Goal: Task Accomplishment & Management: Complete application form

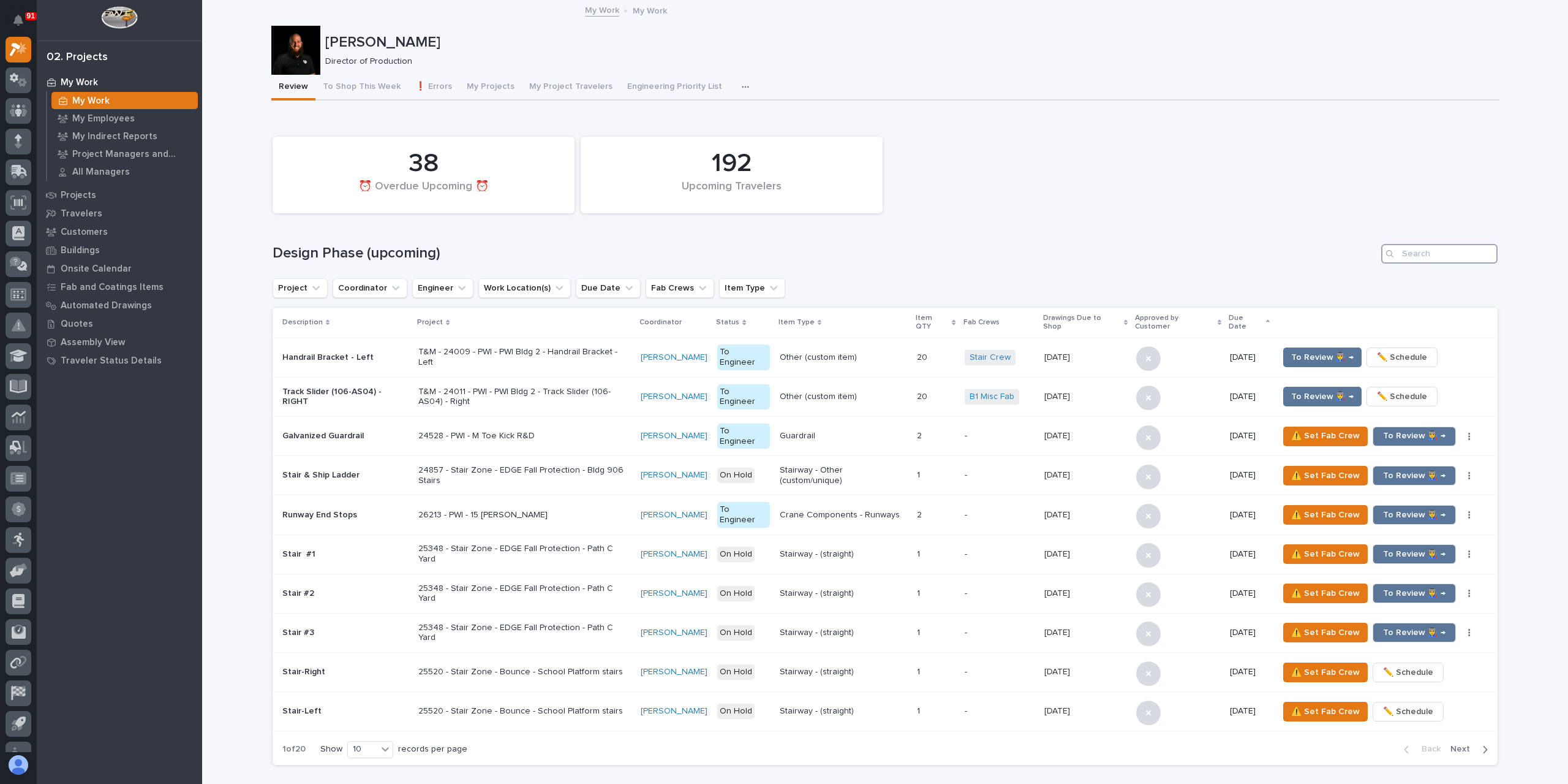
click at [1431, 252] on input "Search" at bounding box center [1439, 254] width 116 height 20
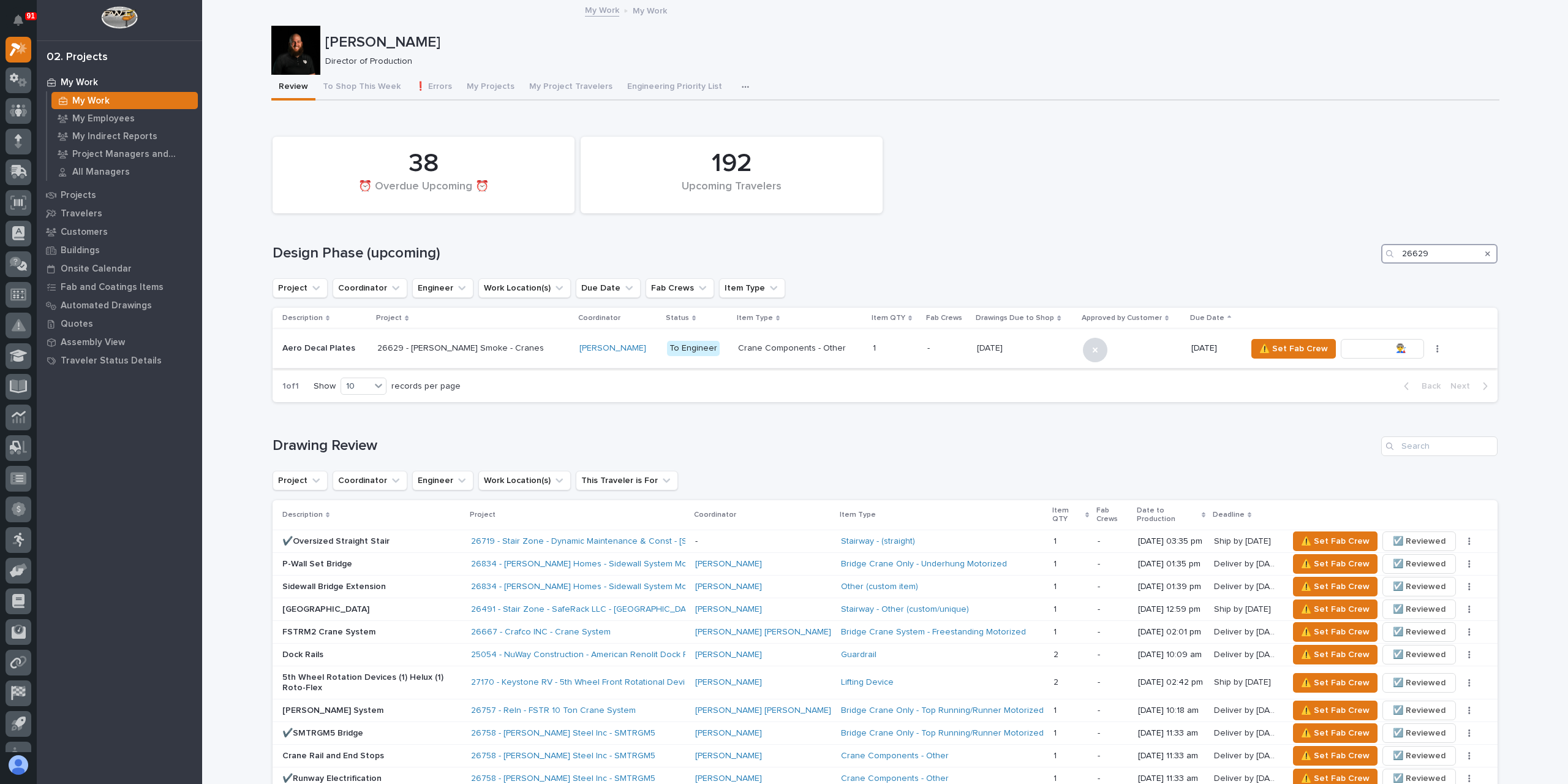
type input "26629"
click at [1366, 350] on span "To Review 👨‍🏭 →" at bounding box center [1382, 348] width 62 height 14
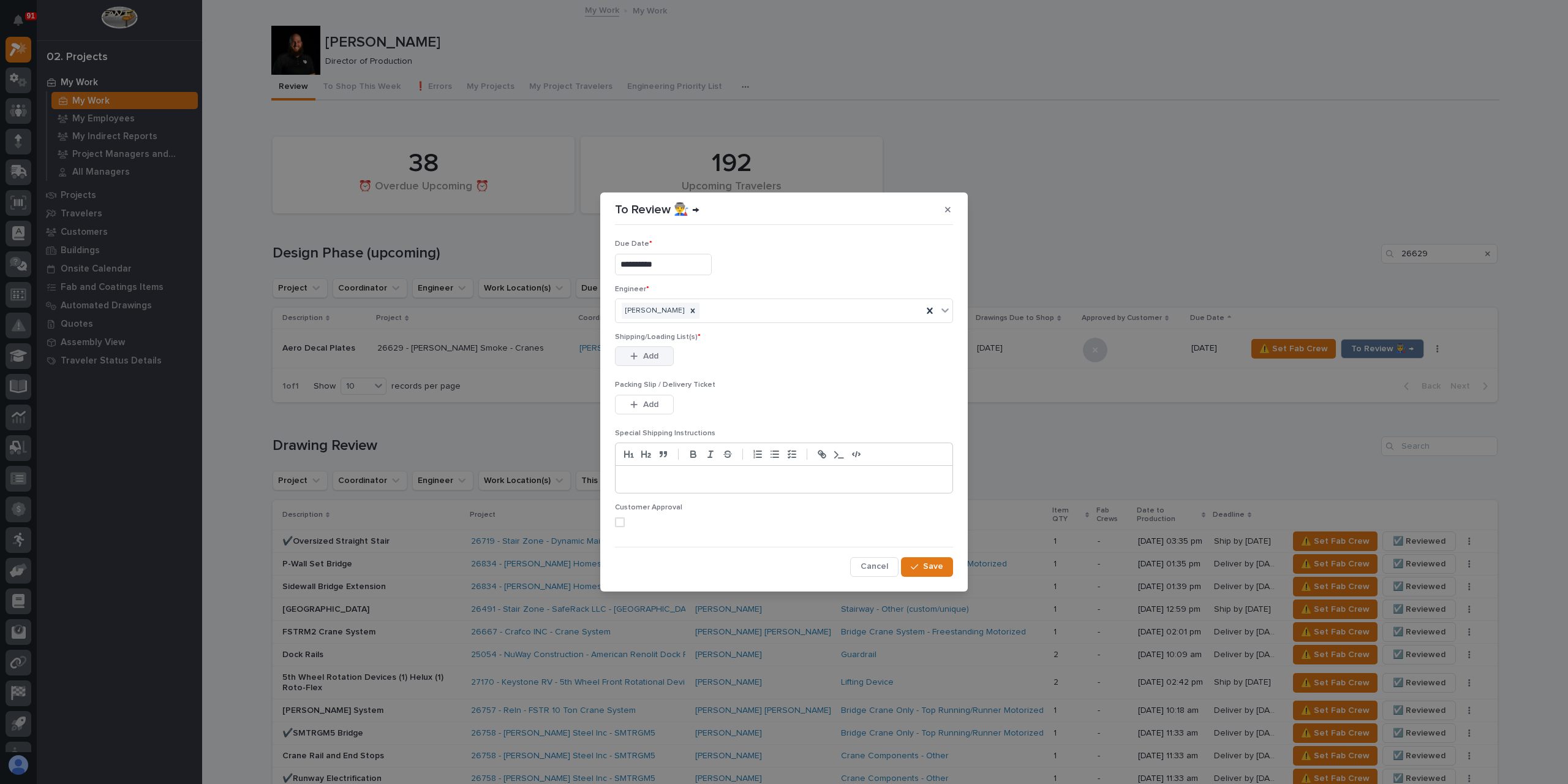
click at [662, 360] on button "Add" at bounding box center [644, 356] width 59 height 20
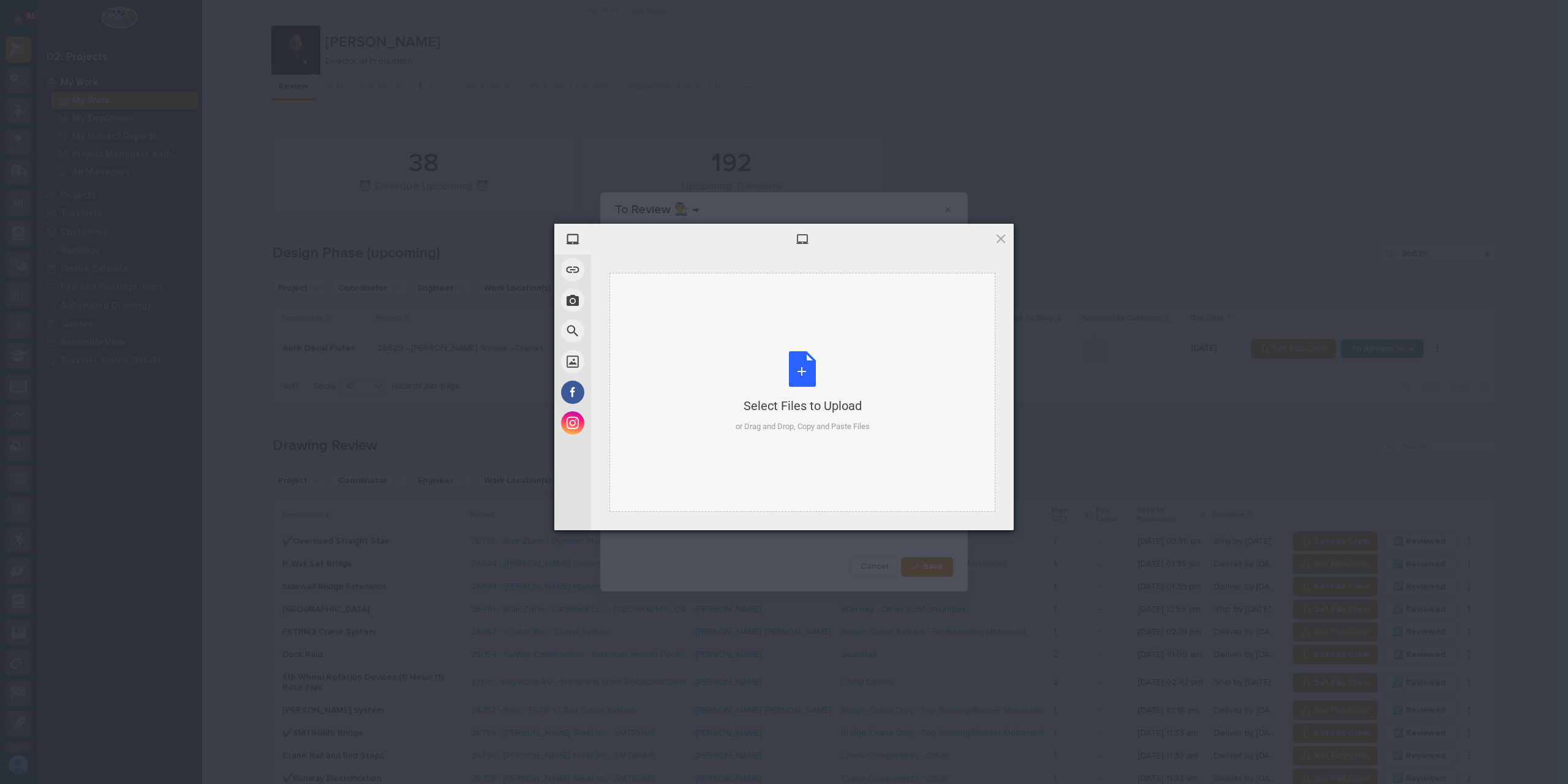
click at [694, 351] on div "Select Files to Upload or Drag and Drop, Copy and Paste Files" at bounding box center [802, 392] width 386 height 239
click at [991, 515] on span "Upload 1" at bounding box center [976, 513] width 62 height 23
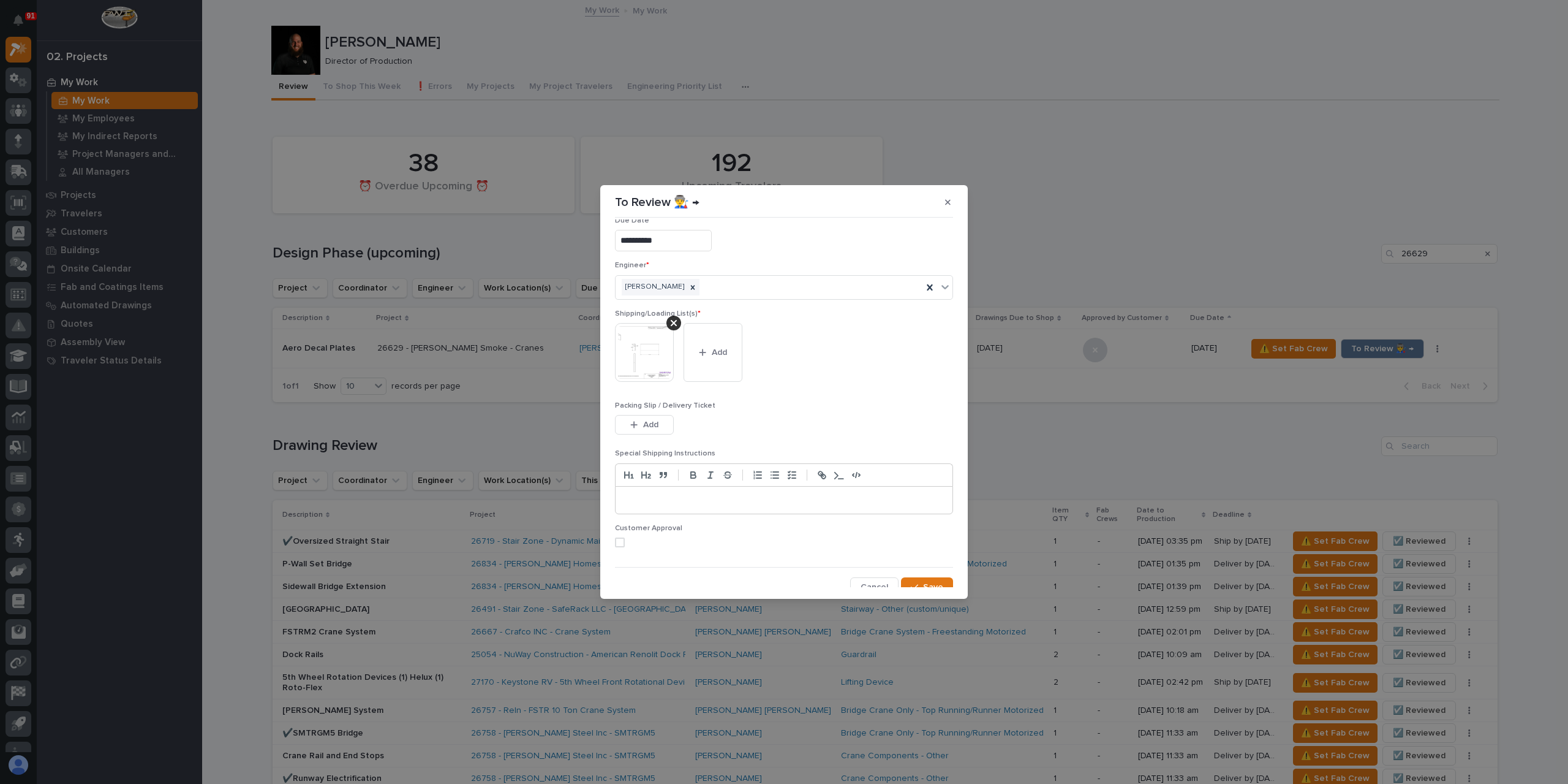
scroll to position [24, 0]
click at [942, 584] on button "Save" at bounding box center [927, 579] width 52 height 20
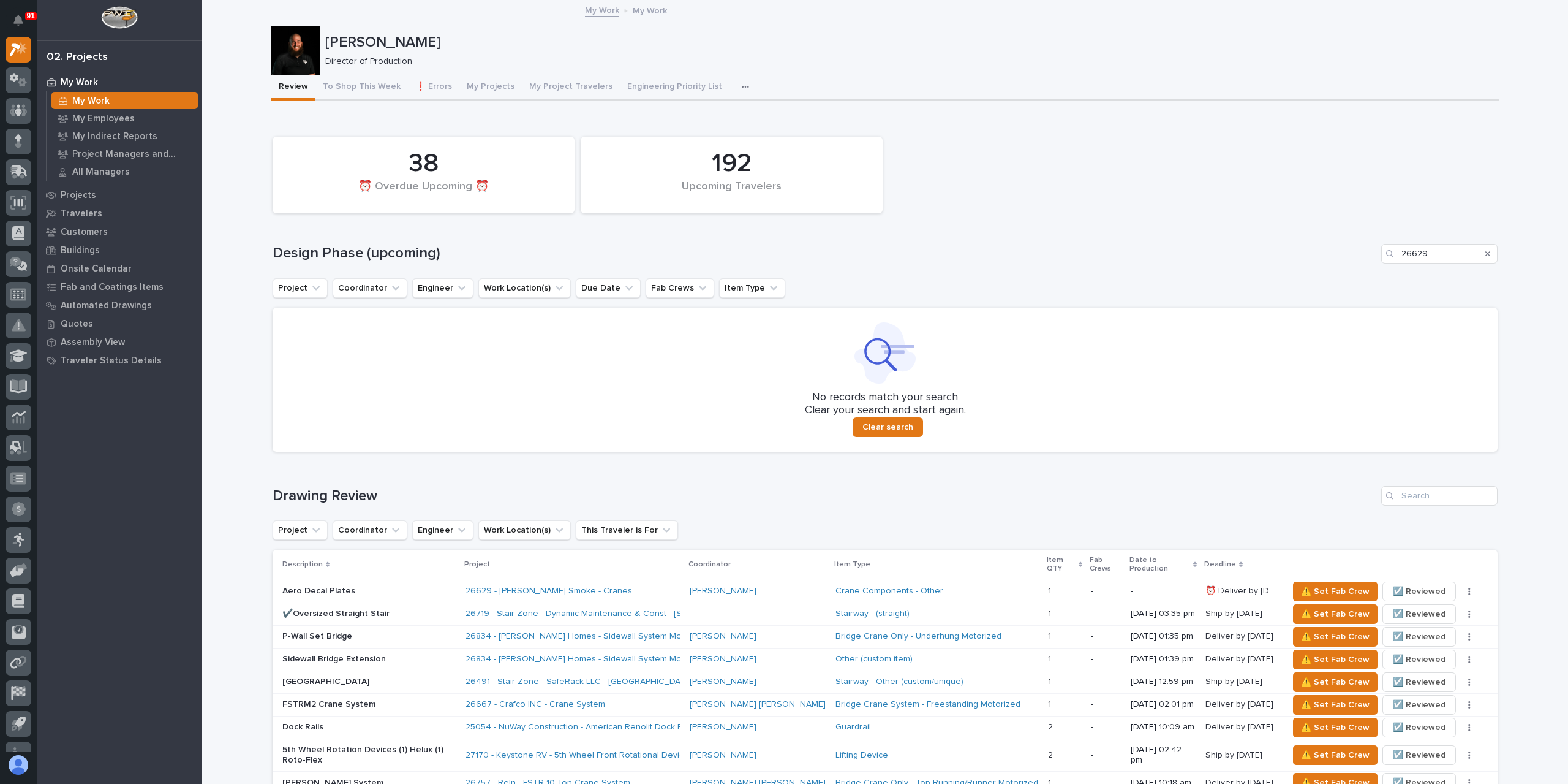
click at [1486, 251] on icon "Search" at bounding box center [1488, 254] width 4 height 7
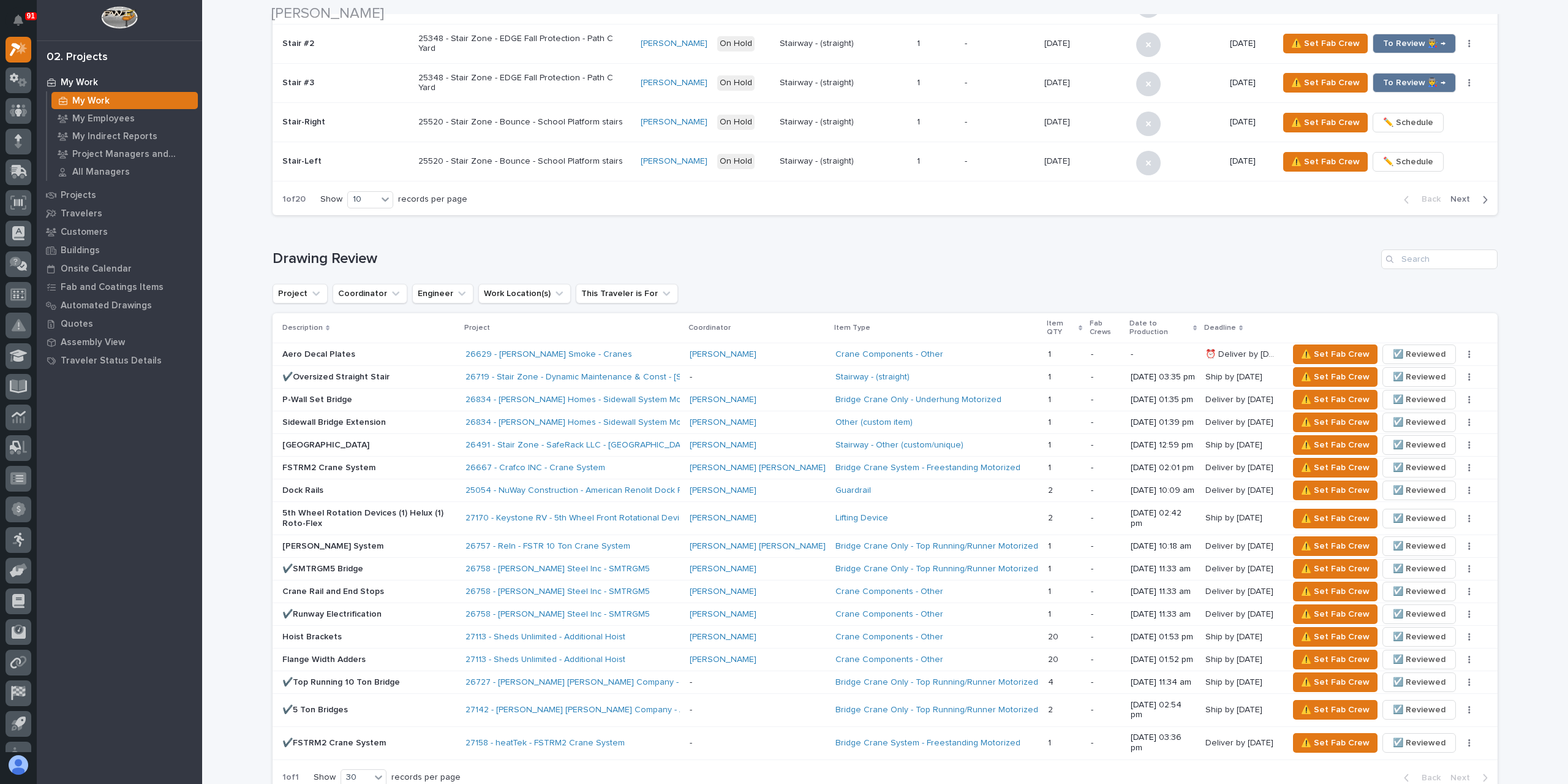
scroll to position [552, 0]
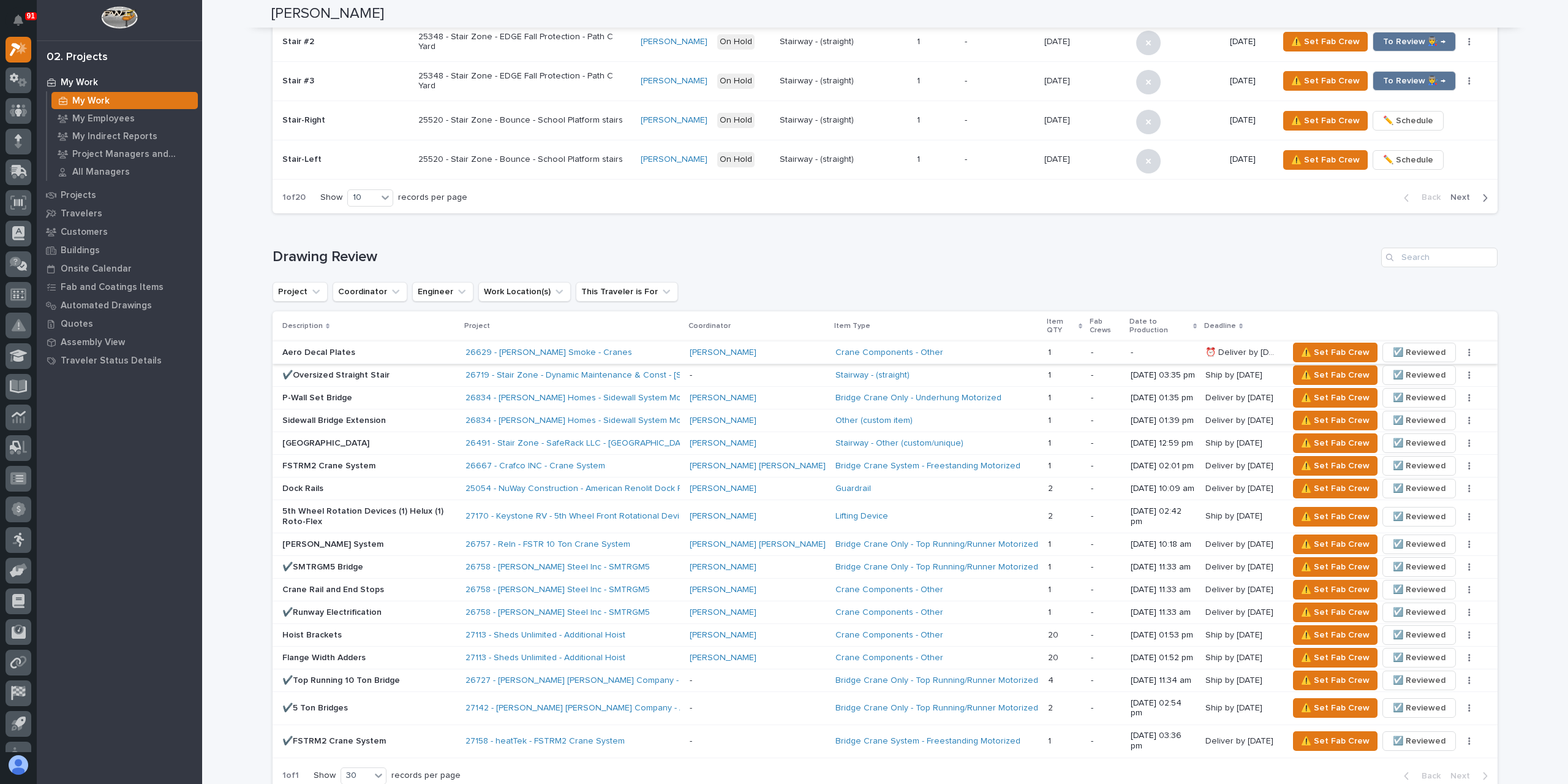
click at [1412, 345] on span "☑️ Reviewed" at bounding box center [1419, 352] width 53 height 14
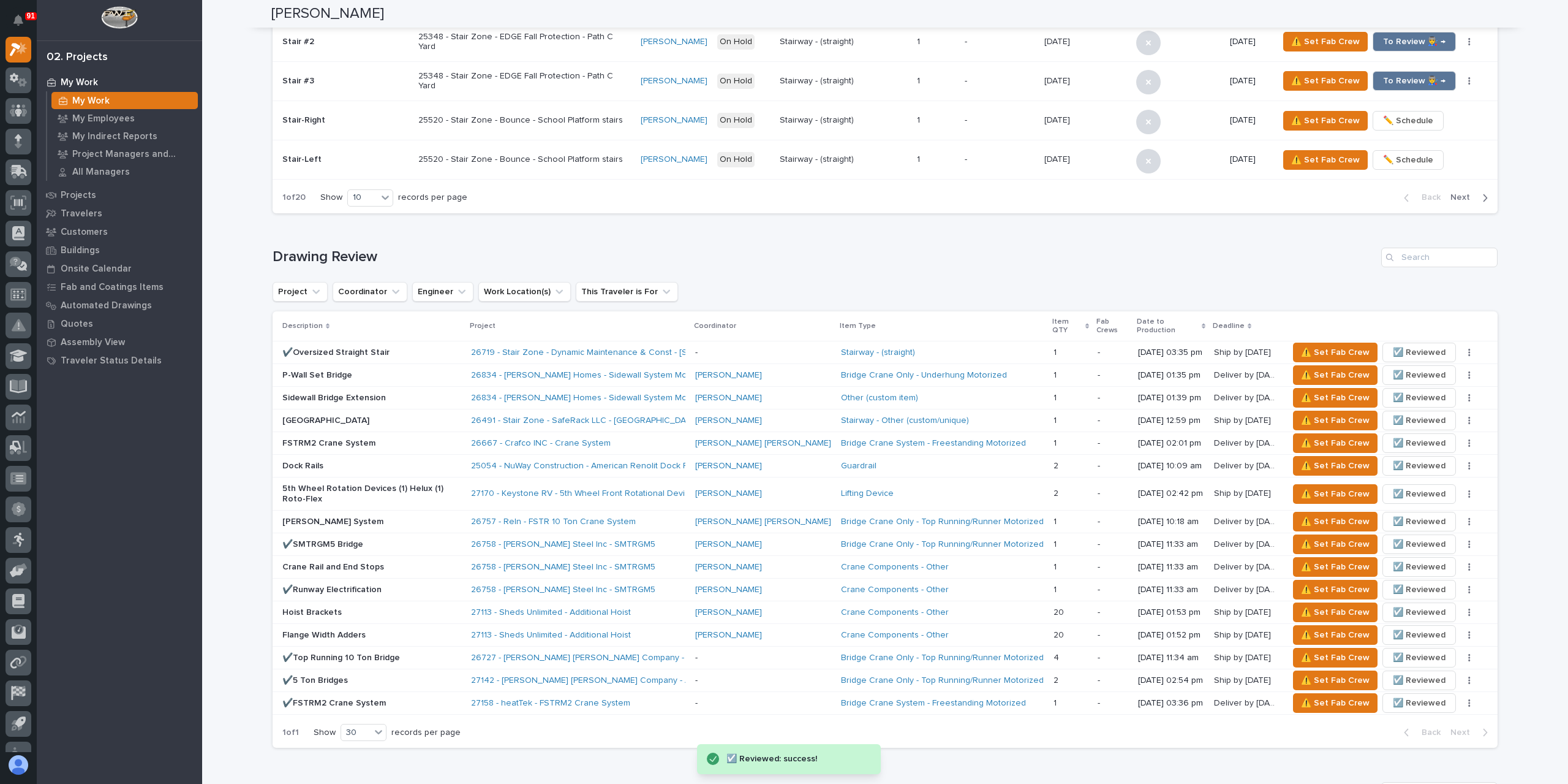
scroll to position [1104, 0]
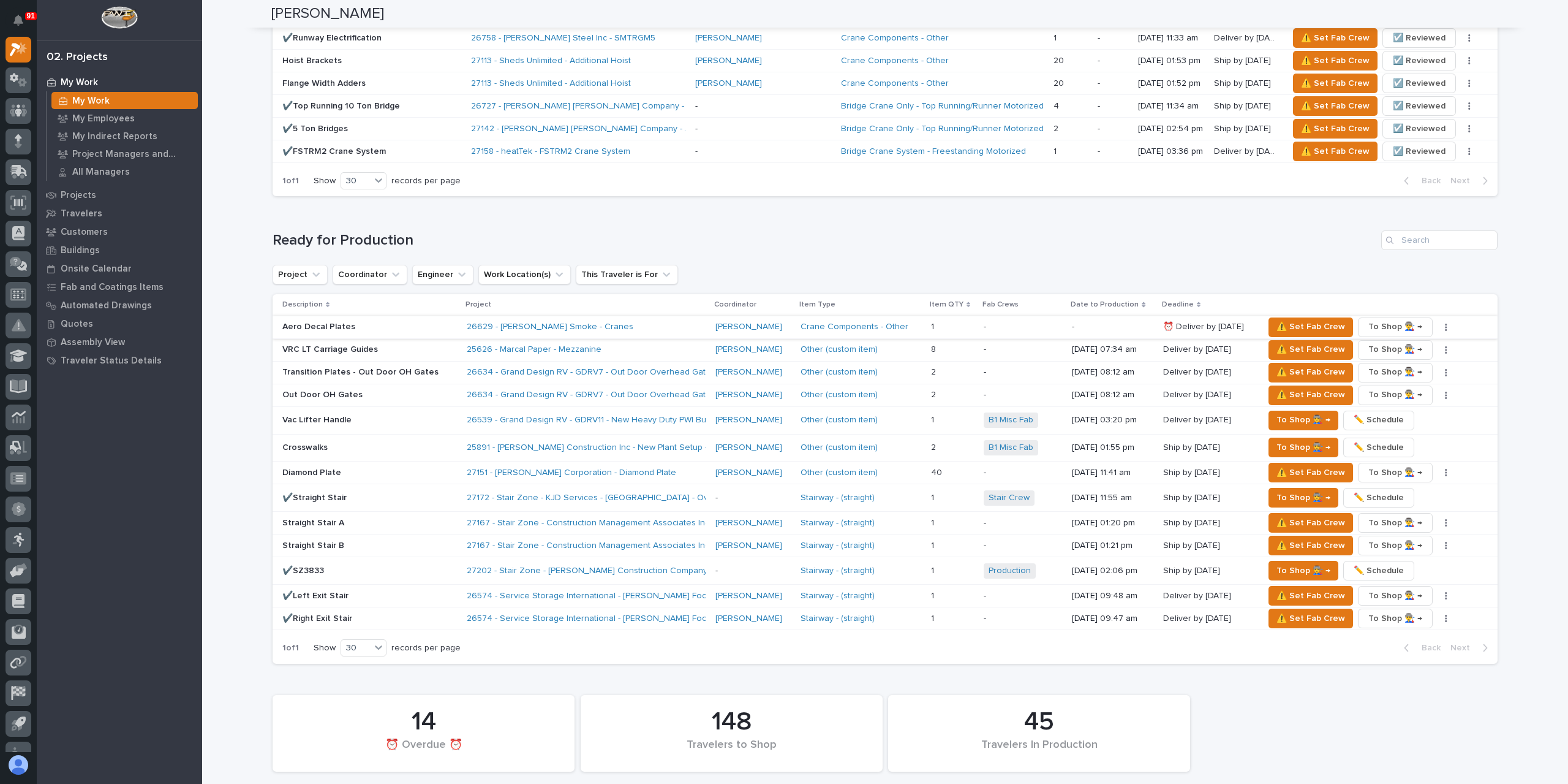
click at [1442, 323] on button "button" at bounding box center [1446, 328] width 17 height 9
click at [1431, 341] on button "✏️ Schedule" at bounding box center [1408, 351] width 81 height 20
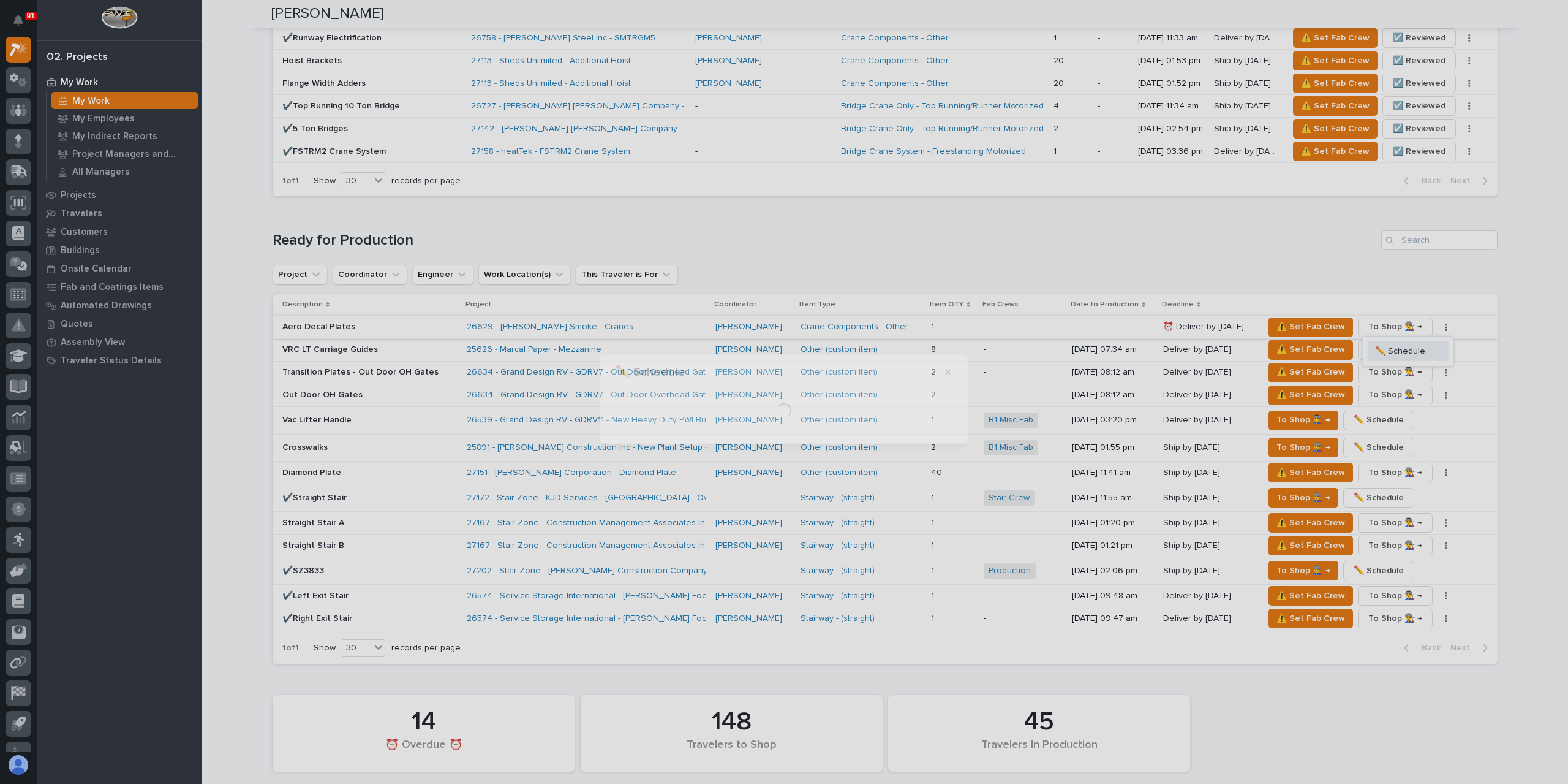
click at [1423, 312] on div "✏️ Schedule Loading..." at bounding box center [784, 392] width 1568 height 784
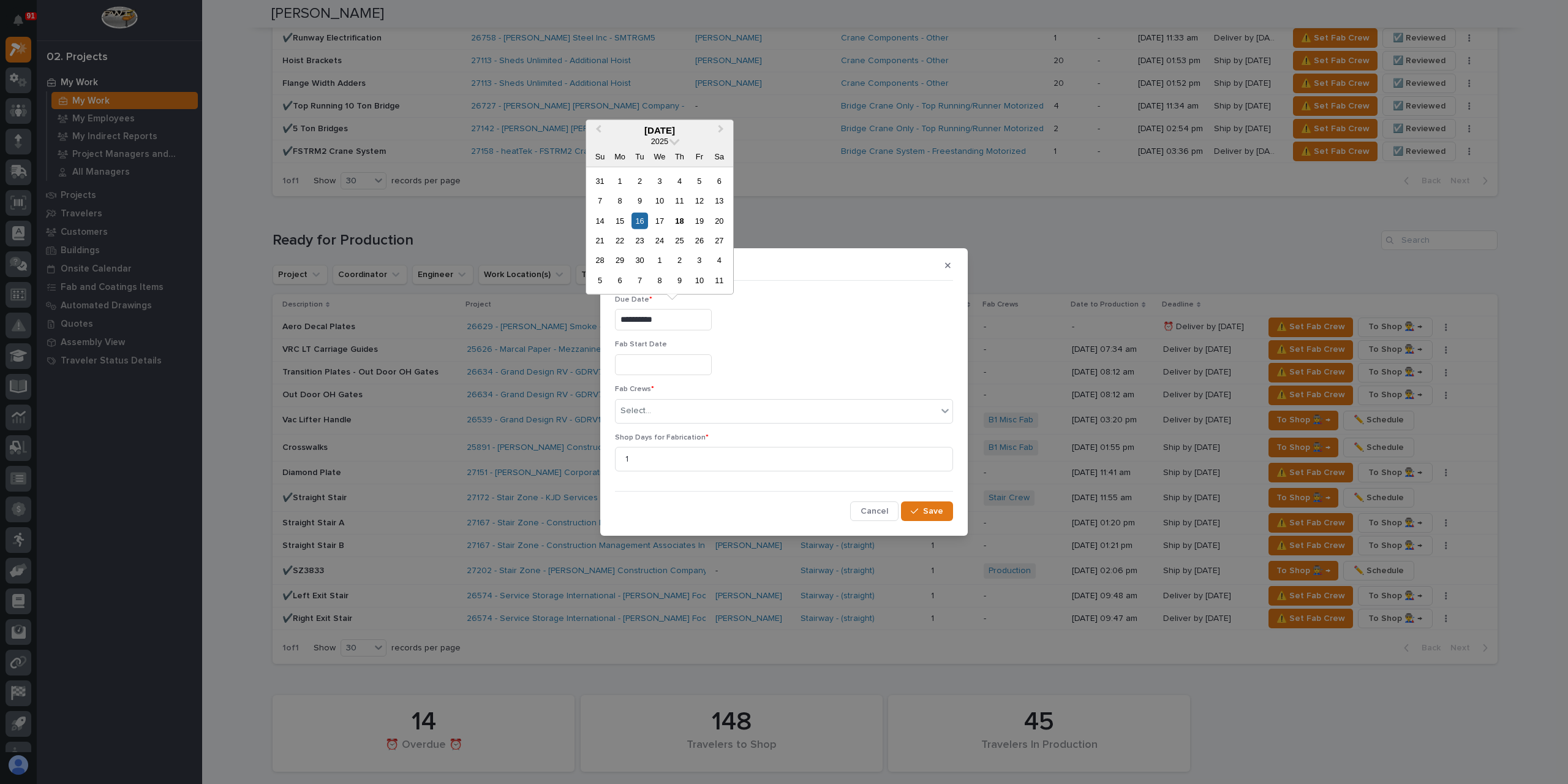
click at [695, 319] on input "**********" at bounding box center [663, 320] width 96 height 21
click at [679, 218] on div "18" at bounding box center [679, 221] width 17 height 17
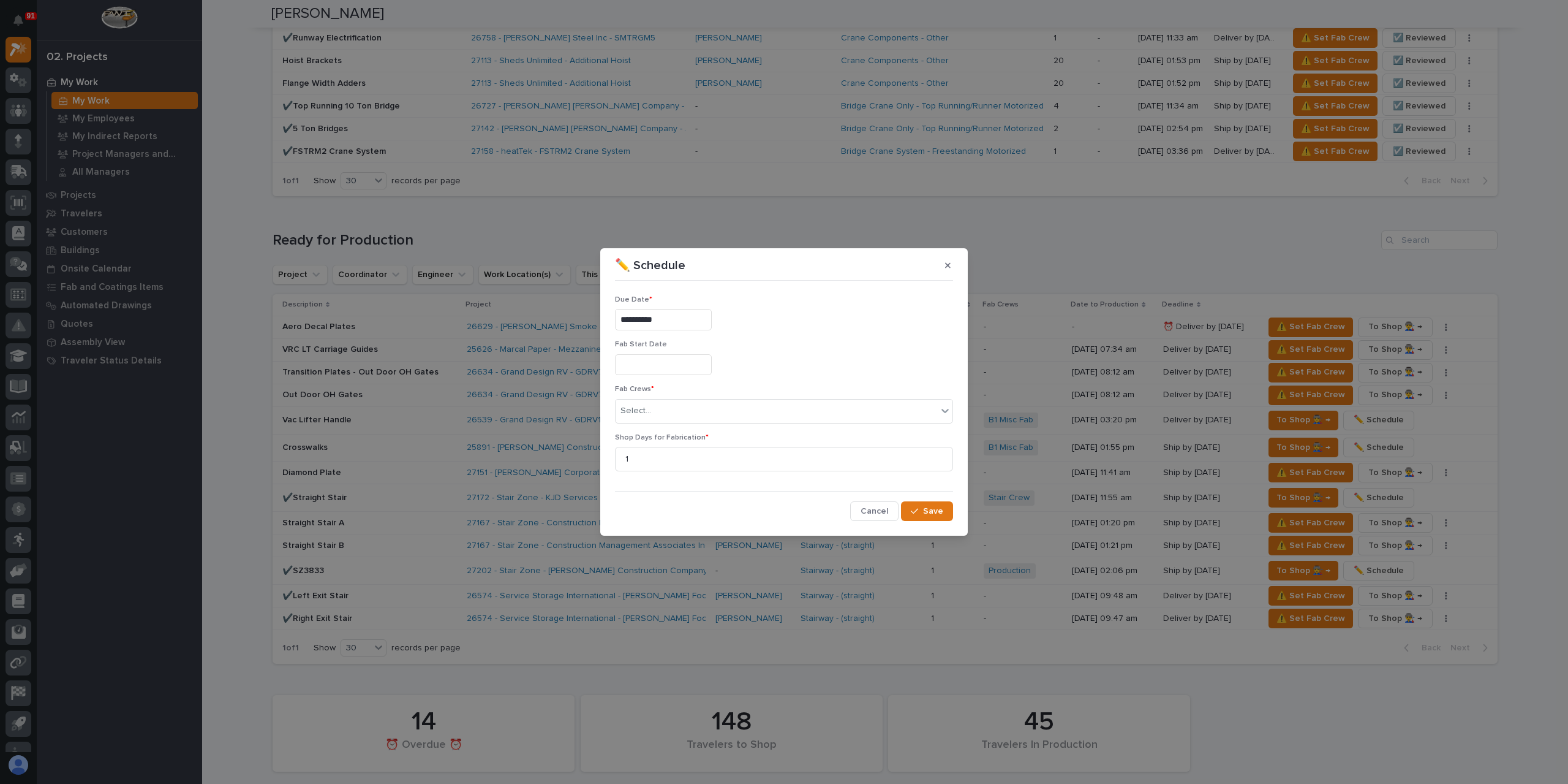
type input "**********"
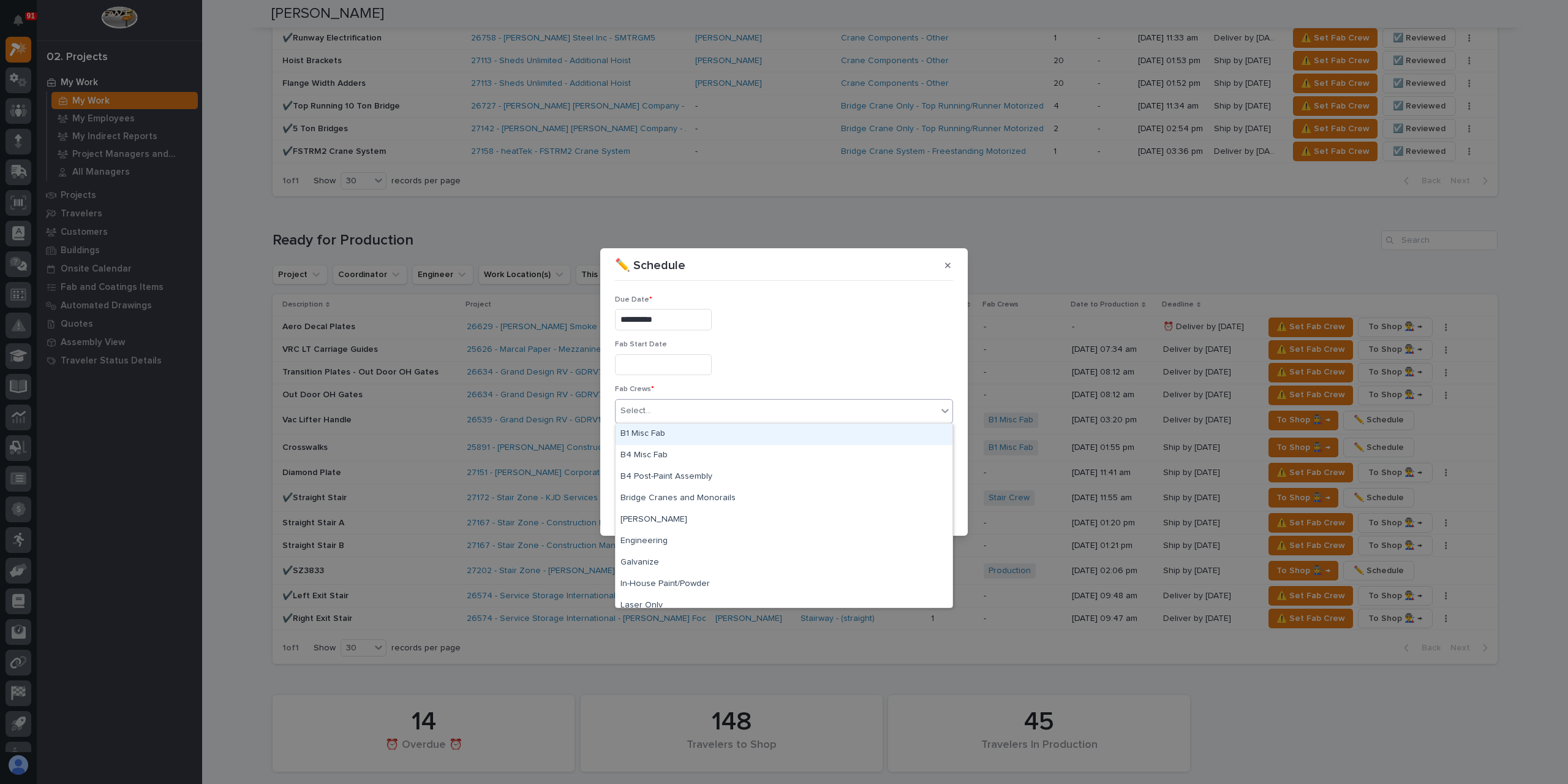
click at [679, 408] on div "Select..." at bounding box center [776, 411] width 321 height 21
click at [654, 455] on div "B4 Misc Fab" at bounding box center [784, 455] width 337 height 21
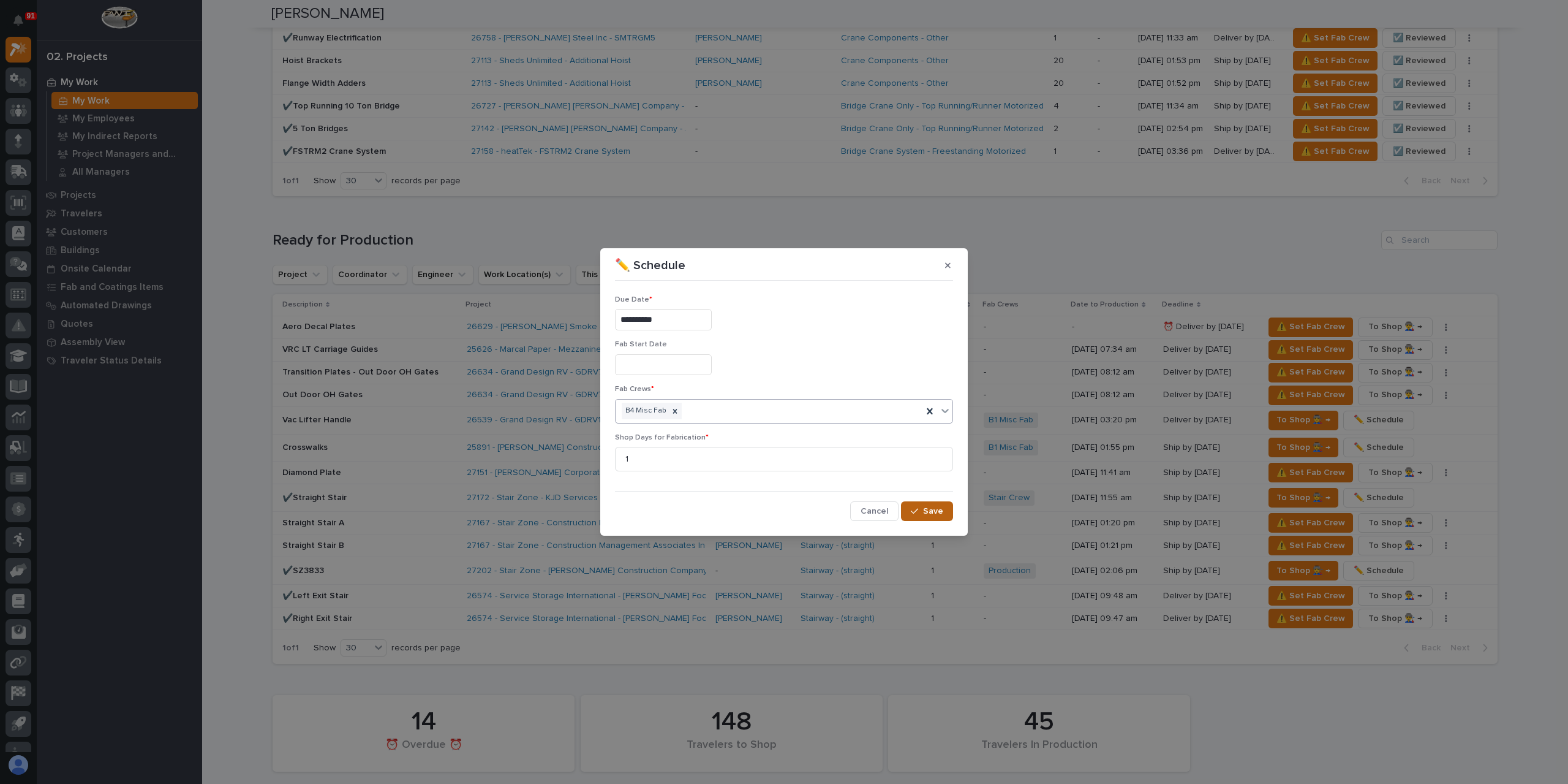
click at [925, 509] on span "Save" at bounding box center [933, 511] width 21 height 11
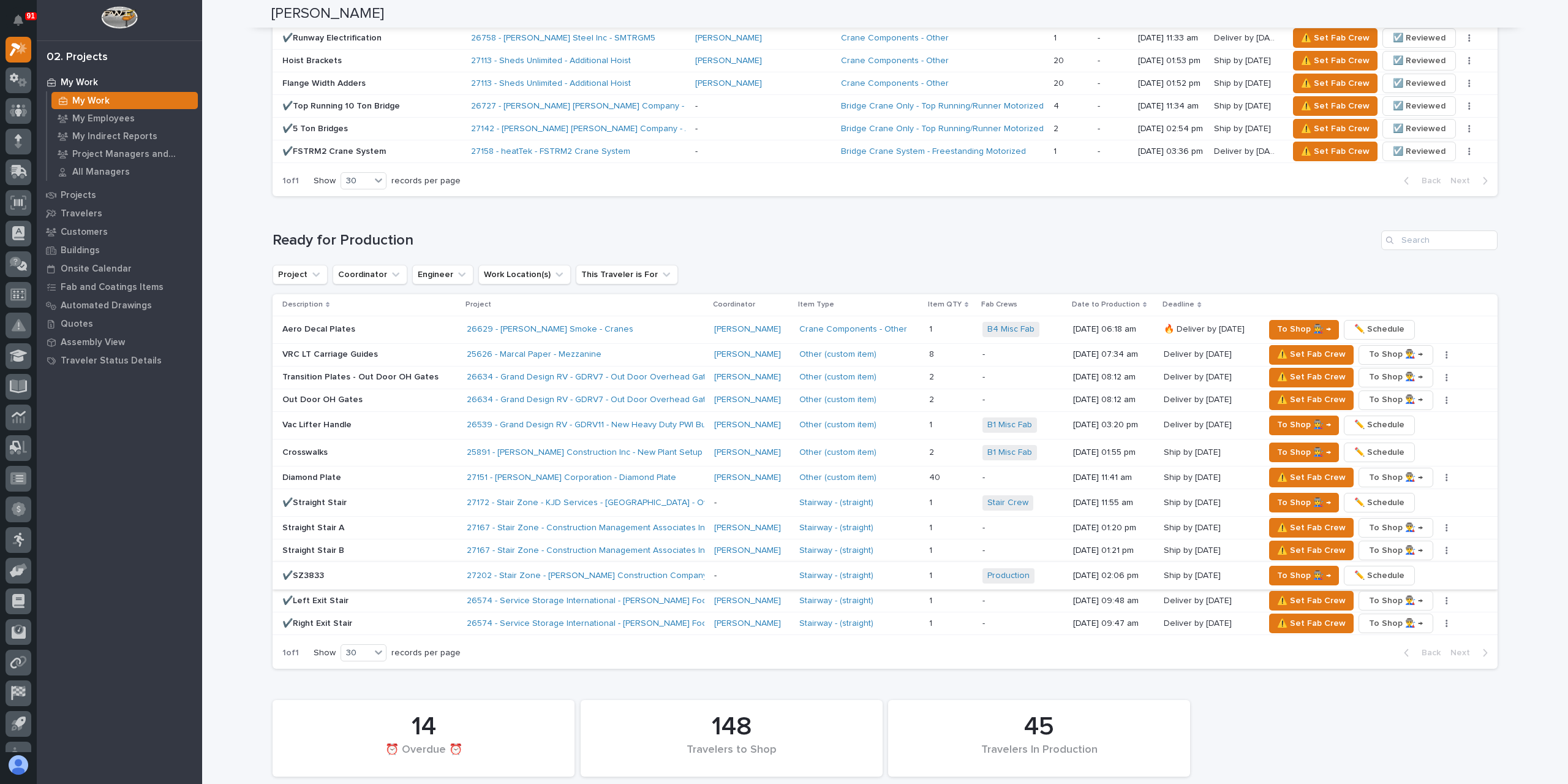
click at [1377, 568] on span "✏️ Schedule" at bounding box center [1380, 575] width 50 height 14
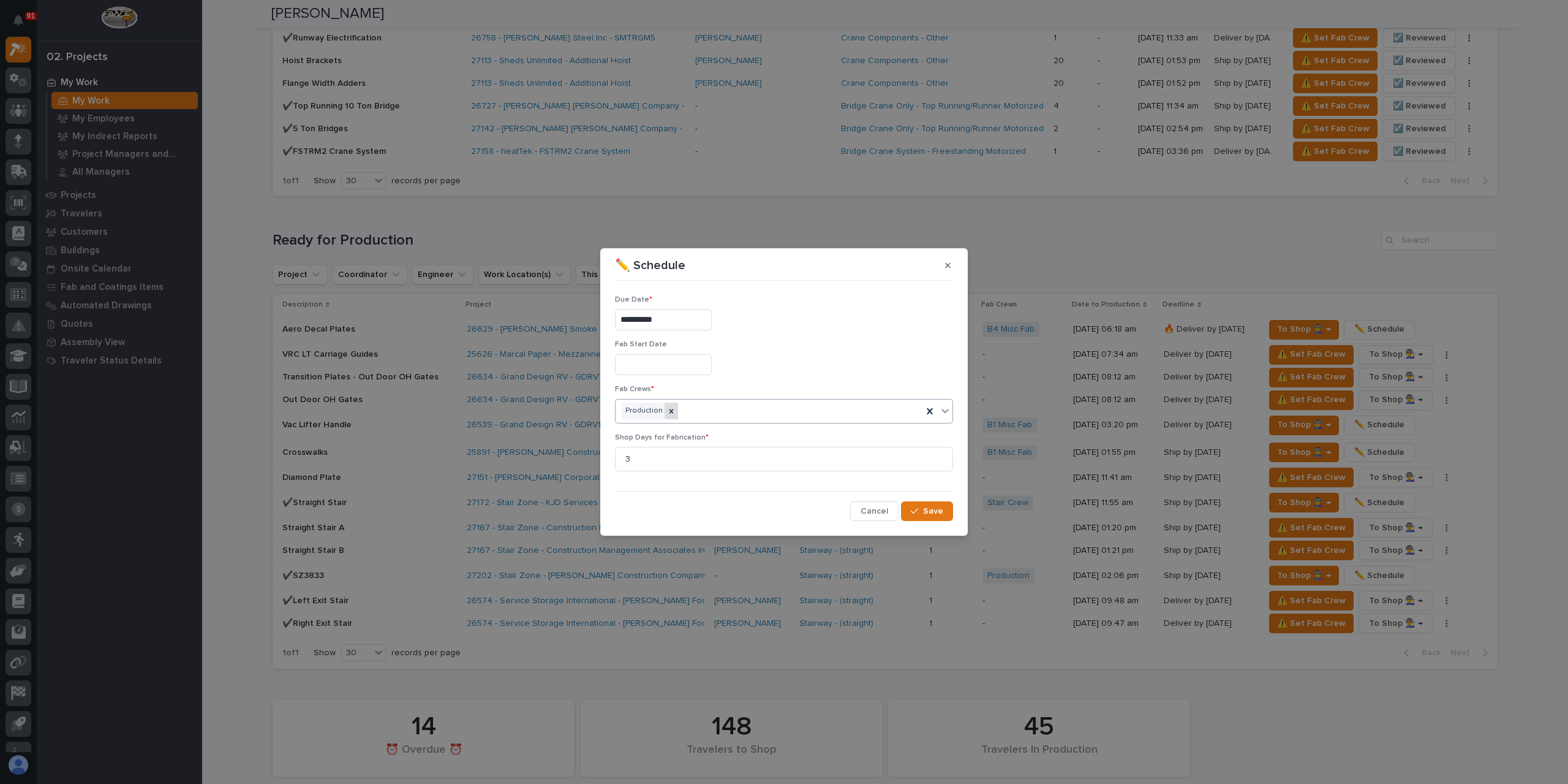
click at [674, 409] on div at bounding box center [671, 411] width 13 height 17
click at [684, 408] on div "Select..." at bounding box center [776, 411] width 321 height 21
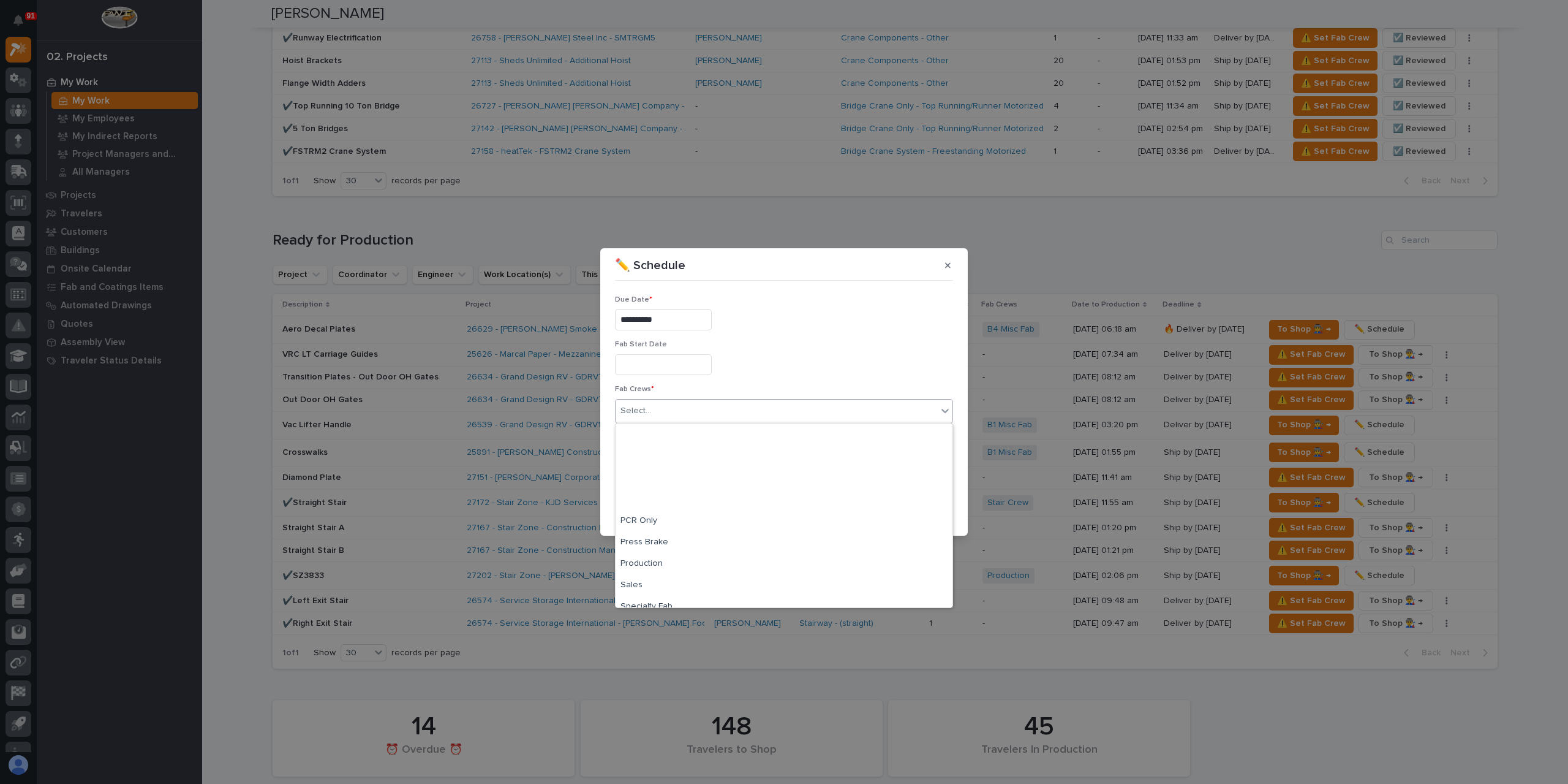
scroll to position [288, 0]
click at [651, 508] on div "Stair Crew" at bounding box center [784, 511] width 337 height 21
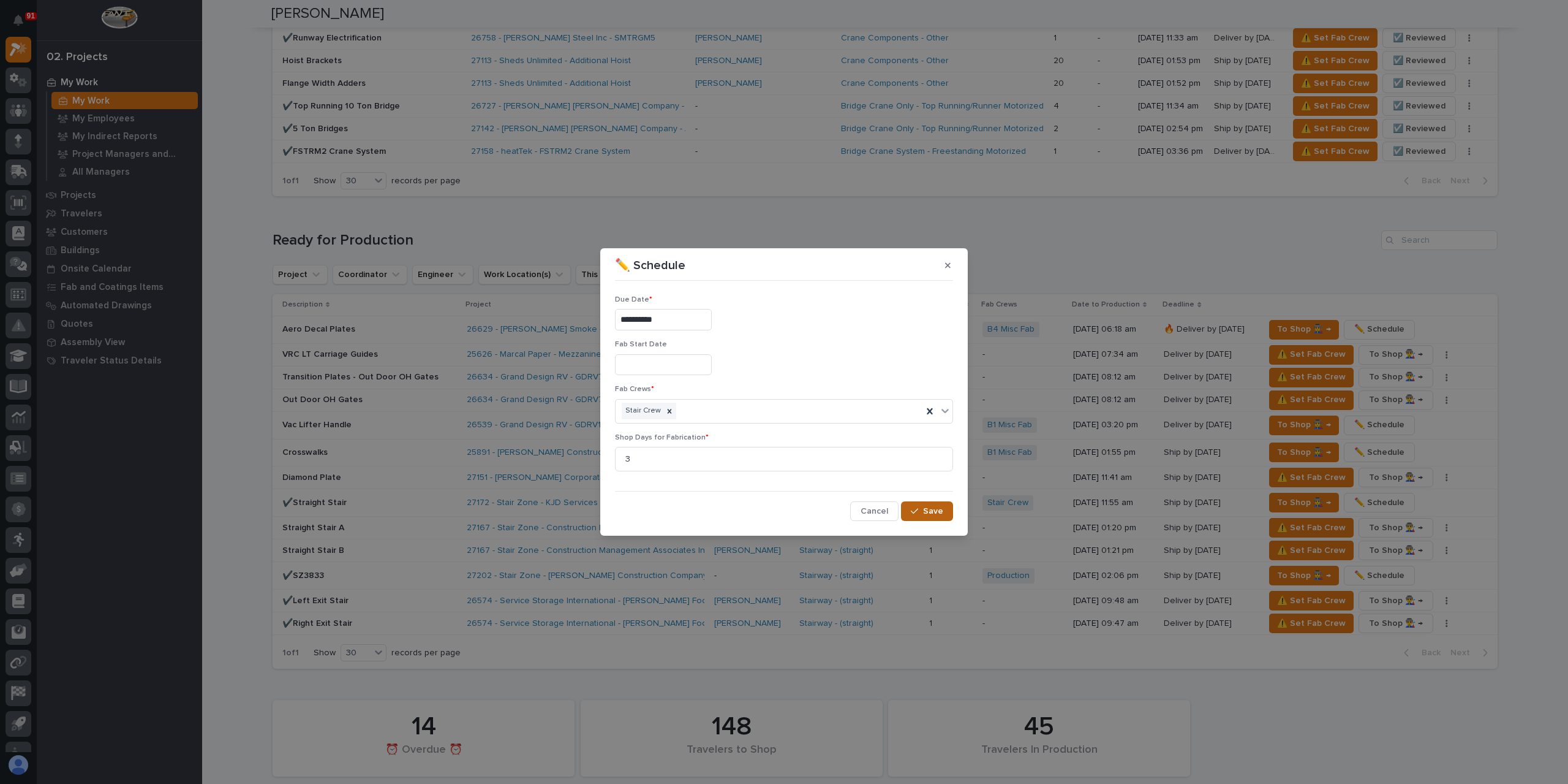
click at [921, 511] on div "button" at bounding box center [917, 512] width 12 height 9
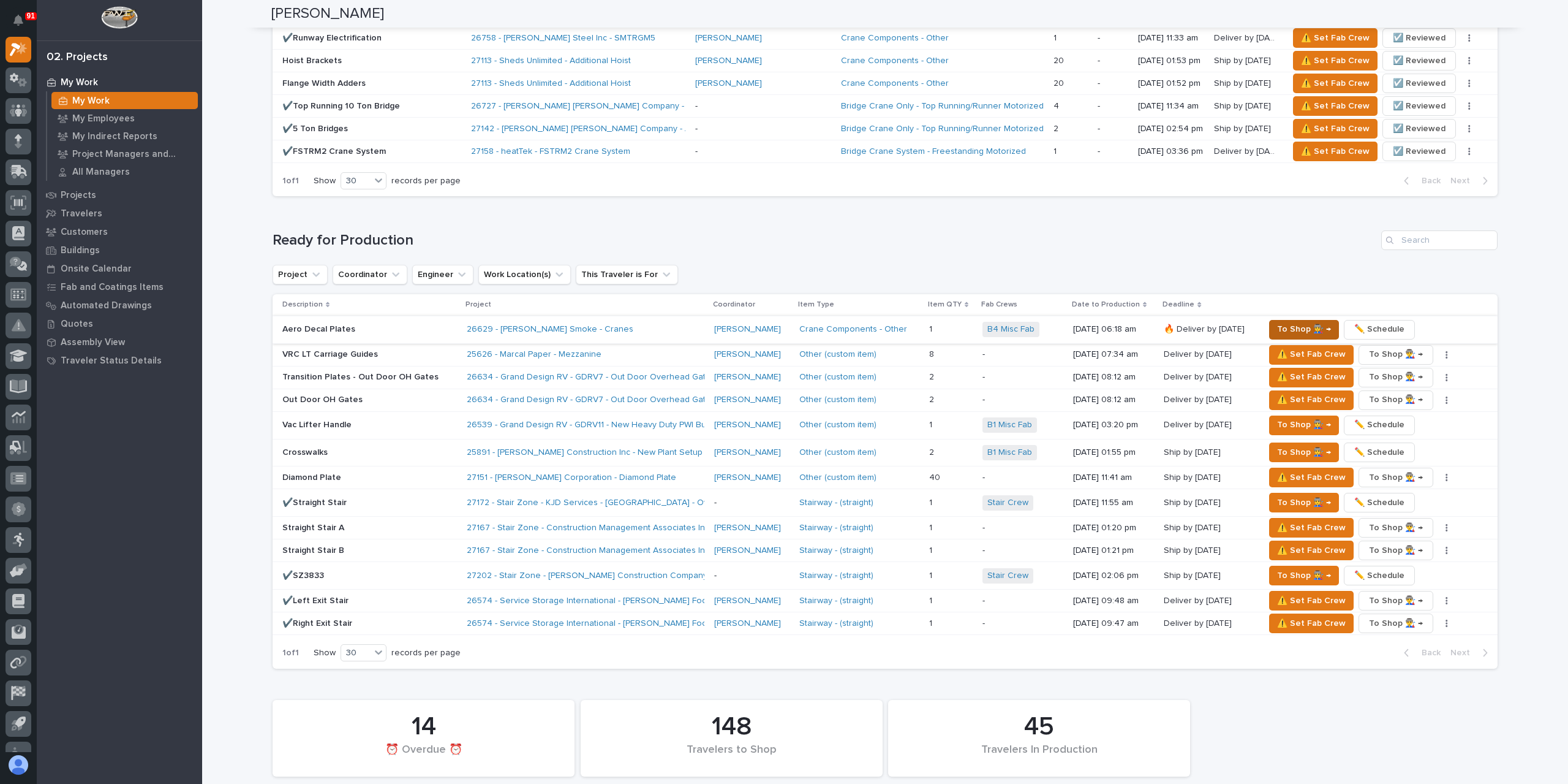
click at [1305, 321] on span "To Shop 👨‍🏭 →" at bounding box center [1304, 329] width 54 height 14
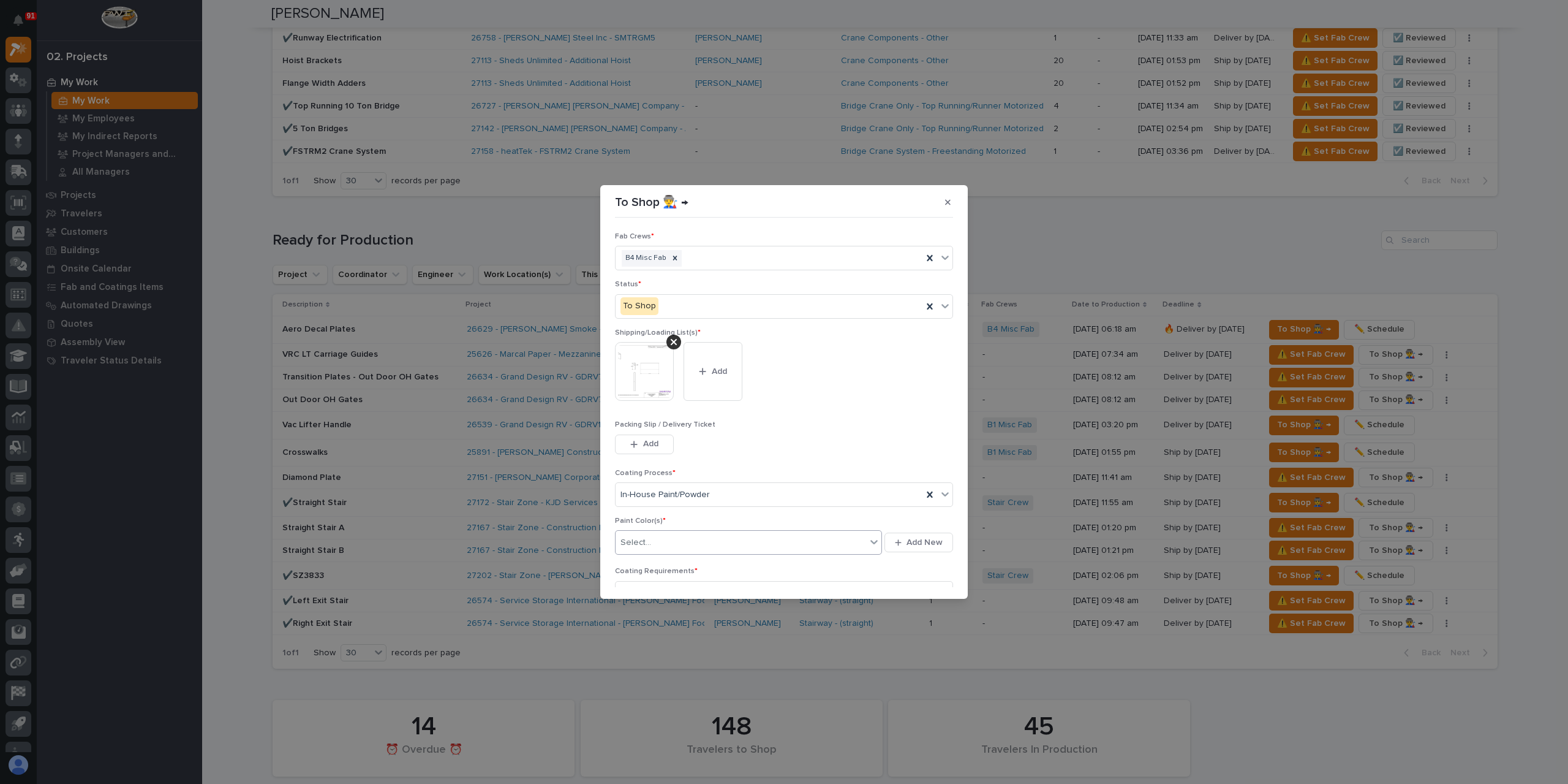
click at [661, 530] on div "Select..." at bounding box center [748, 542] width 267 height 24
click at [662, 540] on div "Select..." at bounding box center [741, 543] width 251 height 21
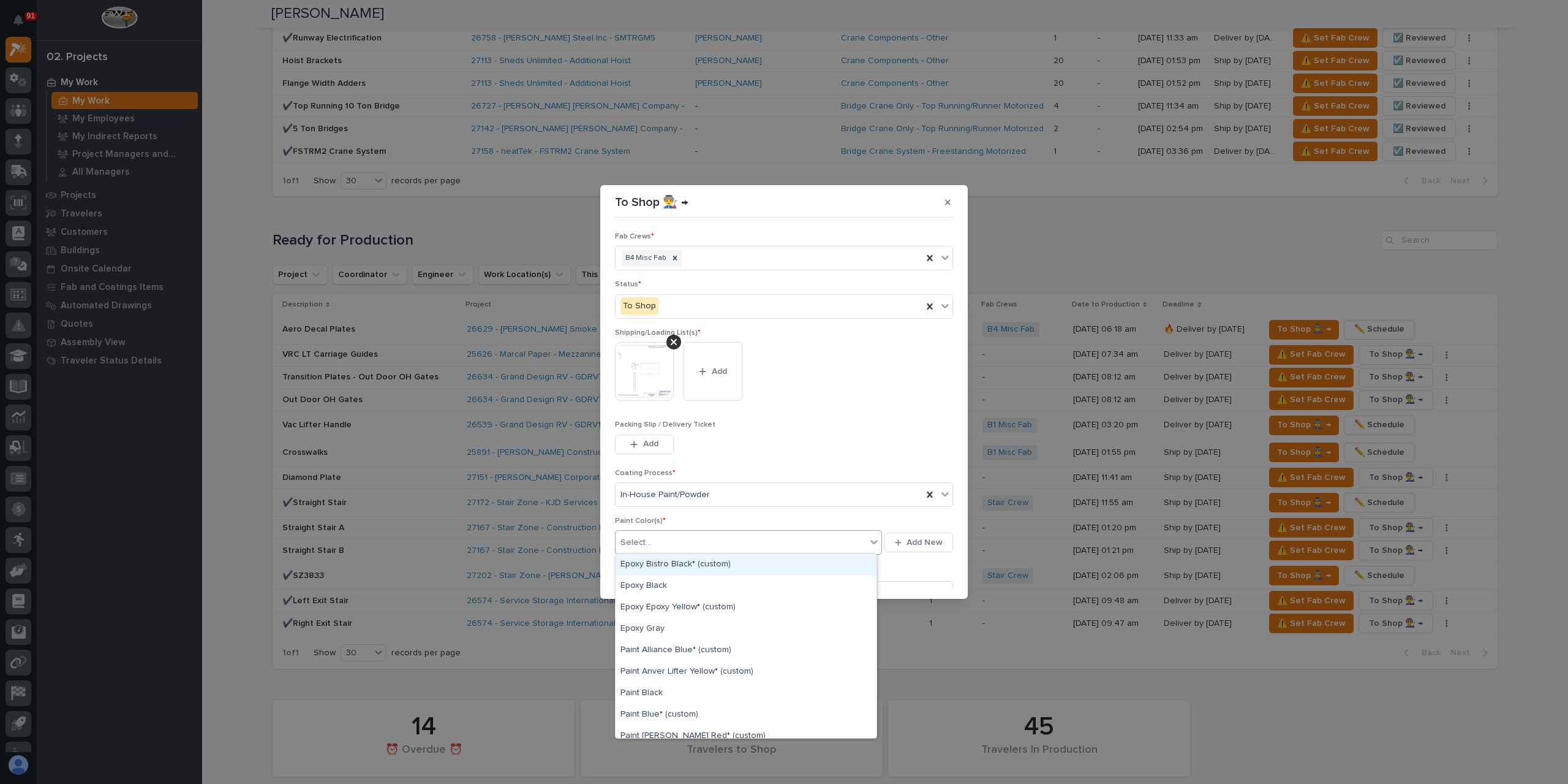
click at [675, 547] on div "Select..." at bounding box center [741, 543] width 251 height 21
click at [646, 621] on div "Paint Yellow" at bounding box center [746, 626] width 261 height 21
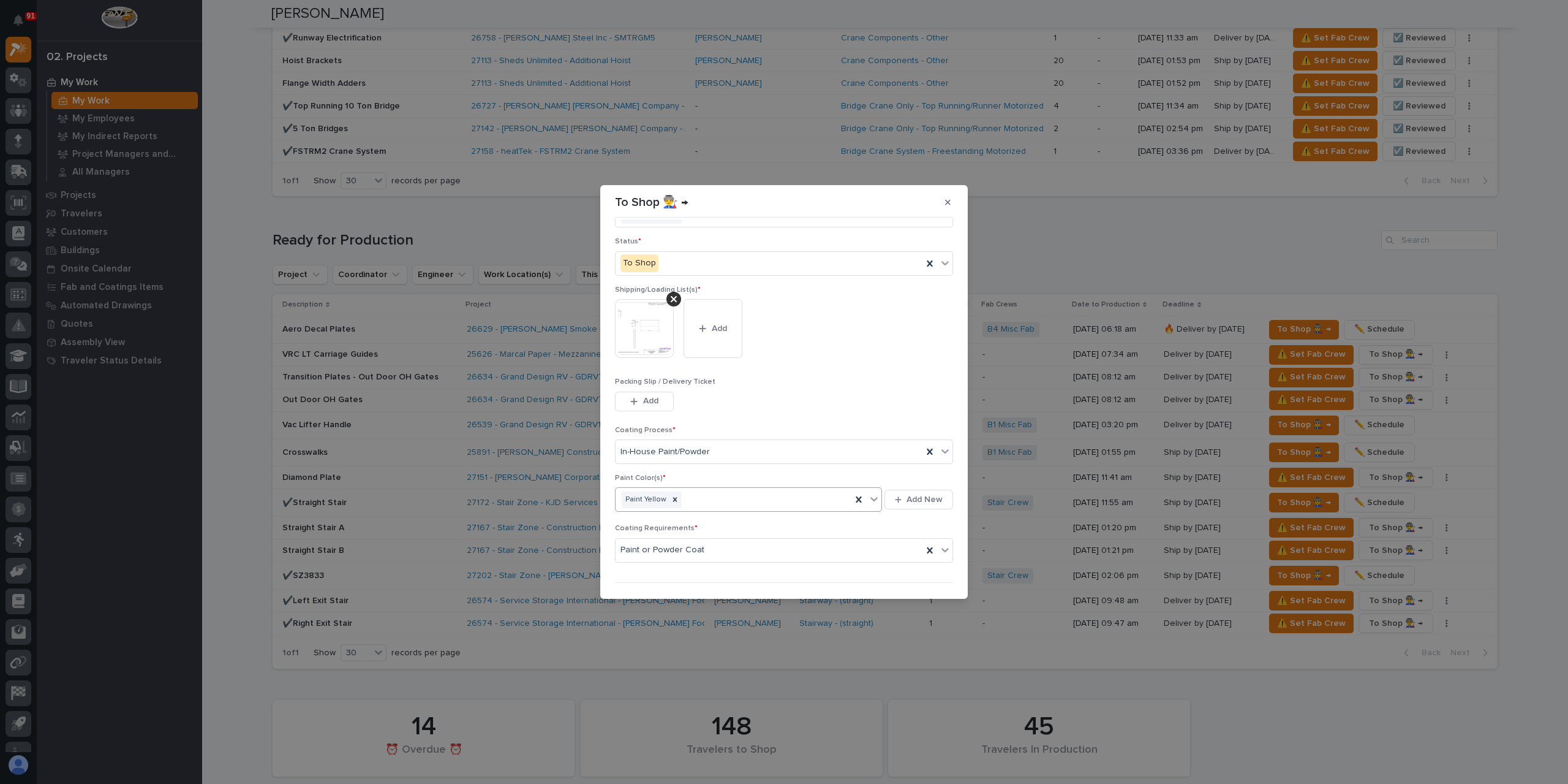
scroll to position [65, 0]
click at [932, 578] on span "Save" at bounding box center [933, 580] width 21 height 11
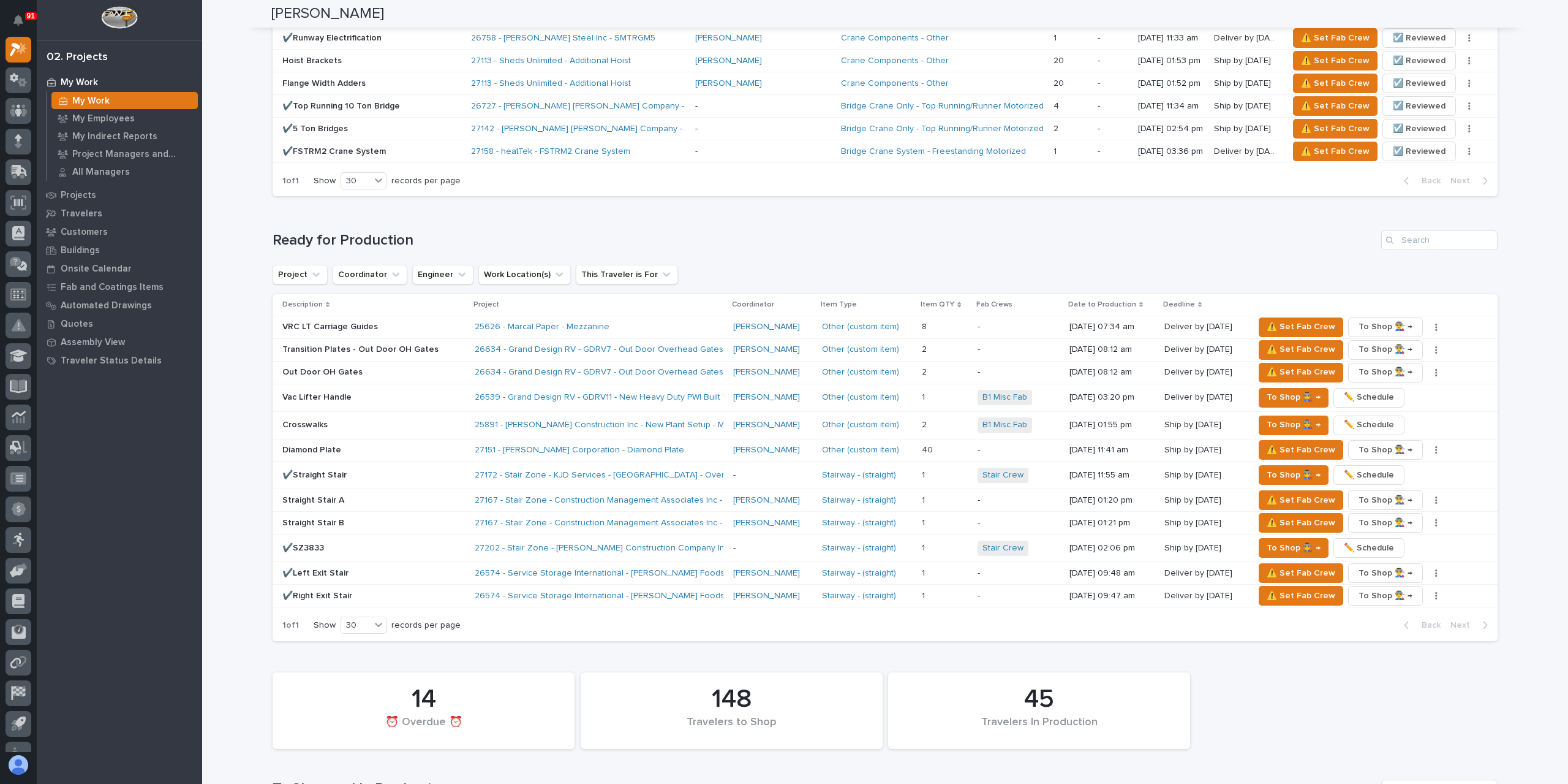
click at [336, 321] on p "VRC LT Carriage Guides" at bounding box center [373, 327] width 183 height 11
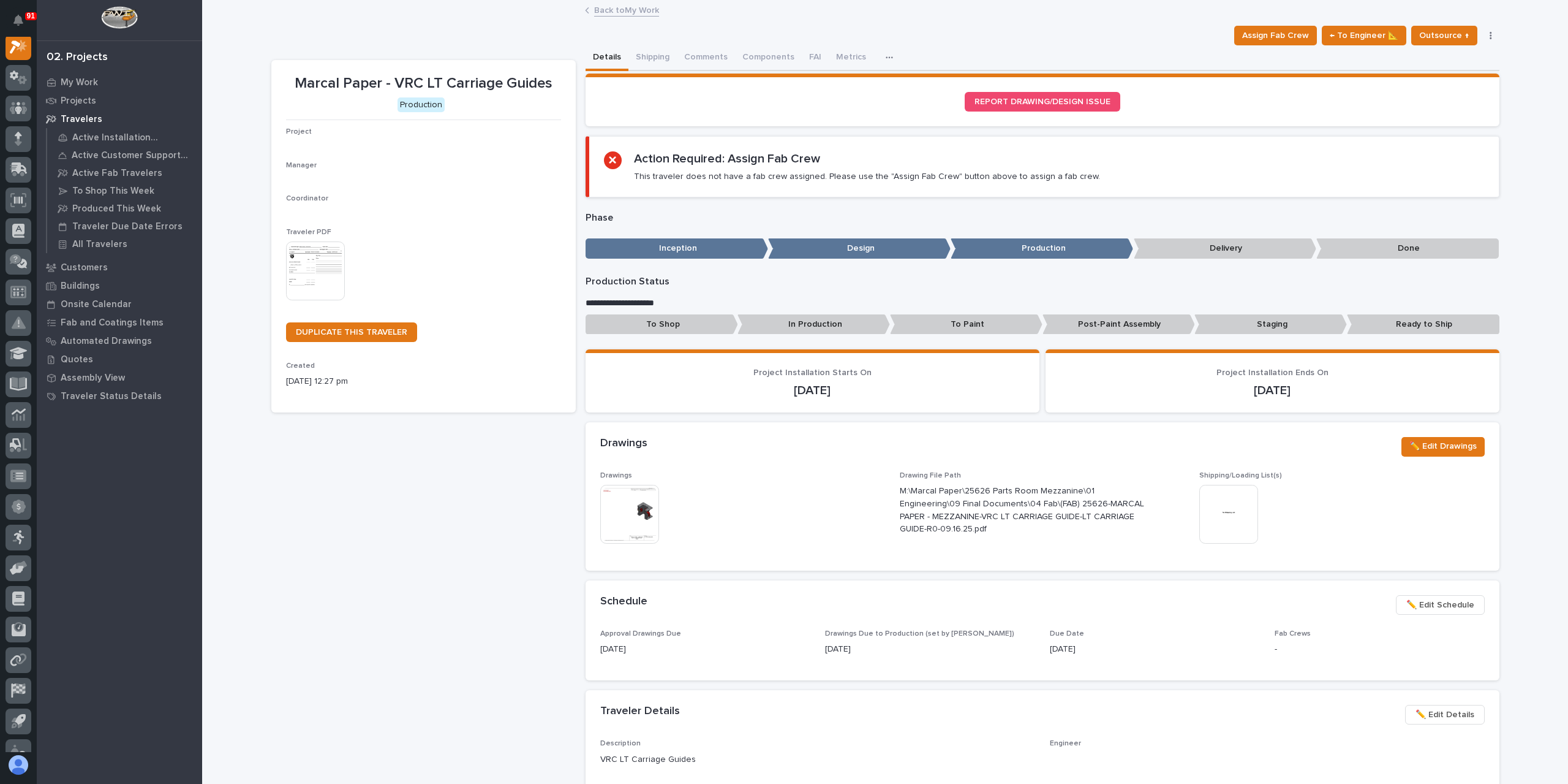
scroll to position [30, 0]
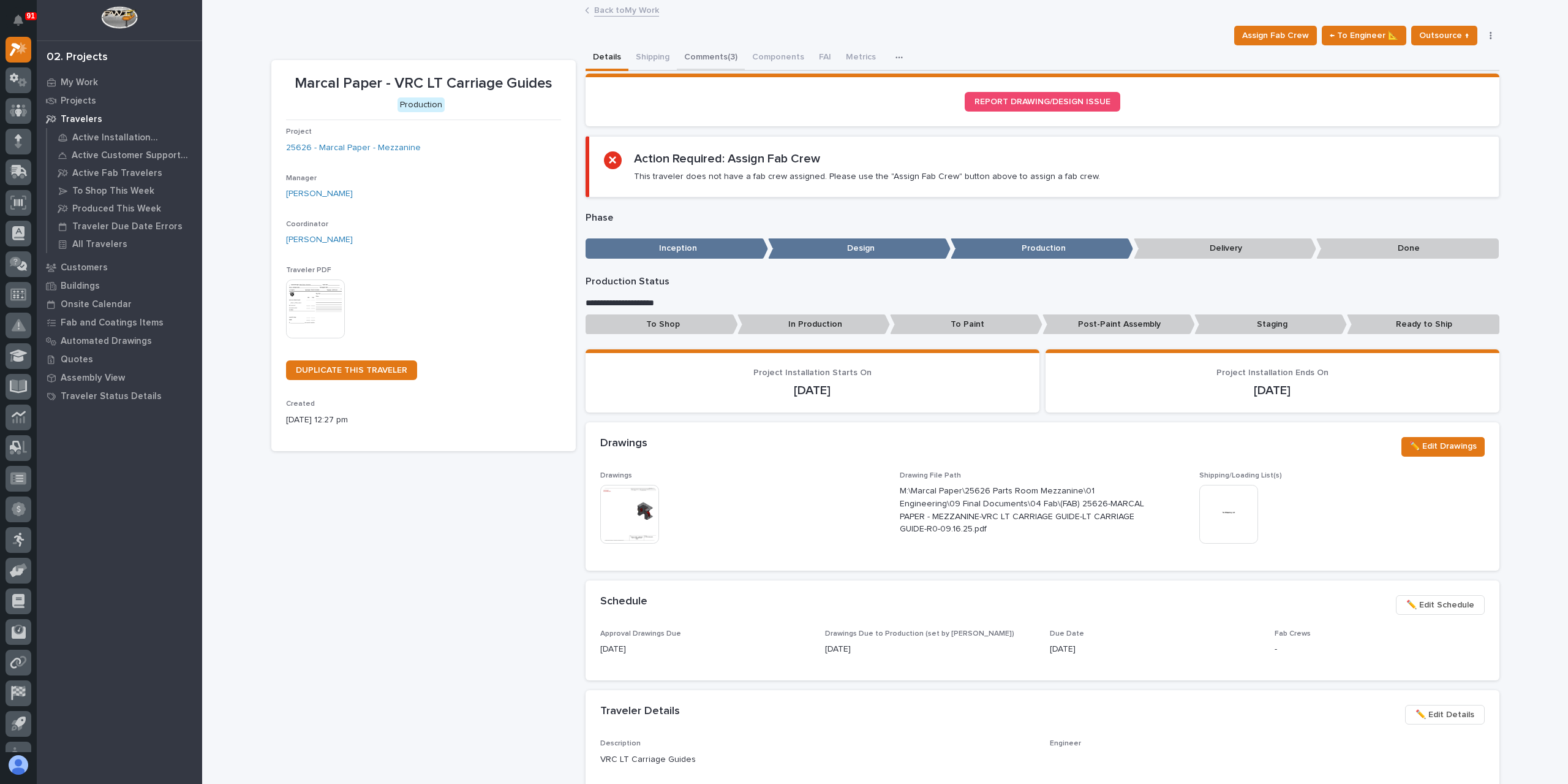
click at [701, 58] on button "Comments (3)" at bounding box center [711, 58] width 68 height 26
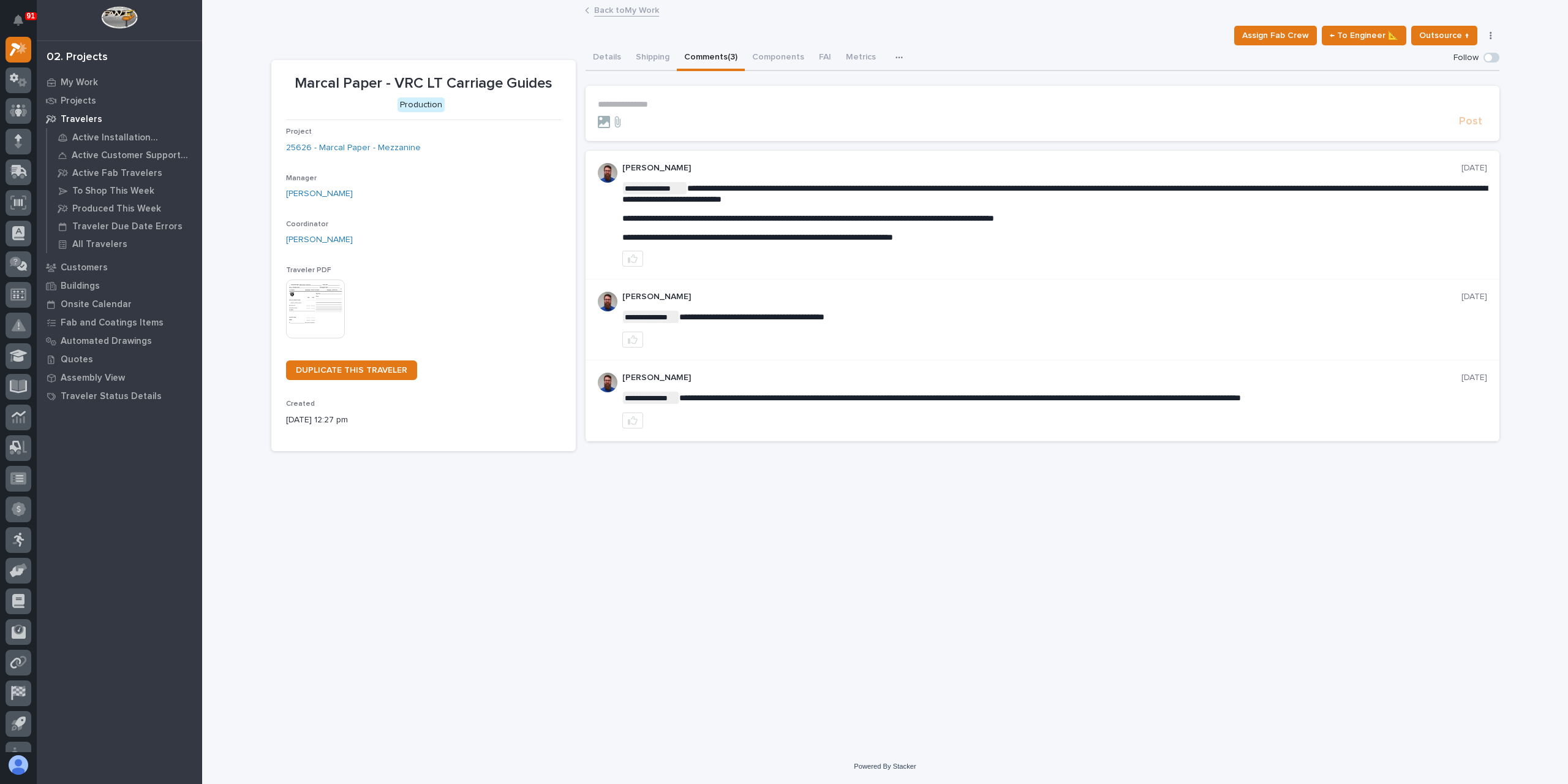
click at [652, 95] on section "**********" at bounding box center [1042, 113] width 914 height 55
click at [652, 100] on p "**********" at bounding box center [1042, 104] width 890 height 11
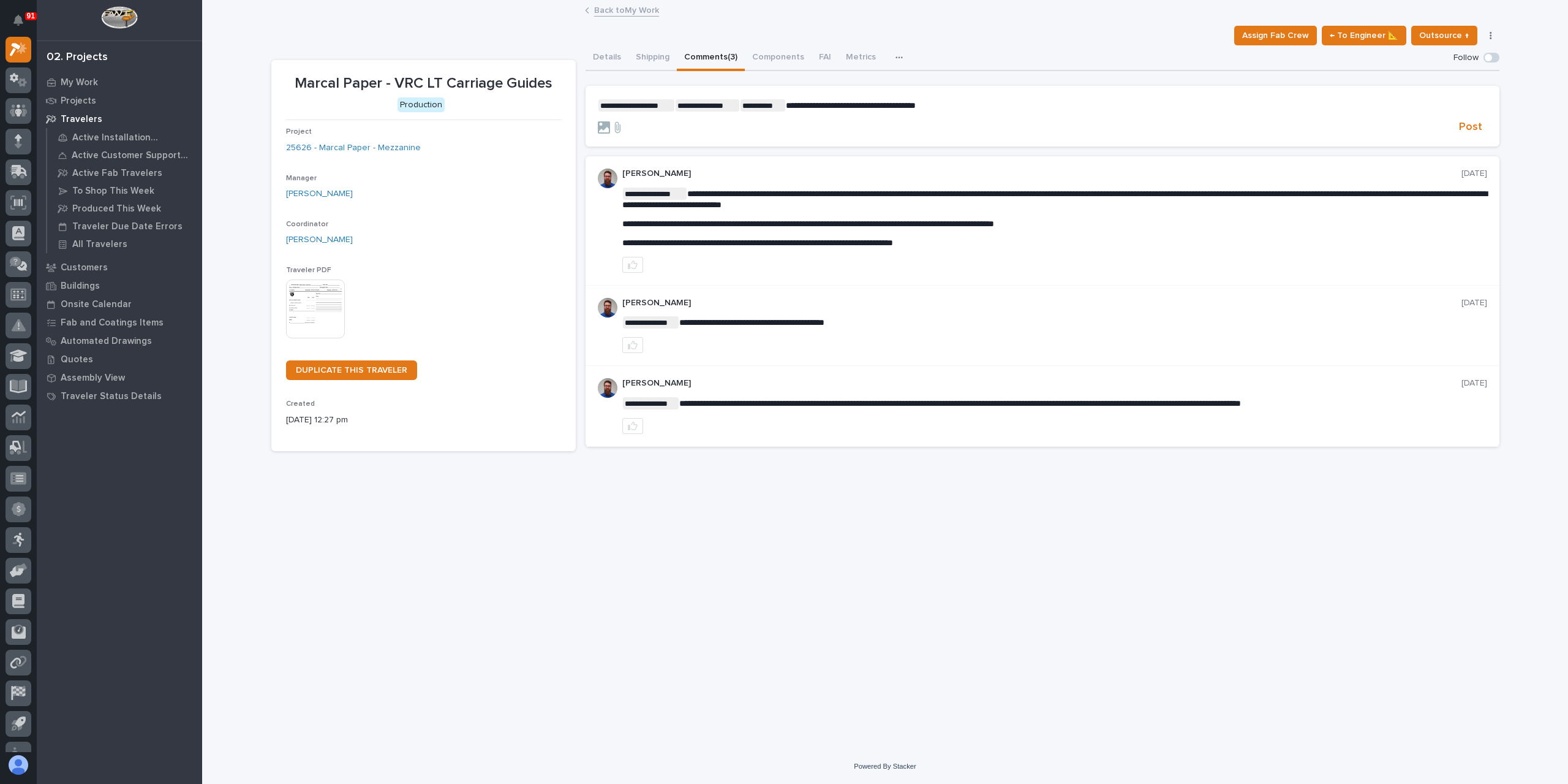
click at [798, 104] on span "**********" at bounding box center [851, 105] width 130 height 9
click at [1465, 125] on span "Post" at bounding box center [1471, 128] width 23 height 14
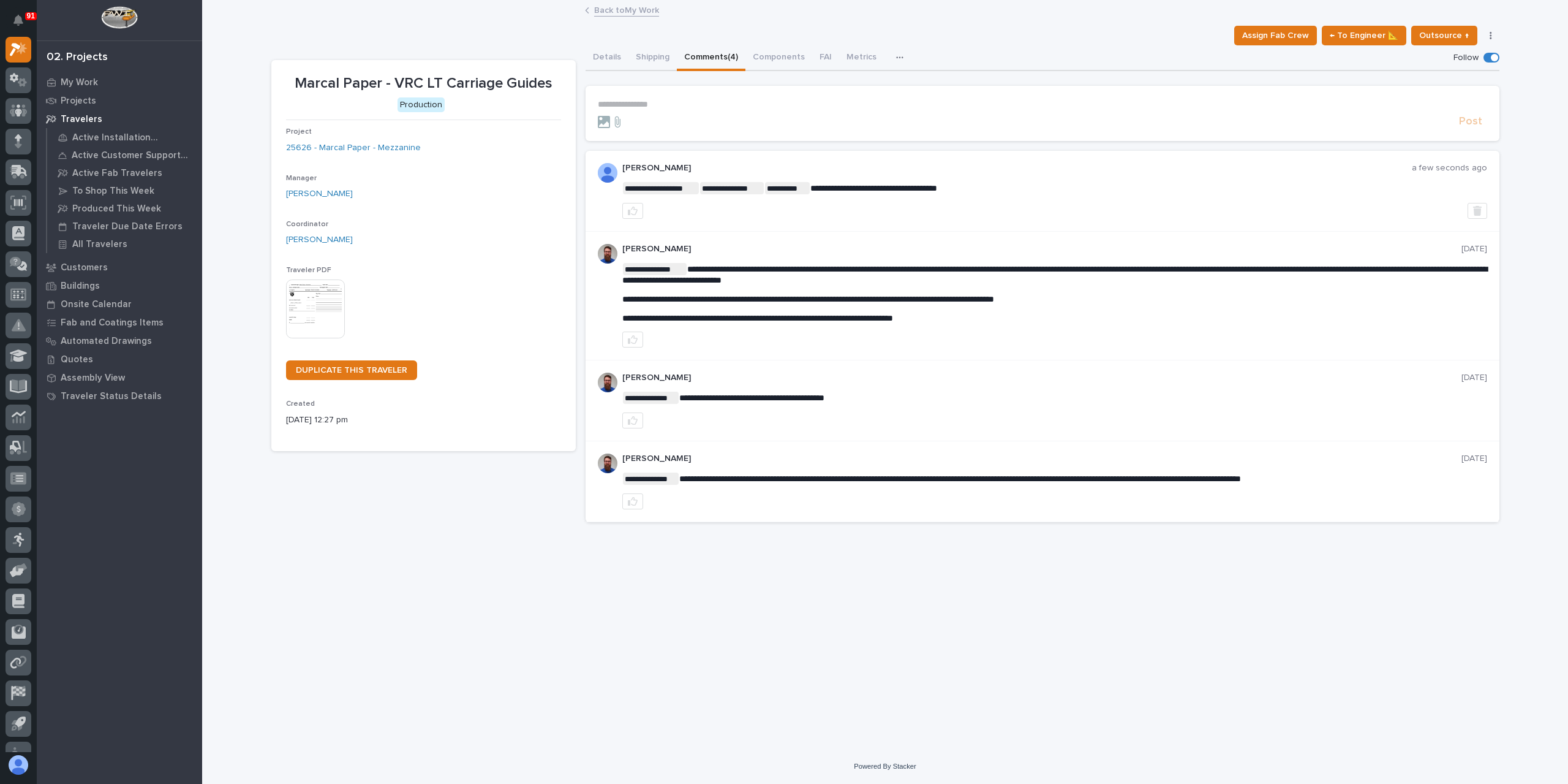
click at [625, 13] on link "Back to My Work" at bounding box center [626, 10] width 65 height 14
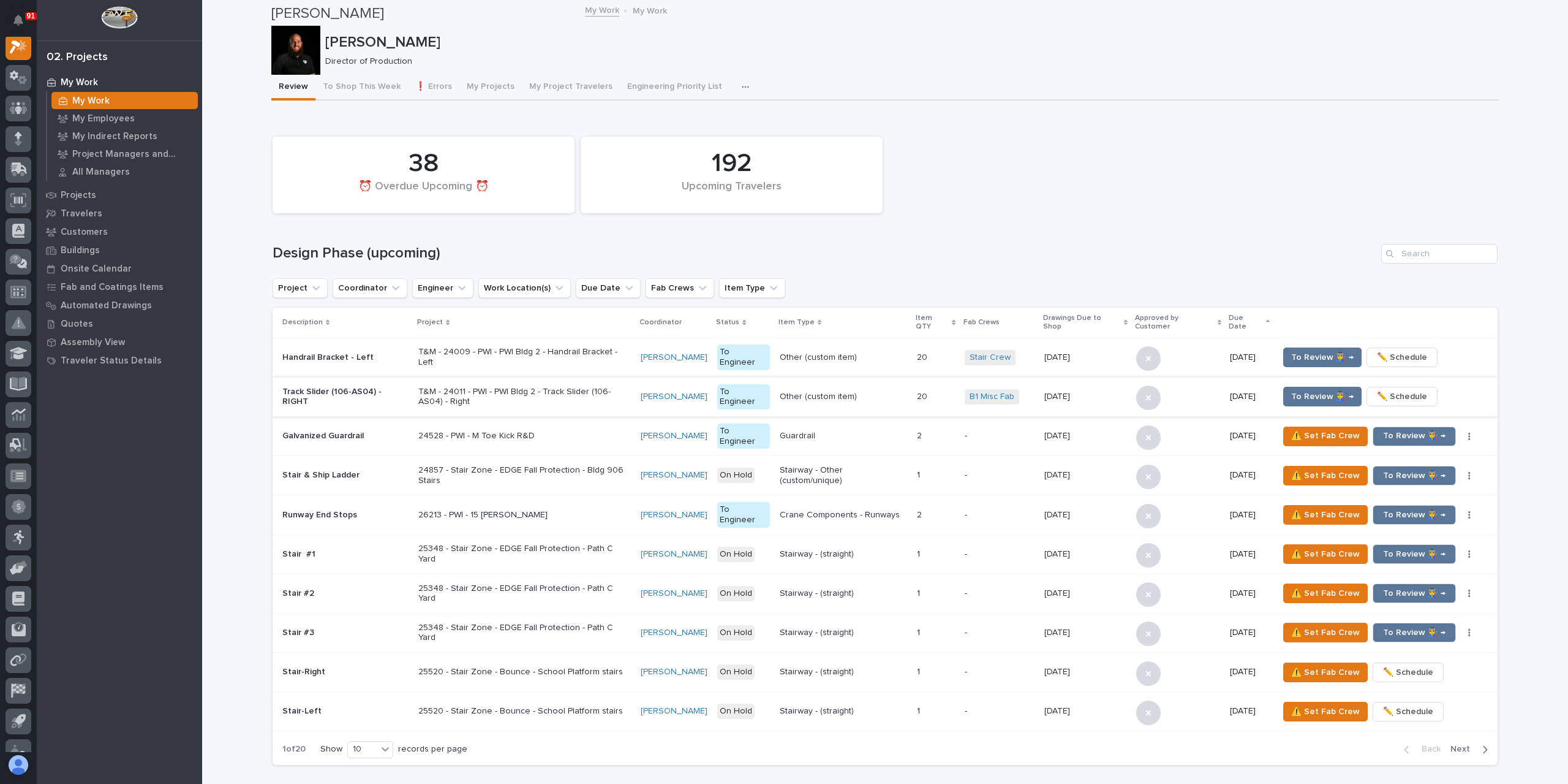
scroll to position [1104, 0]
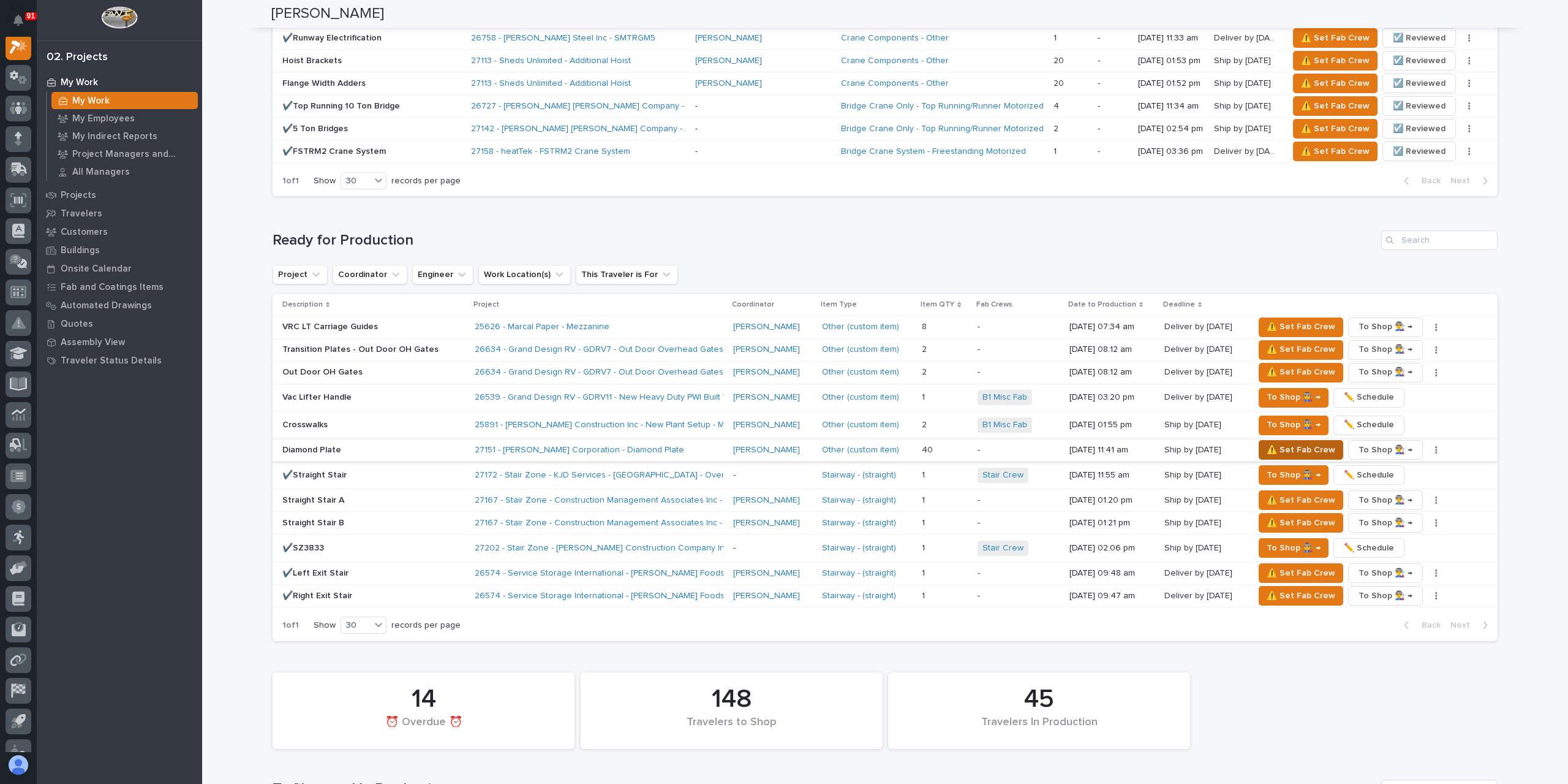
click at [1285, 443] on span "⚠️ Set Fab Crew" at bounding box center [1301, 450] width 69 height 14
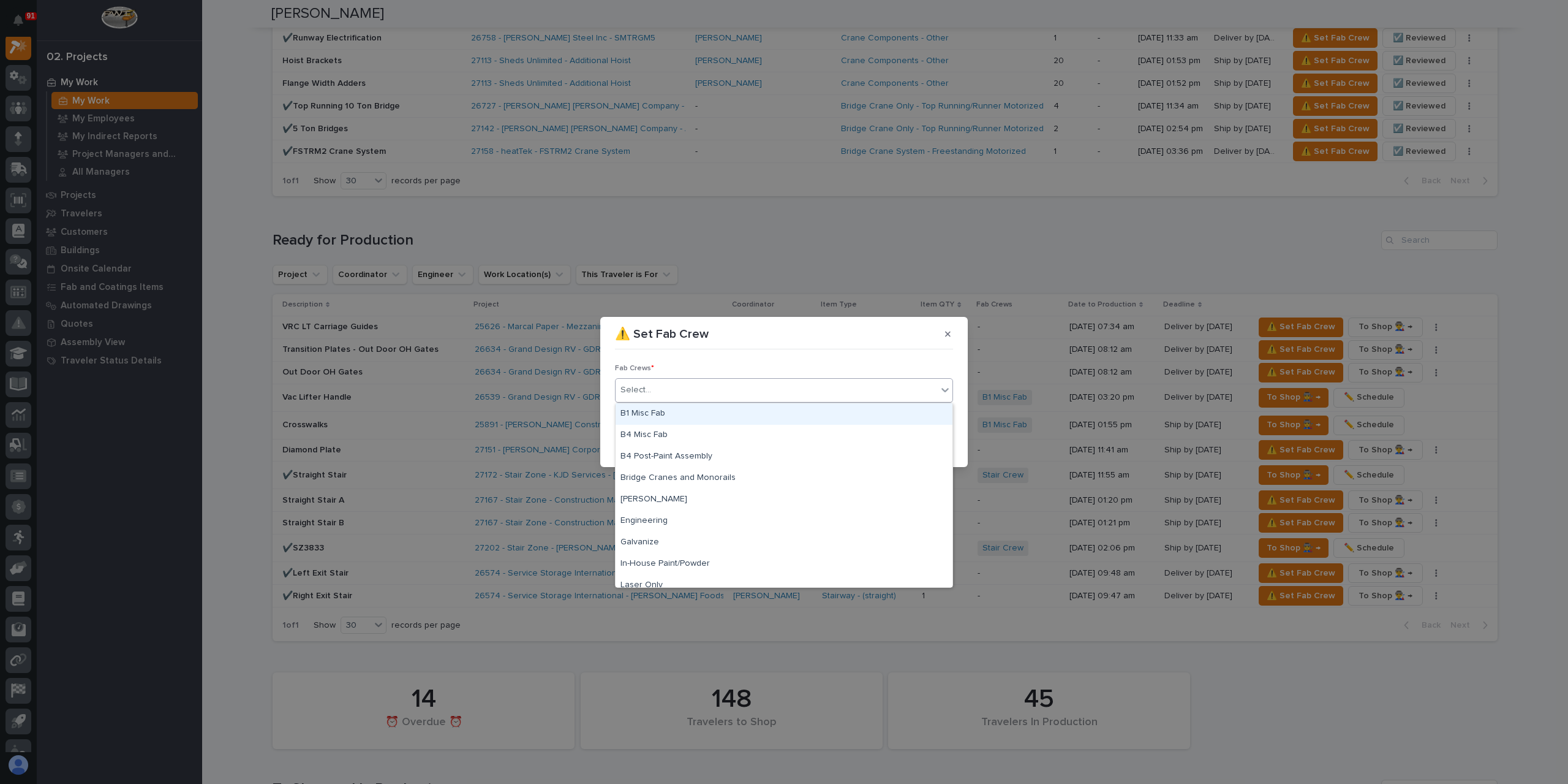
click at [653, 390] on div "Select..." at bounding box center [776, 390] width 321 height 21
click at [663, 439] on div "B4 Misc Fab" at bounding box center [784, 436] width 337 height 21
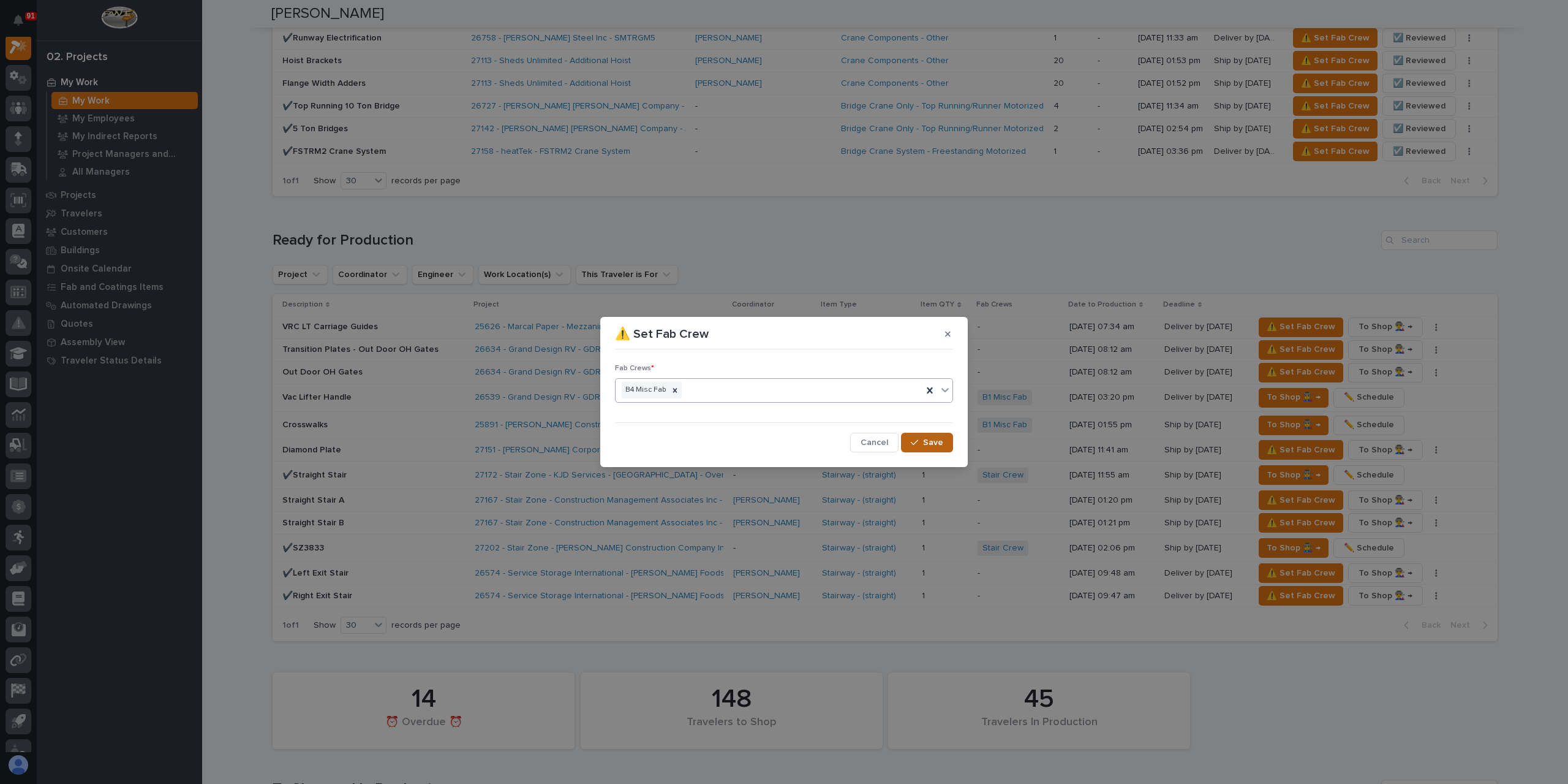
click at [952, 443] on button "Save" at bounding box center [927, 443] width 52 height 20
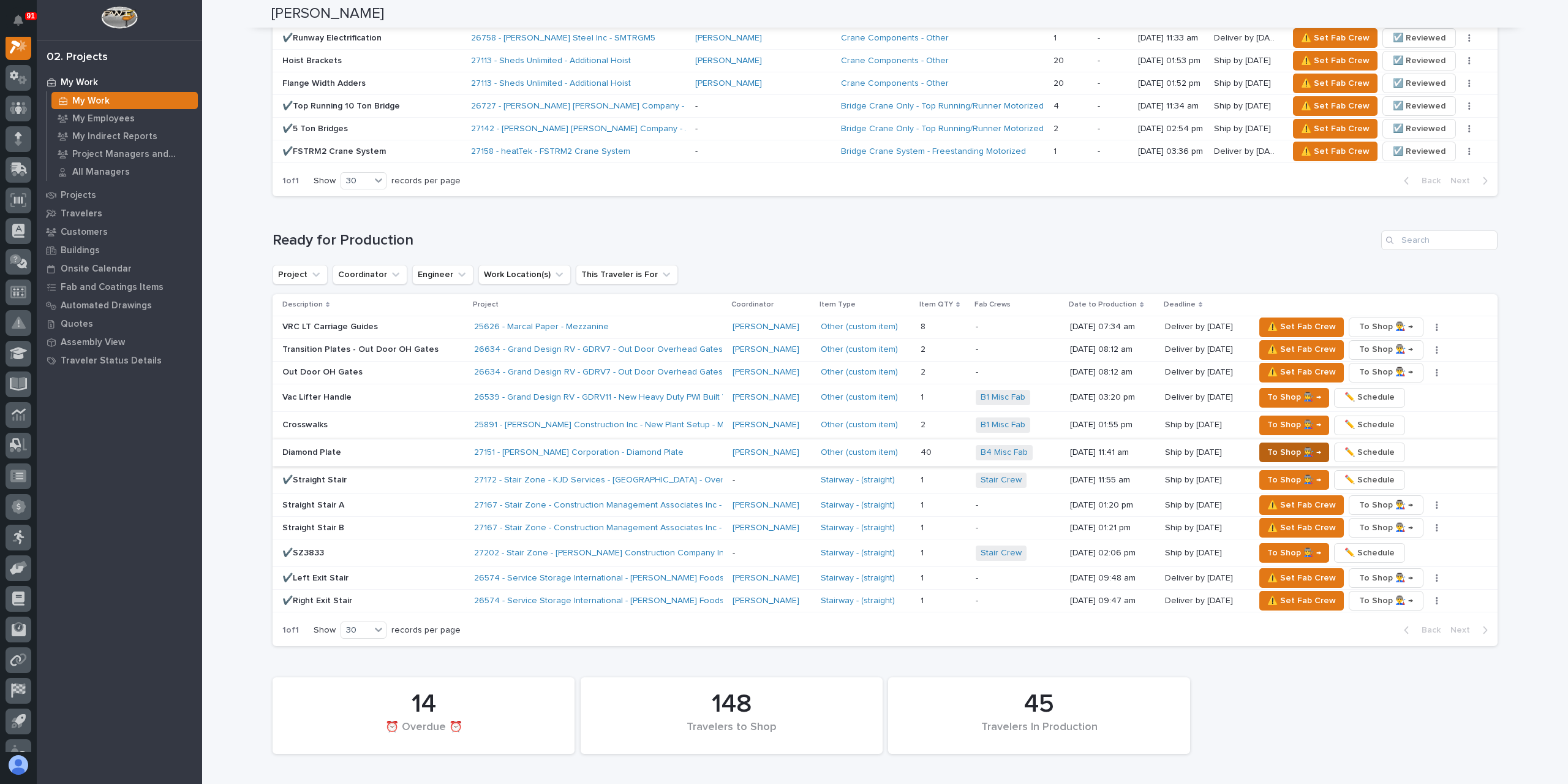
click at [1290, 445] on span "To Shop 👨‍🏭 →" at bounding box center [1294, 452] width 54 height 14
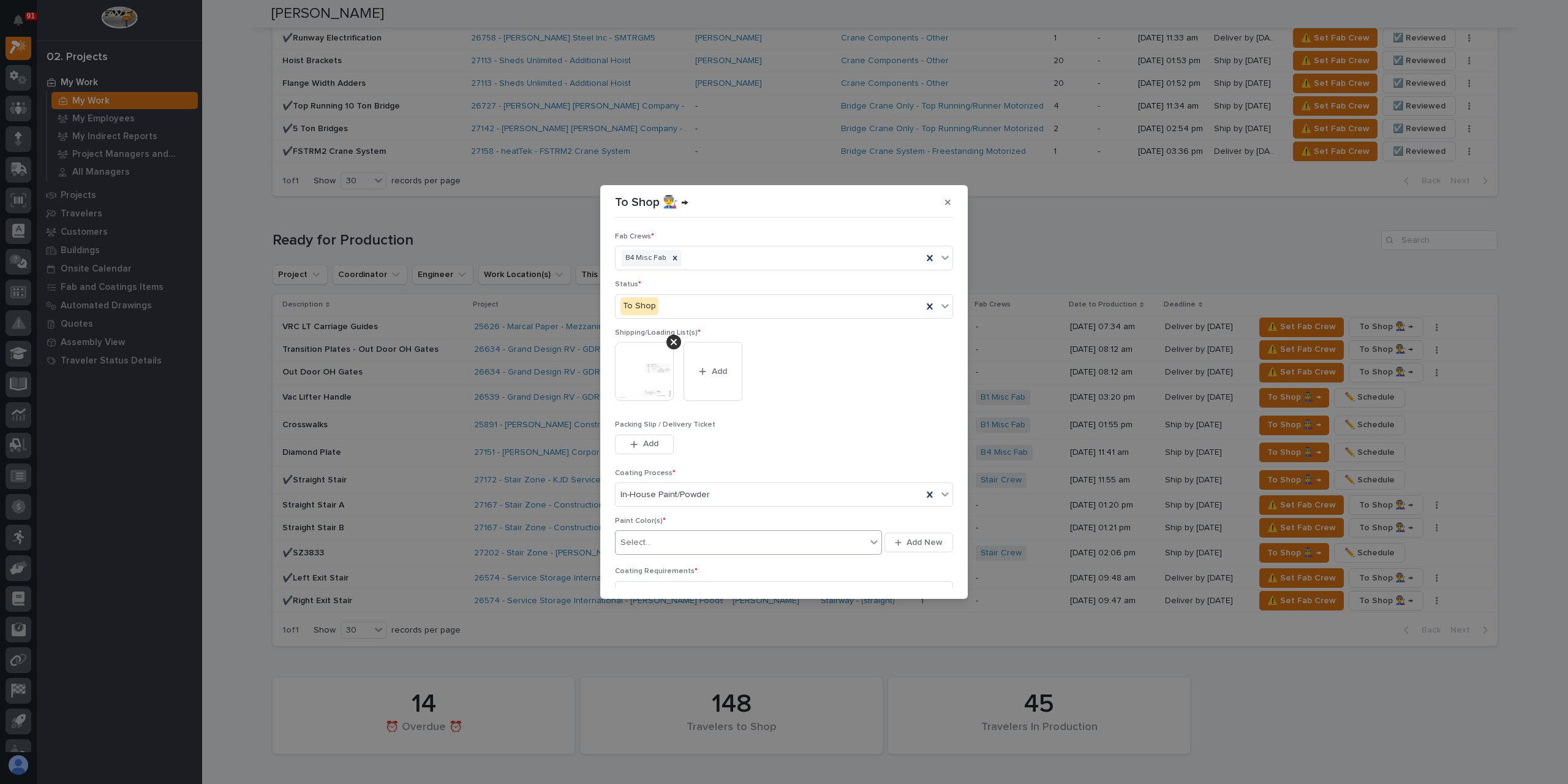
click at [670, 535] on div "Select..." at bounding box center [741, 543] width 251 height 21
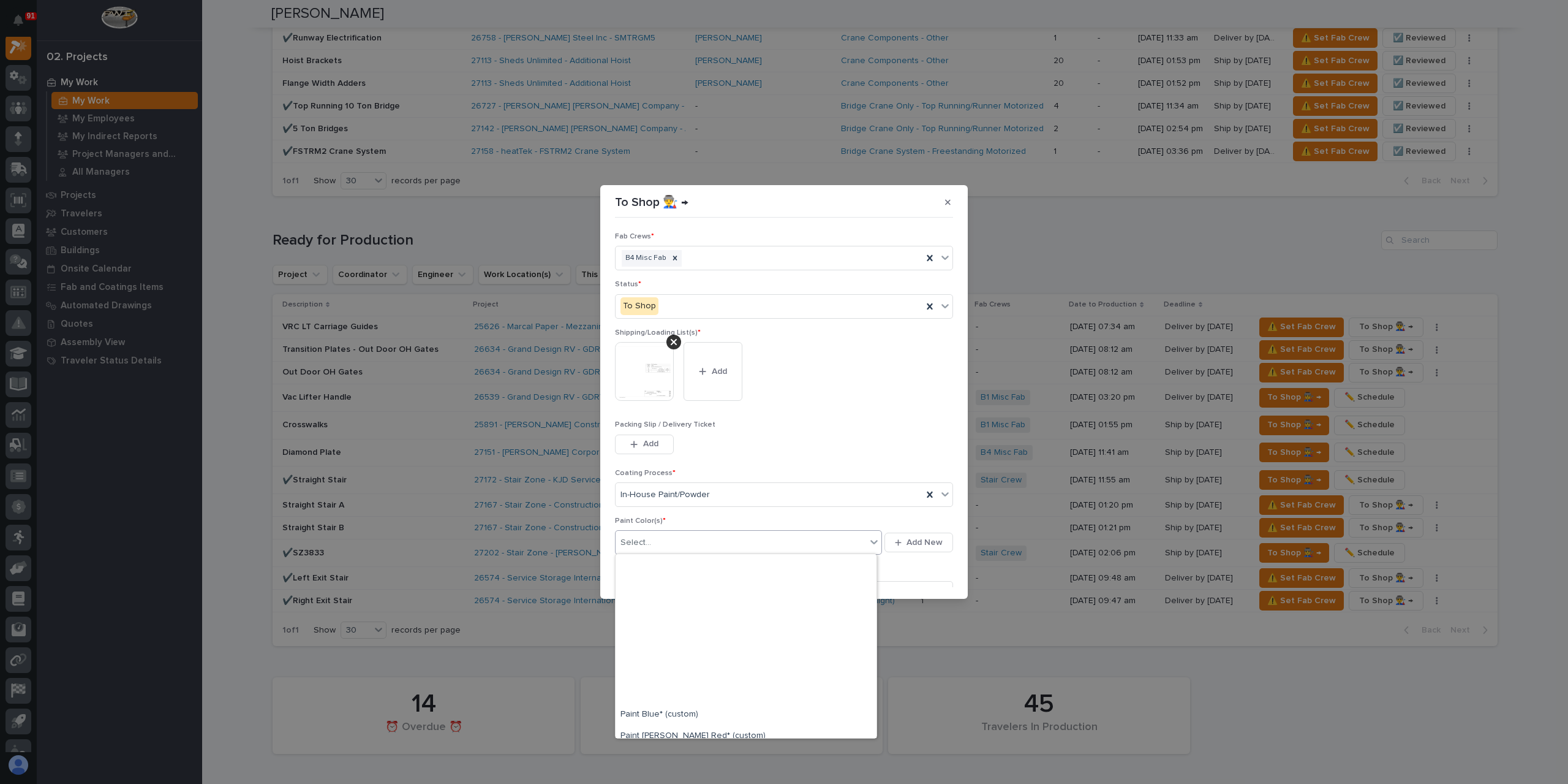
scroll to position [184, 0]
click at [651, 663] on div "Paint Gray" at bounding box center [746, 660] width 261 height 21
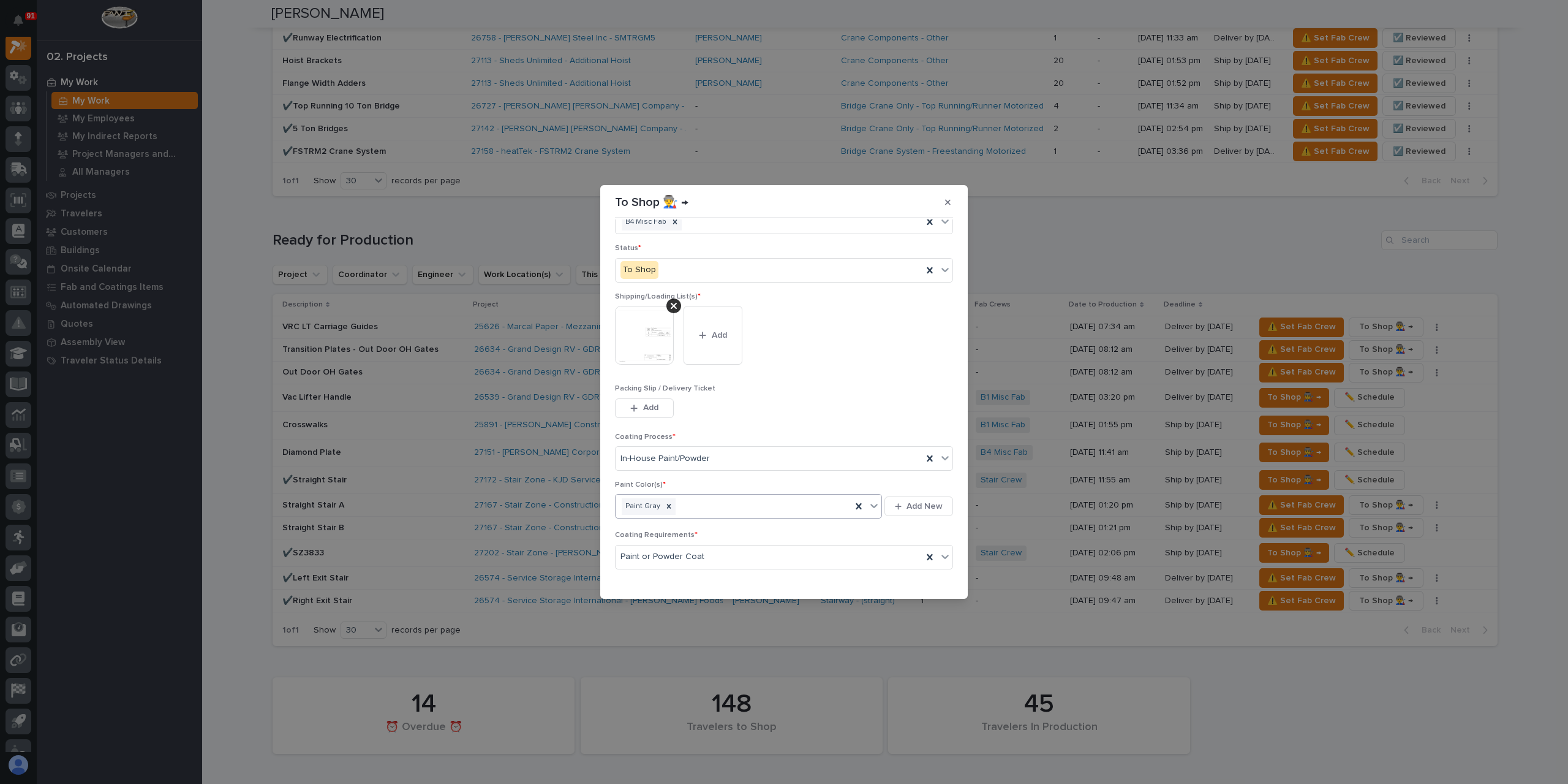
scroll to position [65, 0]
click at [916, 571] on button "Save" at bounding box center [927, 580] width 52 height 20
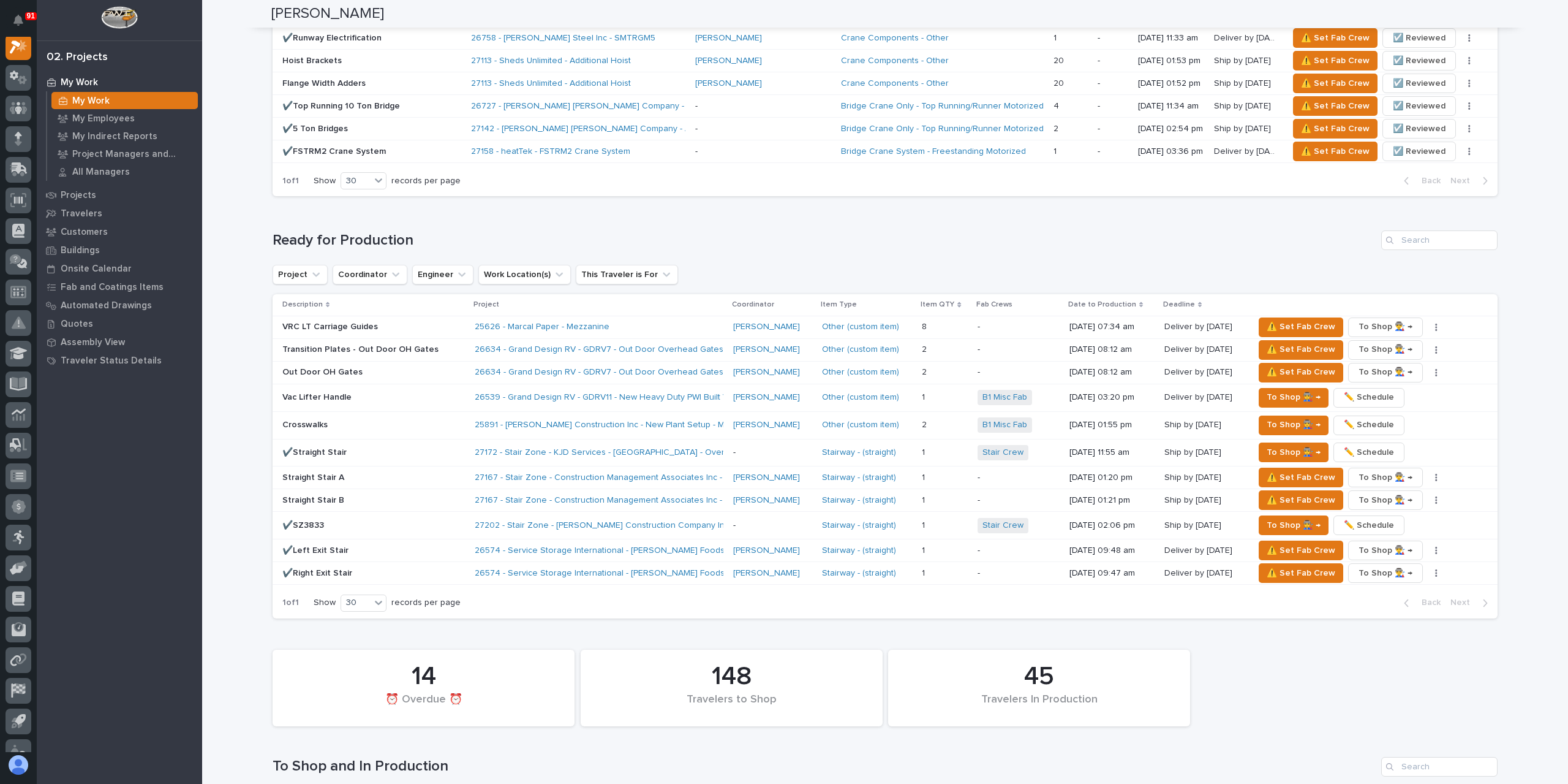
click at [378, 321] on p "VRC LT Carriage Guides" at bounding box center [373, 327] width 183 height 11
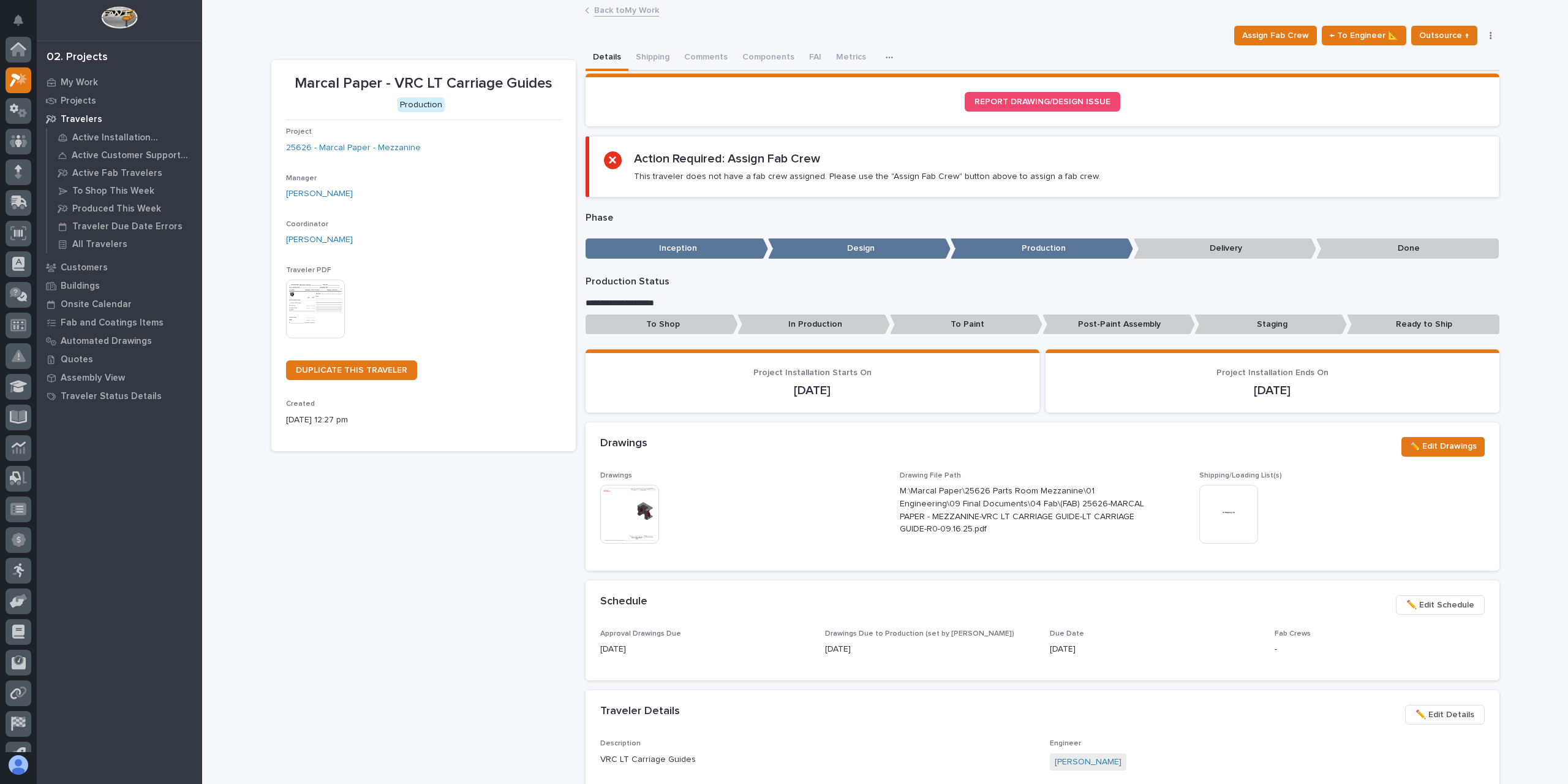
scroll to position [30, 0]
click at [702, 57] on button "Comments (4)" at bounding box center [711, 58] width 69 height 26
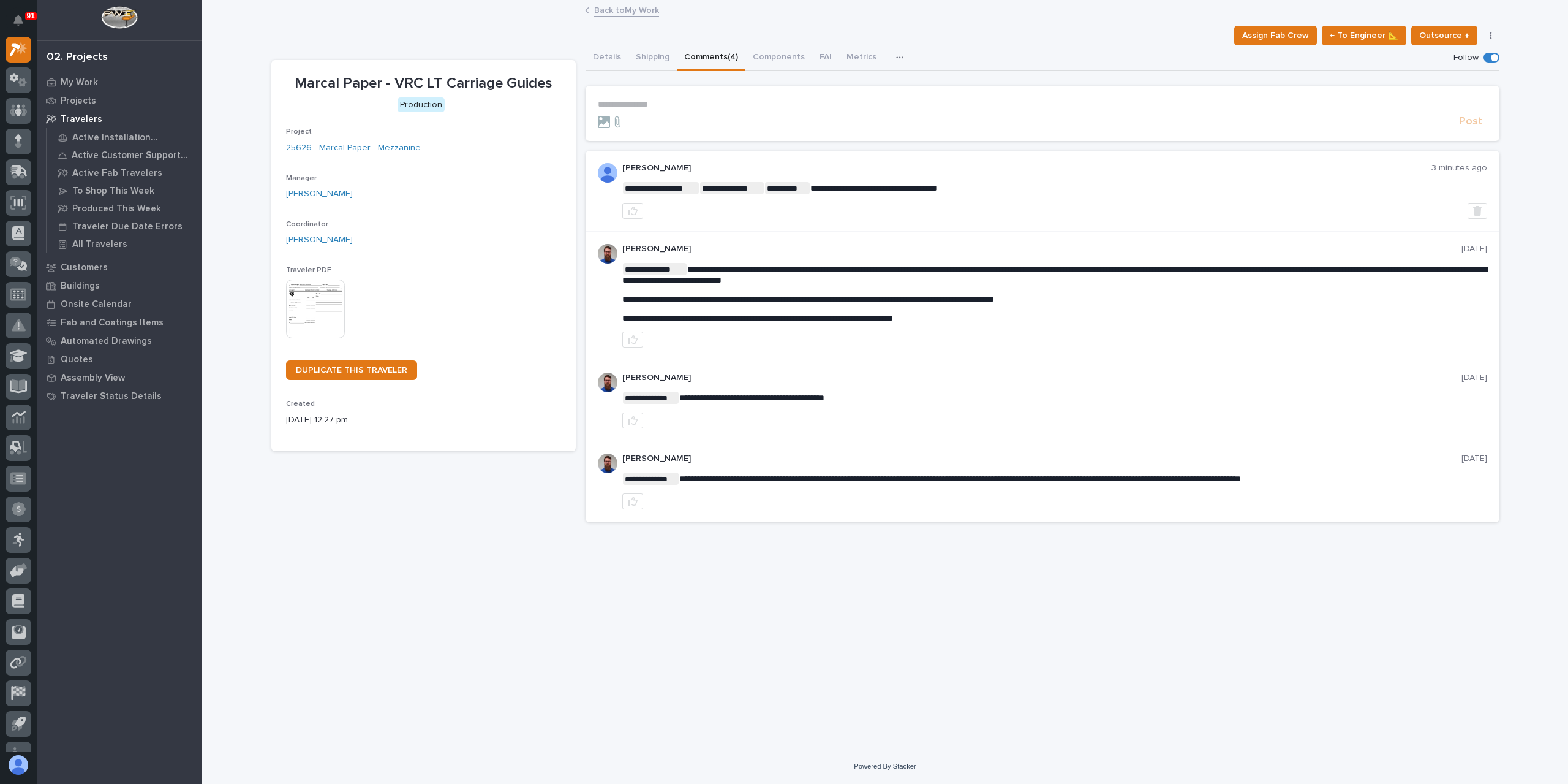
click at [635, 99] on p "**********" at bounding box center [1042, 104] width 890 height 11
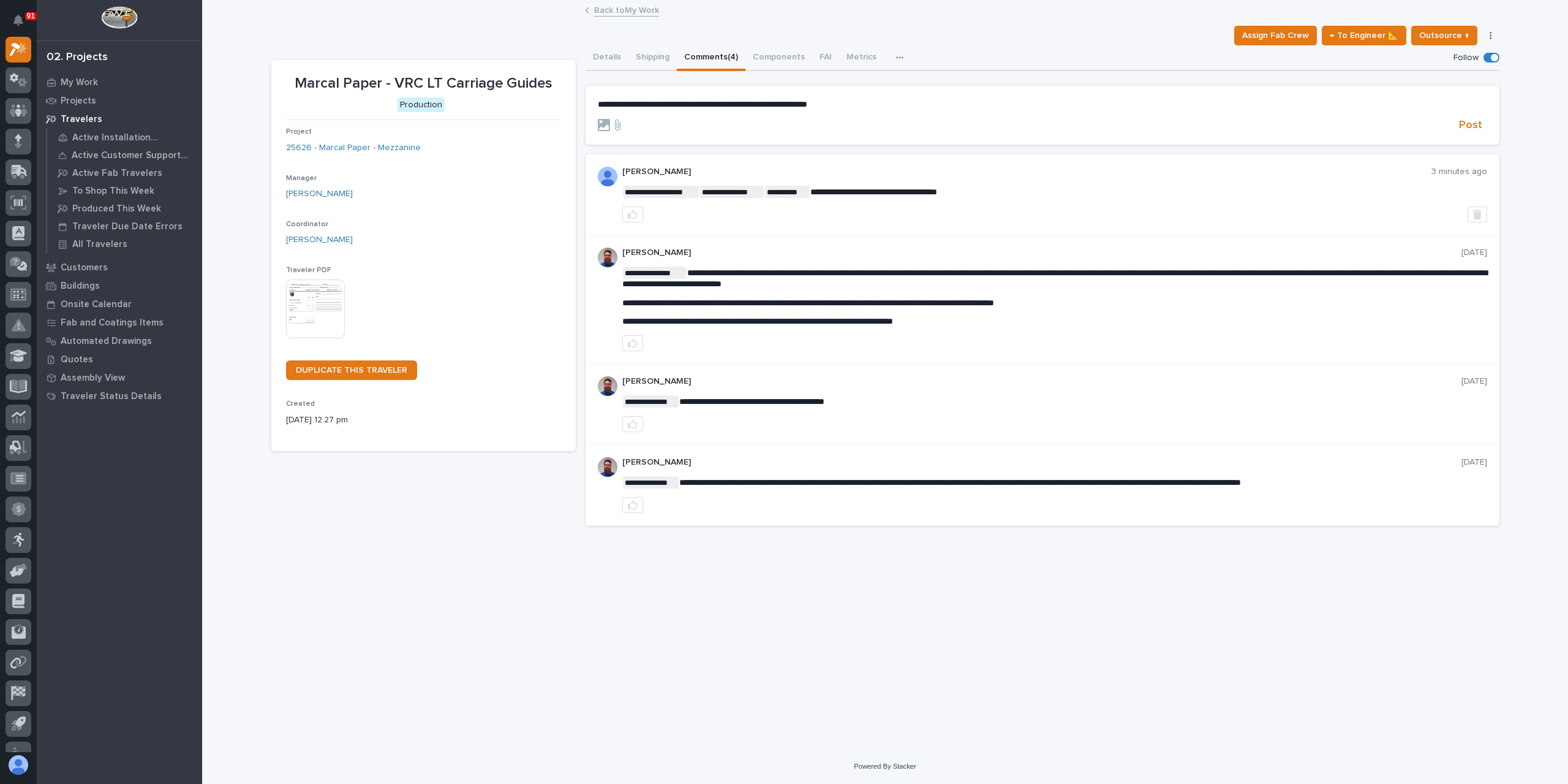
click at [855, 106] on p "**********" at bounding box center [1042, 104] width 890 height 11
click at [1472, 121] on span "Post" at bounding box center [1471, 128] width 23 height 14
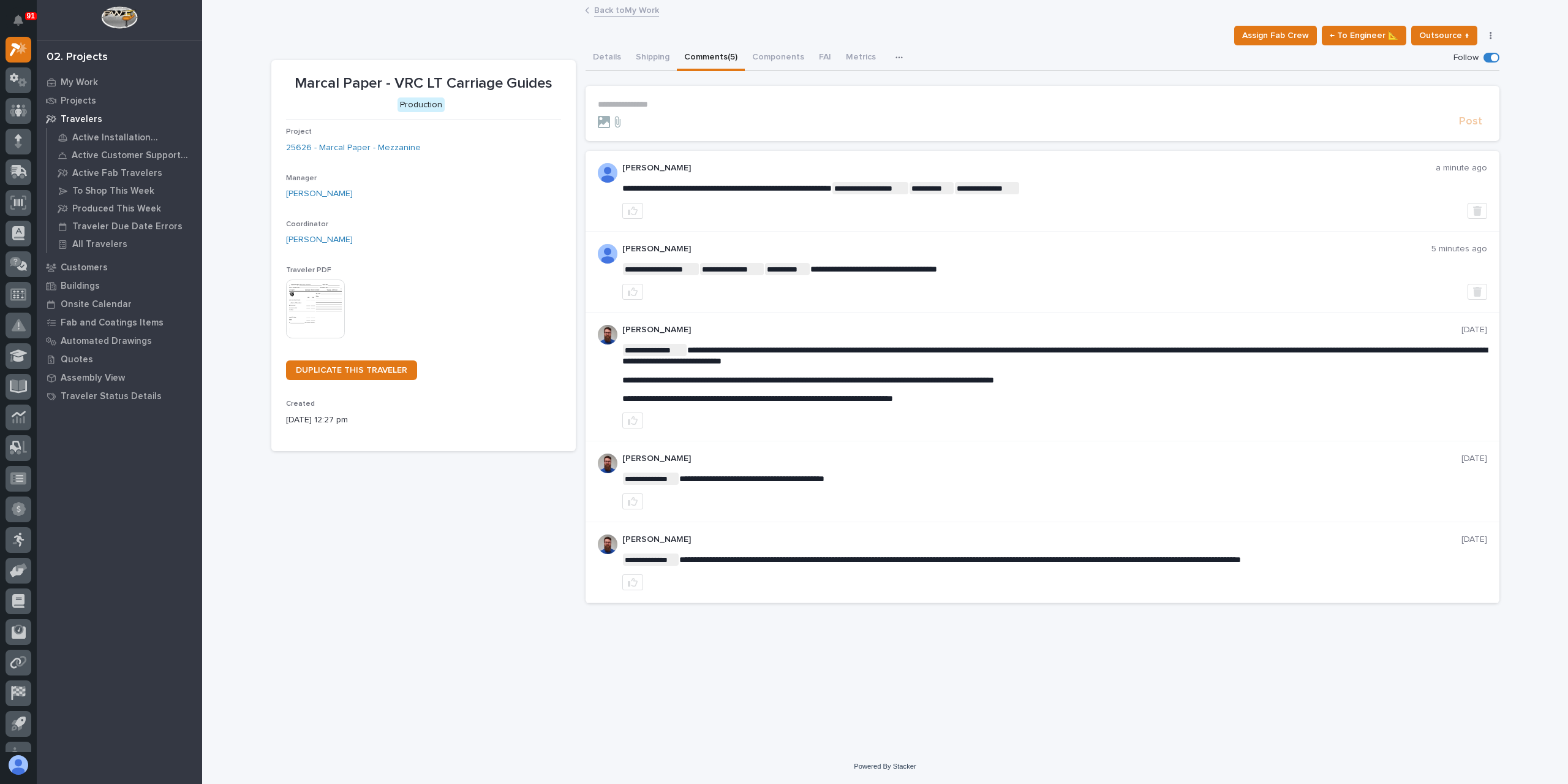
click at [608, 13] on link "Back to My Work" at bounding box center [626, 10] width 65 height 14
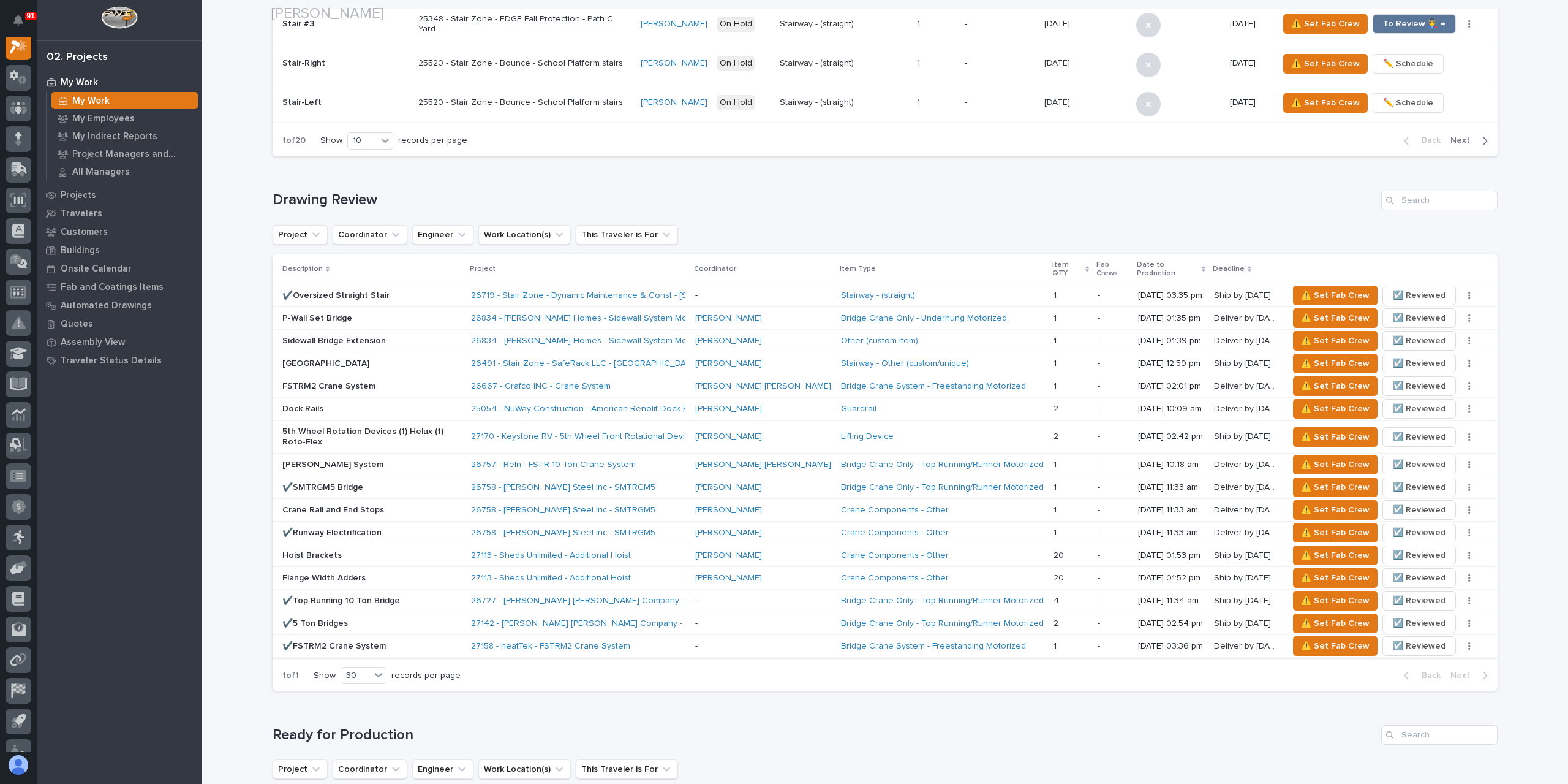
scroll to position [920, 0]
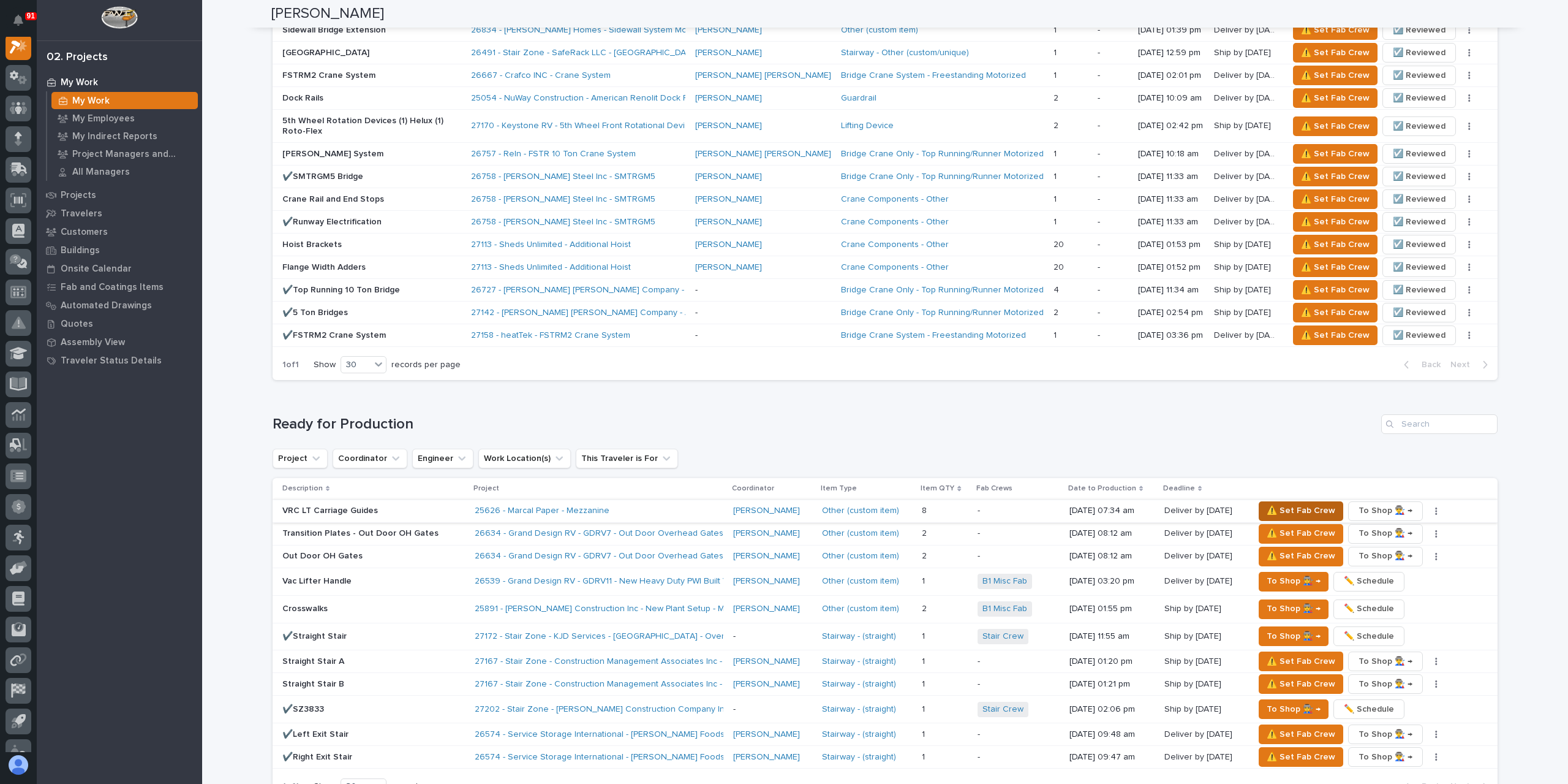
click at [1290, 504] on span "⚠️ Set Fab Crew" at bounding box center [1301, 511] width 69 height 14
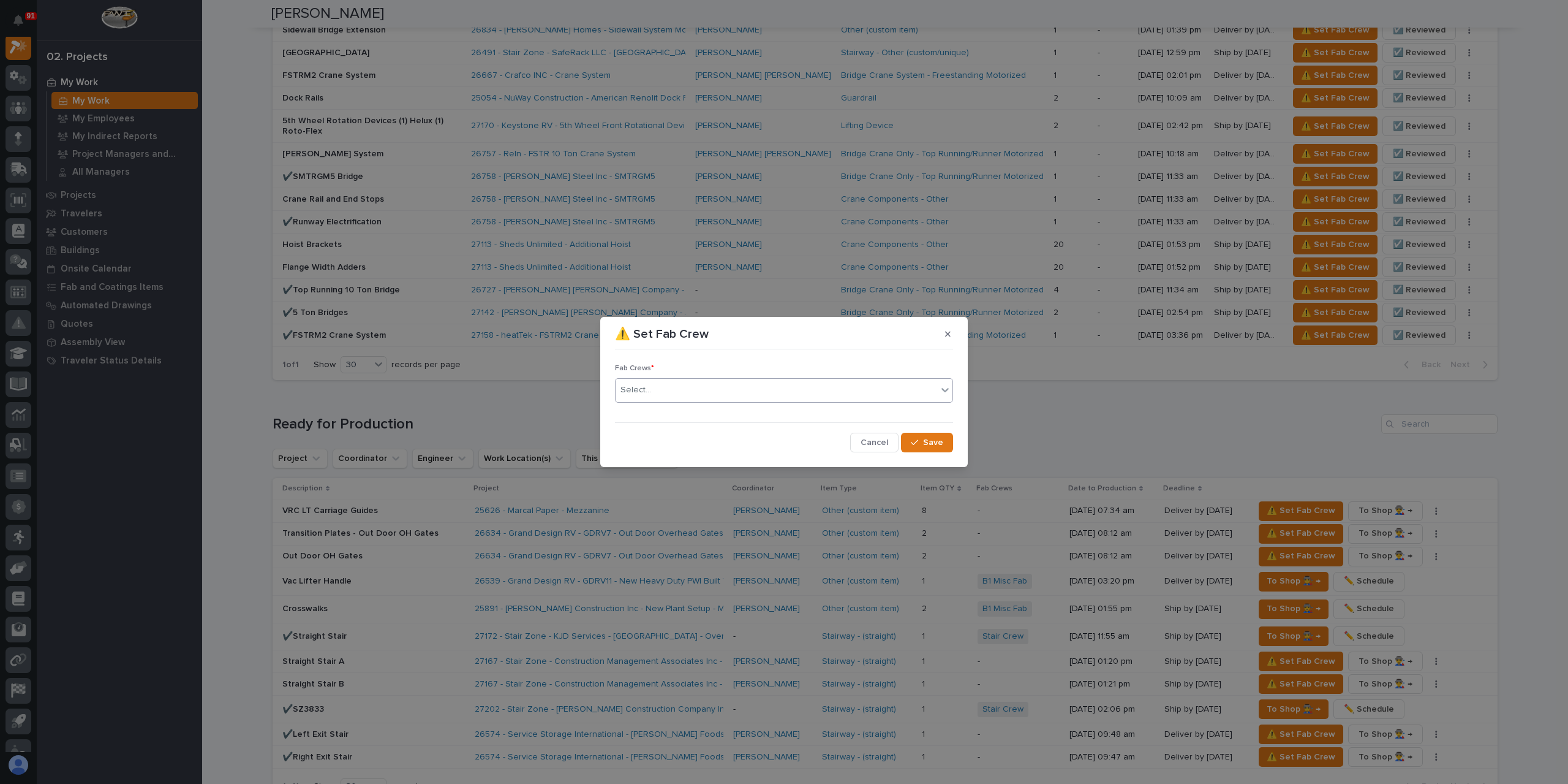
click at [676, 388] on div "Select..." at bounding box center [776, 390] width 321 height 21
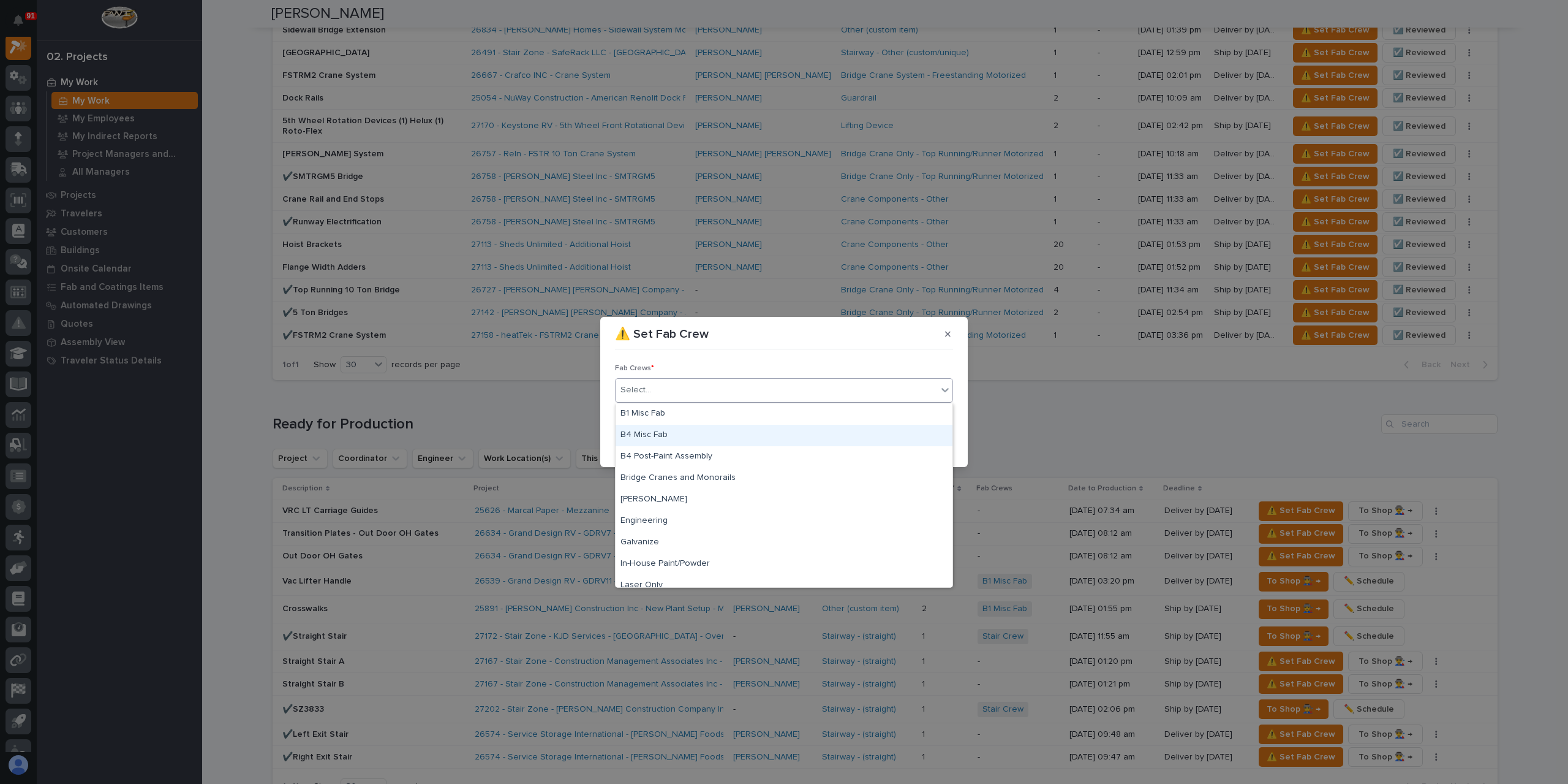
click at [679, 435] on div "B4 Misc Fab" at bounding box center [784, 436] width 337 height 21
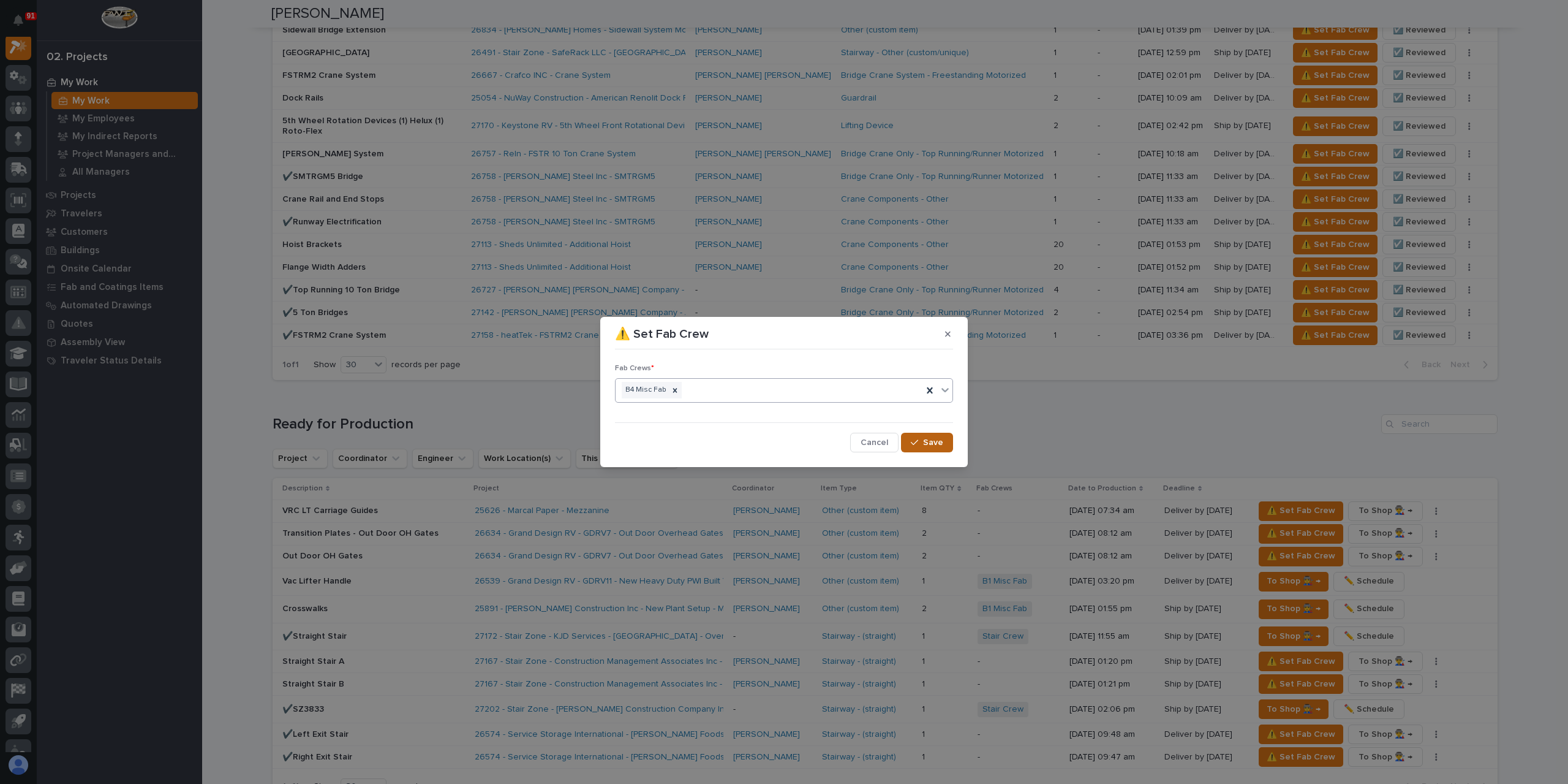
click at [924, 437] on button "Save" at bounding box center [927, 443] width 52 height 20
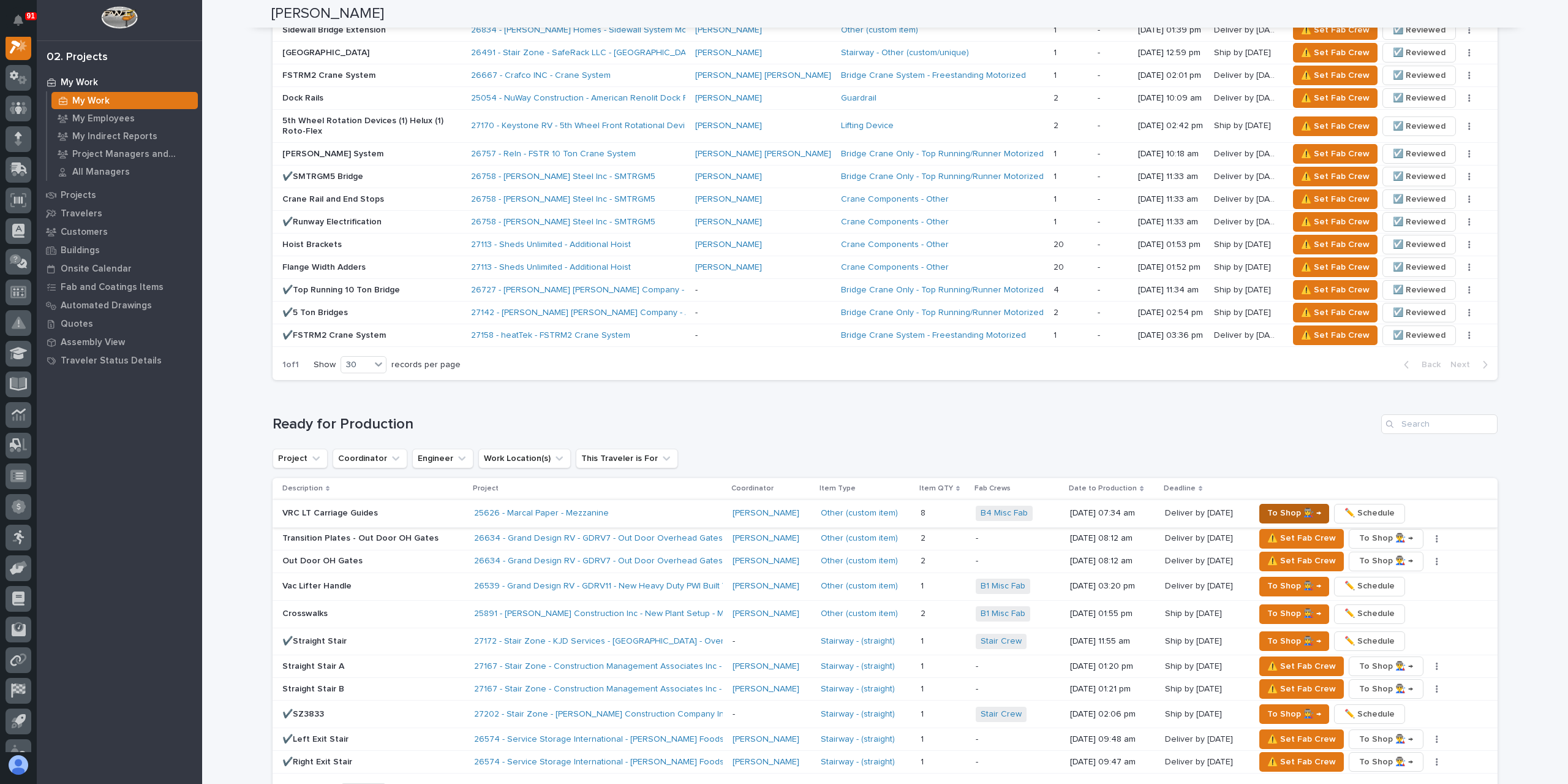
click at [1278, 505] on span "To Shop 👨‍🏭 →" at bounding box center [1294, 513] width 54 height 14
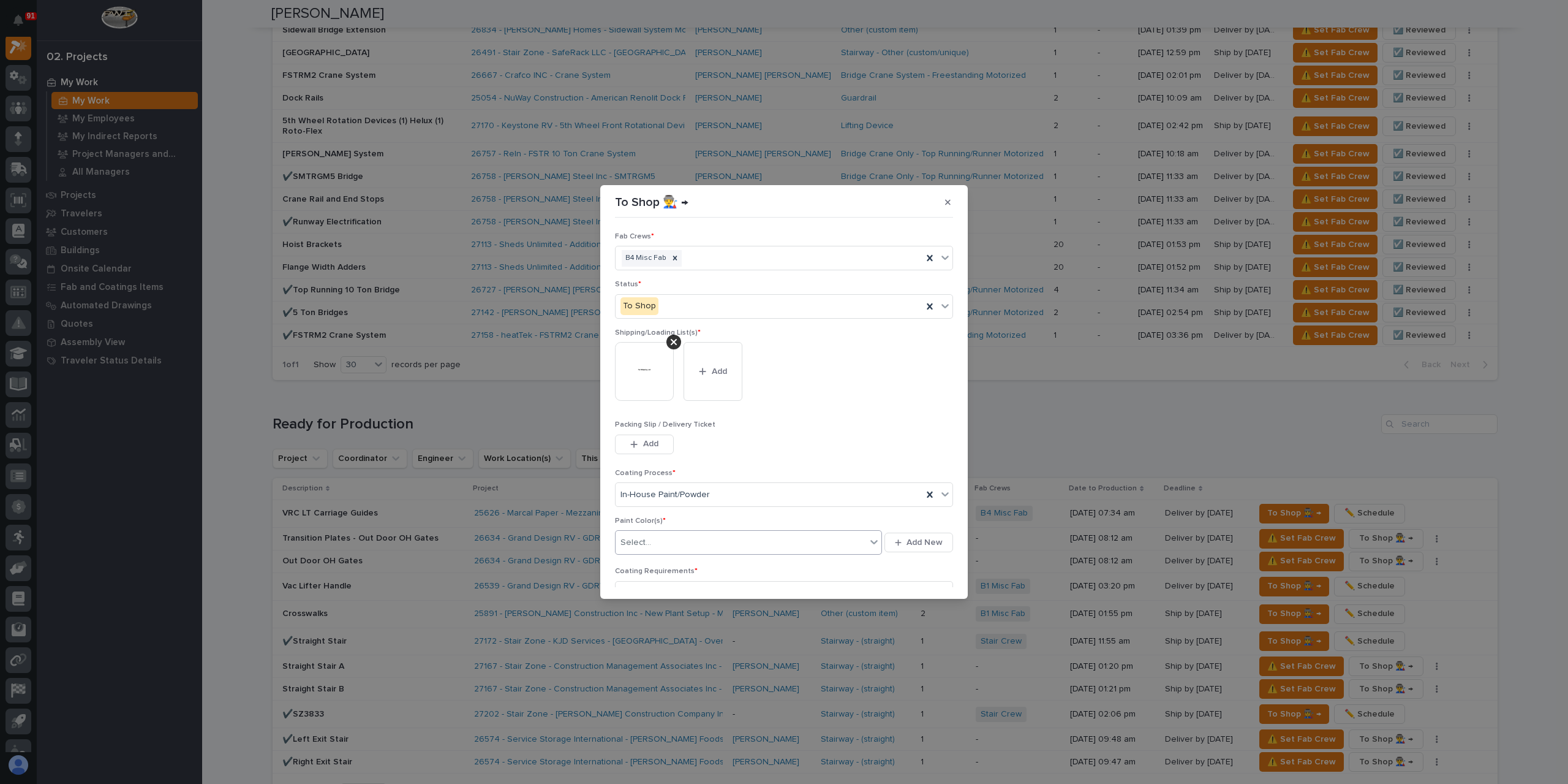
click at [680, 540] on div "Select..." at bounding box center [741, 543] width 251 height 21
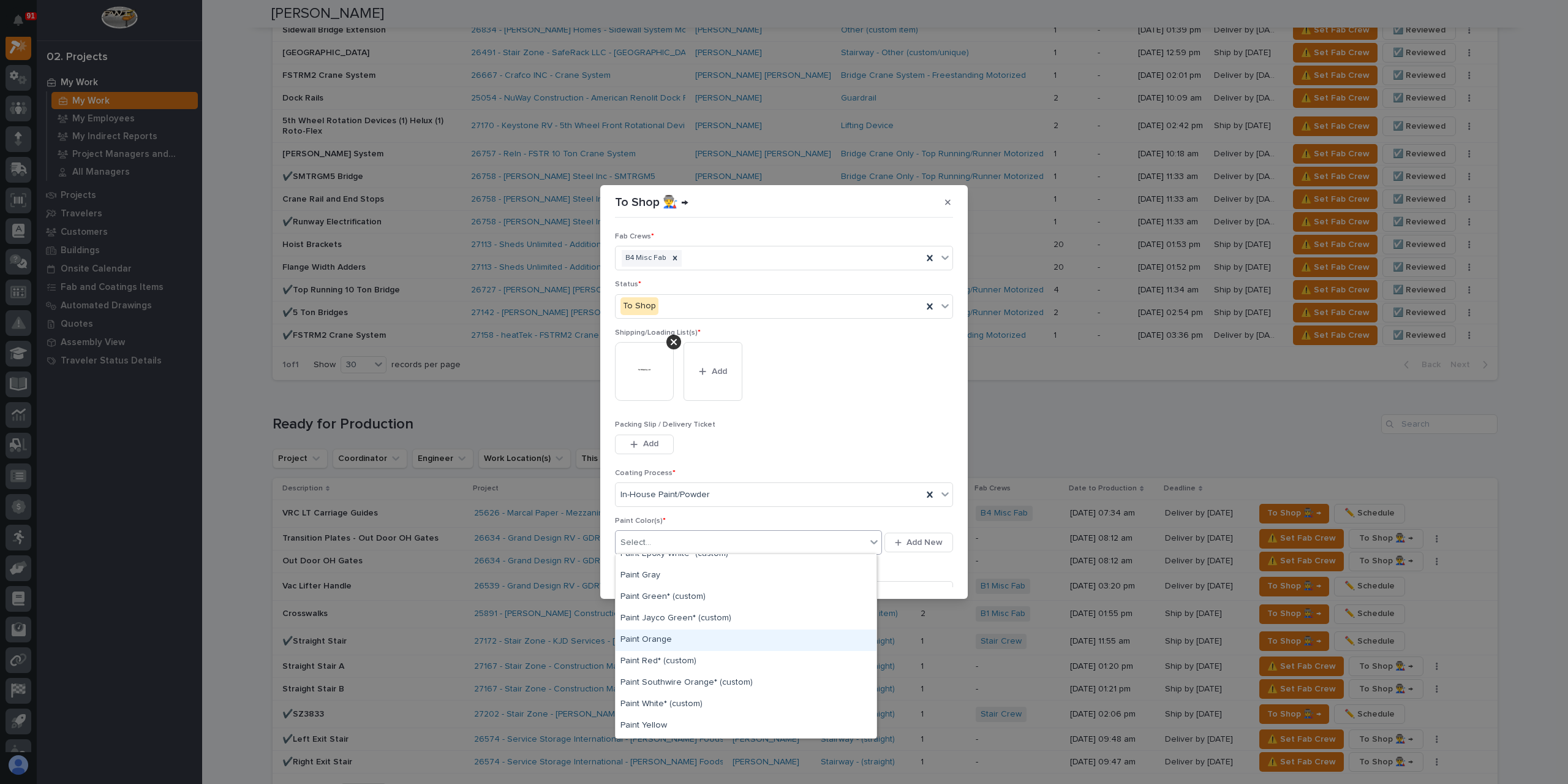
scroll to position [251, 0]
click at [647, 589] on div "Paint Gray" at bounding box center [746, 592] width 261 height 21
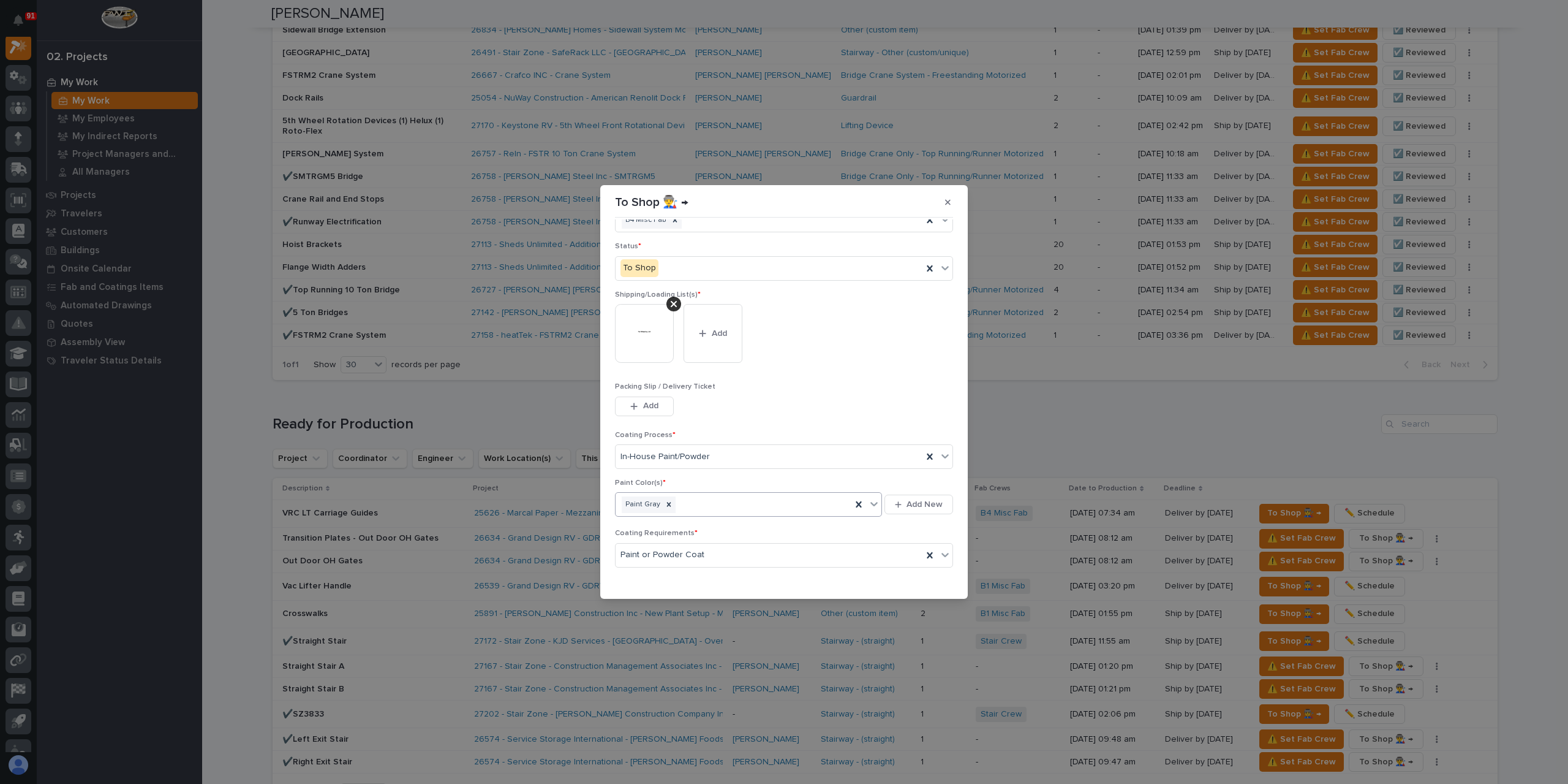
scroll to position [65, 0]
click at [933, 571] on button "Save" at bounding box center [927, 580] width 52 height 20
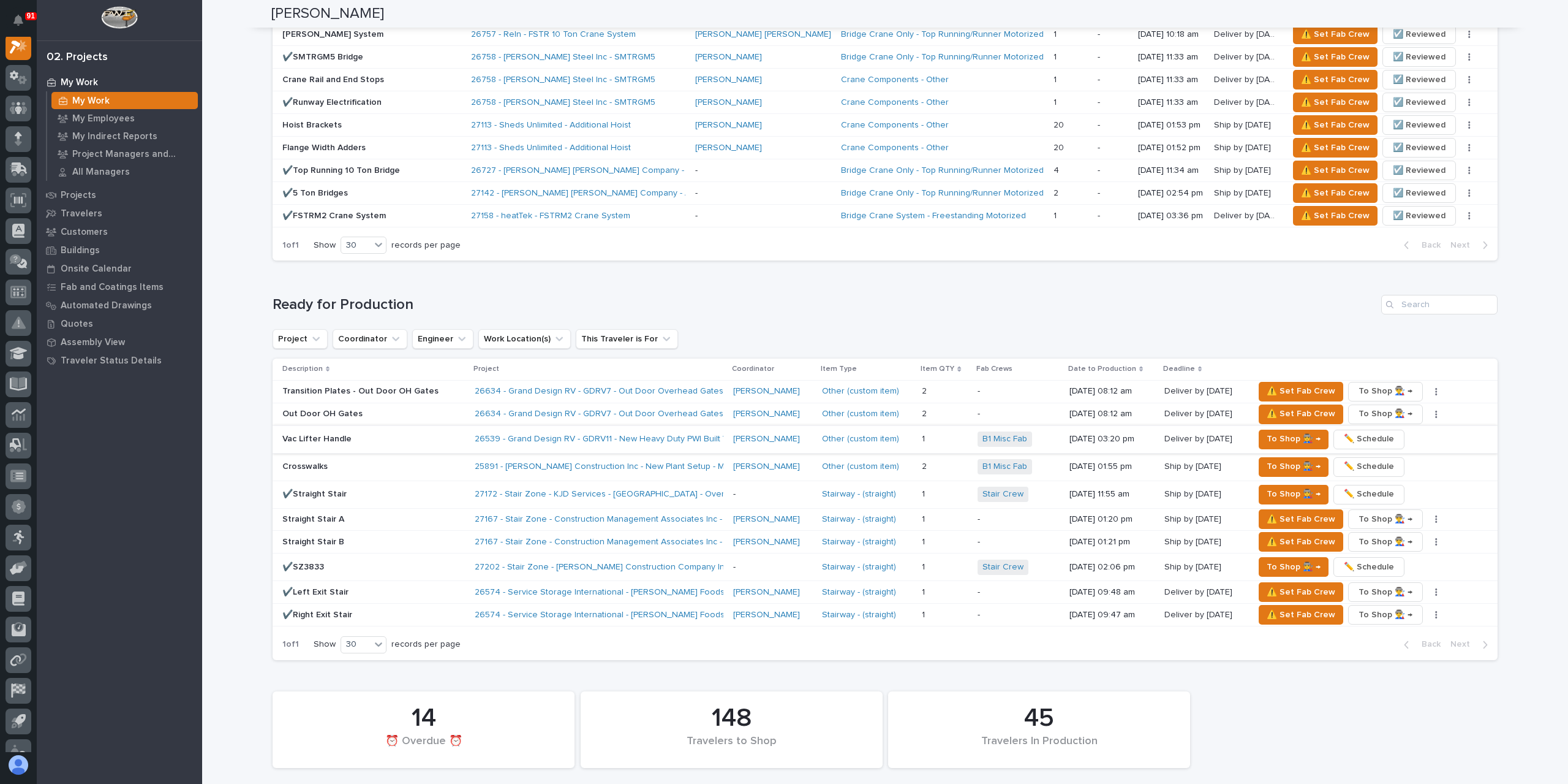
scroll to position [1042, 0]
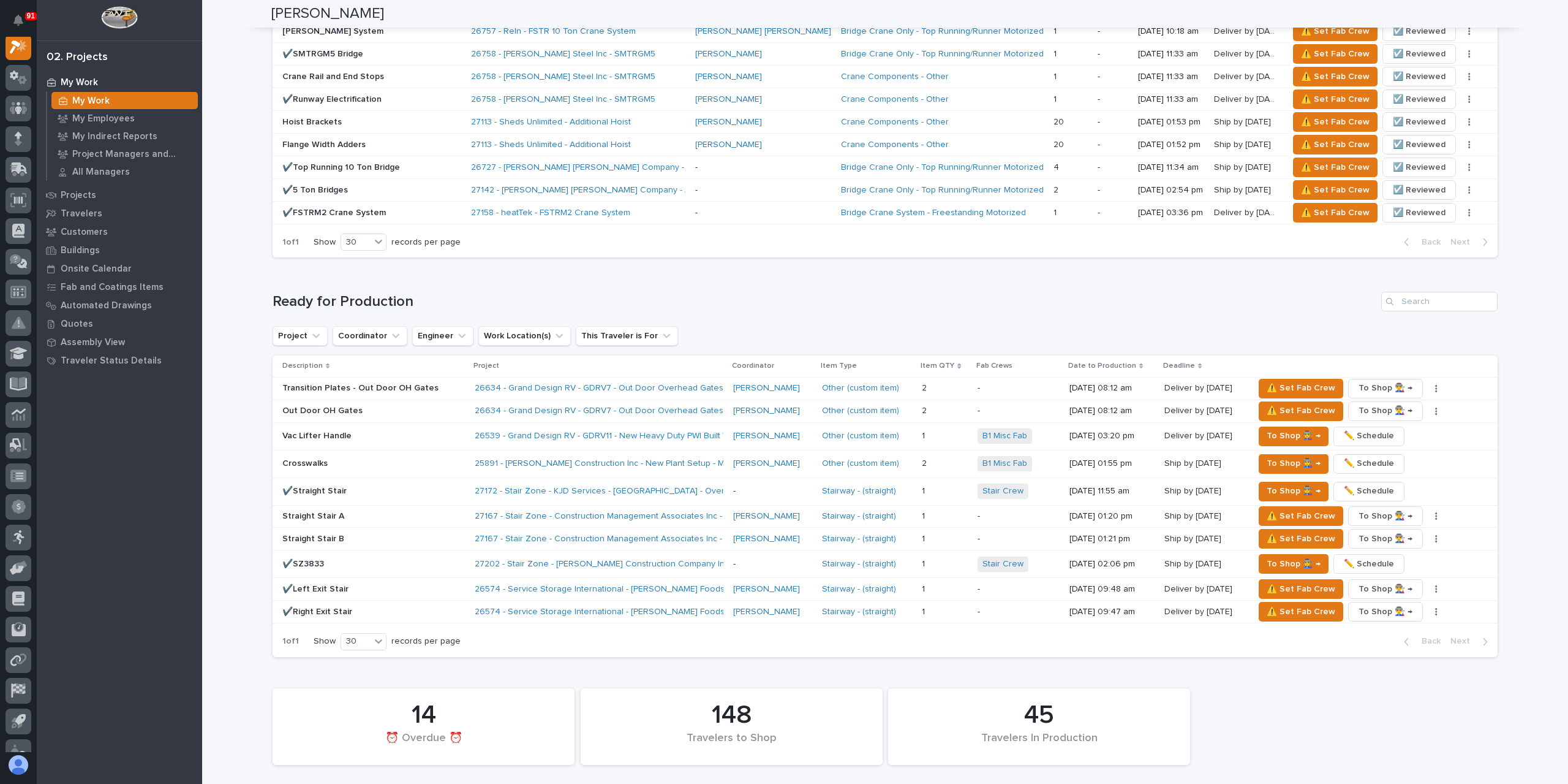
click at [328, 405] on p "Out Door OH Gates" at bounding box center [373, 411] width 183 height 11
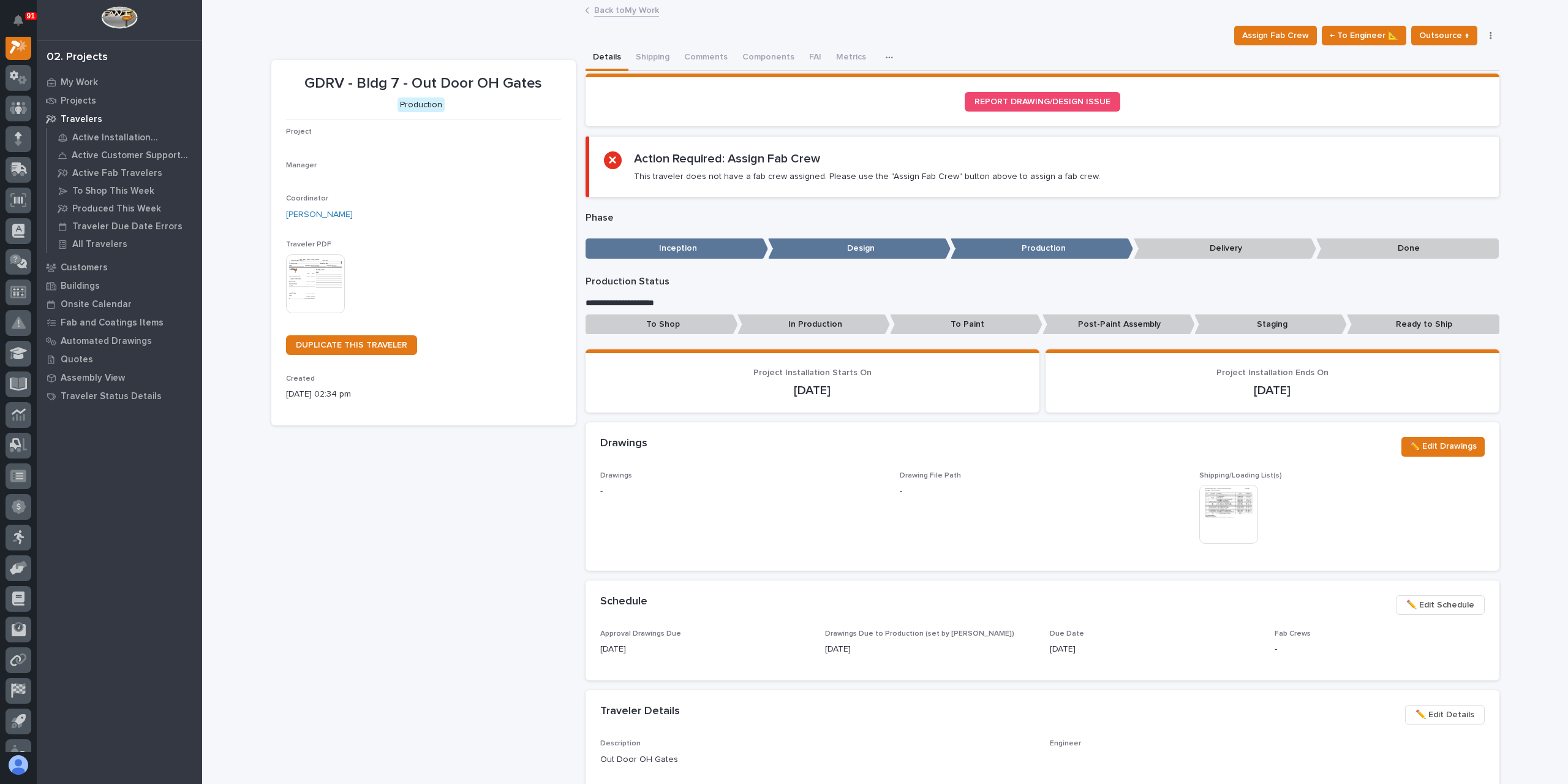
scroll to position [30, 0]
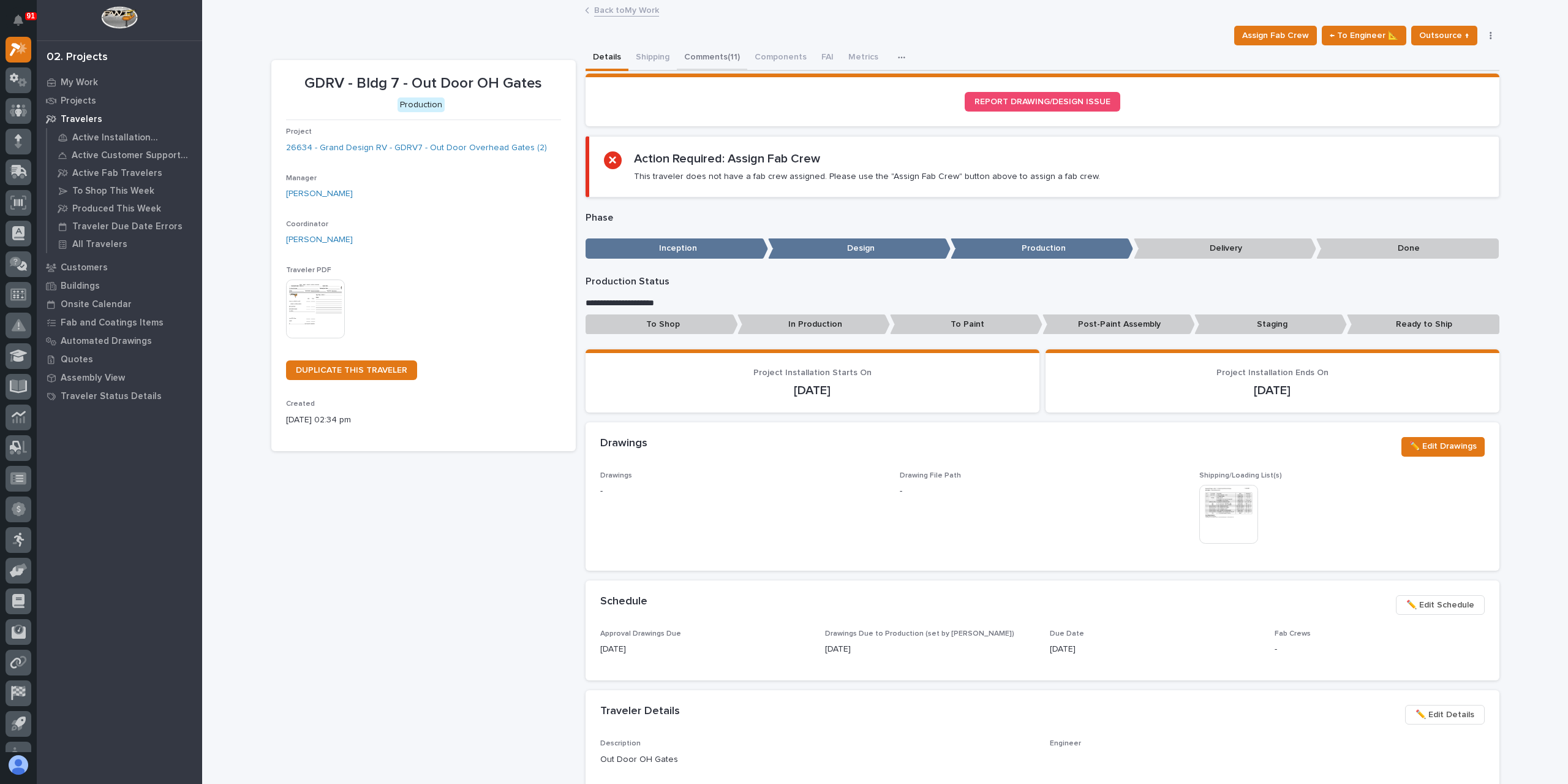
click at [694, 64] on button "Comments (11)" at bounding box center [712, 58] width 71 height 26
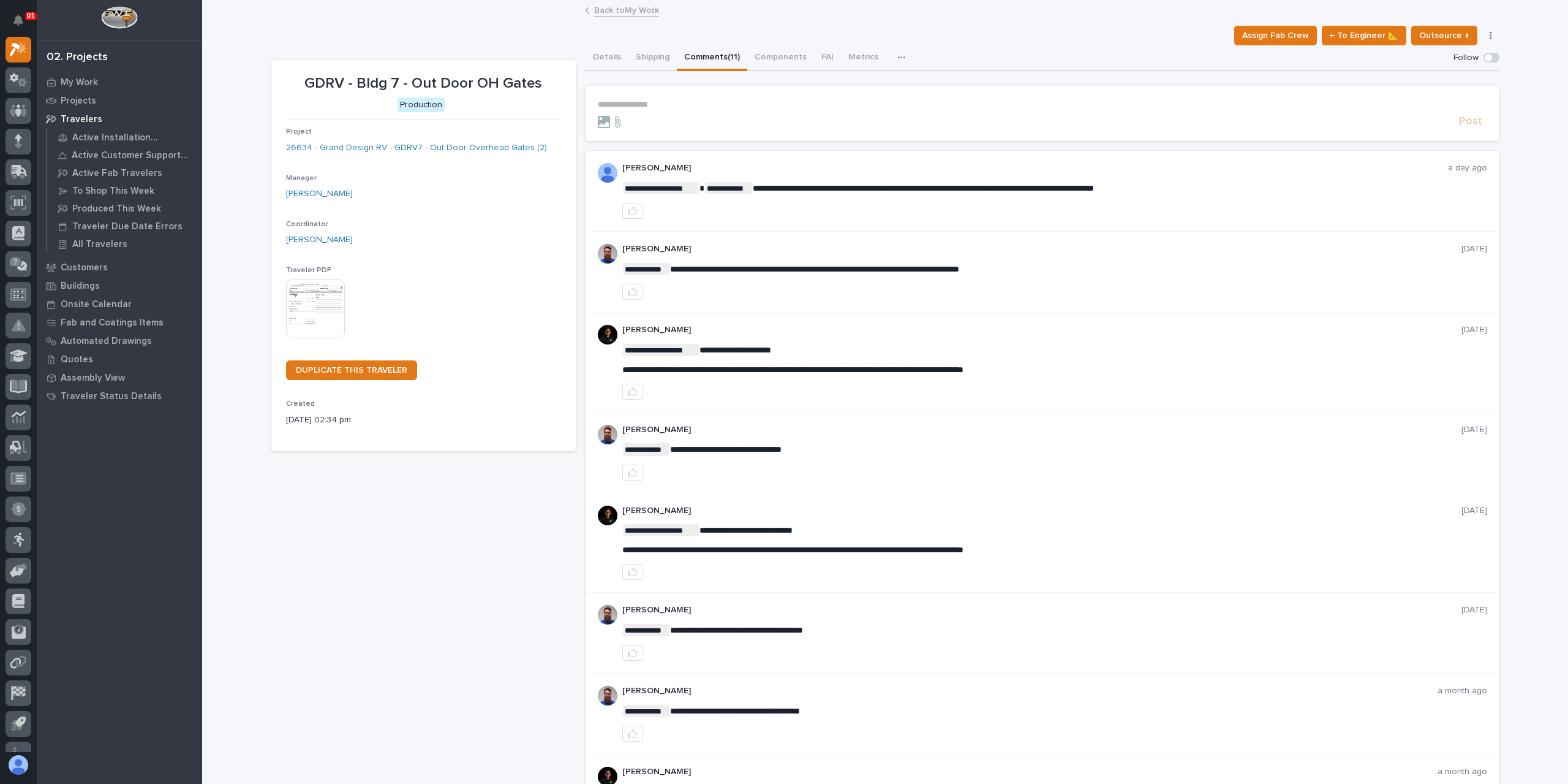
click at [665, 100] on p "**********" at bounding box center [1042, 104] width 890 height 11
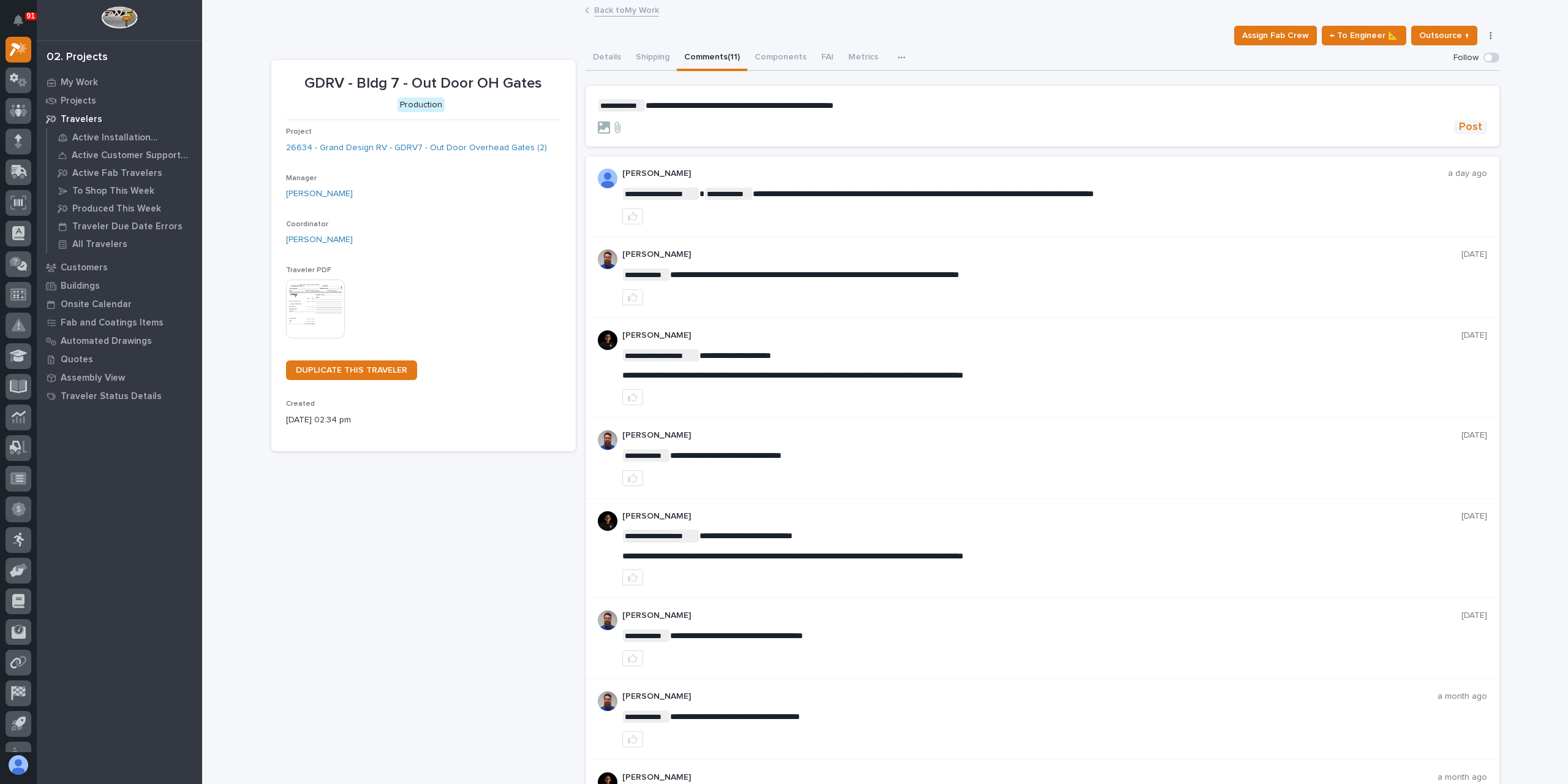
click at [1463, 123] on span "Post" at bounding box center [1471, 128] width 23 height 14
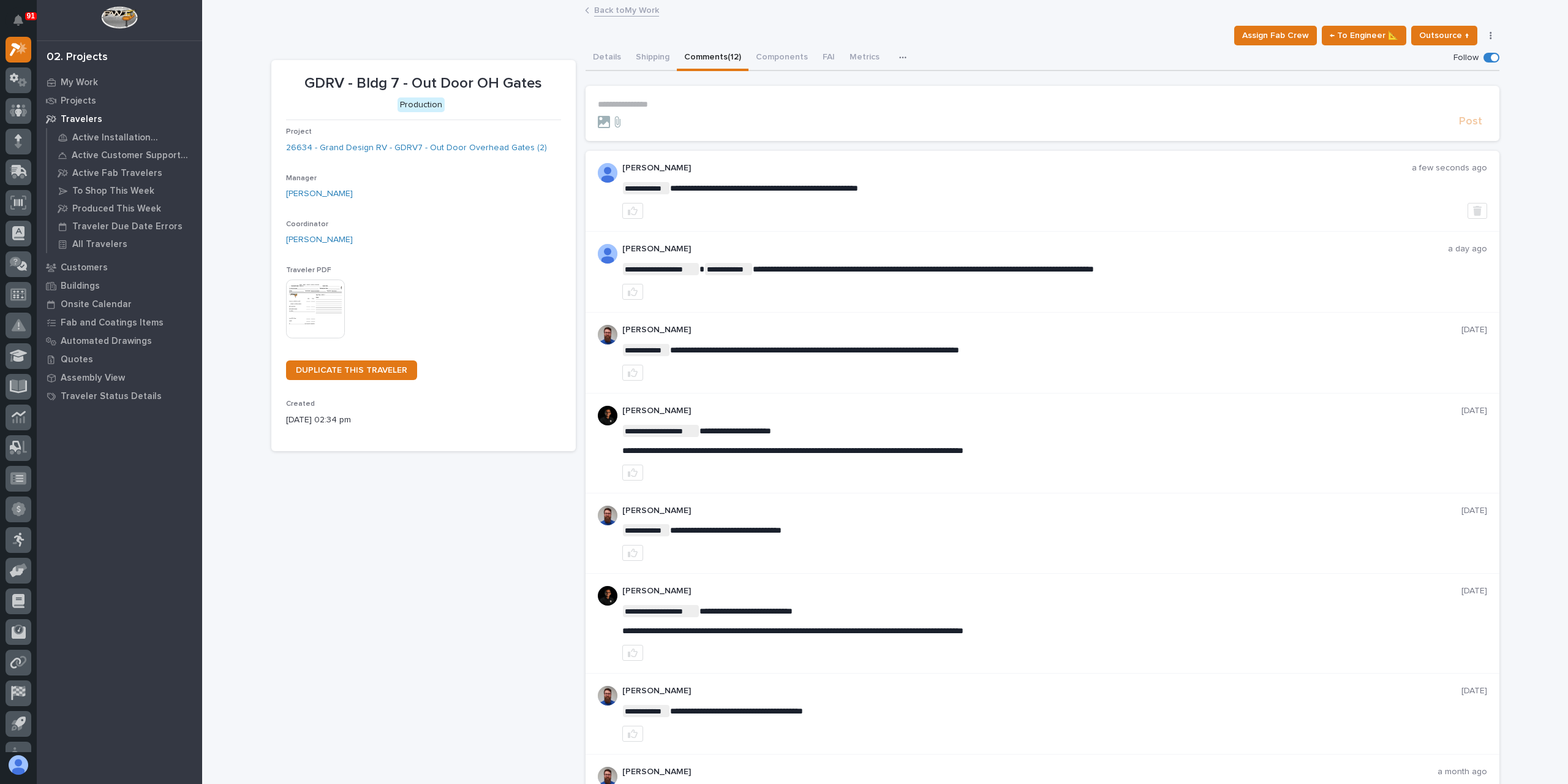
click at [612, 14] on link "Back to My Work" at bounding box center [626, 10] width 65 height 14
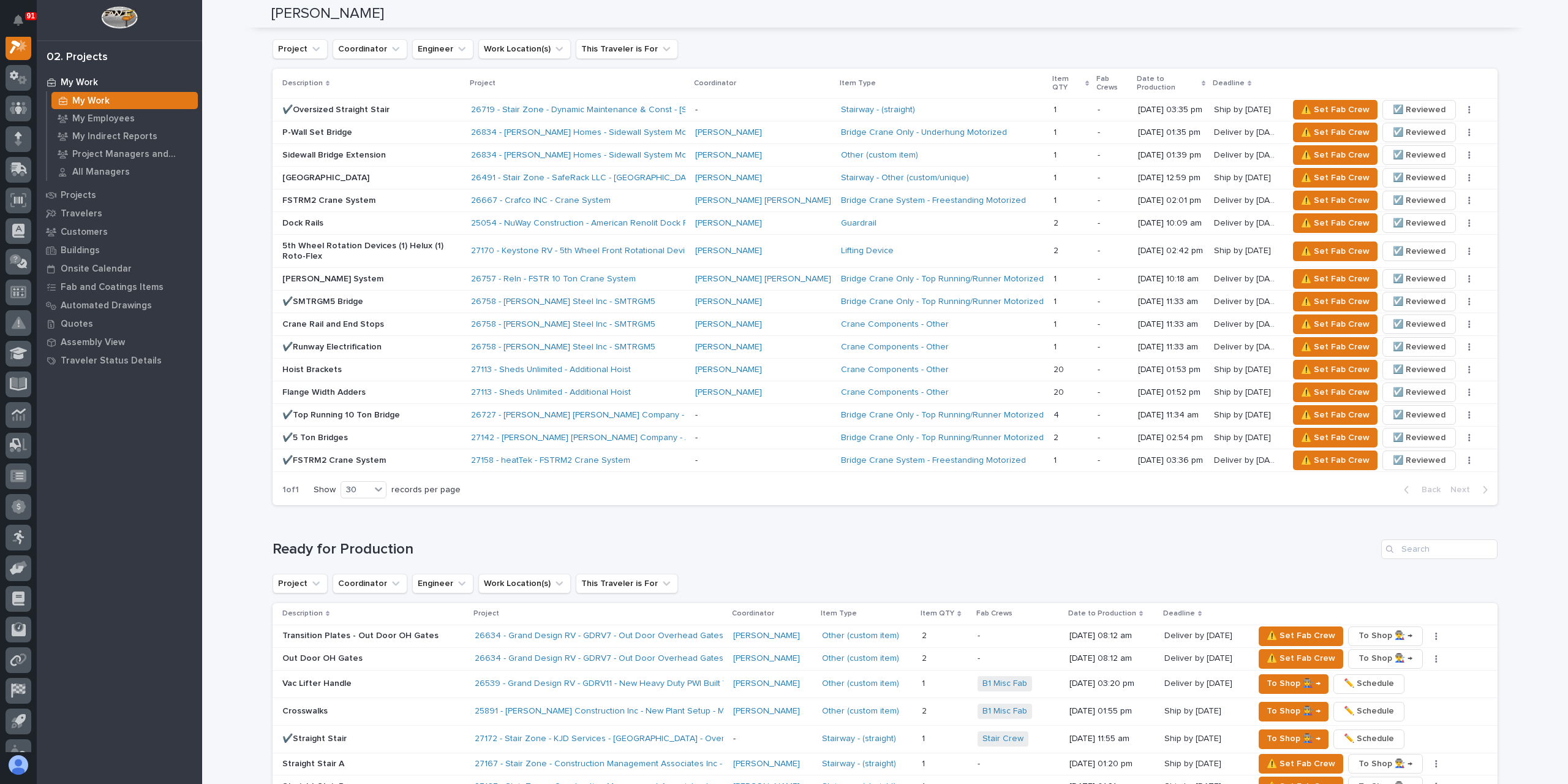
scroll to position [736, 0]
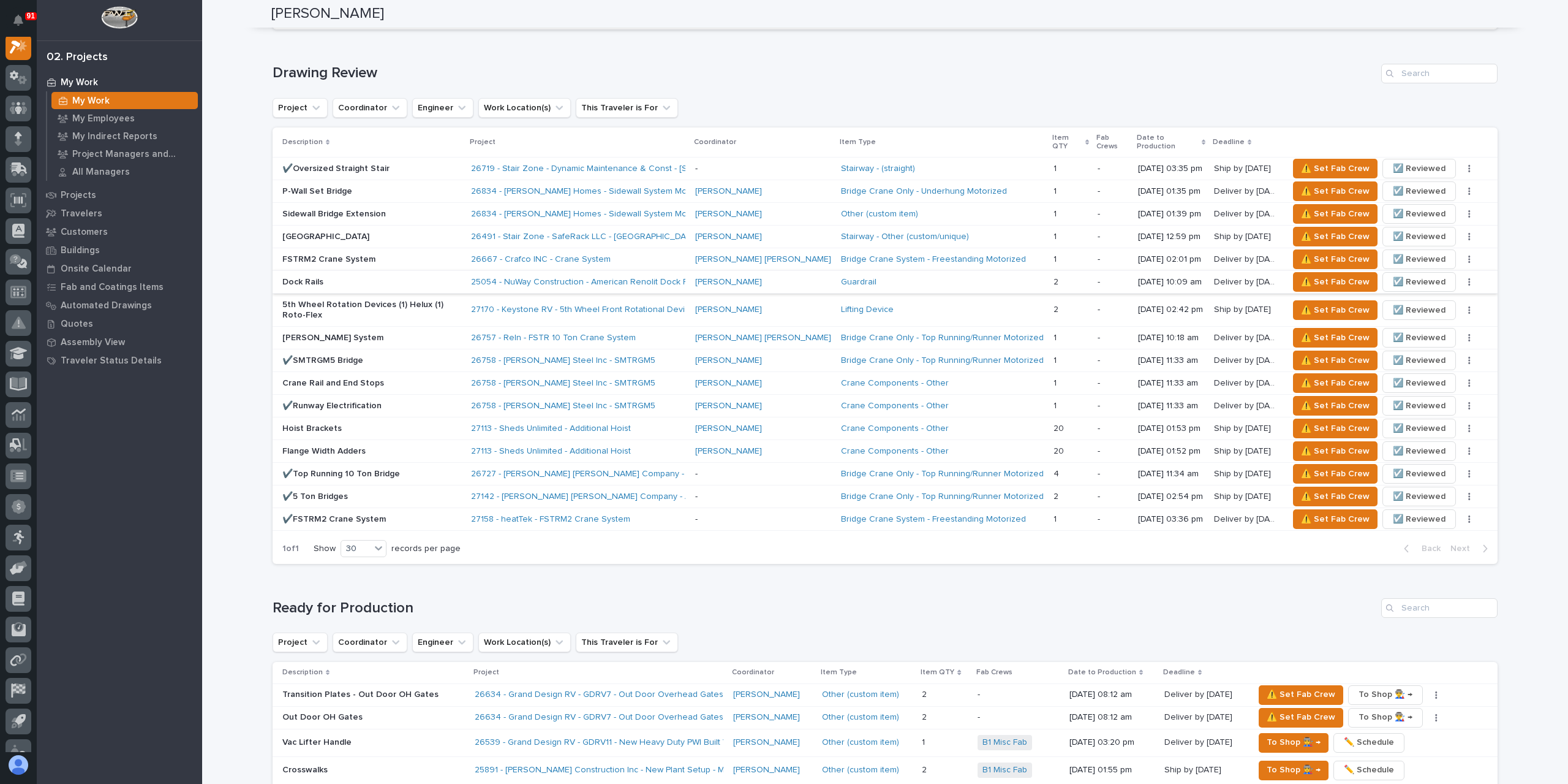
click at [1406, 275] on span "☑️ Reviewed" at bounding box center [1419, 282] width 53 height 14
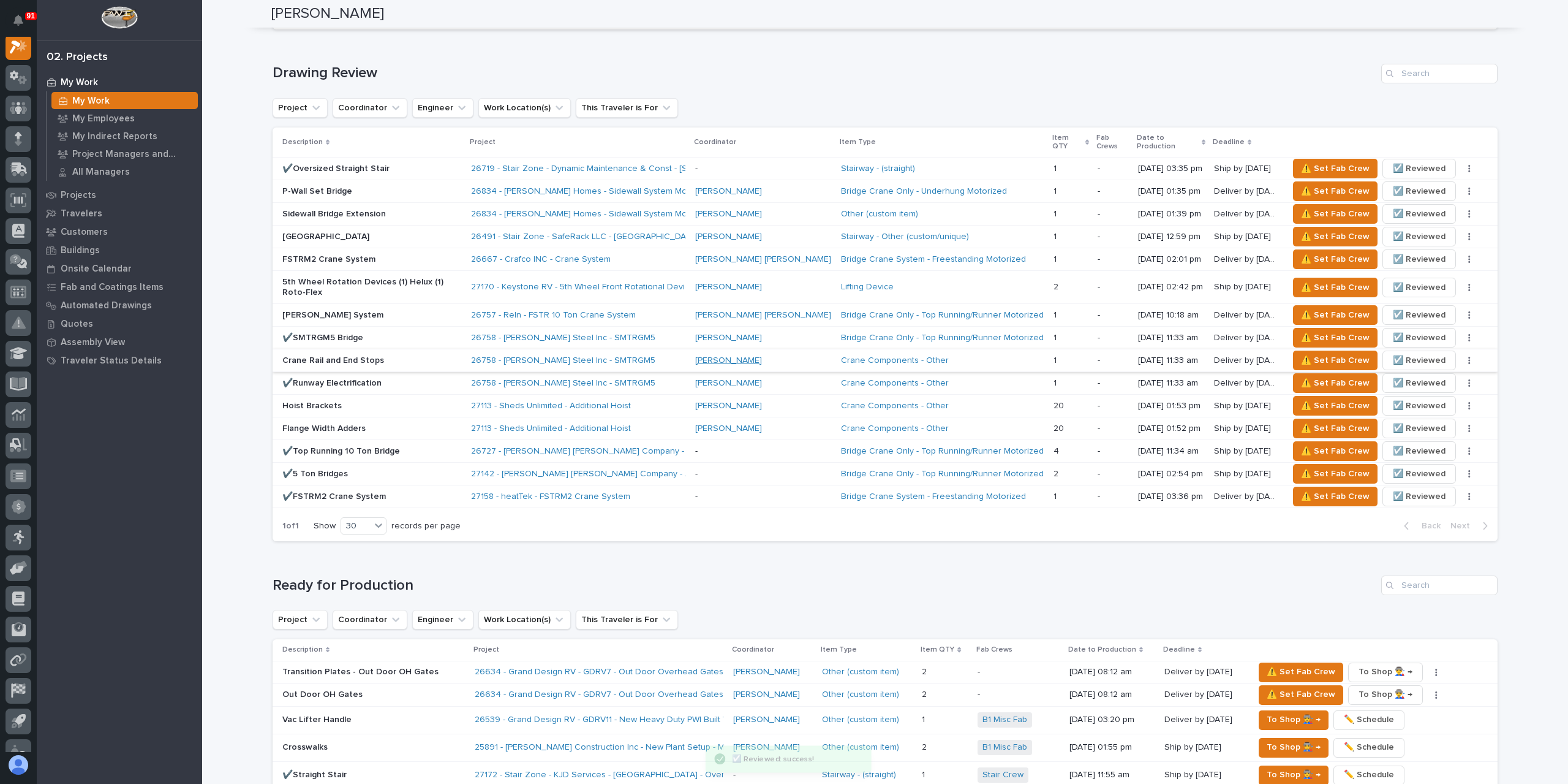
scroll to position [980, 0]
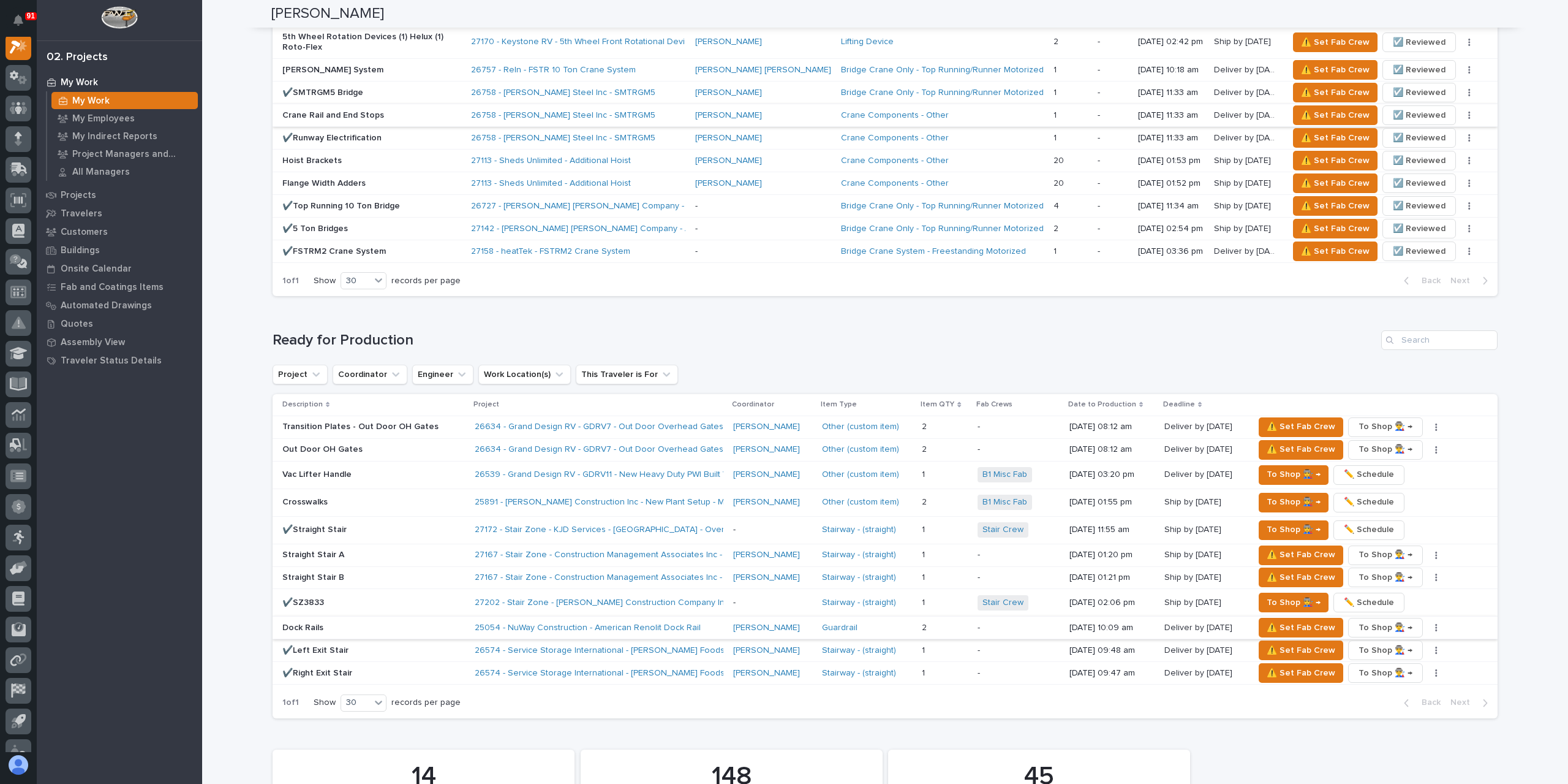
click at [1436, 625] on icon "button" at bounding box center [1437, 629] width 2 height 7
click at [1381, 643] on span "✏️ Schedule" at bounding box center [1392, 650] width 50 height 14
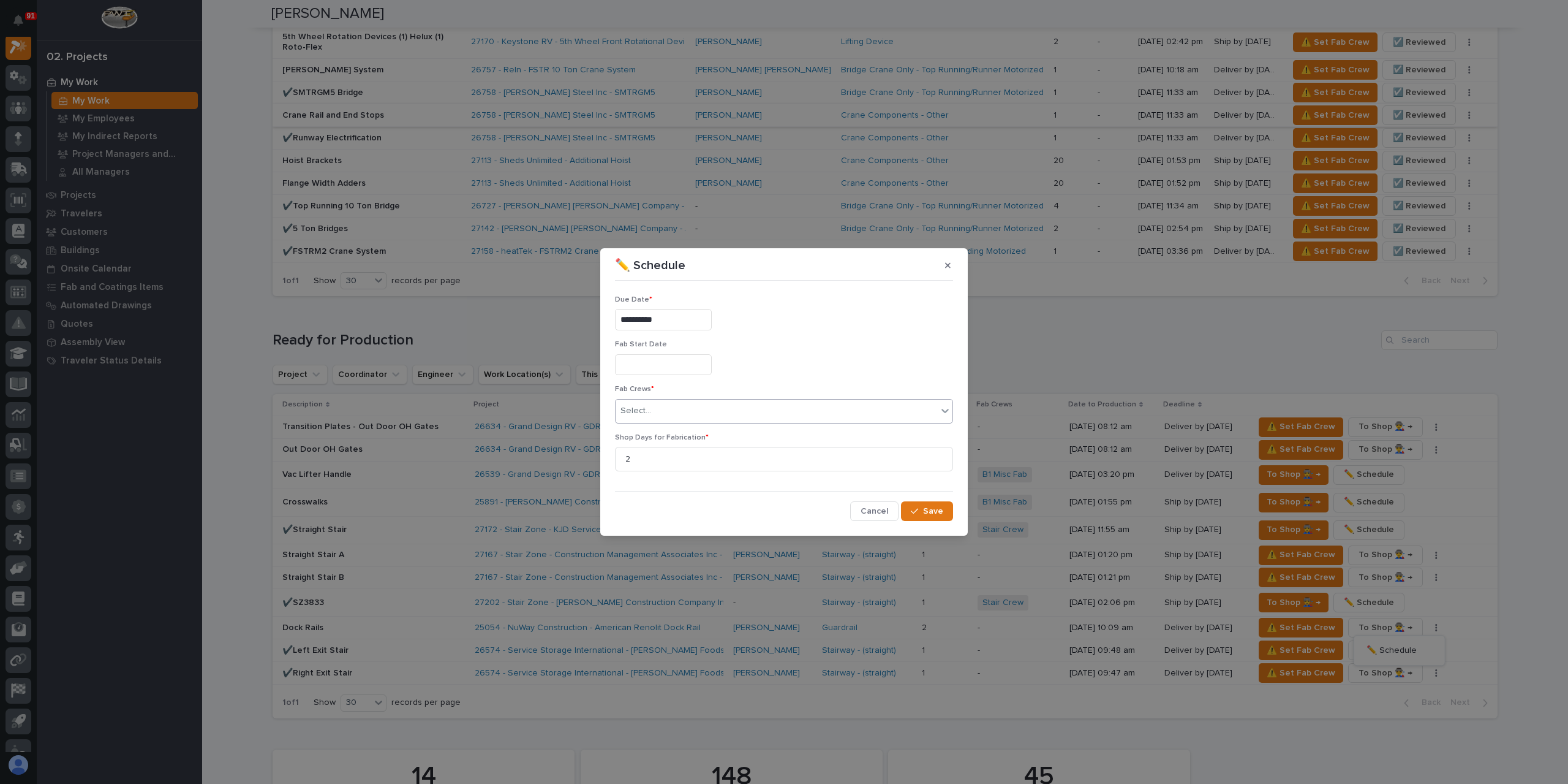
click at [669, 408] on div "Select..." at bounding box center [776, 411] width 321 height 21
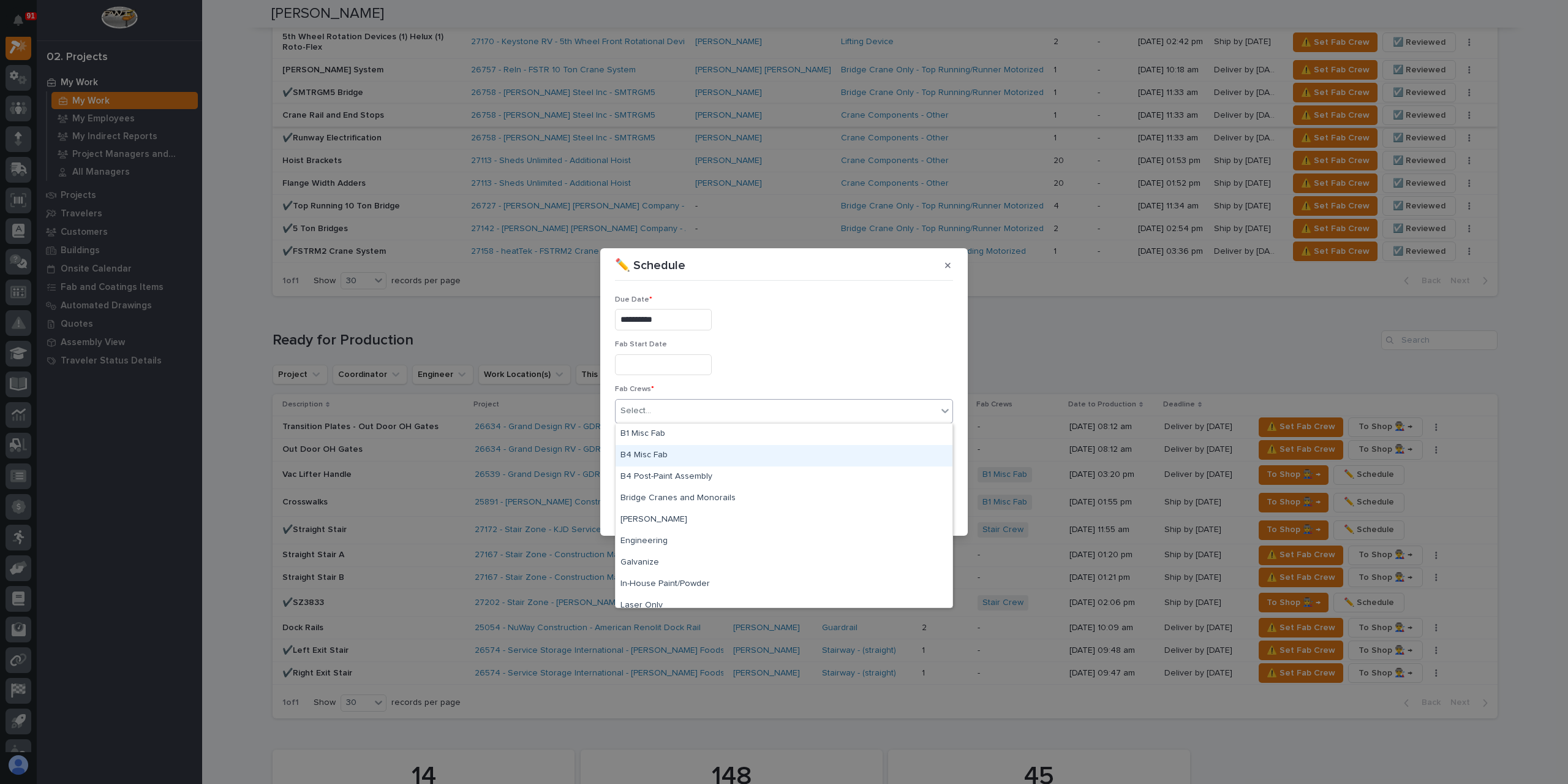
click at [660, 451] on div "B4 Misc Fab" at bounding box center [784, 455] width 337 height 21
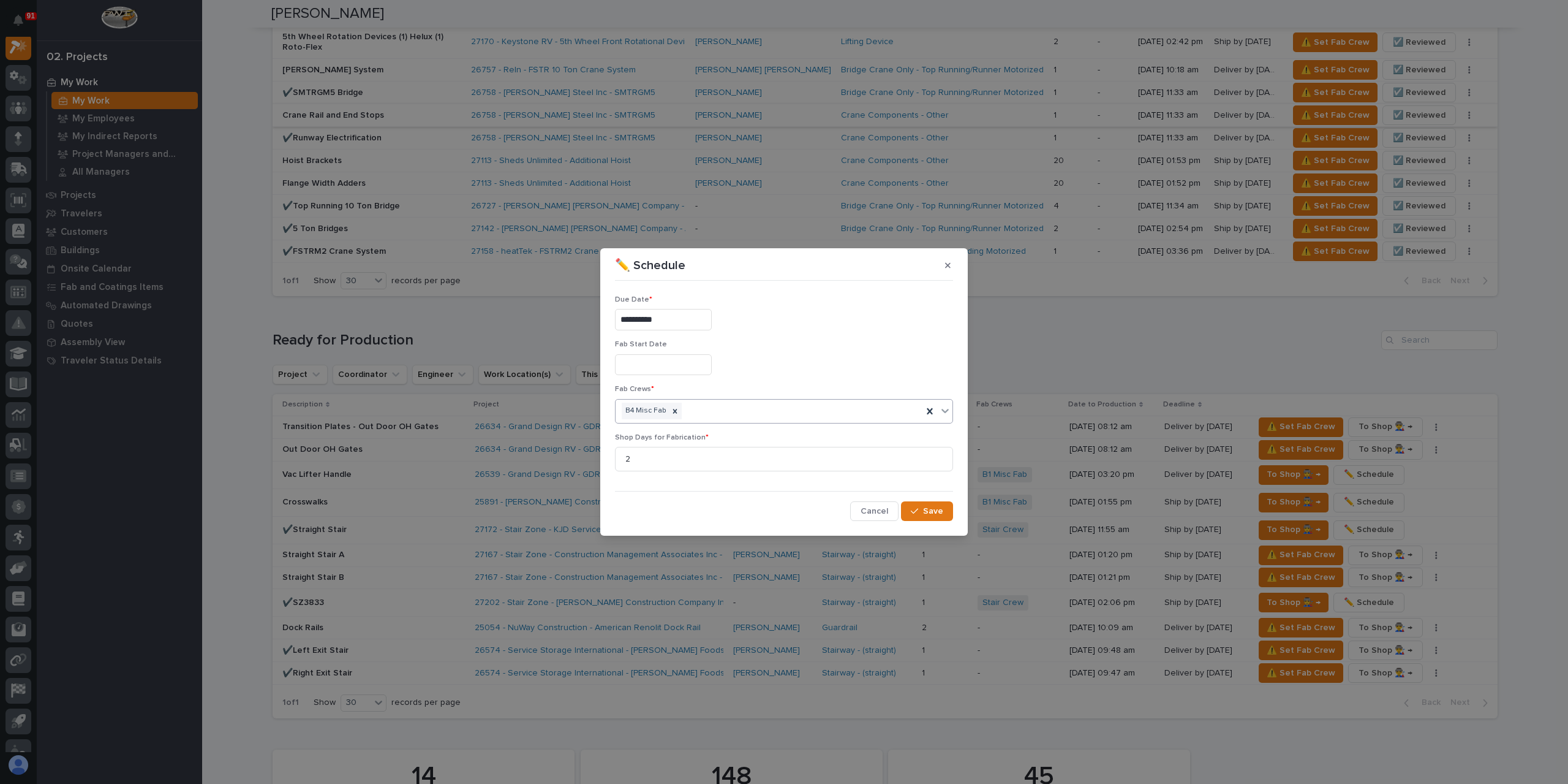
click at [687, 325] on input "**********" at bounding box center [663, 320] width 96 height 21
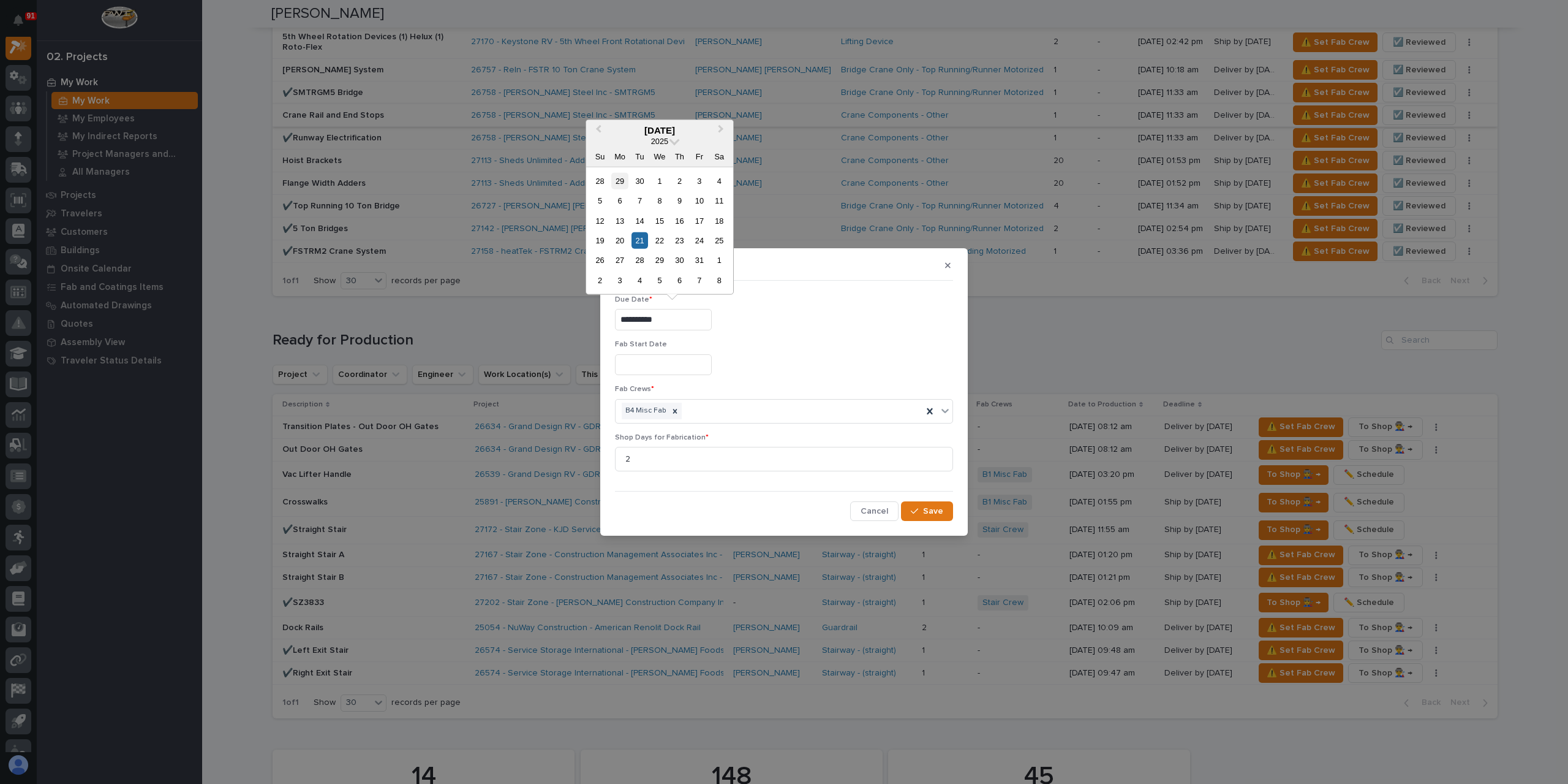
click at [624, 188] on div "29" at bounding box center [619, 180] width 17 height 17
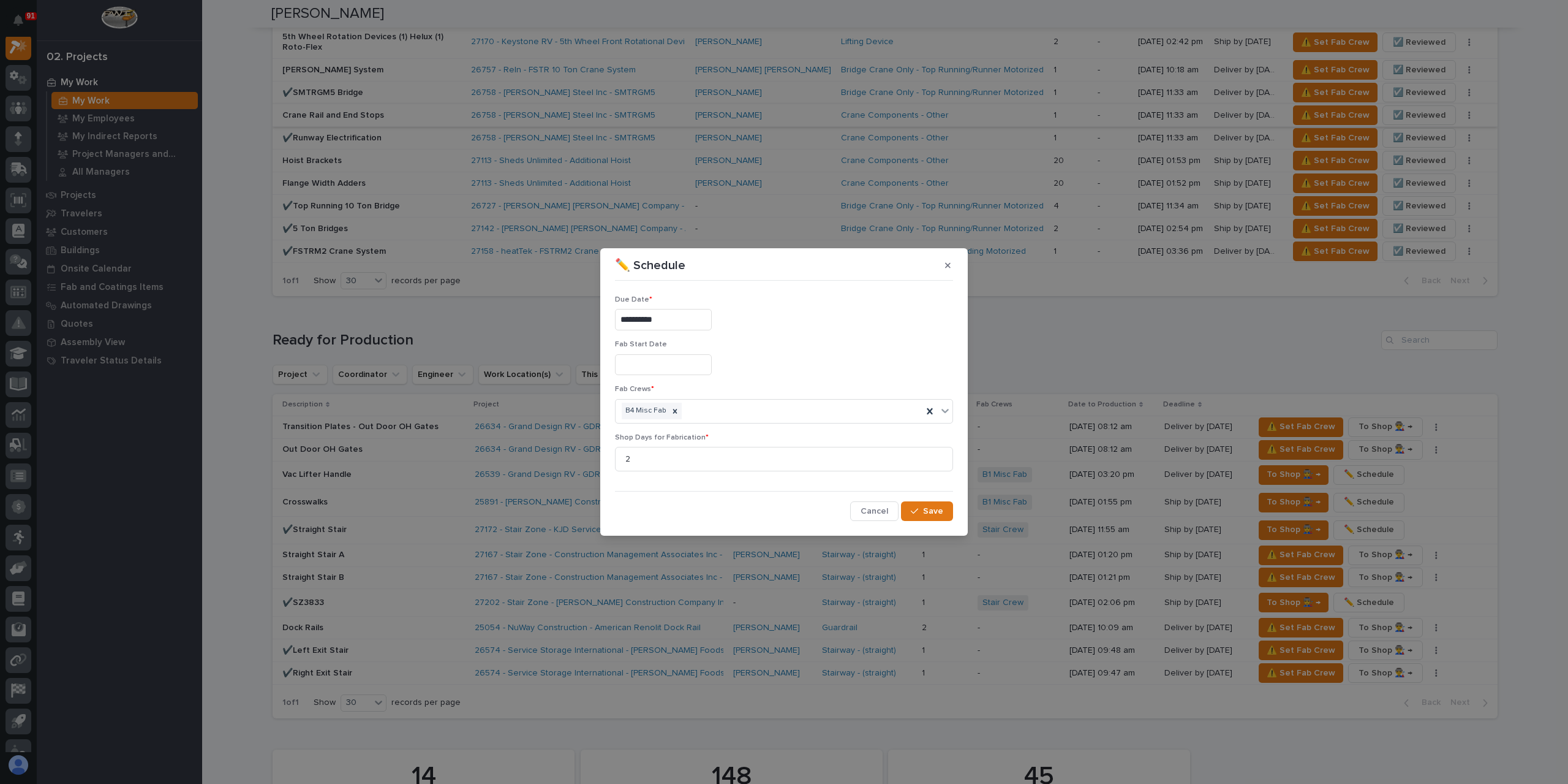
type input "**********"
click at [917, 510] on icon "button" at bounding box center [915, 512] width 7 height 9
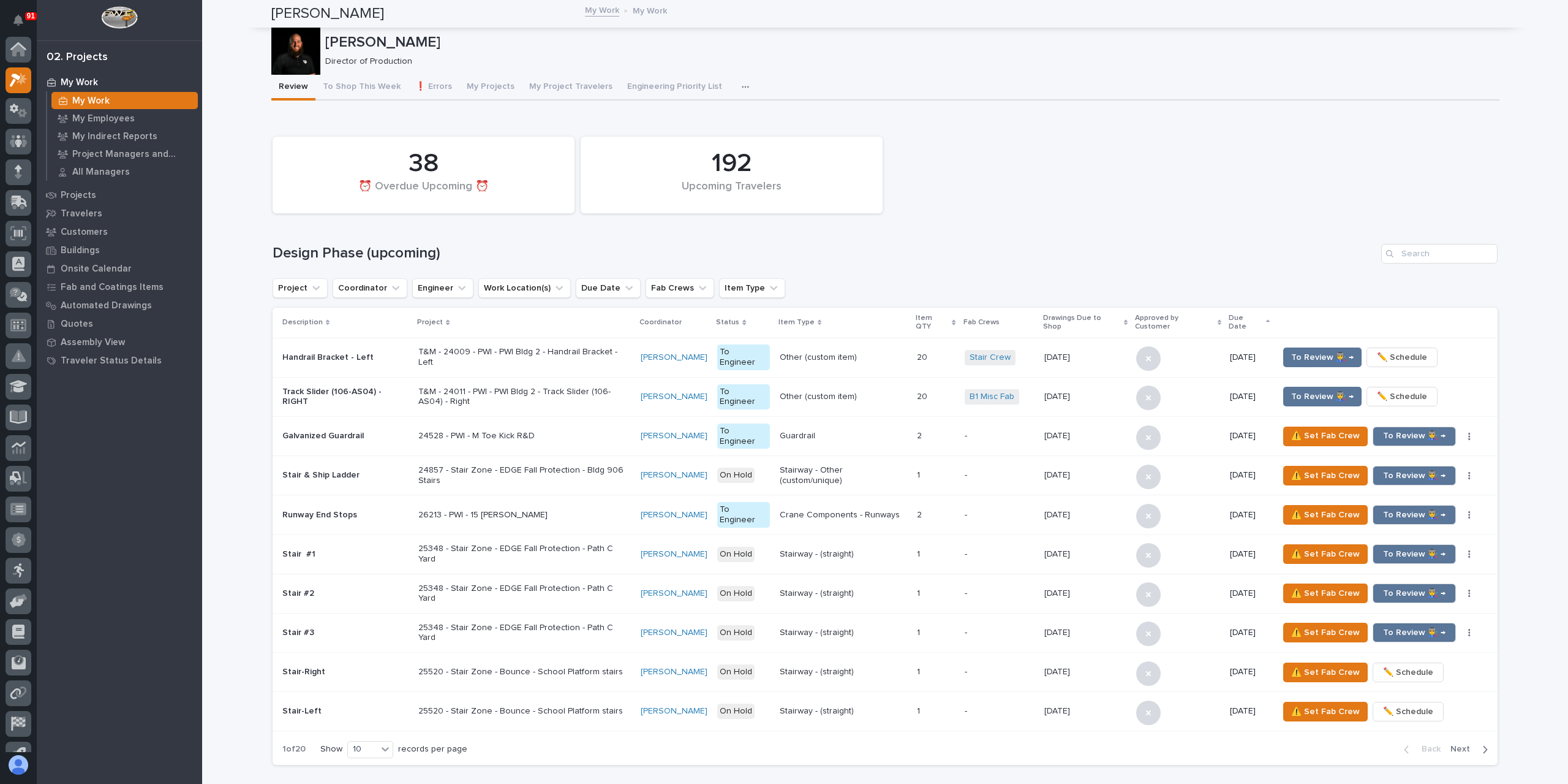
scroll to position [33, 0]
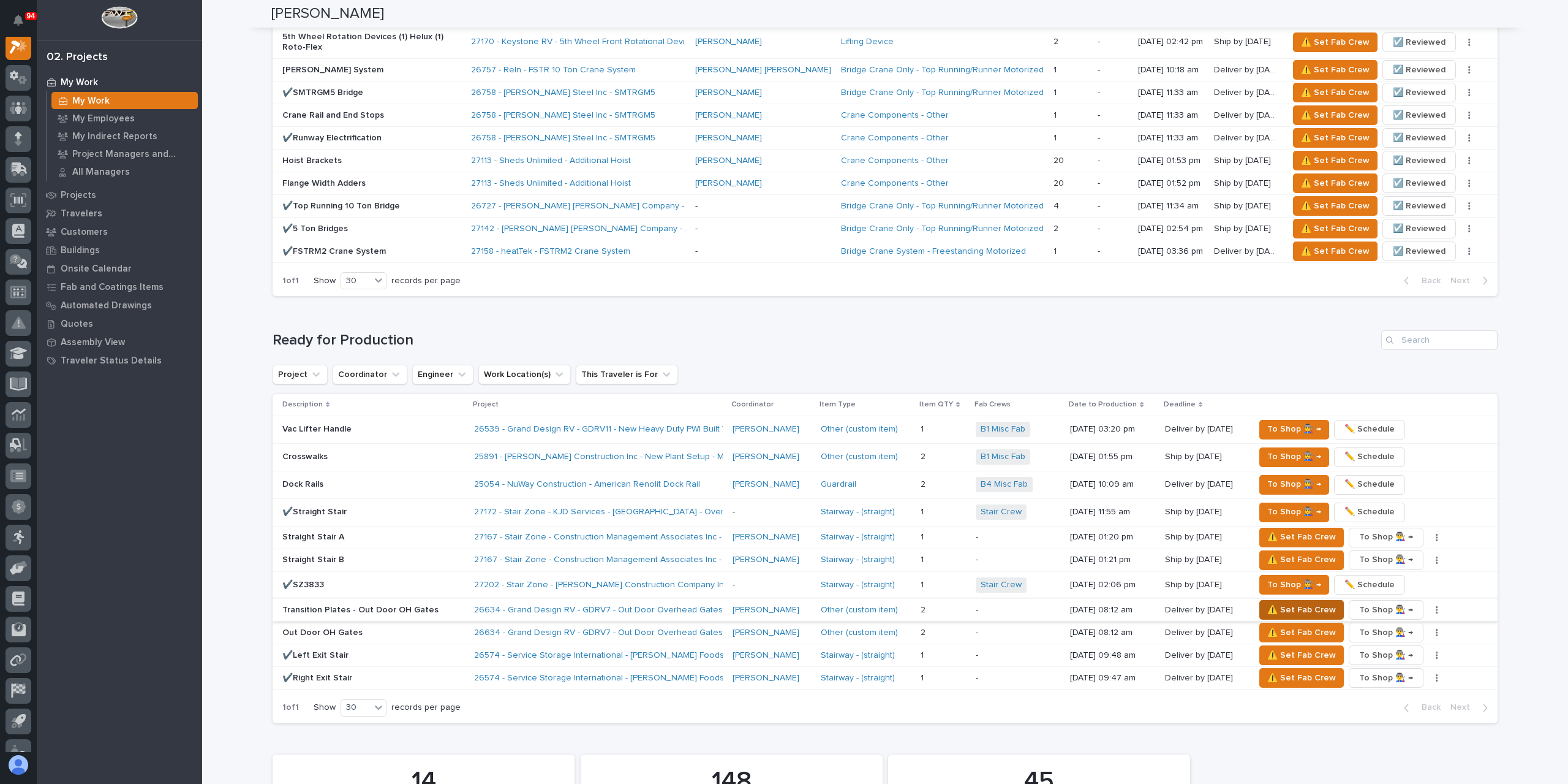
click at [1282, 603] on span "⚠️ Set Fab Crew" at bounding box center [1301, 610] width 69 height 14
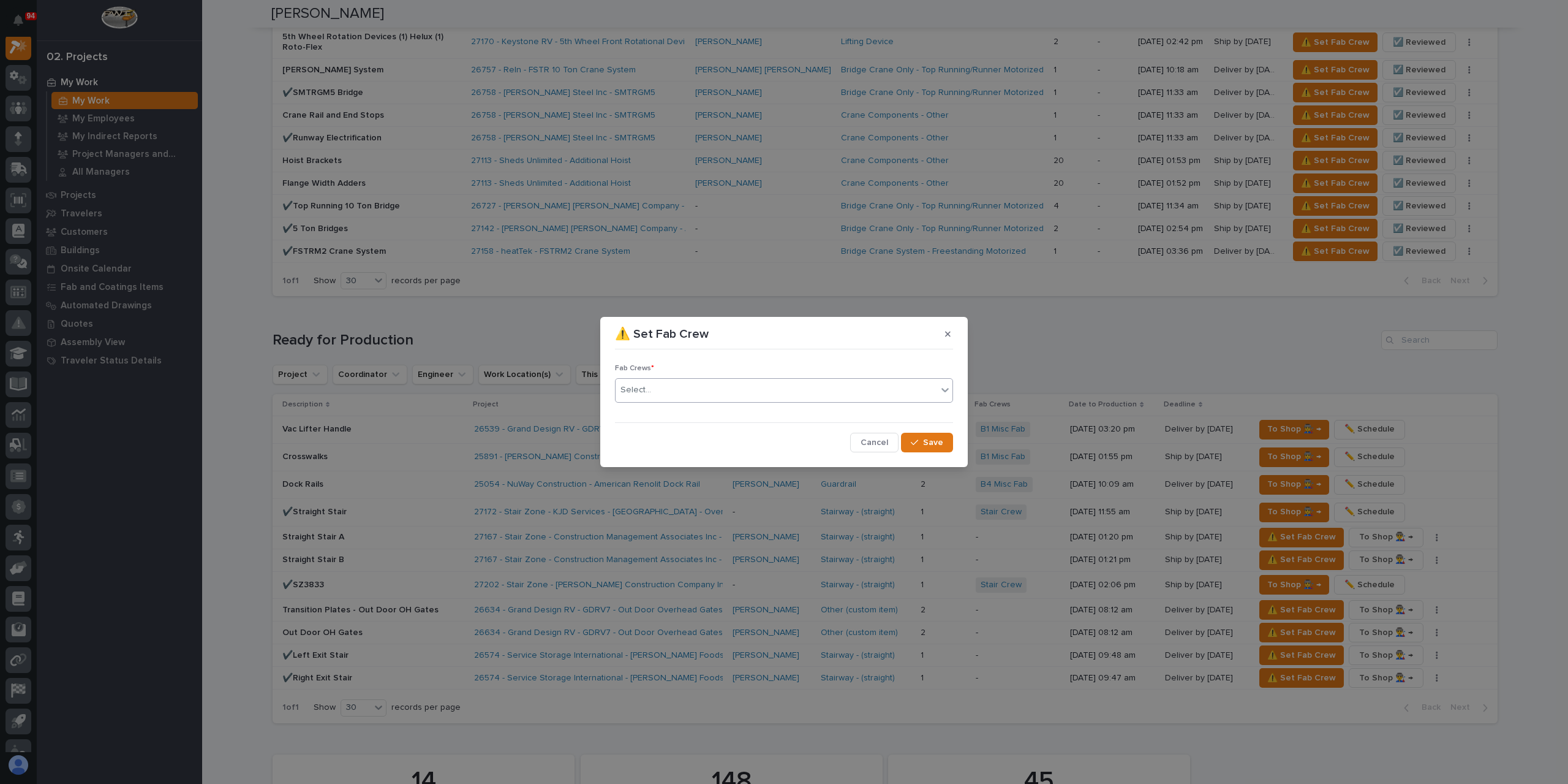
click at [660, 393] on div "Select..." at bounding box center [776, 390] width 321 height 21
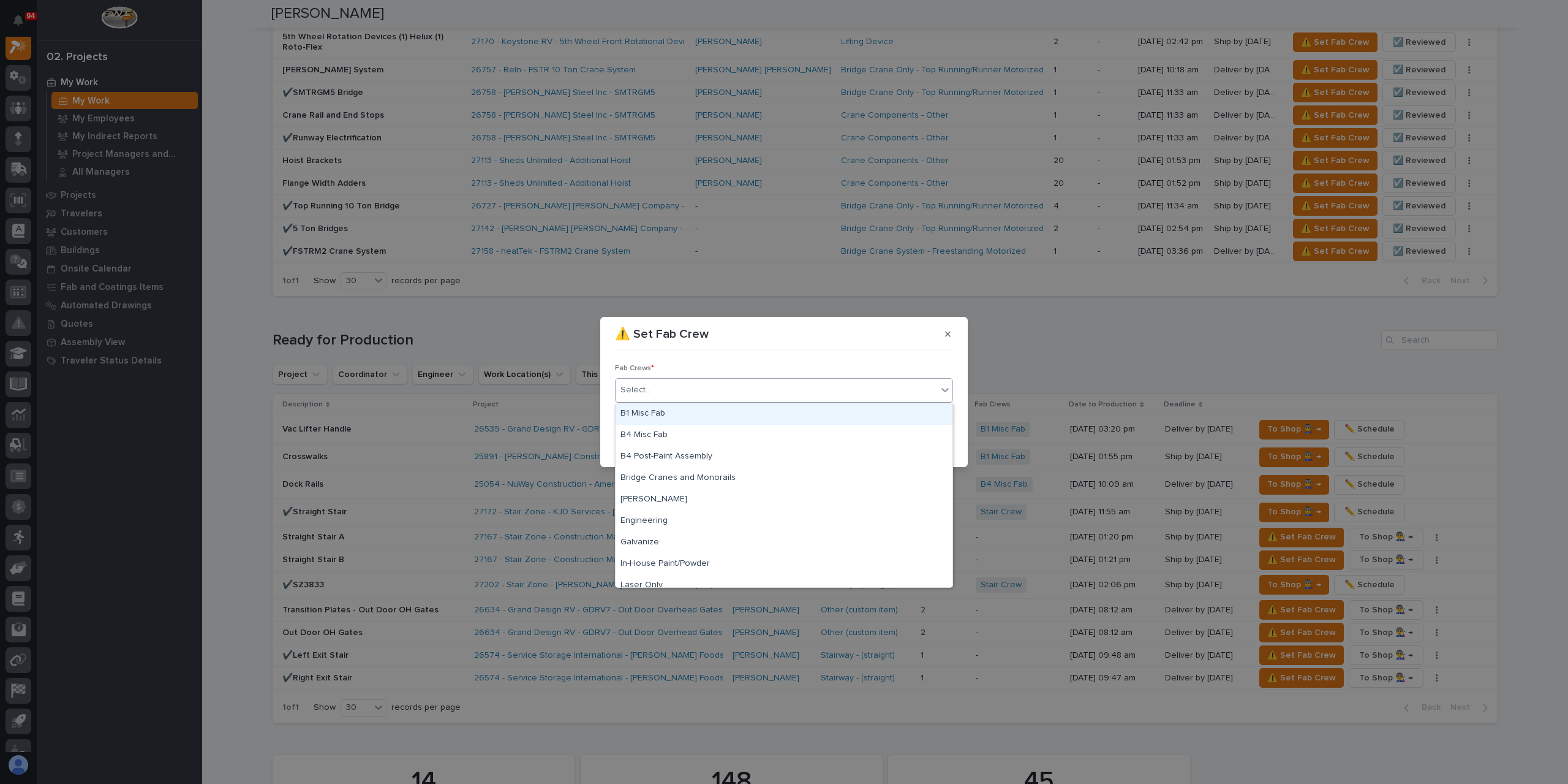
click at [664, 406] on div "B1 Misc Fab" at bounding box center [784, 414] width 337 height 21
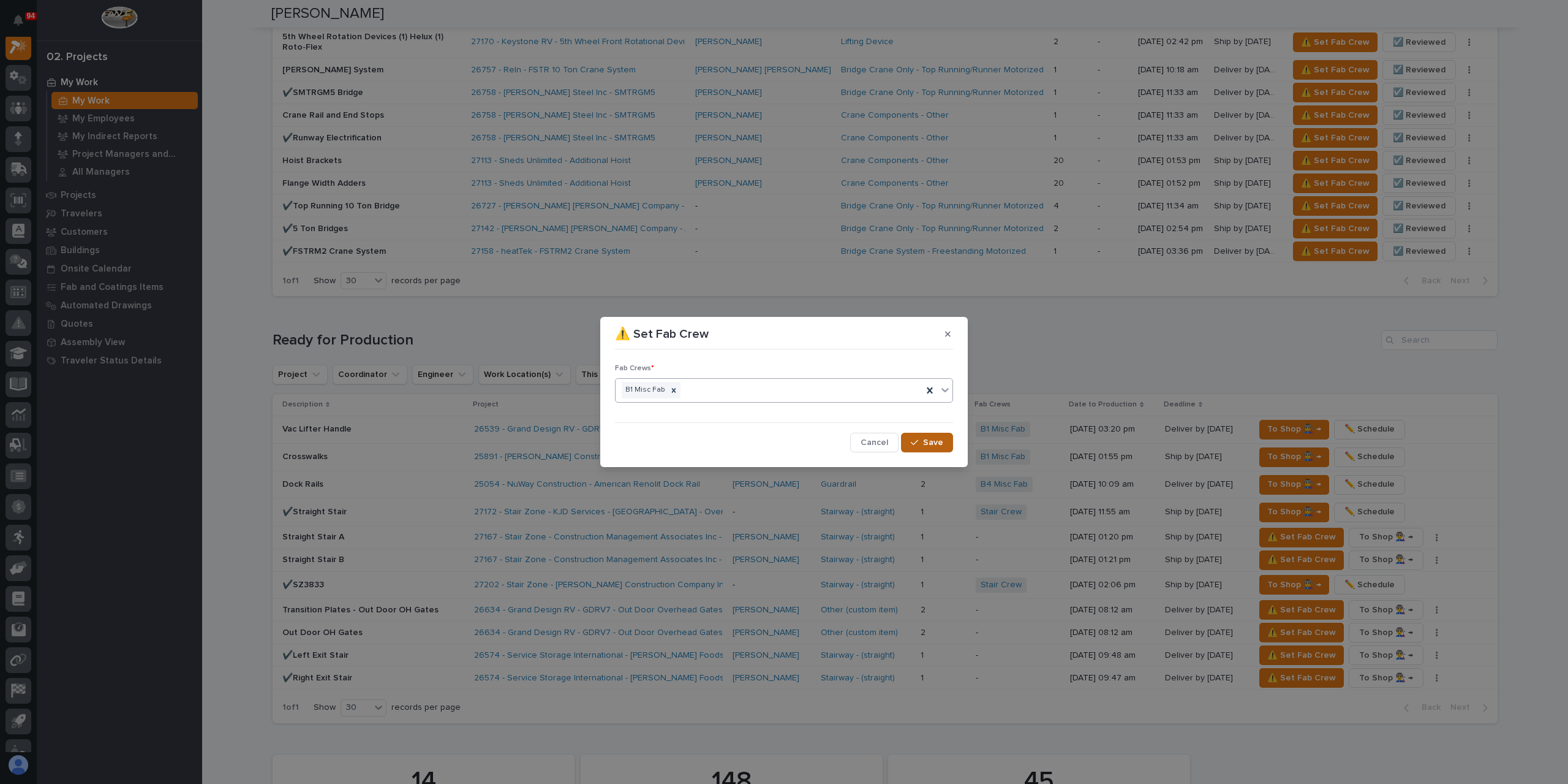
click at [933, 448] on button "Save" at bounding box center [927, 443] width 52 height 20
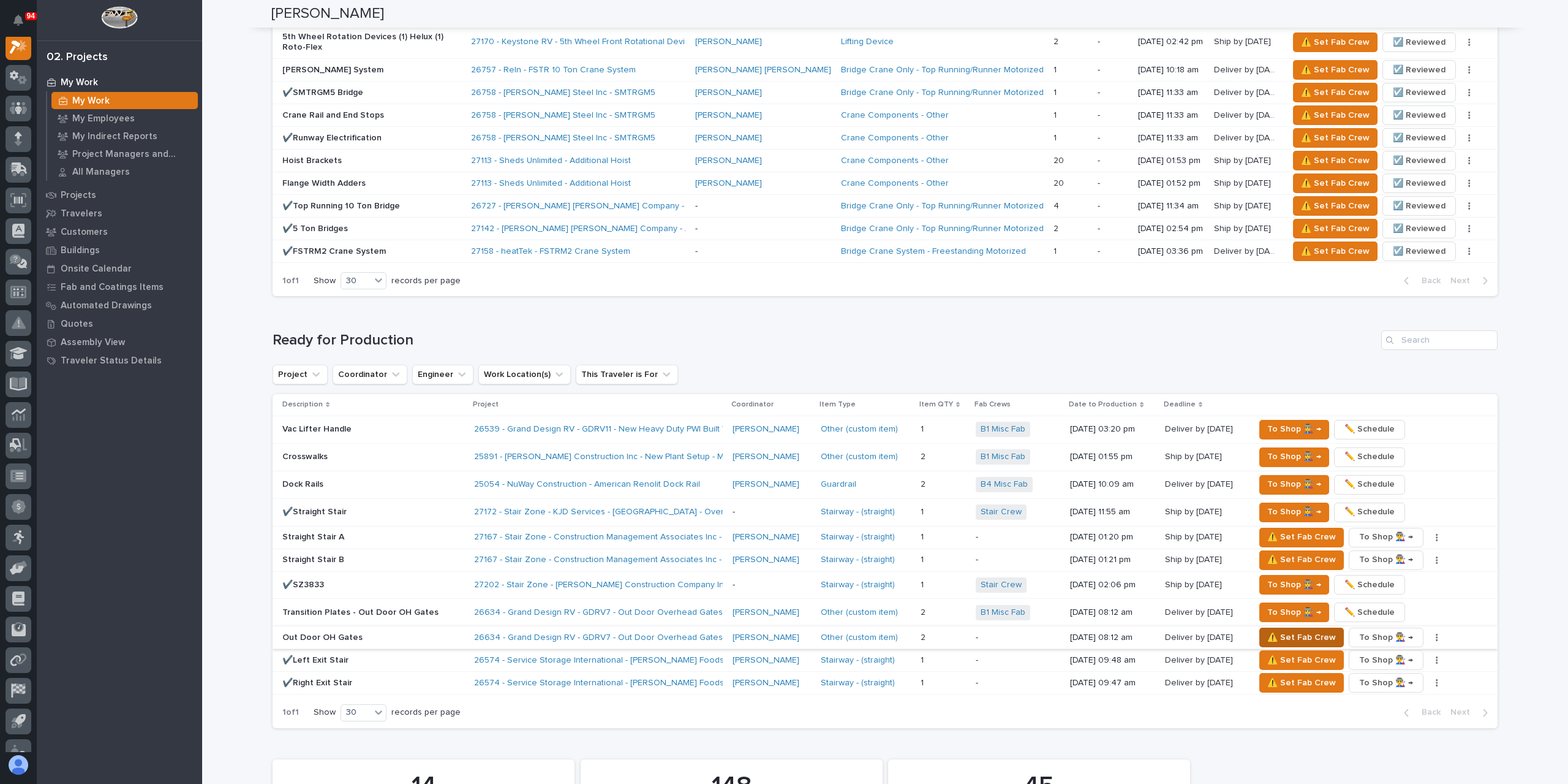
click at [1277, 630] on span "⚠️ Set Fab Crew" at bounding box center [1301, 638] width 69 height 14
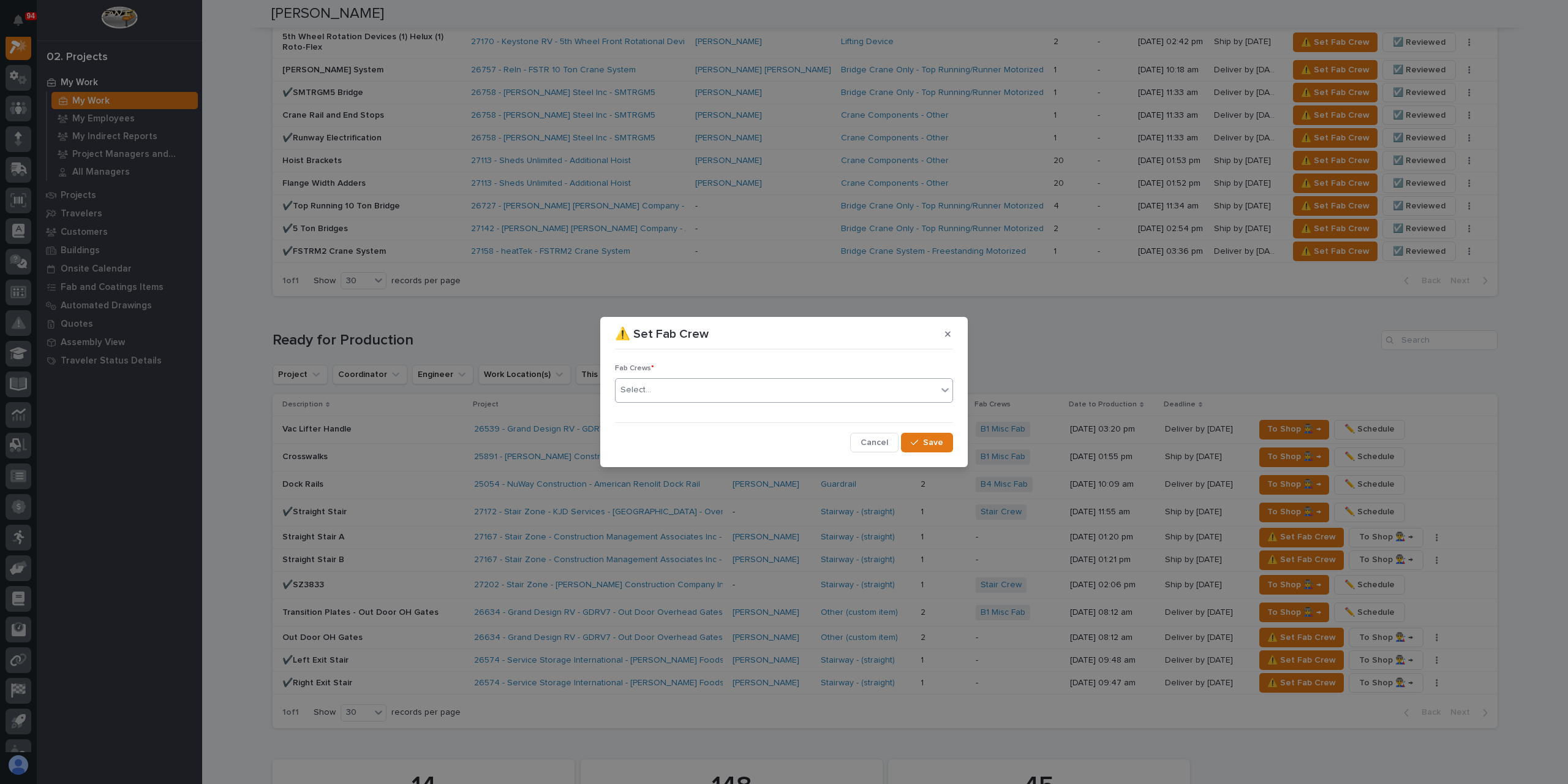
click at [719, 394] on div "Select..." at bounding box center [776, 390] width 321 height 21
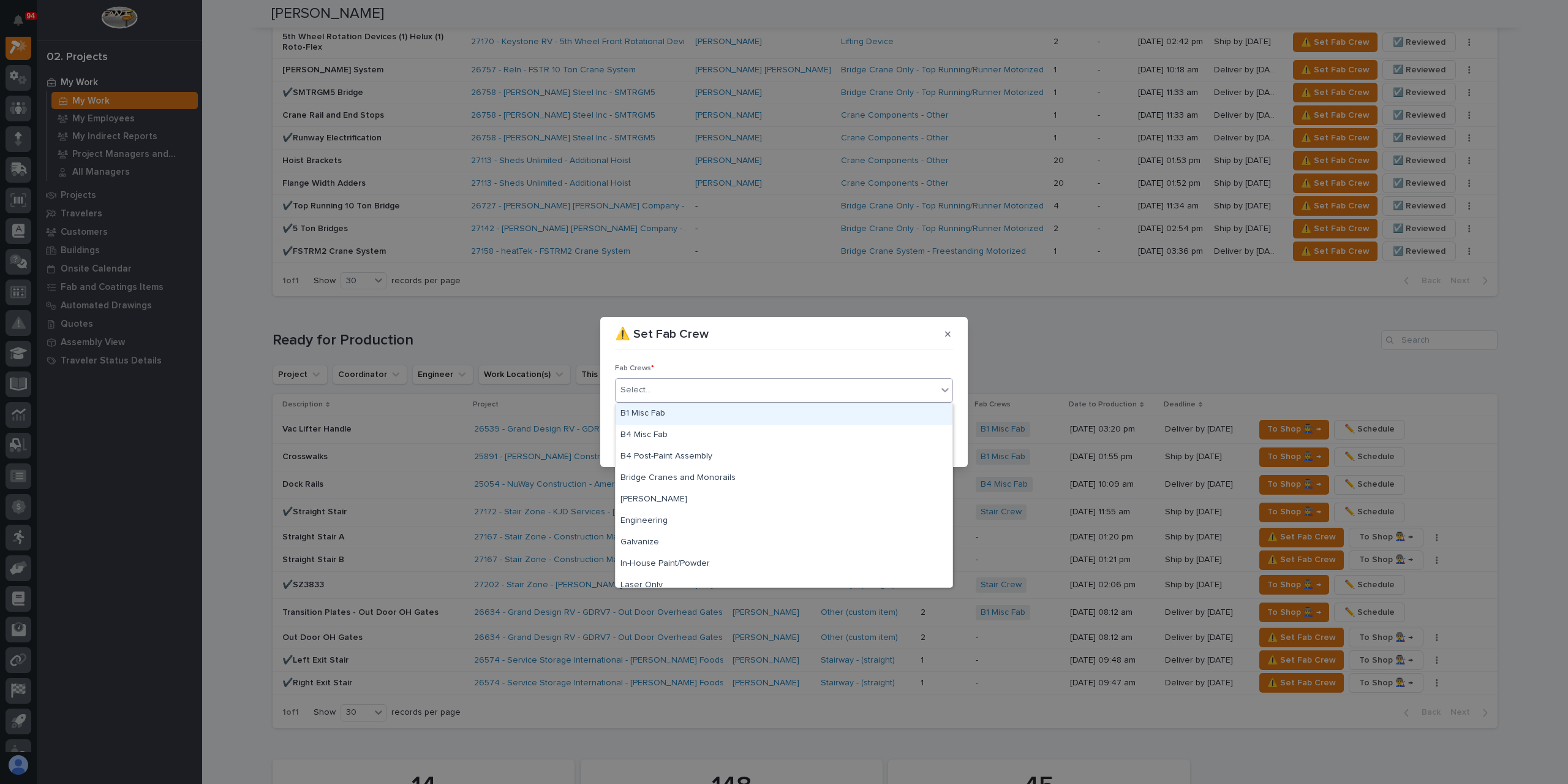
click at [682, 415] on div "B1 Misc Fab" at bounding box center [784, 414] width 337 height 21
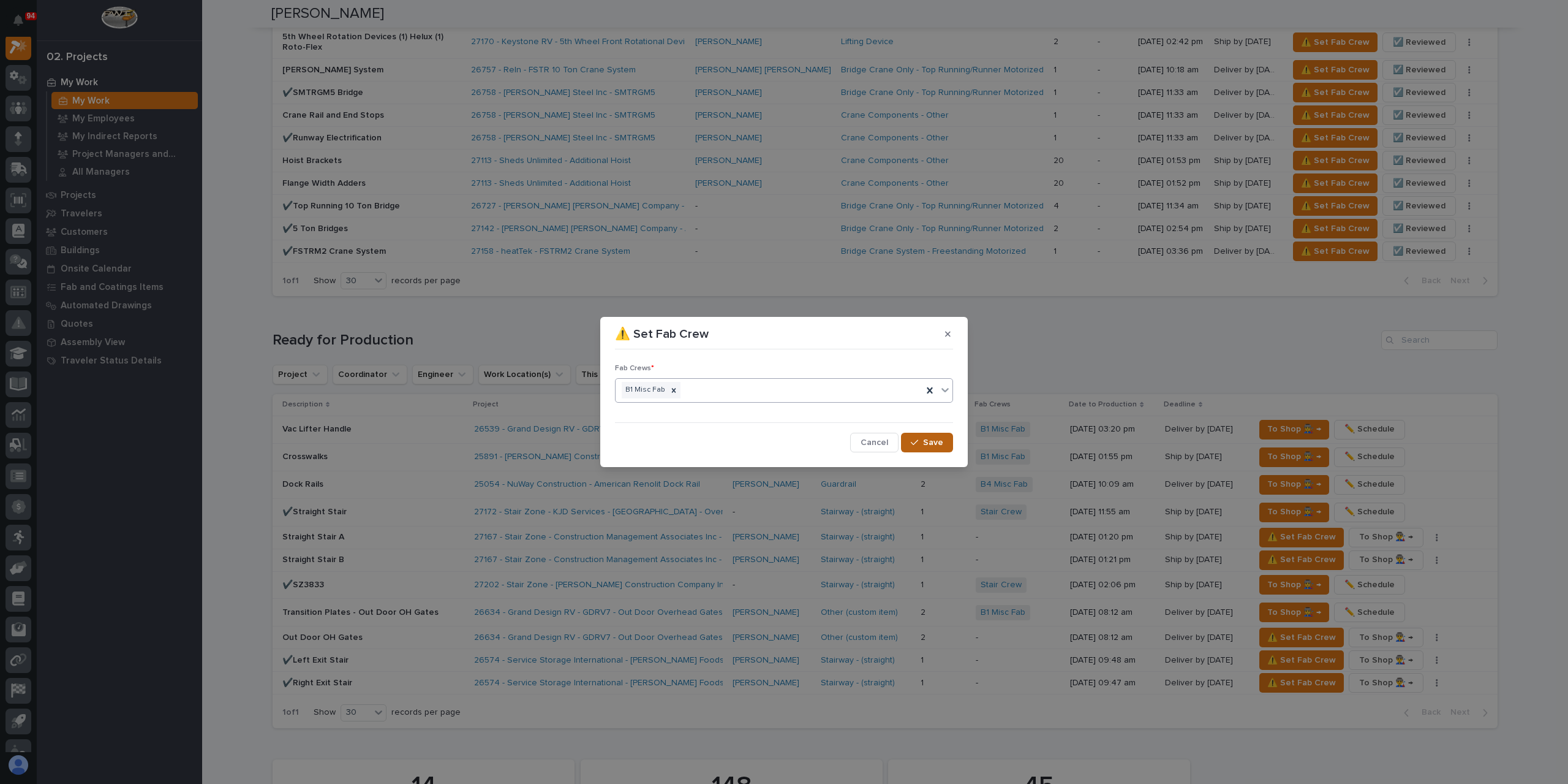
click at [925, 436] on button "Save" at bounding box center [927, 443] width 52 height 20
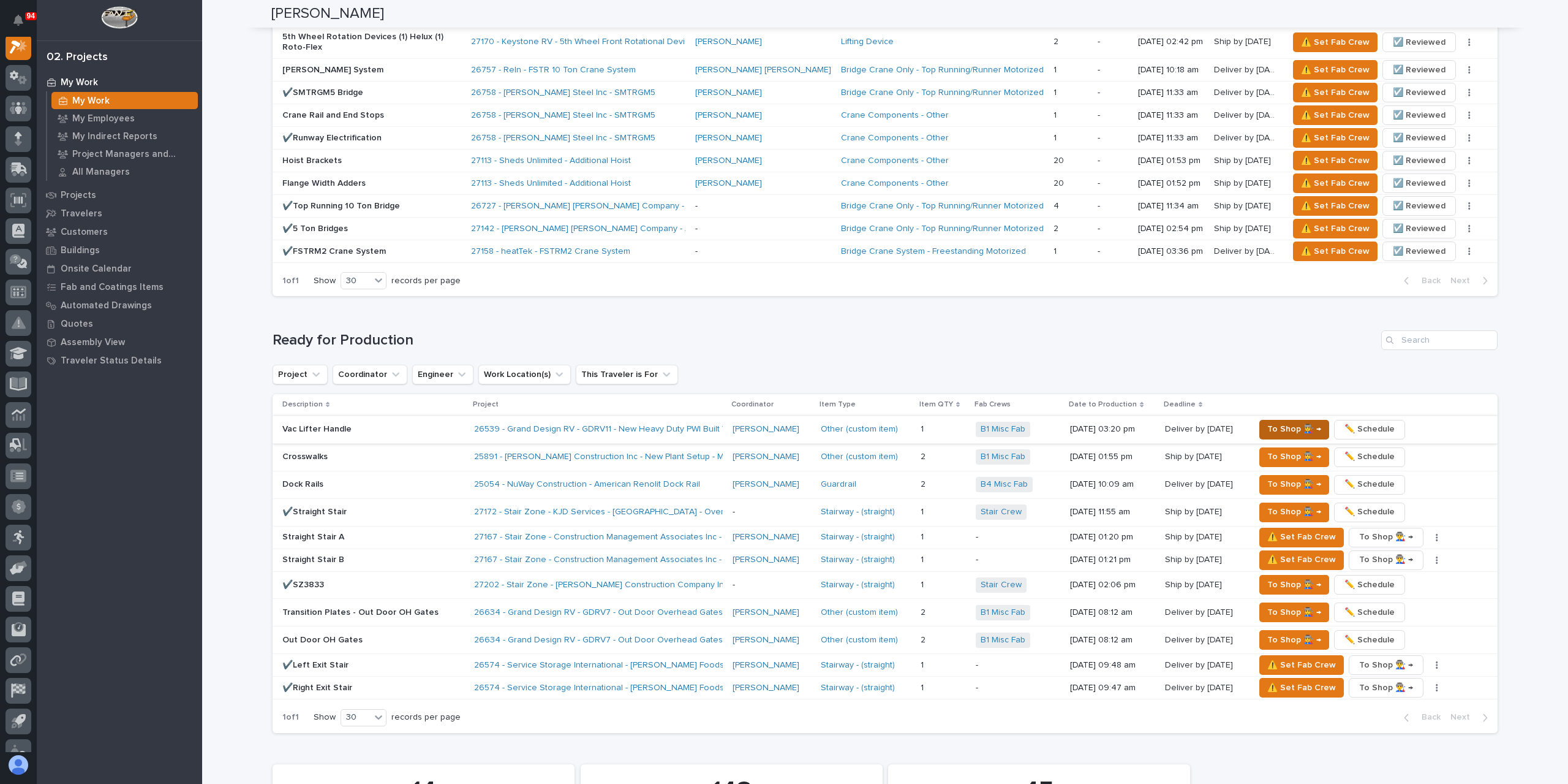
click at [1297, 421] on span "To Shop 👨‍🏭 →" at bounding box center [1294, 429] width 54 height 14
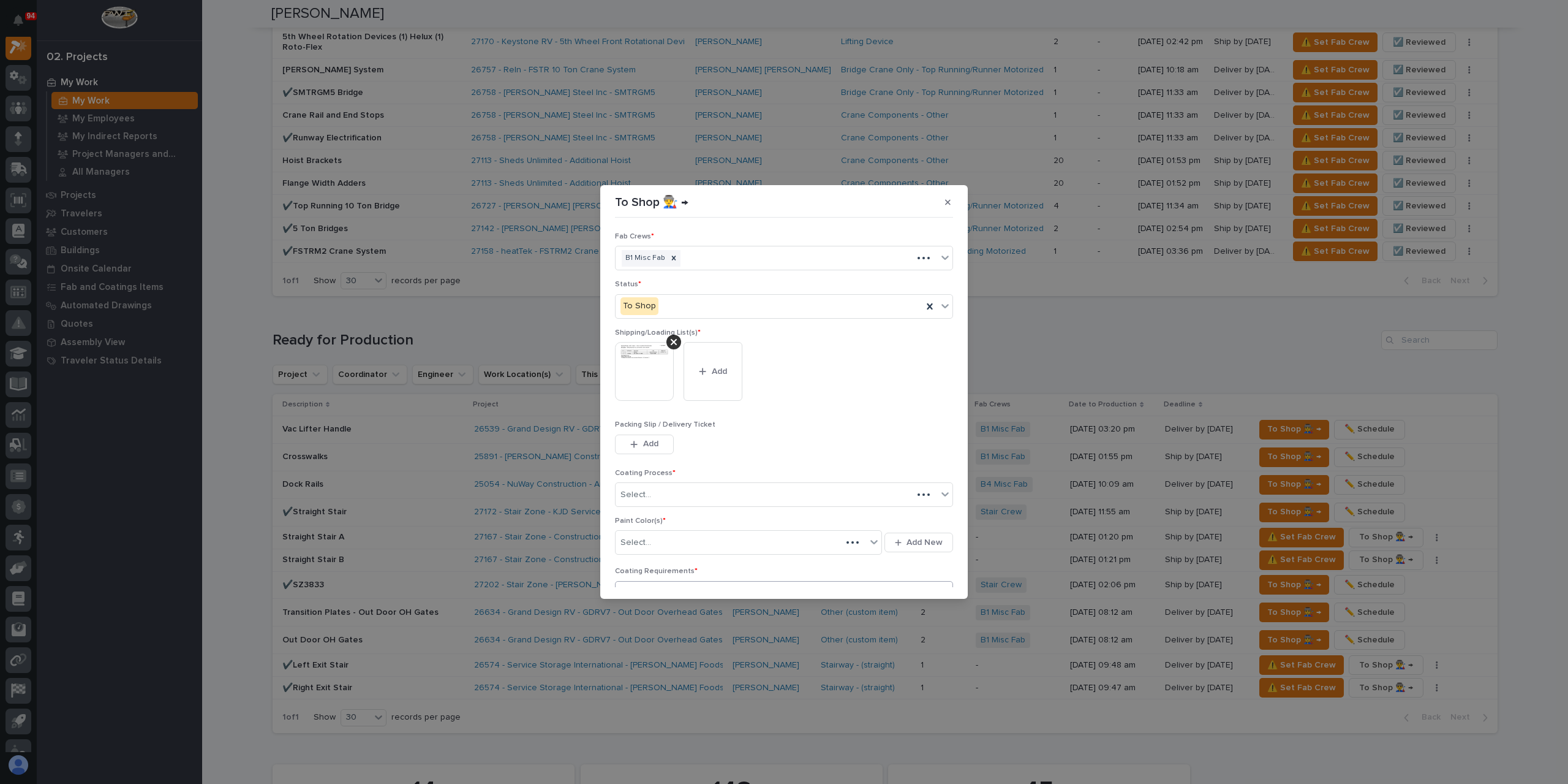
click at [660, 537] on div "Select..." at bounding box center [728, 543] width 226 height 21
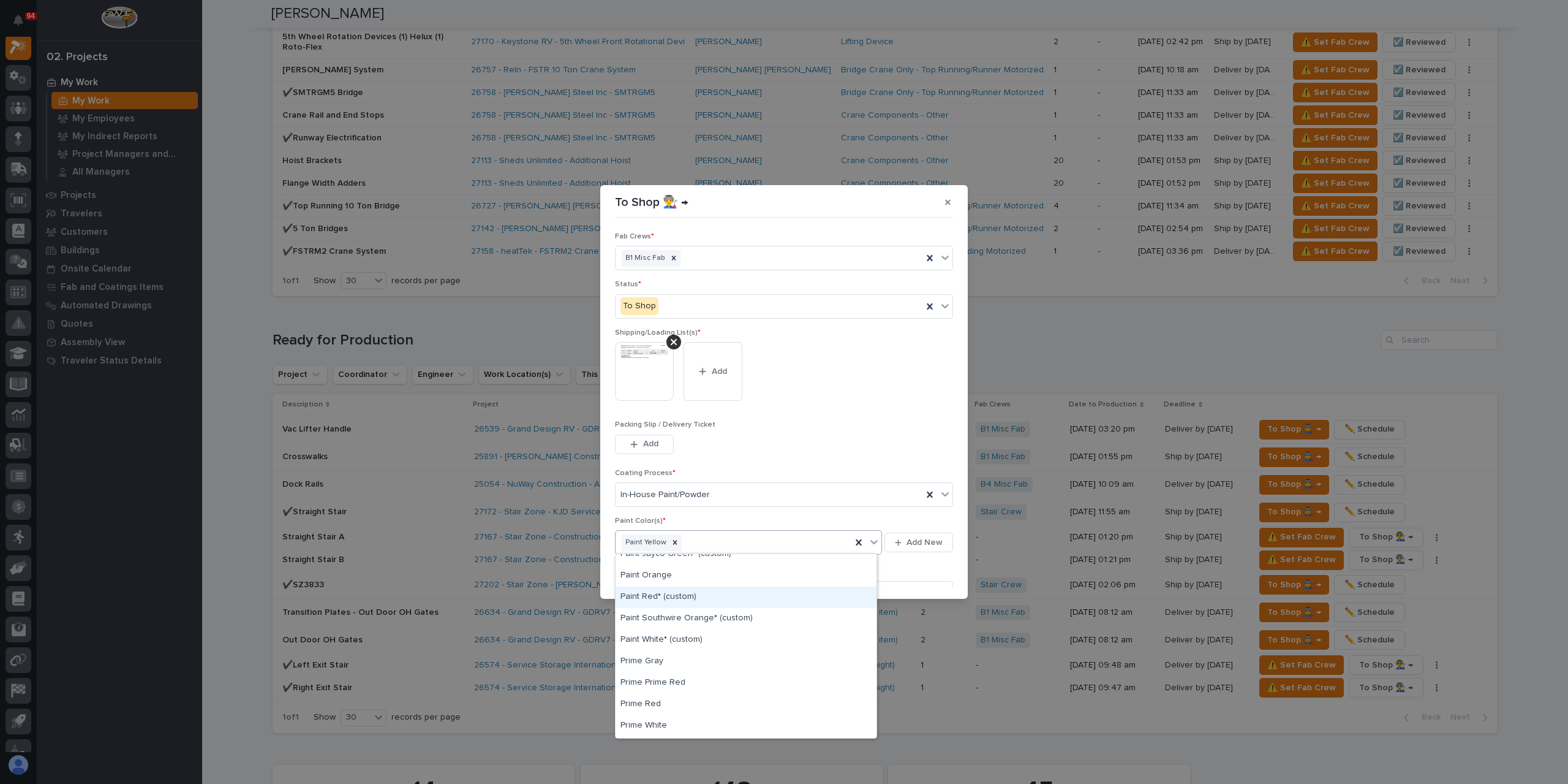
scroll to position [353, 0]
click at [820, 543] on div "Paint Yellow" at bounding box center [734, 543] width 236 height 21
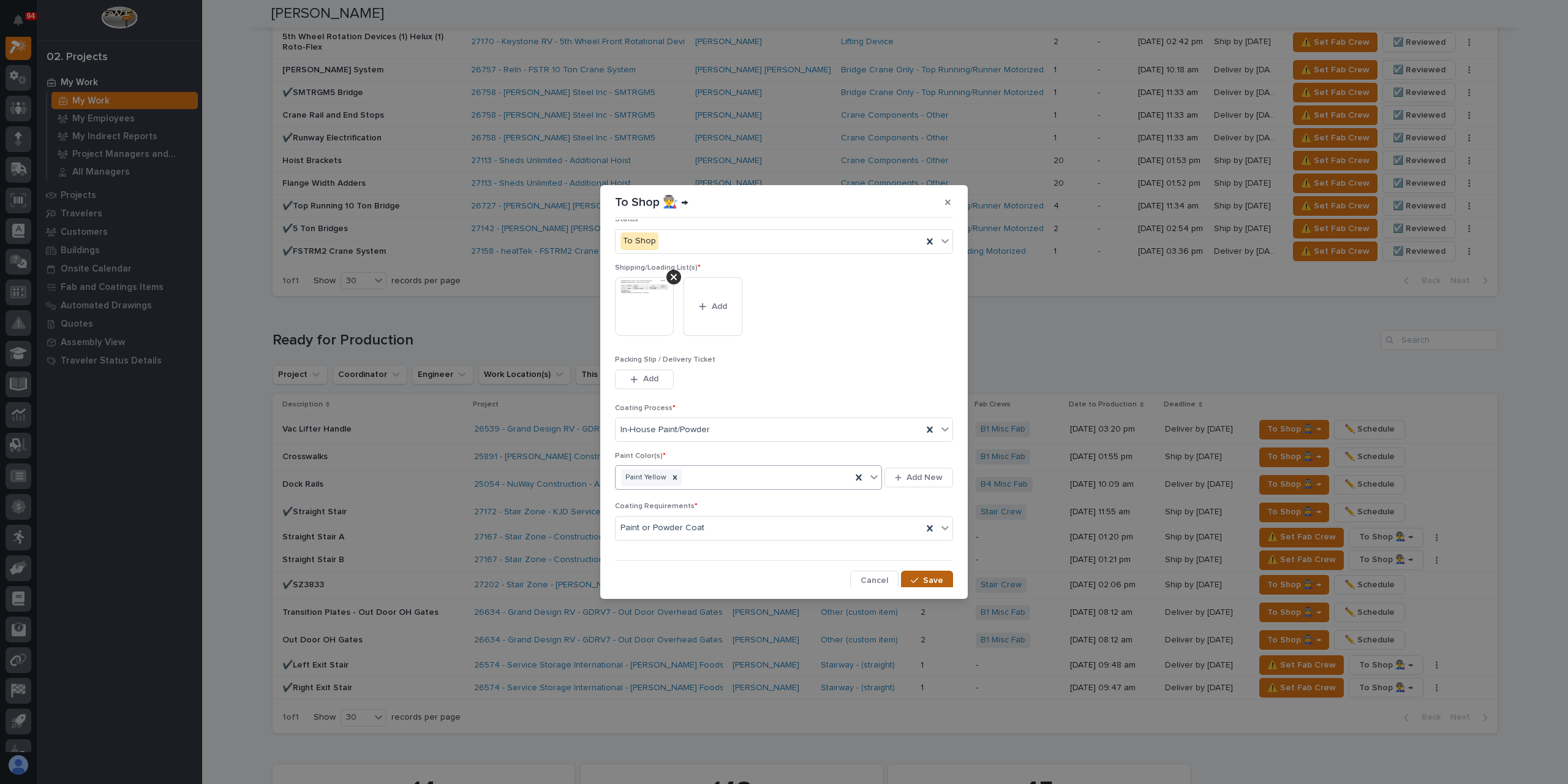
scroll to position [65, 0]
click at [911, 576] on icon "button" at bounding box center [915, 580] width 7 height 9
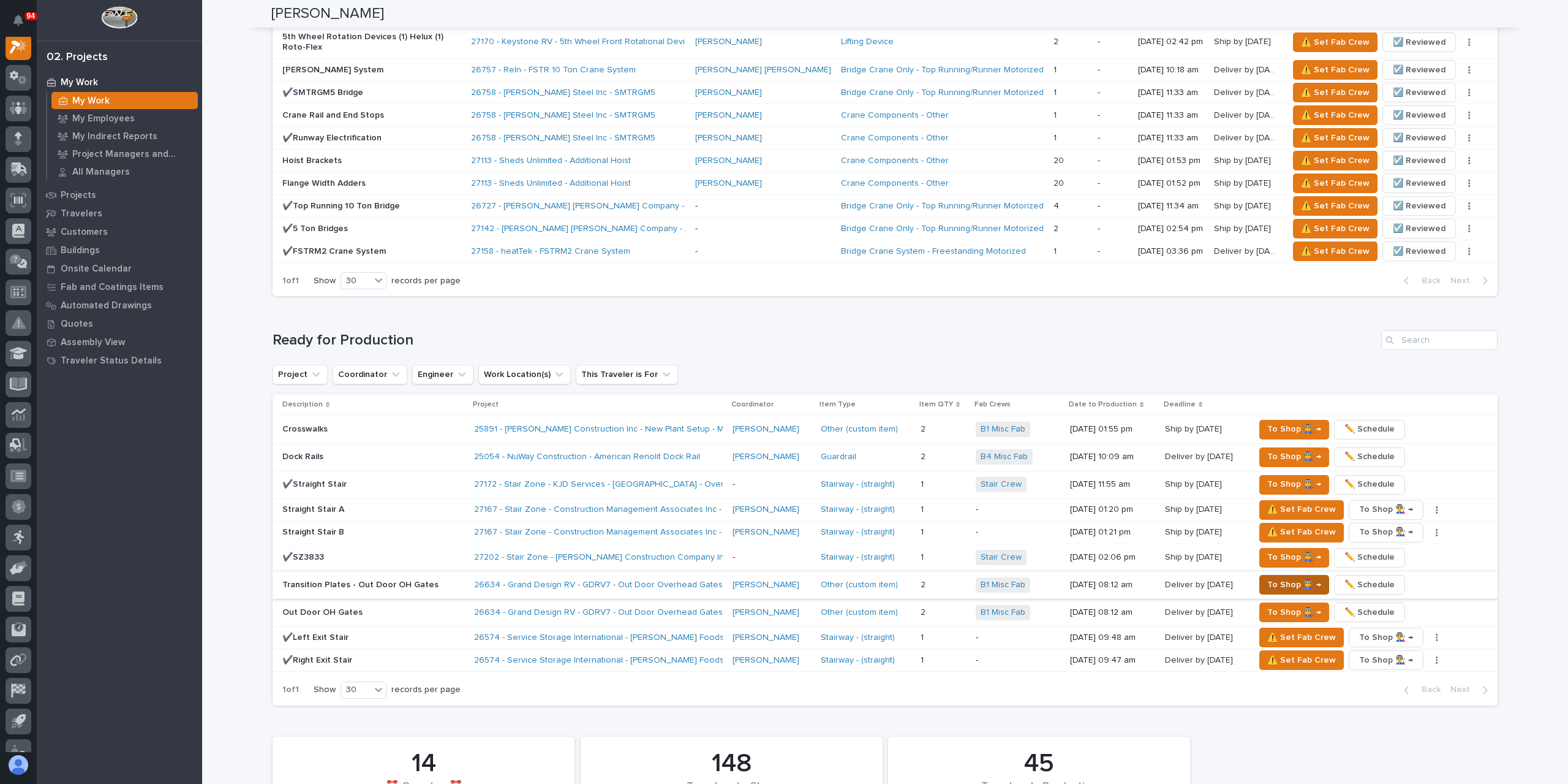
click at [1282, 578] on span "To Shop 👨‍🏭 →" at bounding box center [1294, 585] width 54 height 14
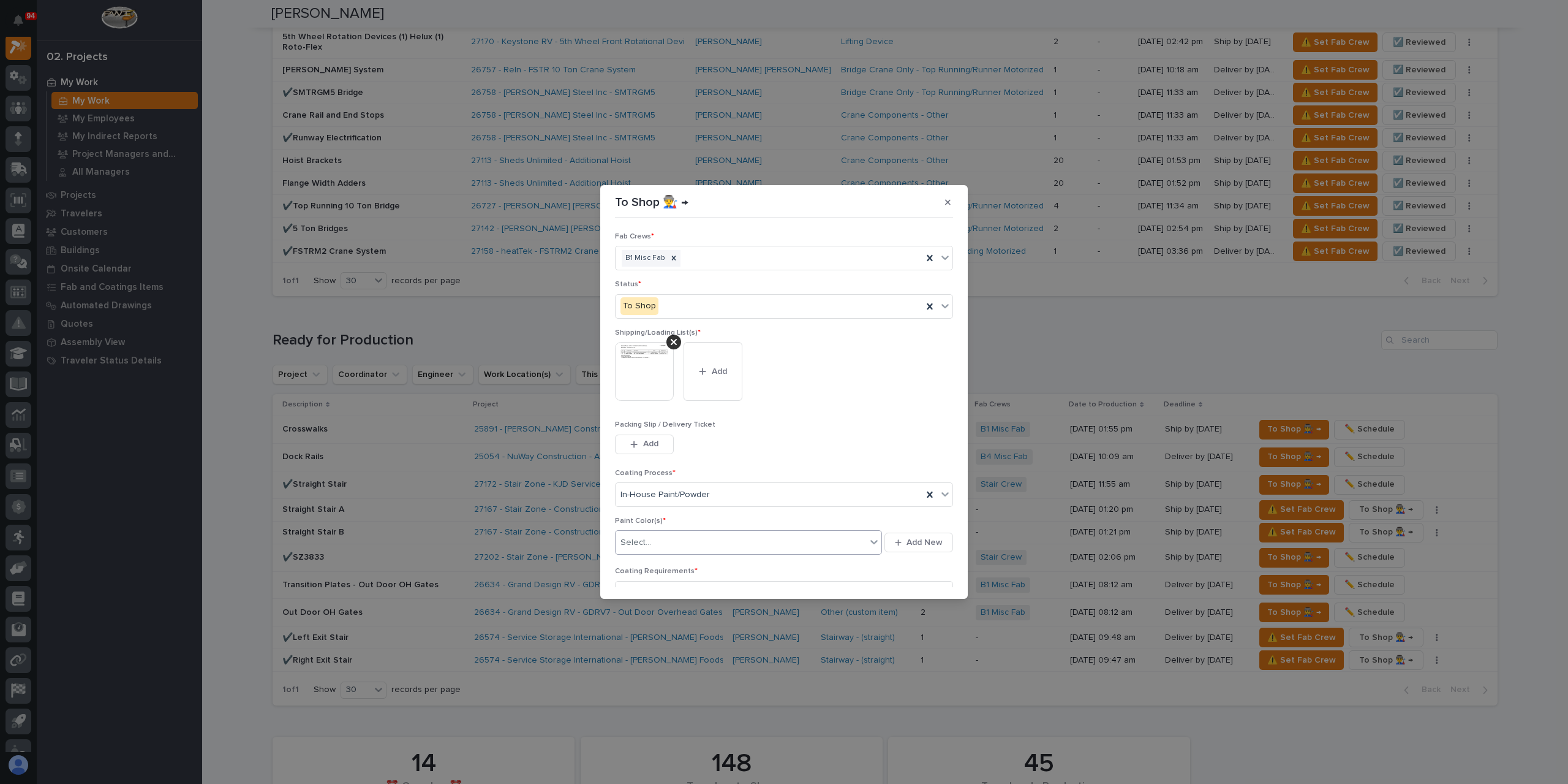
click at [676, 538] on div "Select..." at bounding box center [741, 543] width 251 height 21
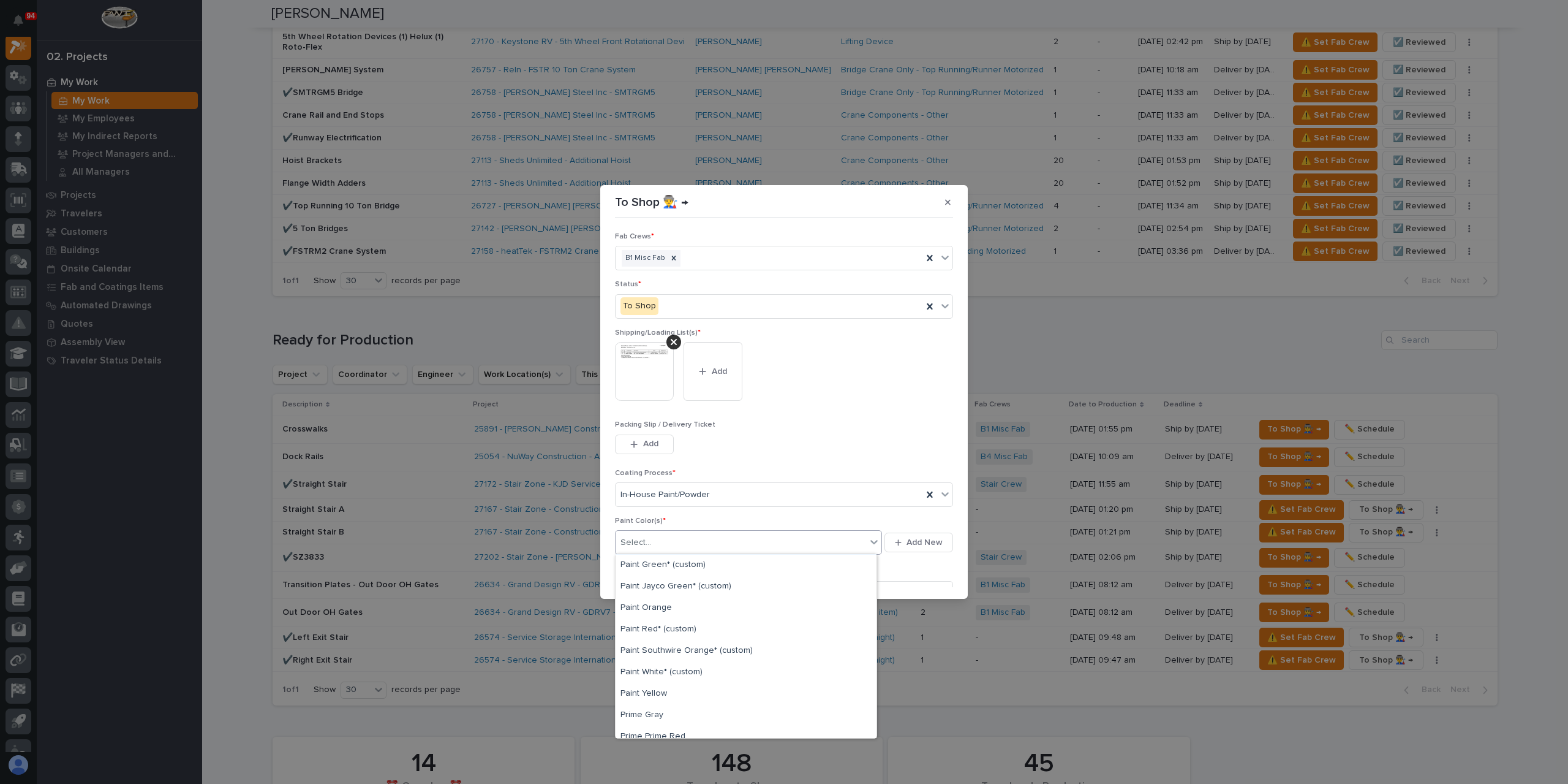
scroll to position [306, 0]
click at [666, 681] on div "Paint Yellow" at bounding box center [746, 688] width 261 height 21
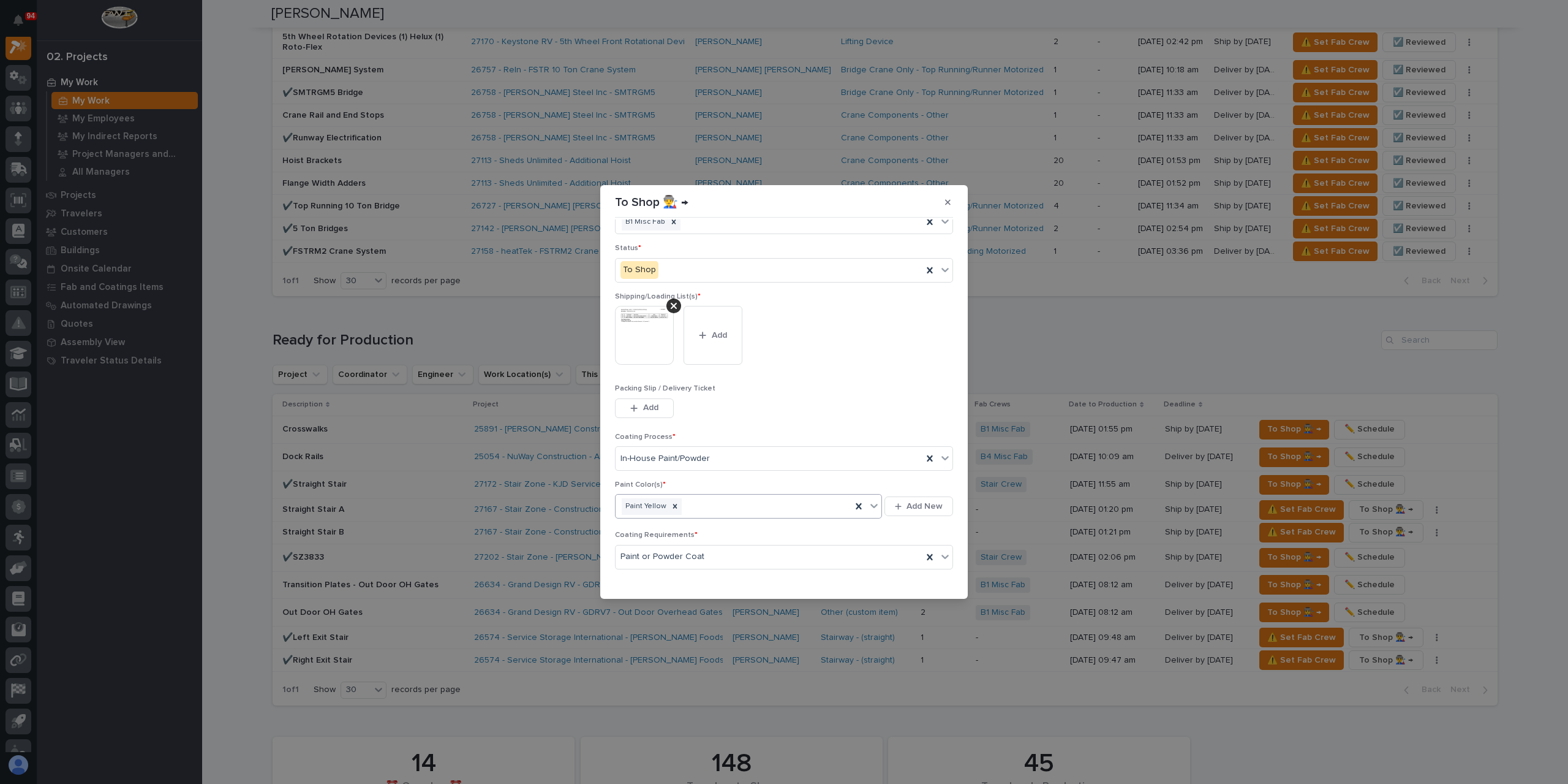
scroll to position [65, 0]
click at [916, 576] on div "button" at bounding box center [917, 580] width 12 height 9
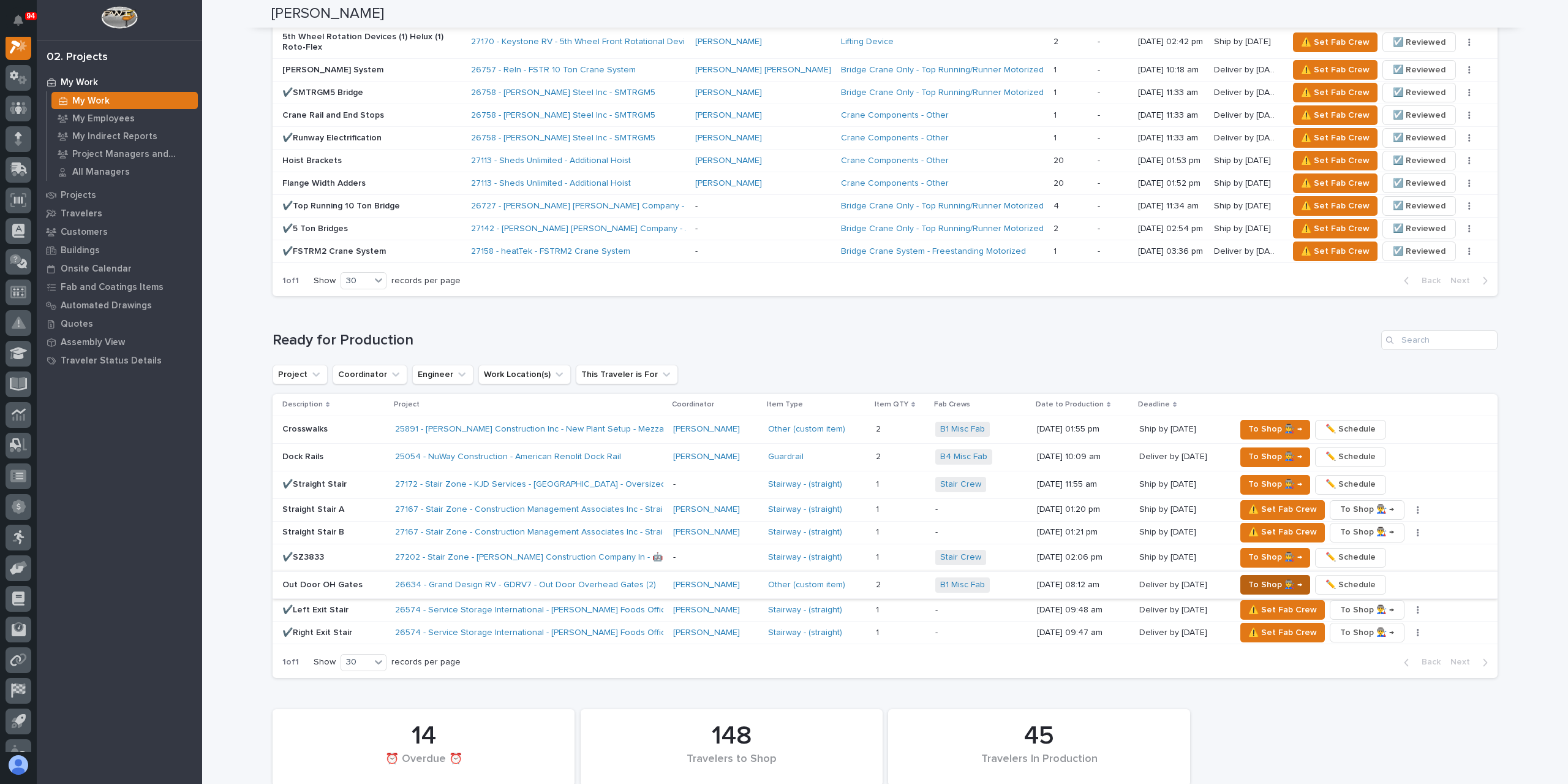
click at [1258, 578] on span "To Shop 👨‍🏭 →" at bounding box center [1275, 585] width 54 height 14
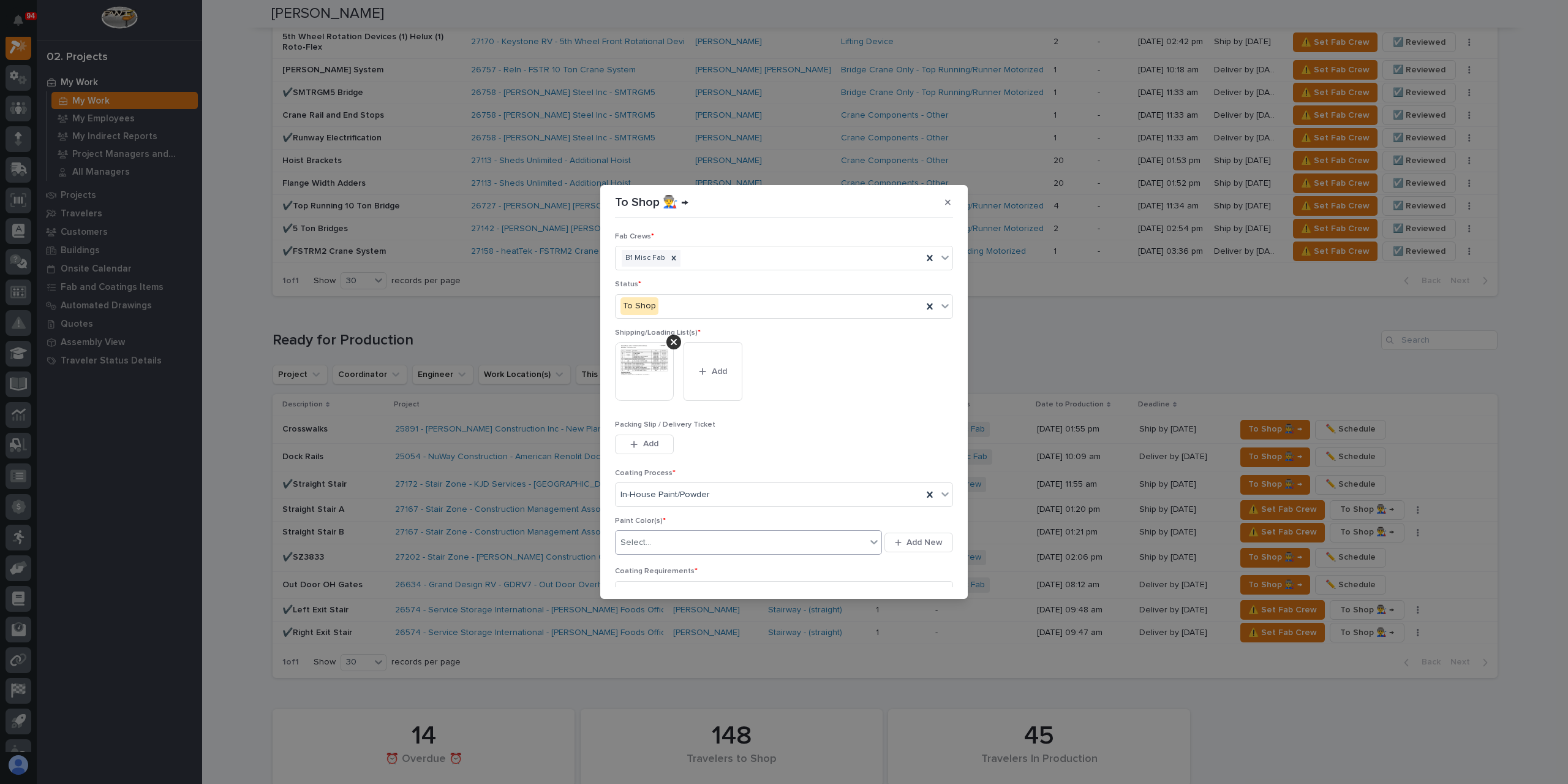
click at [666, 535] on div "Select..." at bounding box center [741, 543] width 251 height 21
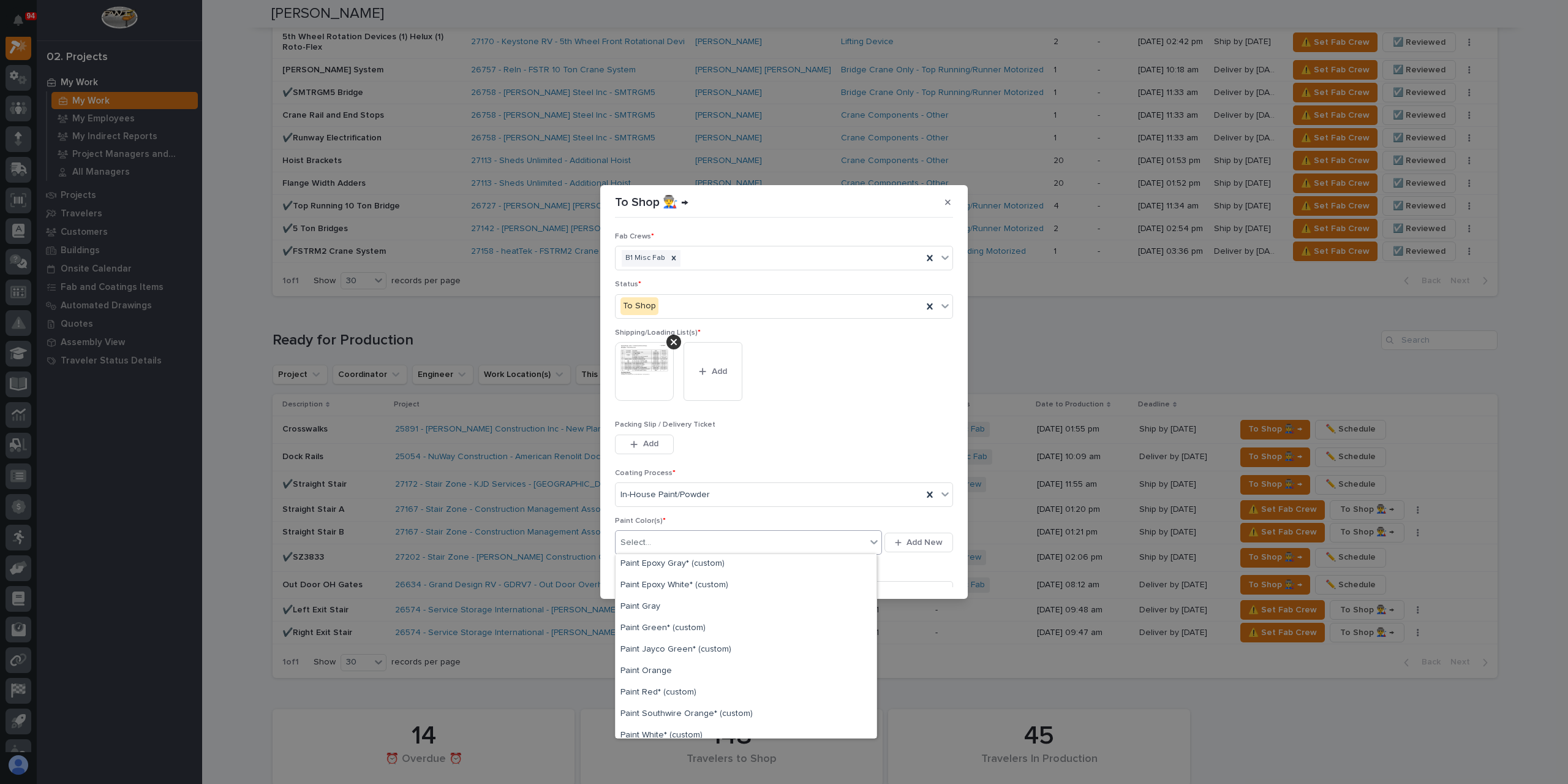
scroll to position [246, 0]
click at [644, 605] on div "Paint Gray" at bounding box center [746, 598] width 261 height 21
click at [710, 543] on div "Paint Gray" at bounding box center [734, 543] width 236 height 21
click at [657, 616] on div "Paint Yellow" at bounding box center [746, 620] width 261 height 21
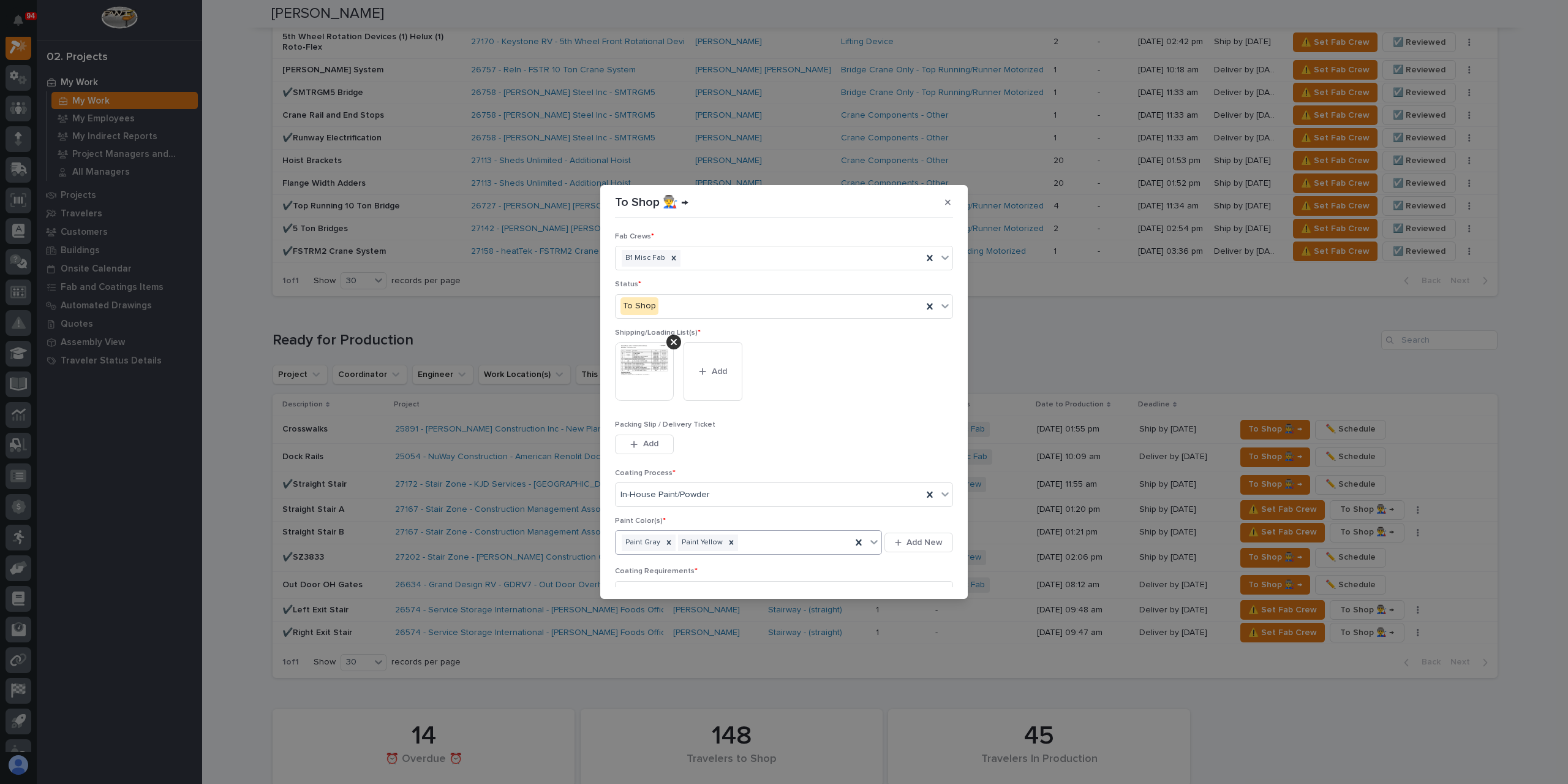
scroll to position [65, 0]
click at [941, 571] on button "Save" at bounding box center [927, 580] width 52 height 20
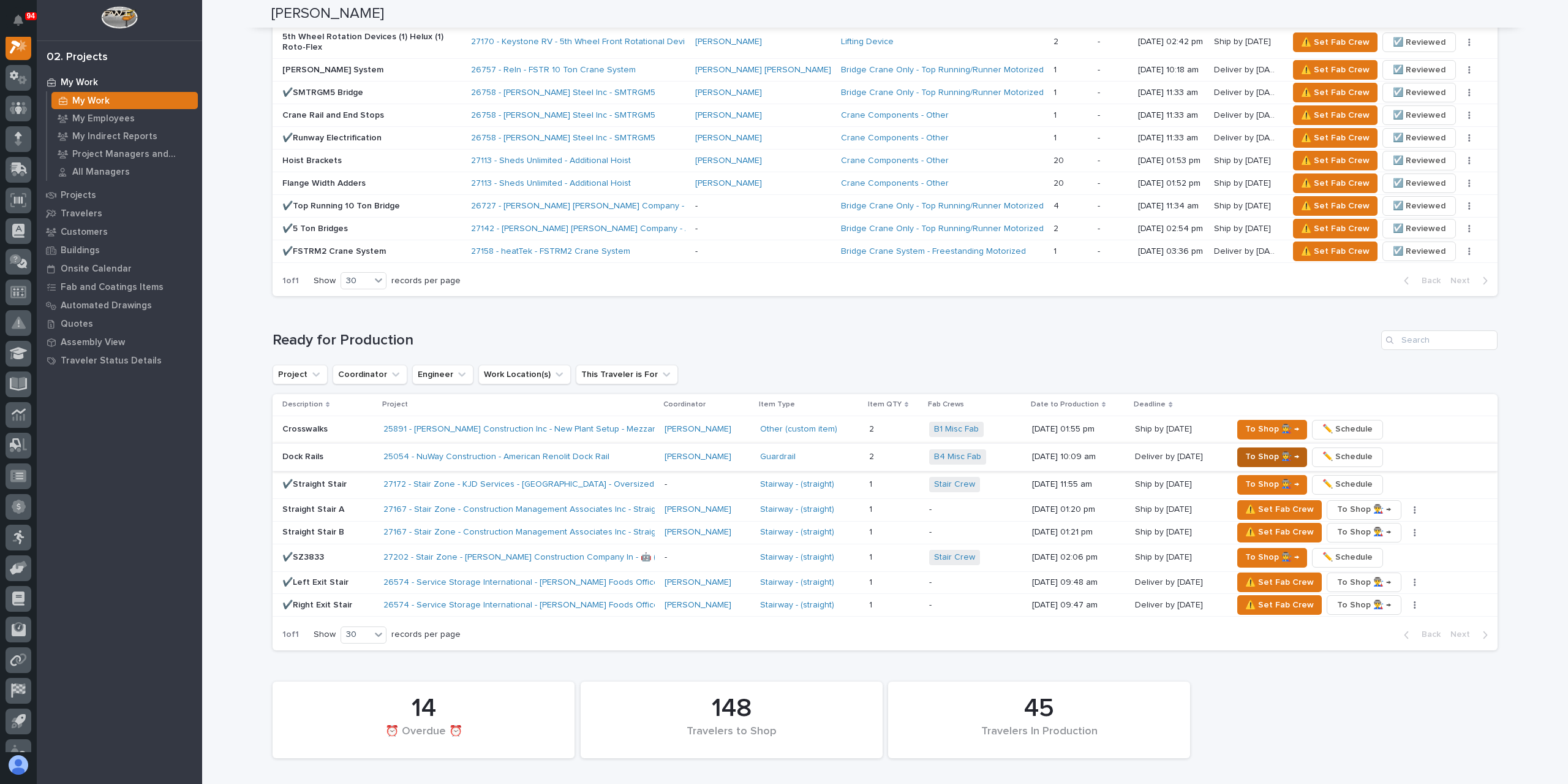
click at [1264, 449] on span "To Shop 👨‍🏭 →" at bounding box center [1273, 456] width 54 height 14
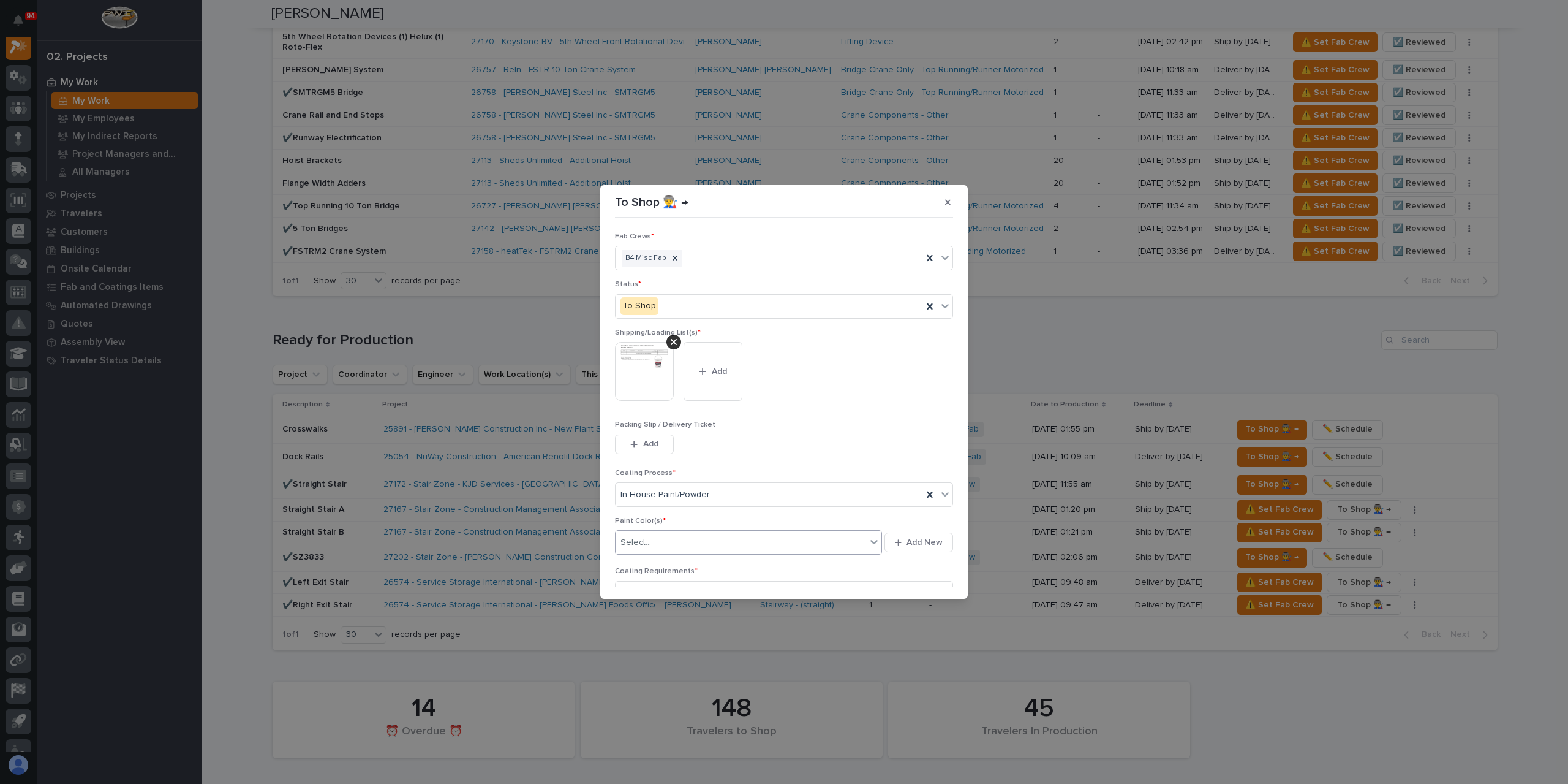
click at [650, 546] on div "Select..." at bounding box center [635, 543] width 30 height 13
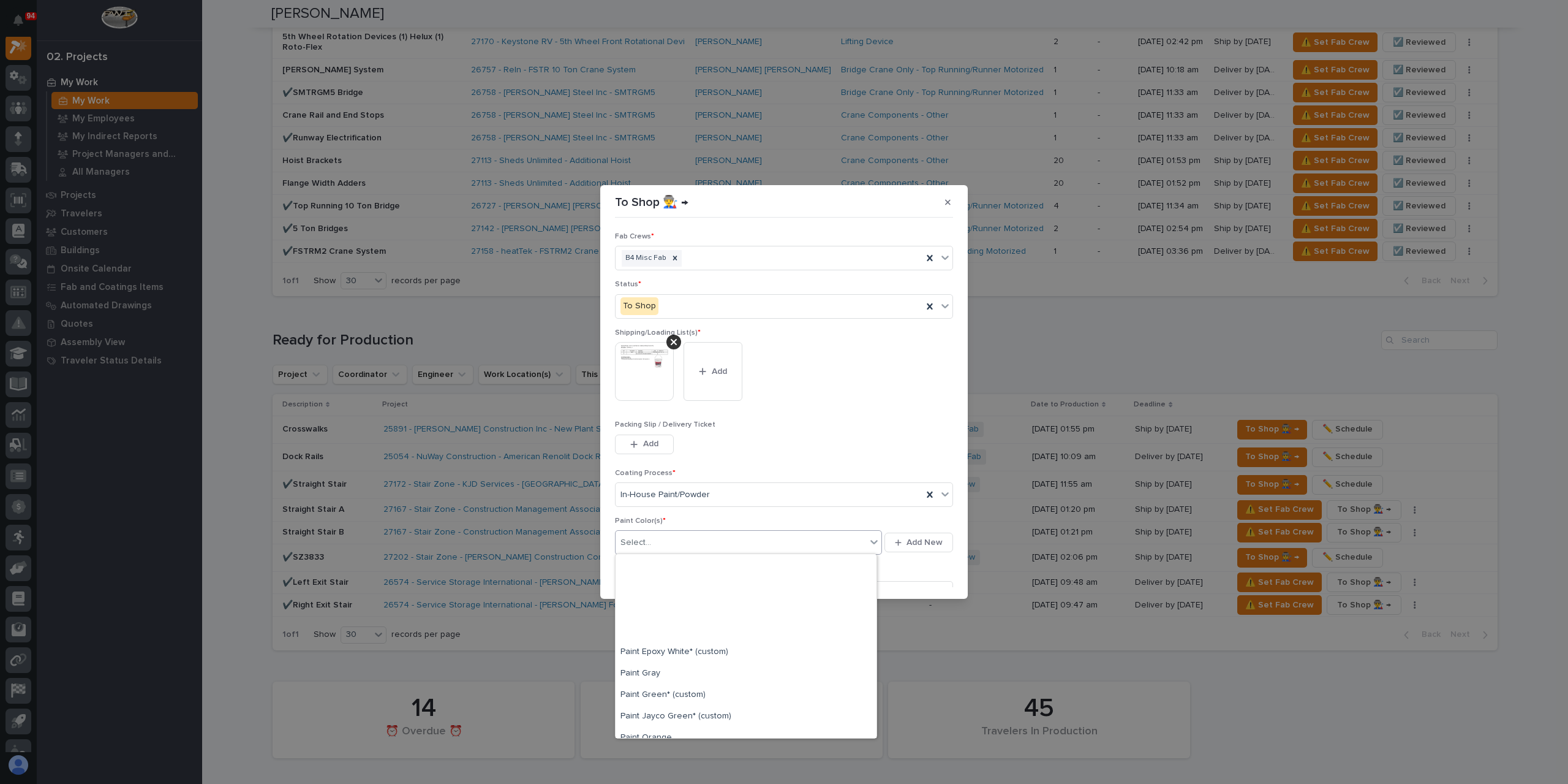
scroll to position [306, 0]
click at [676, 681] on div "Paint Yellow" at bounding box center [746, 688] width 261 height 21
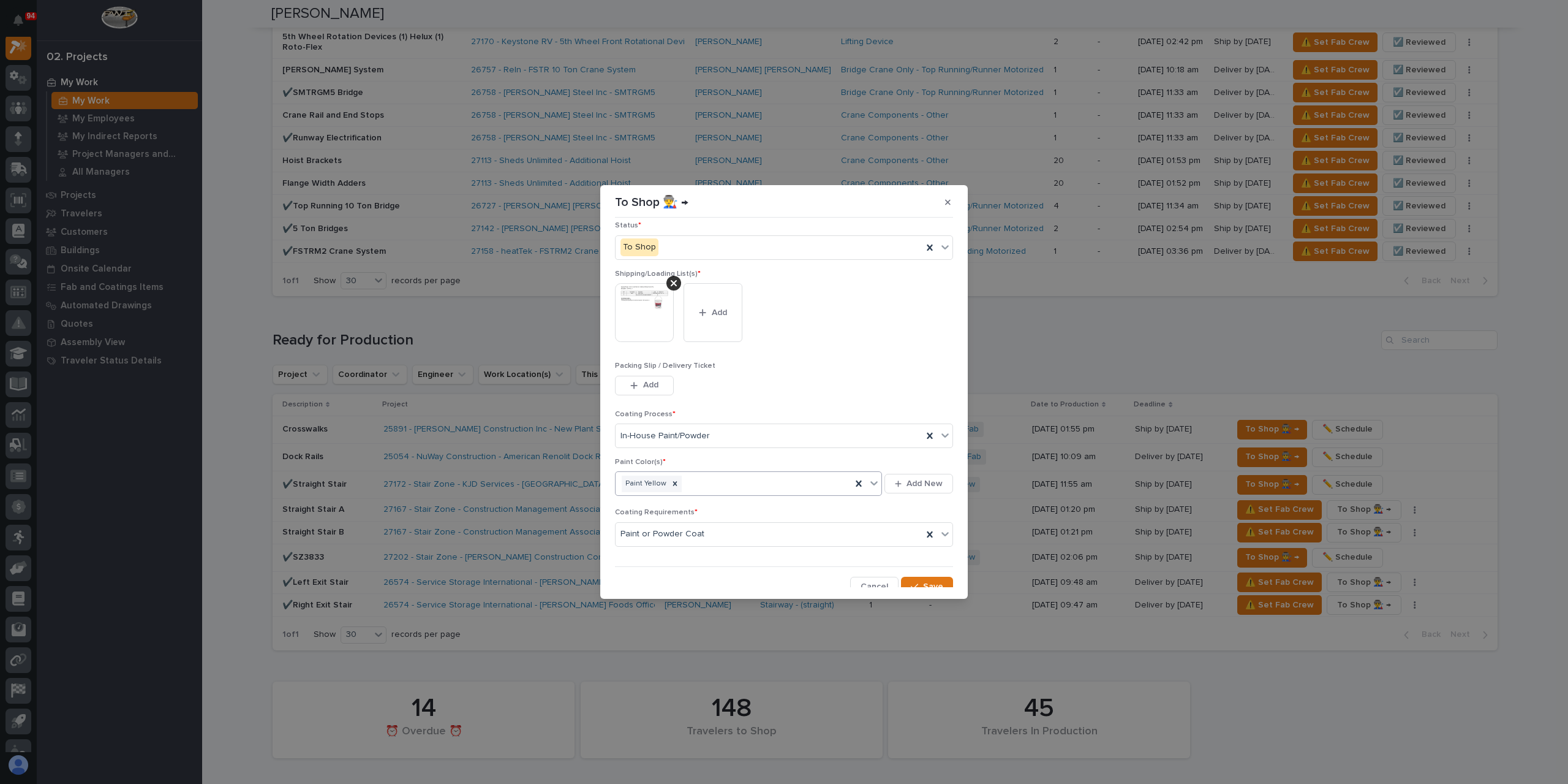
scroll to position [65, 0]
click at [926, 584] on button "Save" at bounding box center [927, 580] width 52 height 20
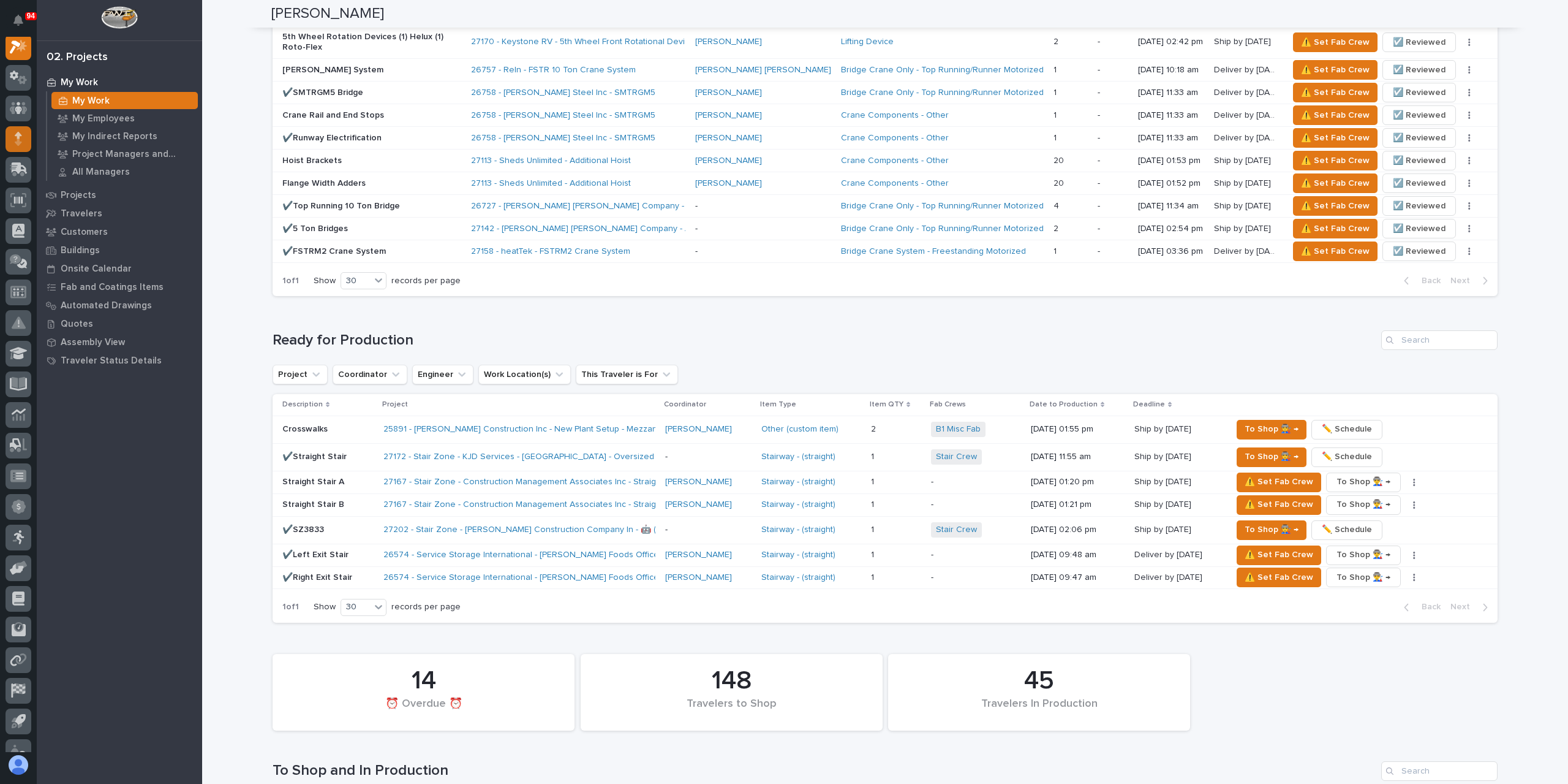
click at [32, 139] on div at bounding box center [18, 394] width 37 height 715
click at [29, 139] on div at bounding box center [18, 138] width 26 height 26
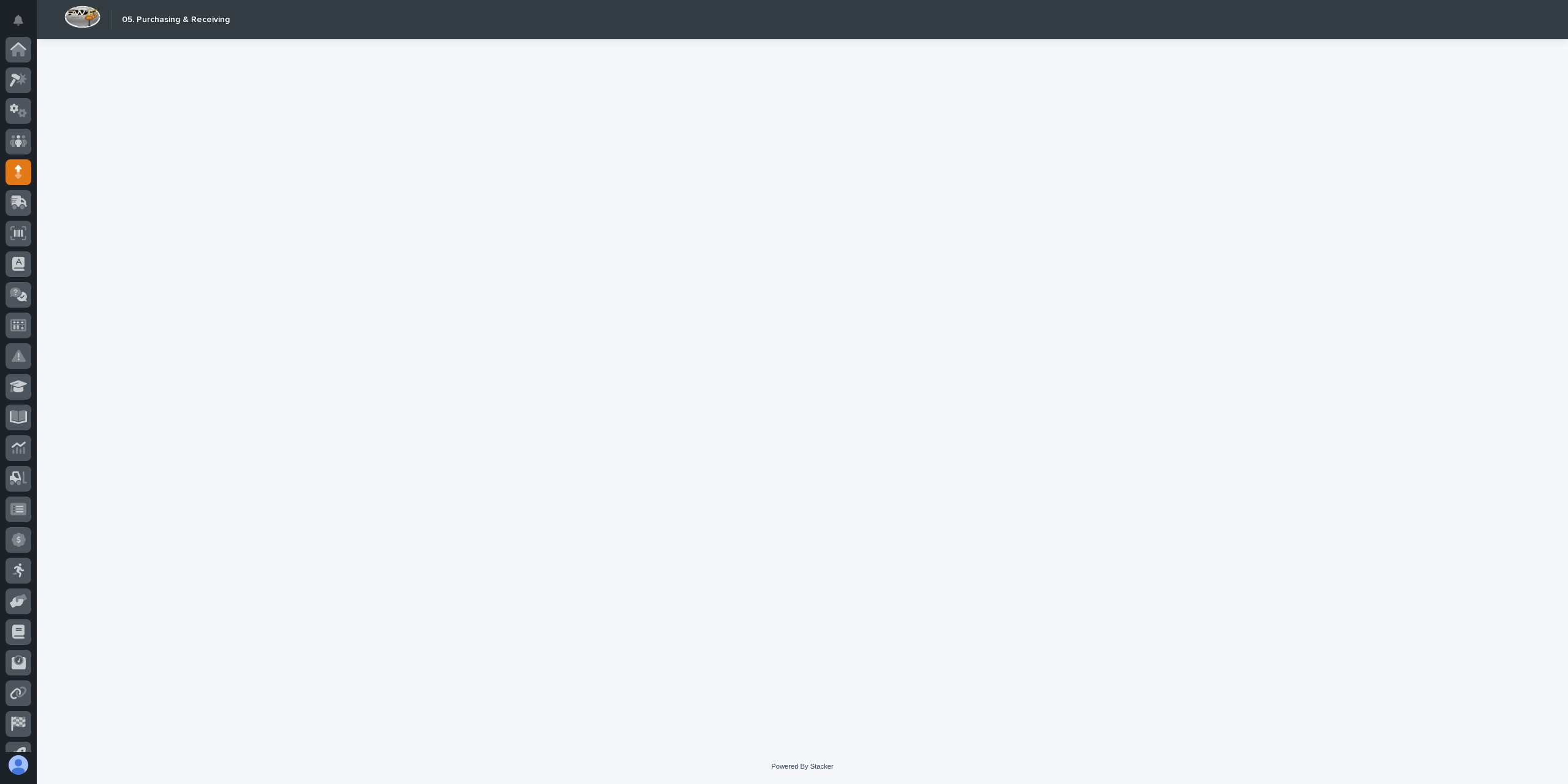
scroll to position [81, 0]
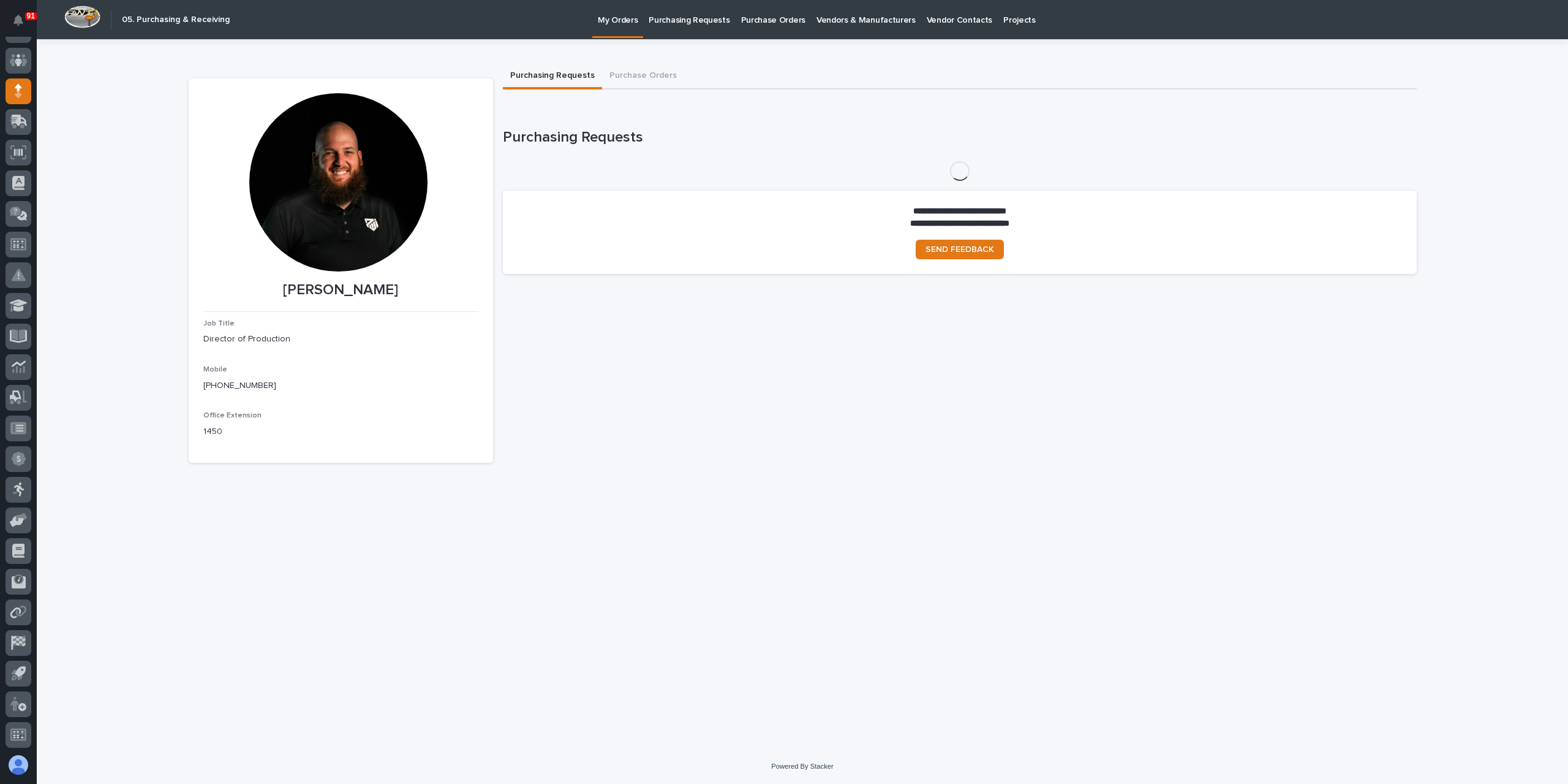
click at [696, 33] on link "Purchasing Requests" at bounding box center [689, 19] width 92 height 38
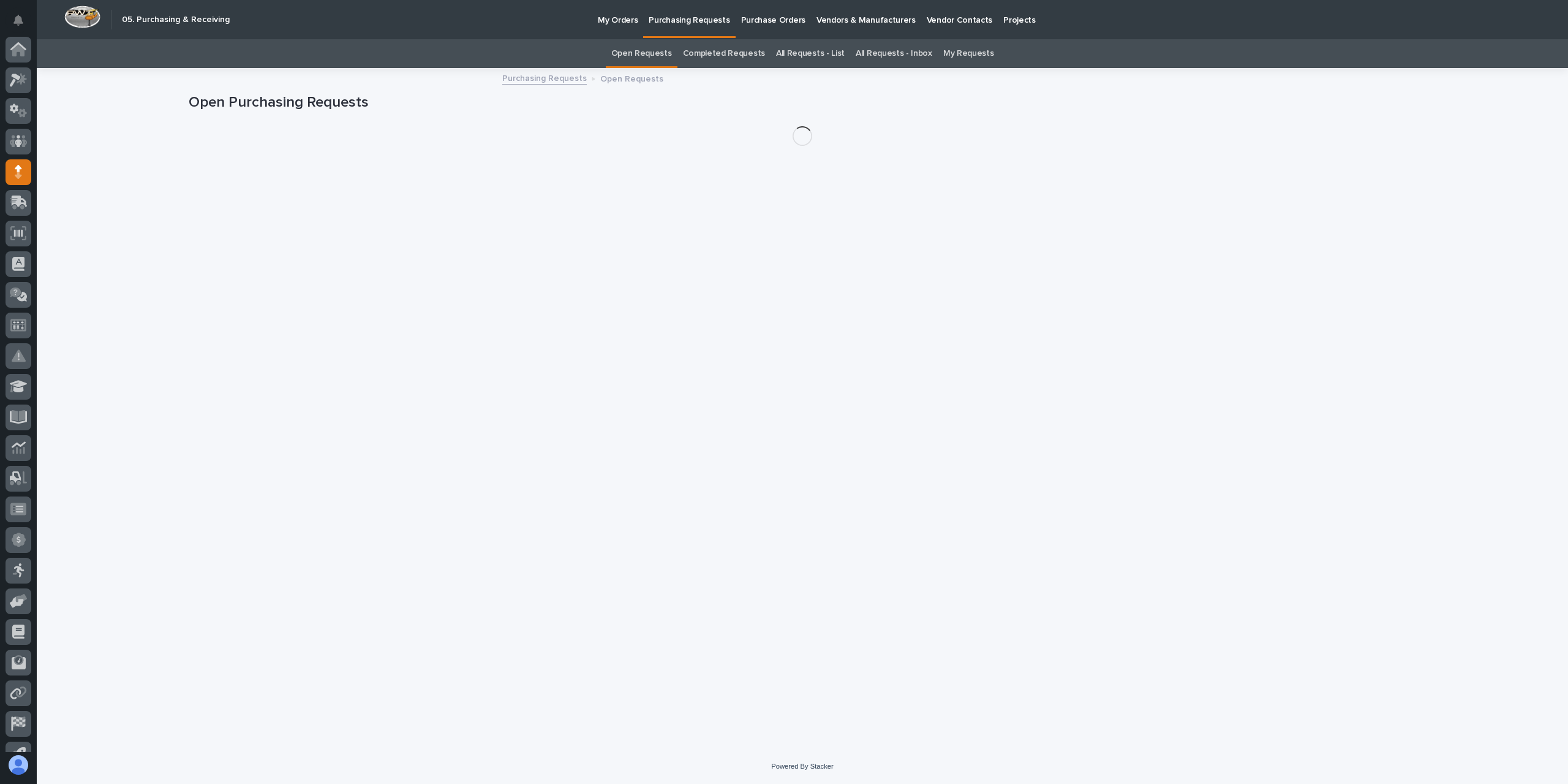
scroll to position [81, 0]
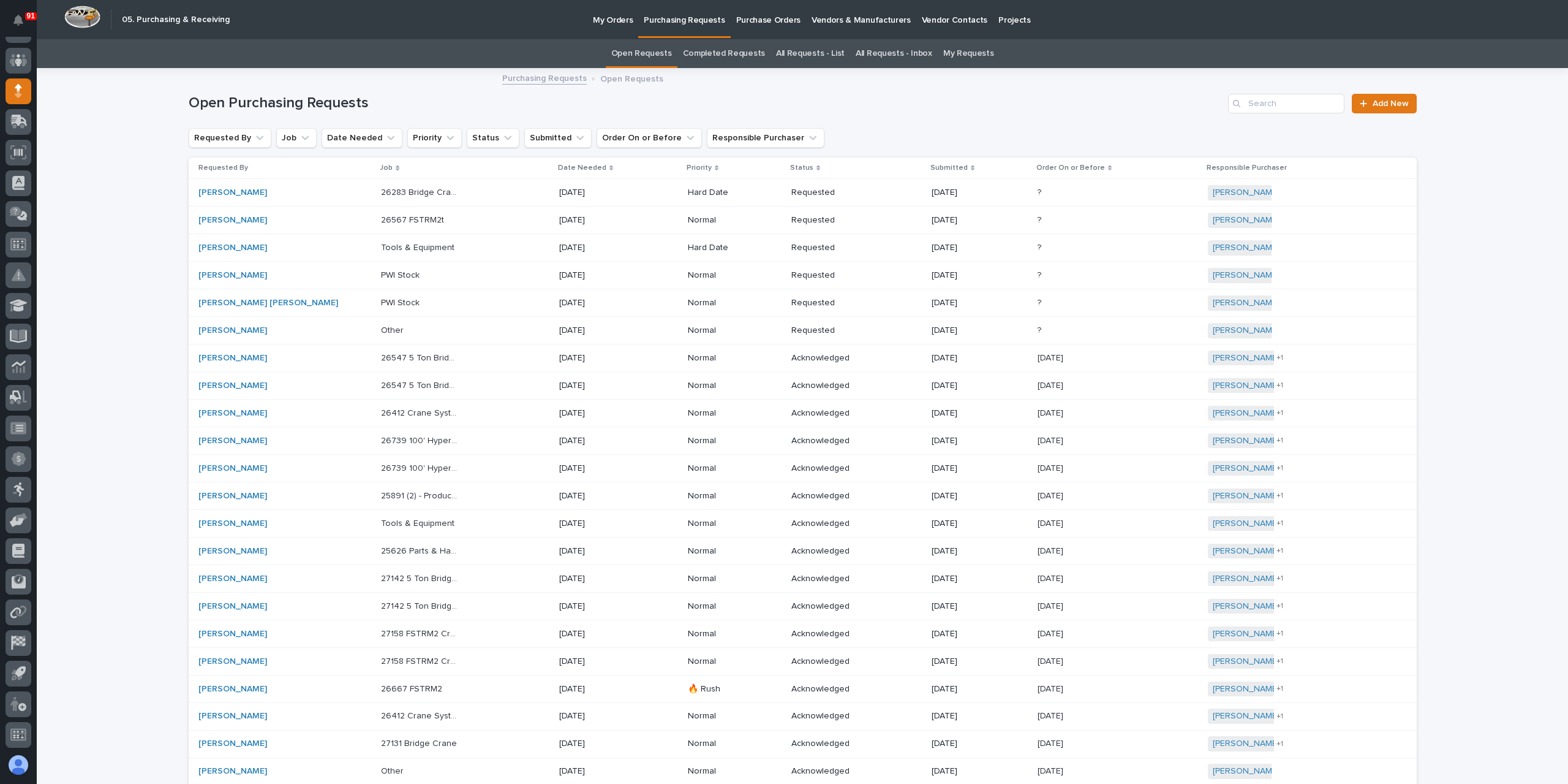
click at [799, 51] on link "All Requests - List" at bounding box center [810, 54] width 69 height 29
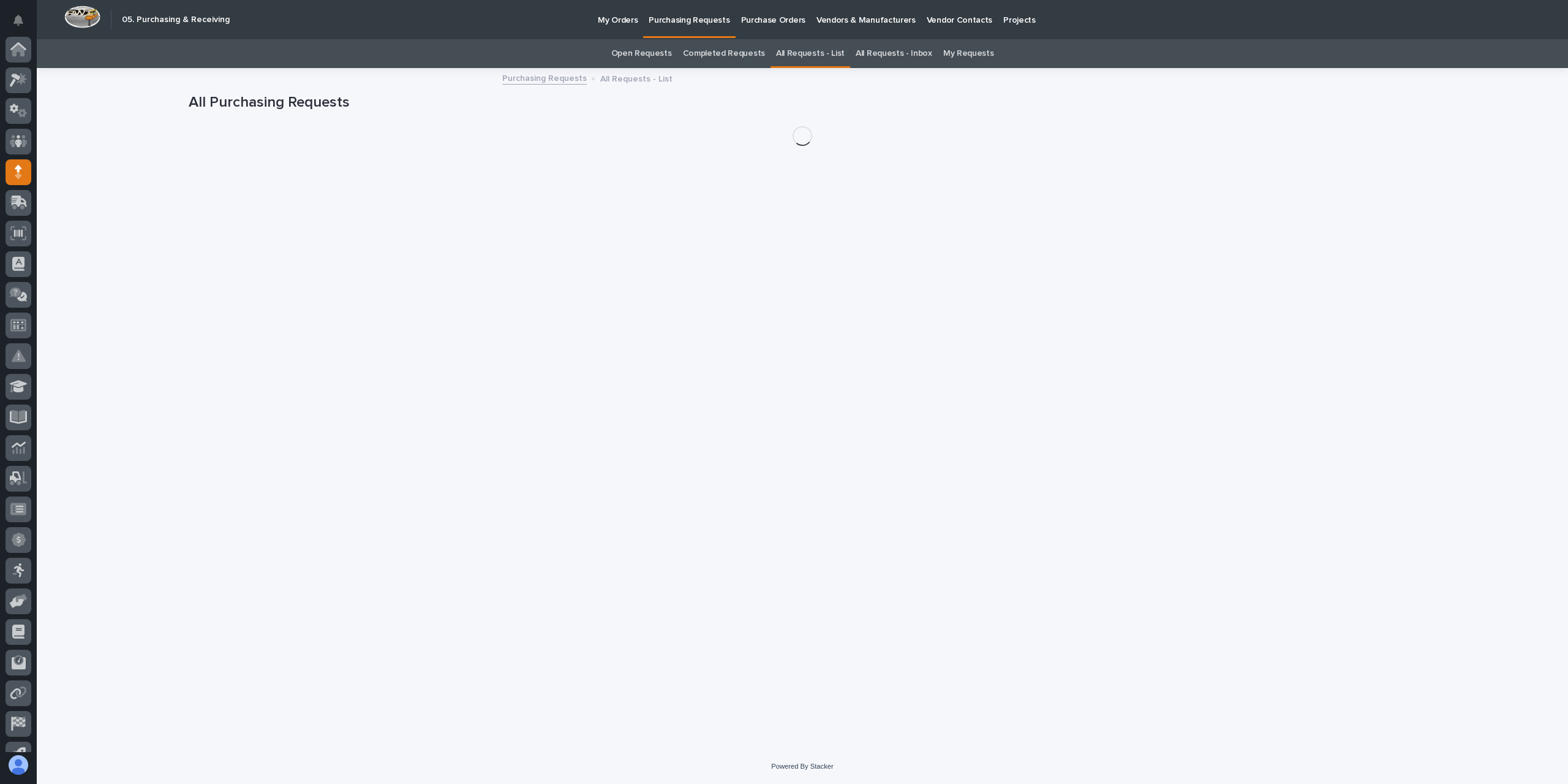
scroll to position [81, 0]
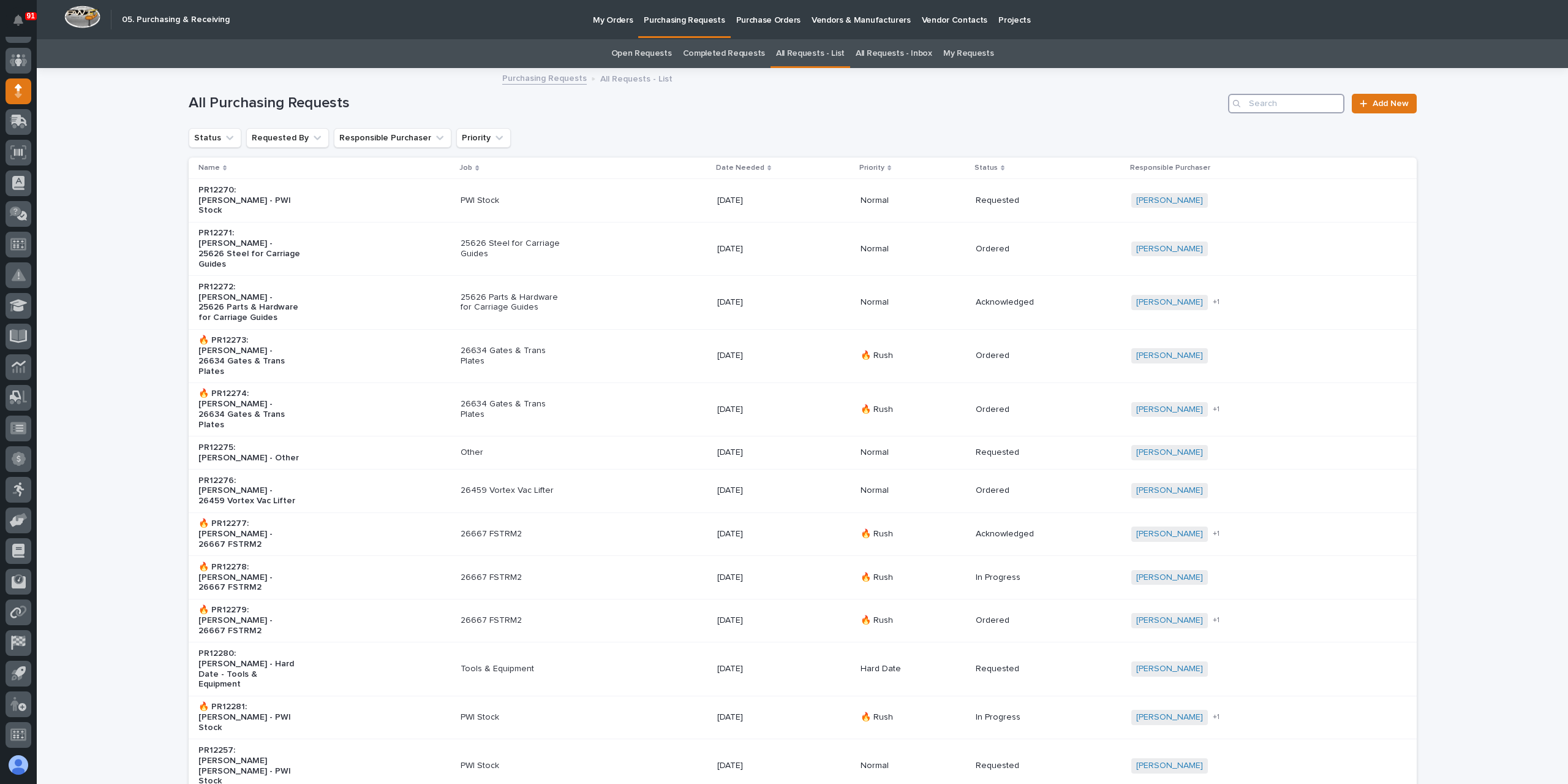
click at [1281, 104] on input "Search" at bounding box center [1286, 104] width 116 height 20
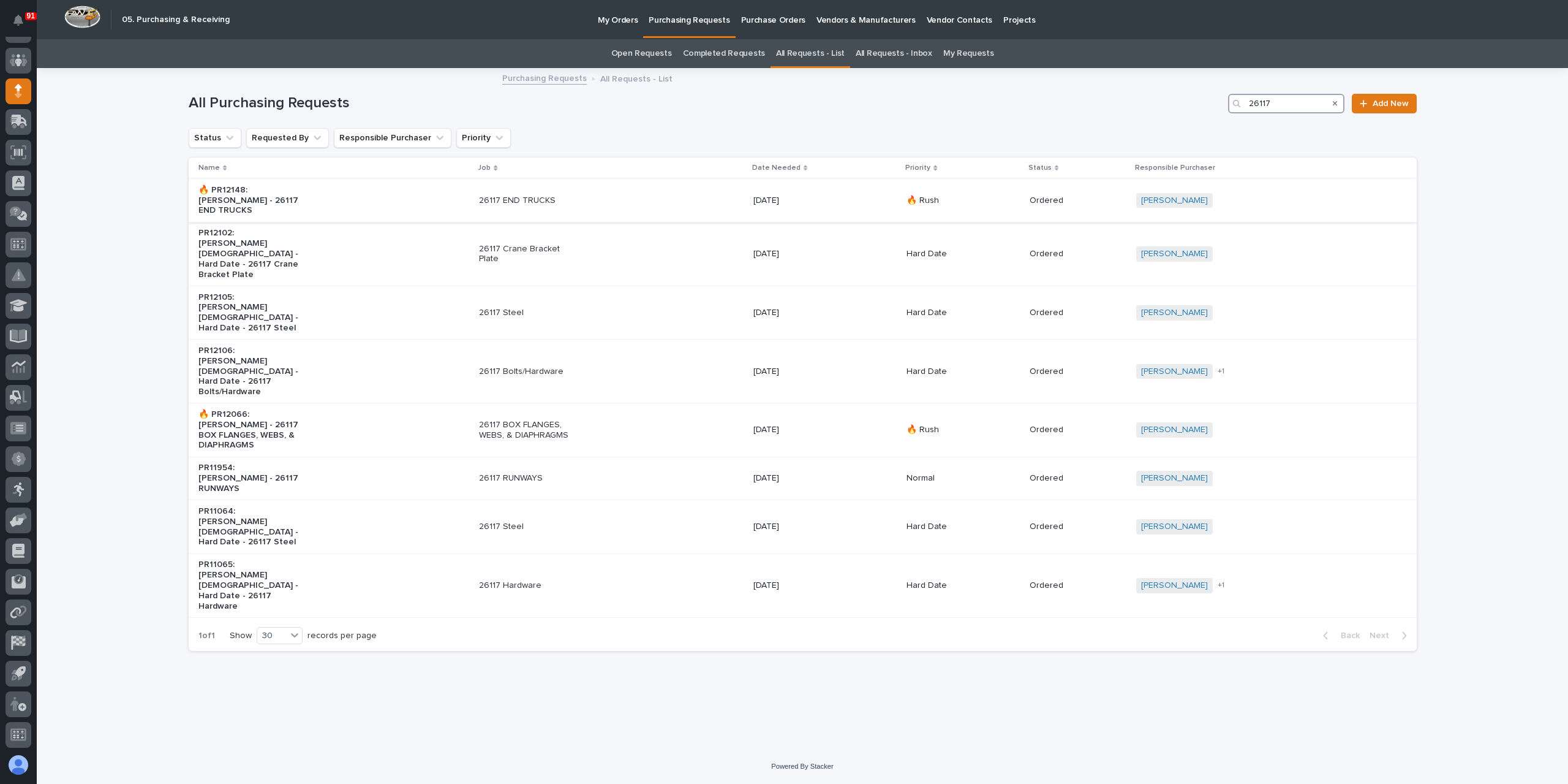
type input "26117"
click at [587, 209] on div "26117 END TRUCKS" at bounding box center [611, 200] width 264 height 21
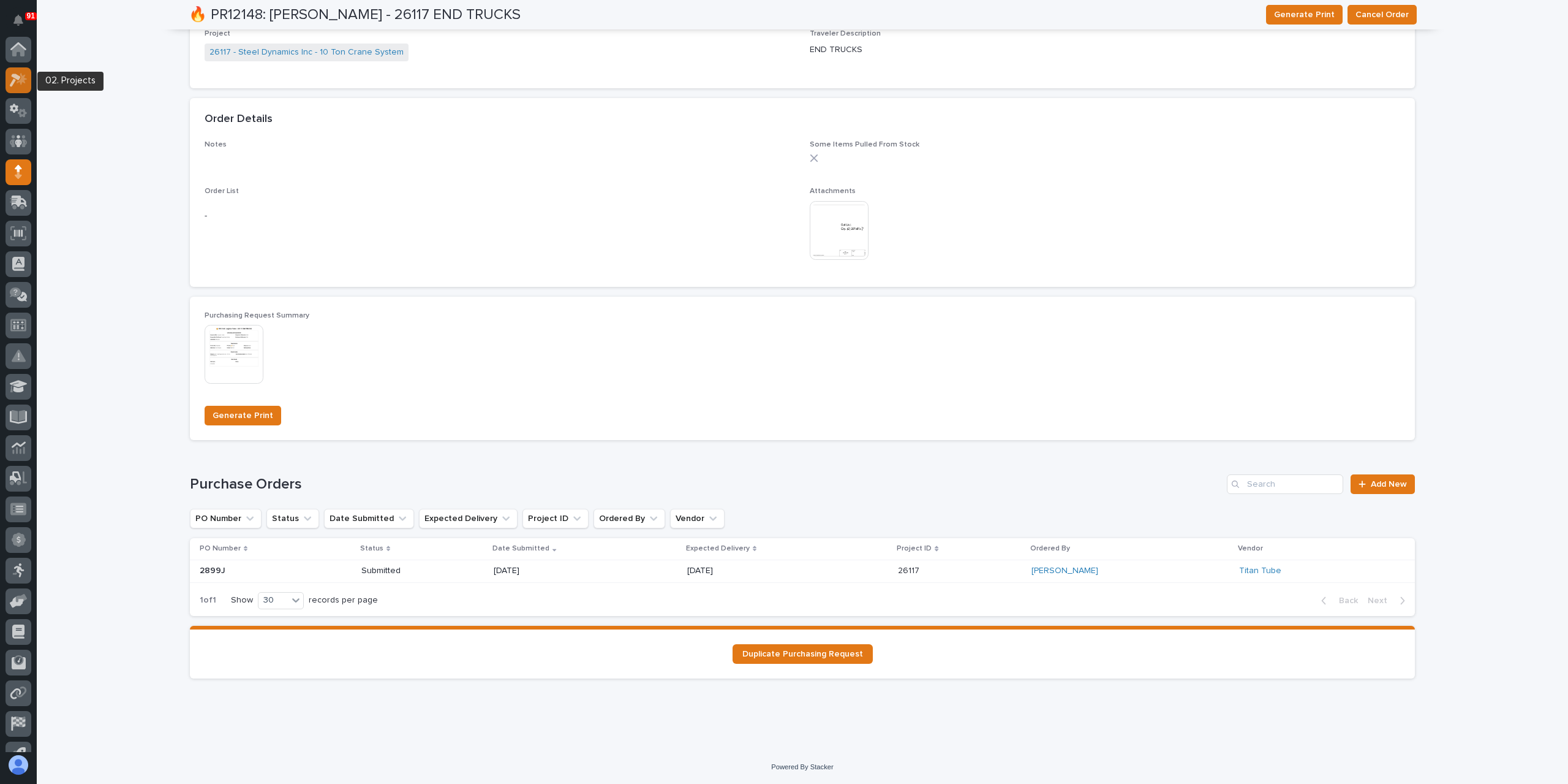
click at [27, 71] on div at bounding box center [18, 80] width 26 height 26
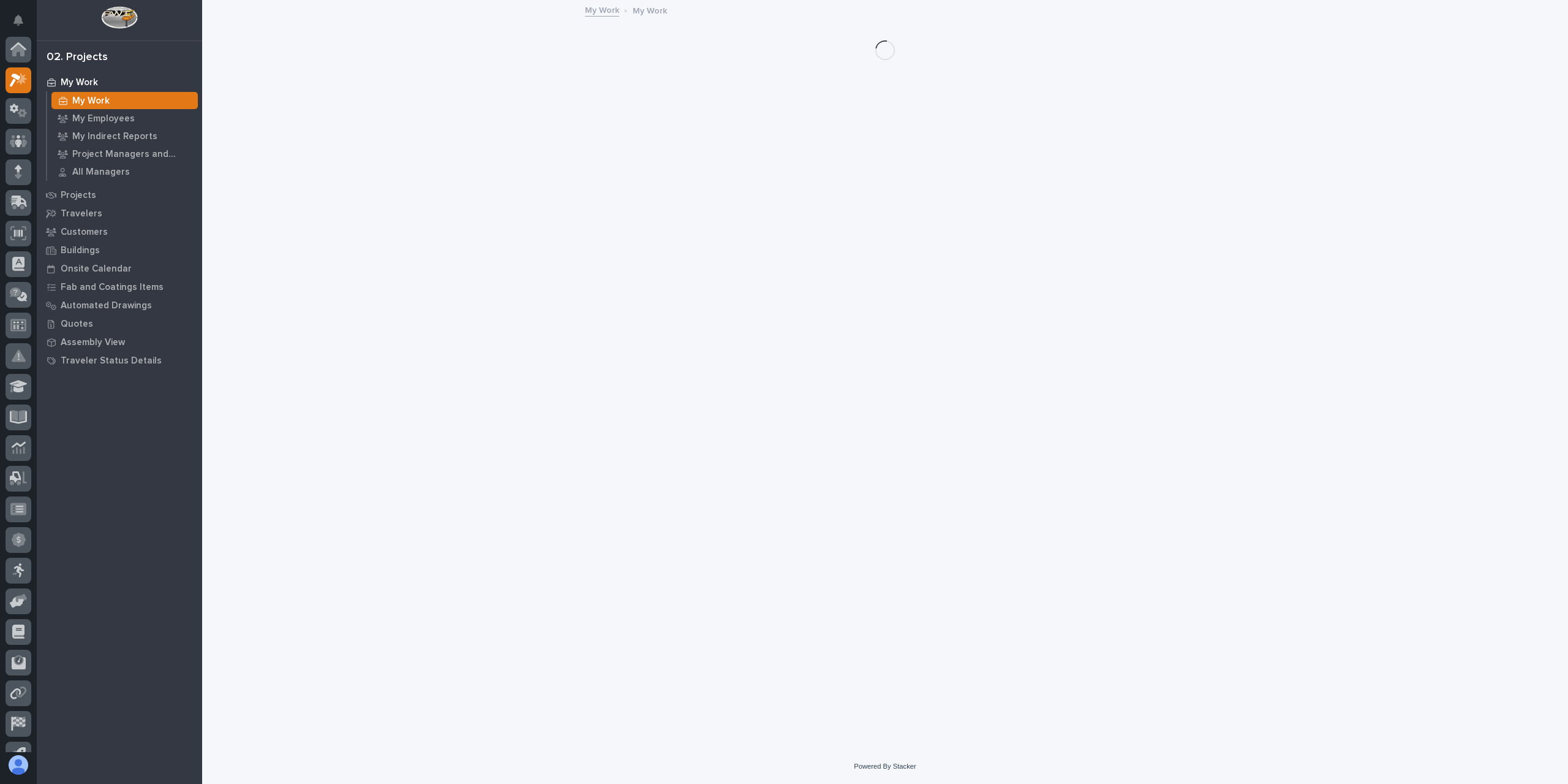
scroll to position [30, 0]
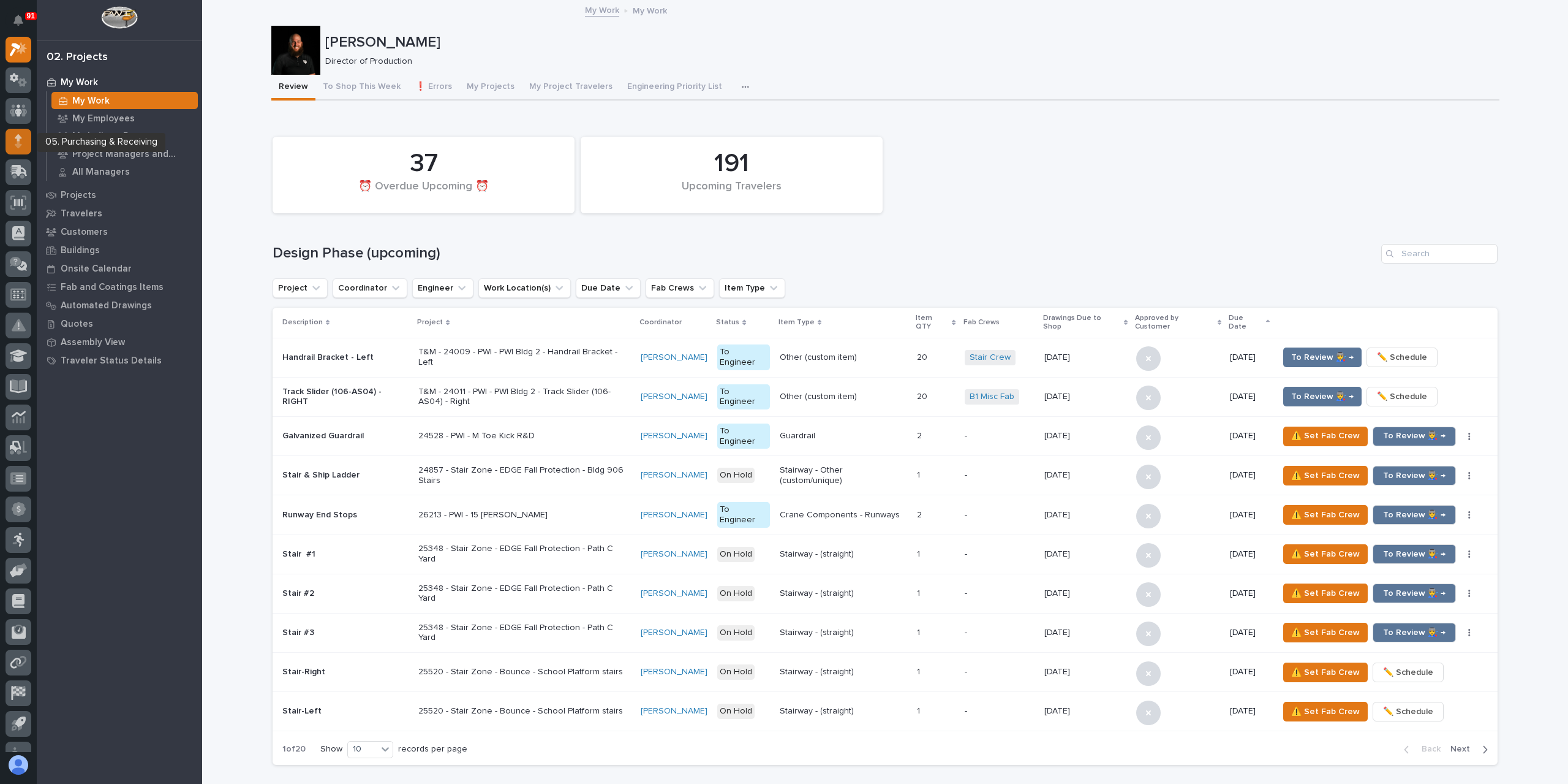
click at [28, 139] on div at bounding box center [18, 141] width 26 height 26
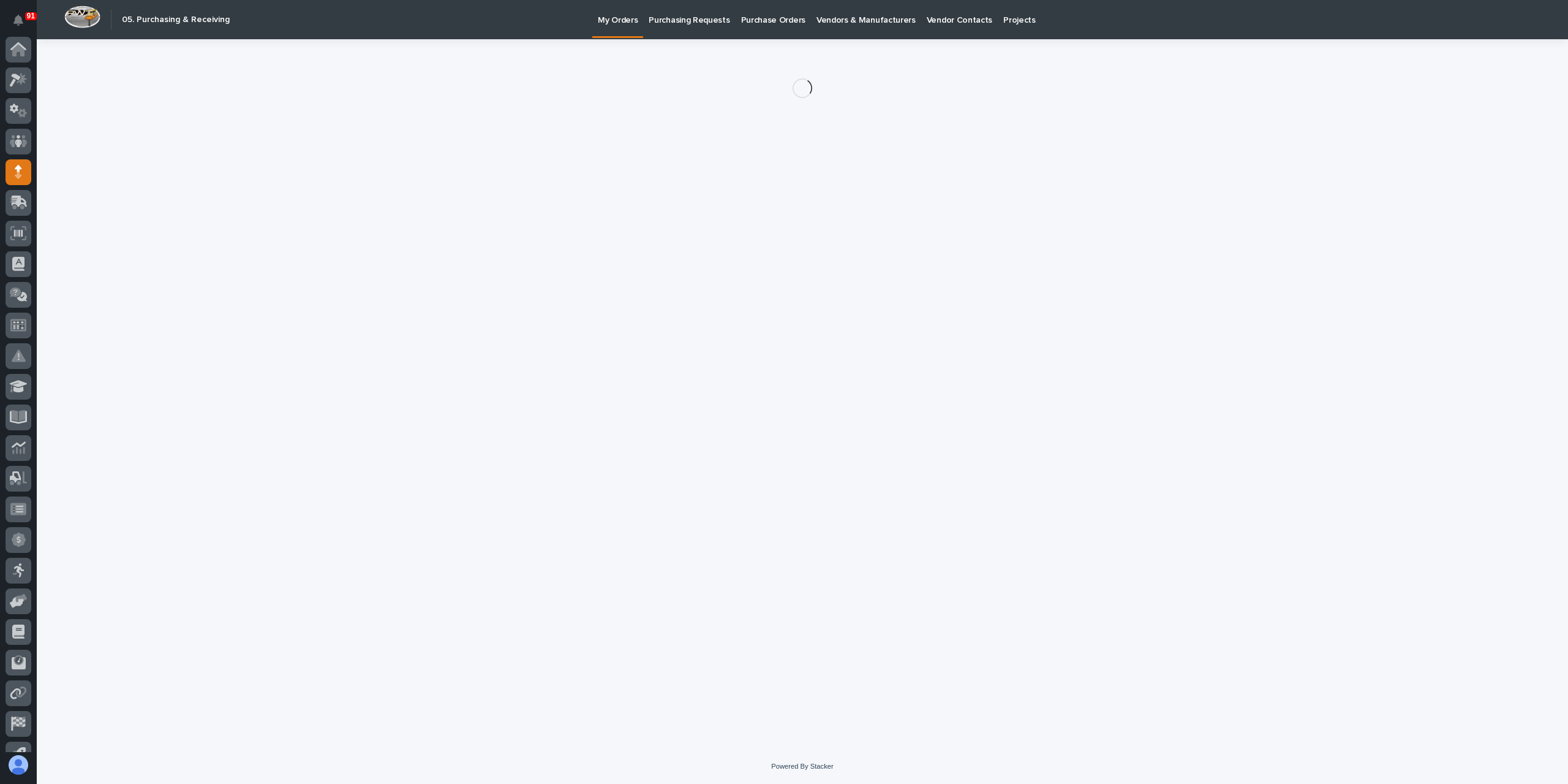
scroll to position [81, 0]
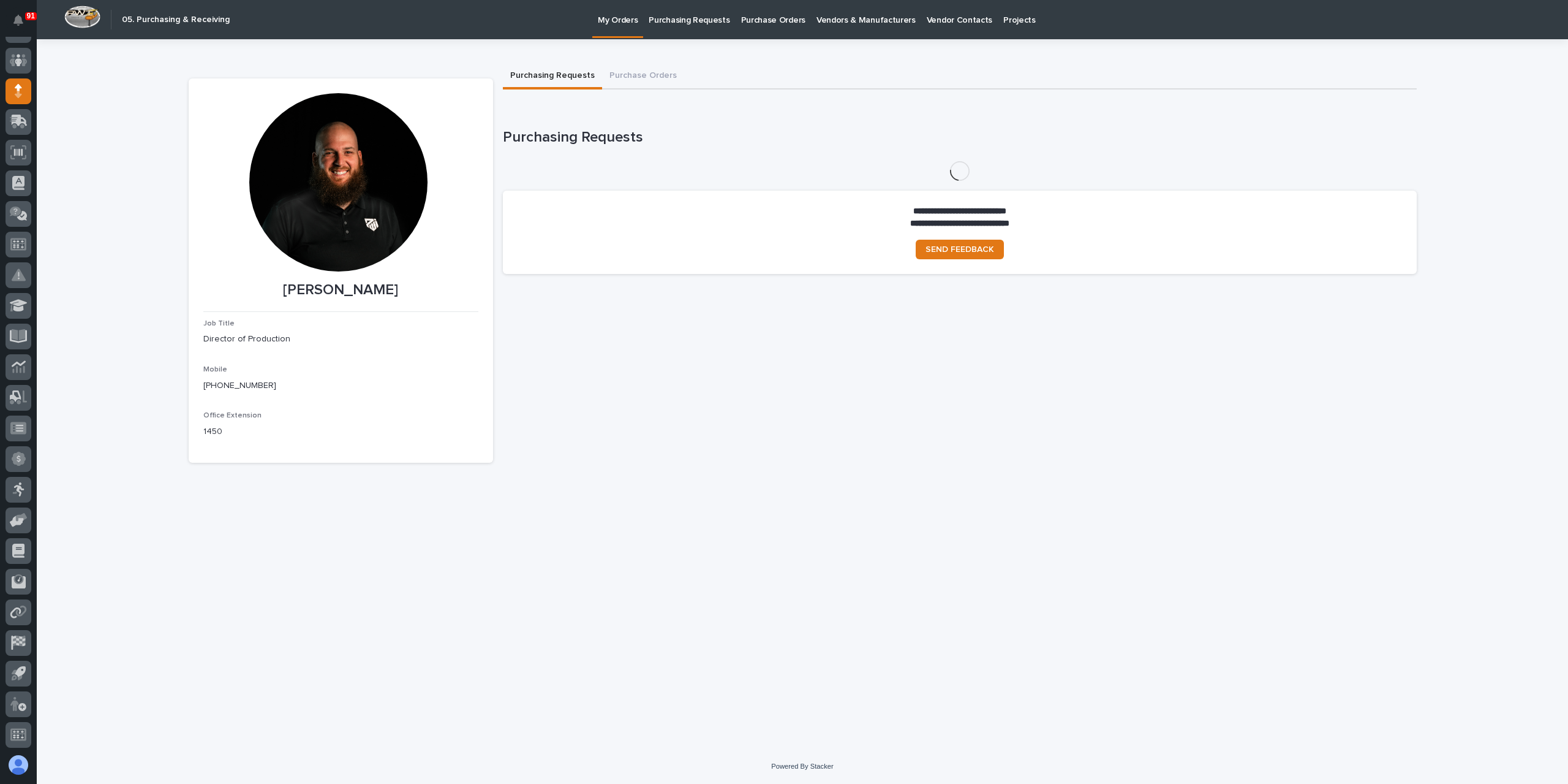
click at [759, 27] on link "Purchase Orders" at bounding box center [773, 19] width 75 height 38
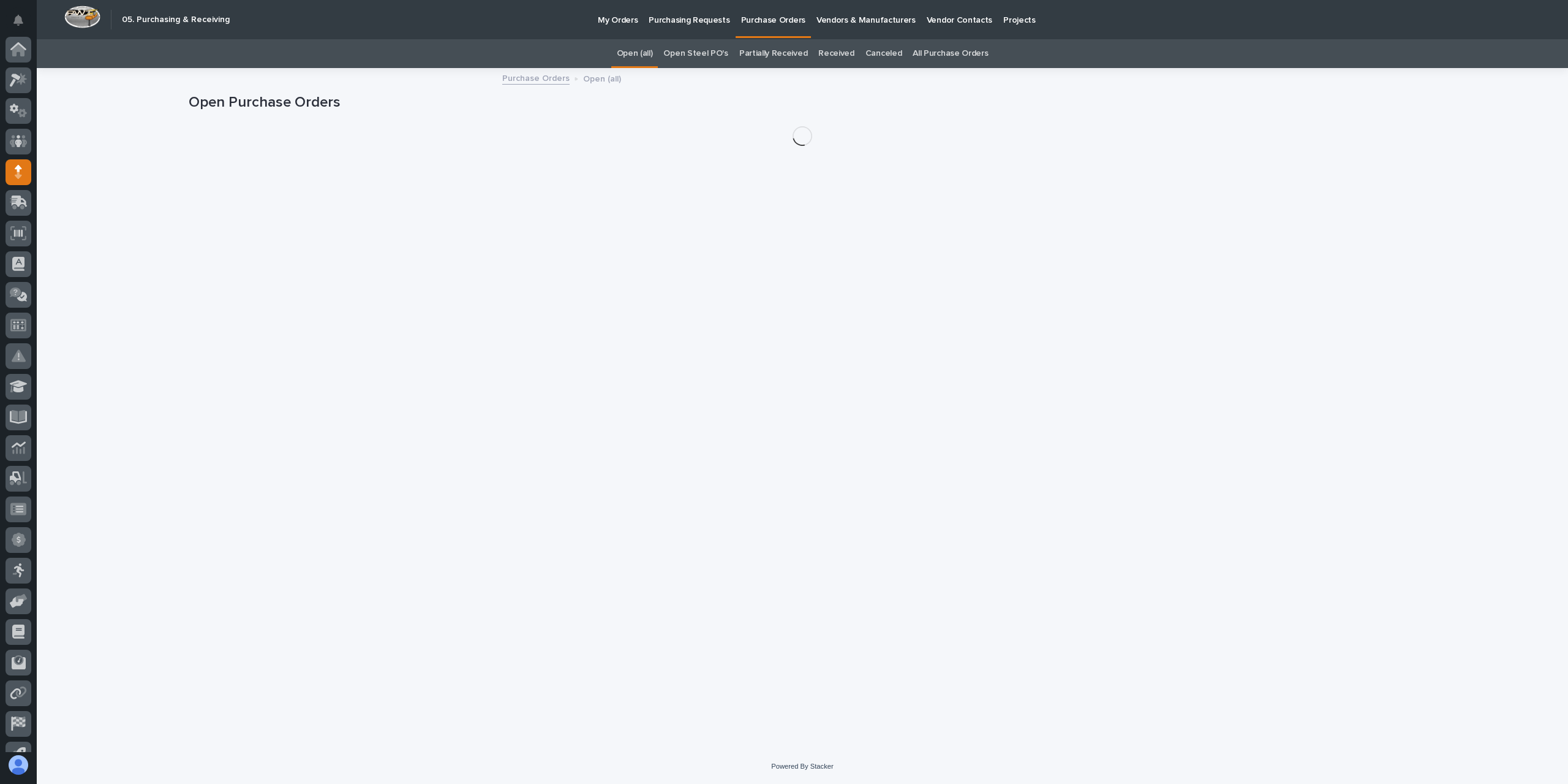
scroll to position [81, 0]
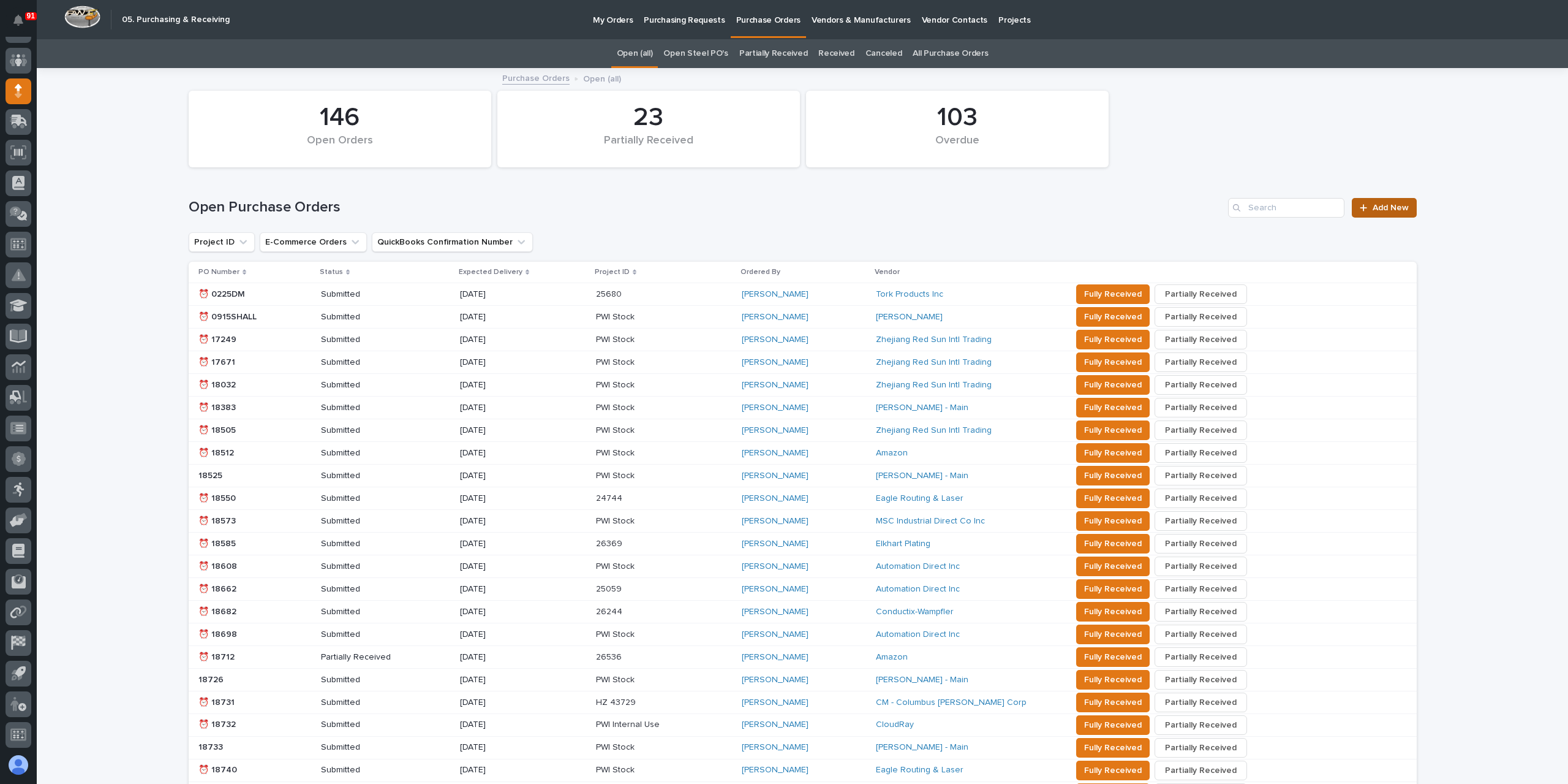
click at [1389, 208] on span "Add New" at bounding box center [1390, 208] width 37 height 9
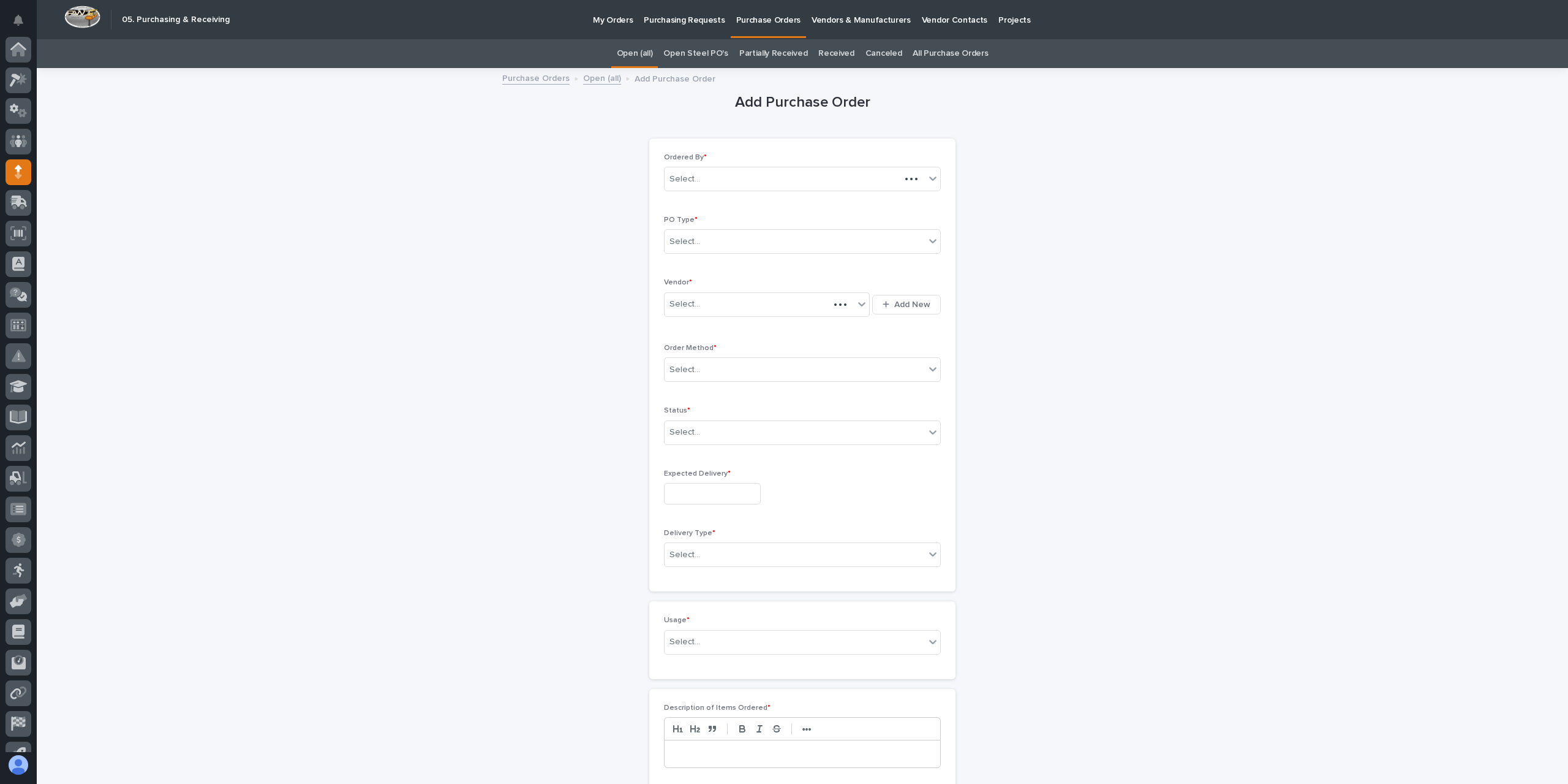
scroll to position [81, 0]
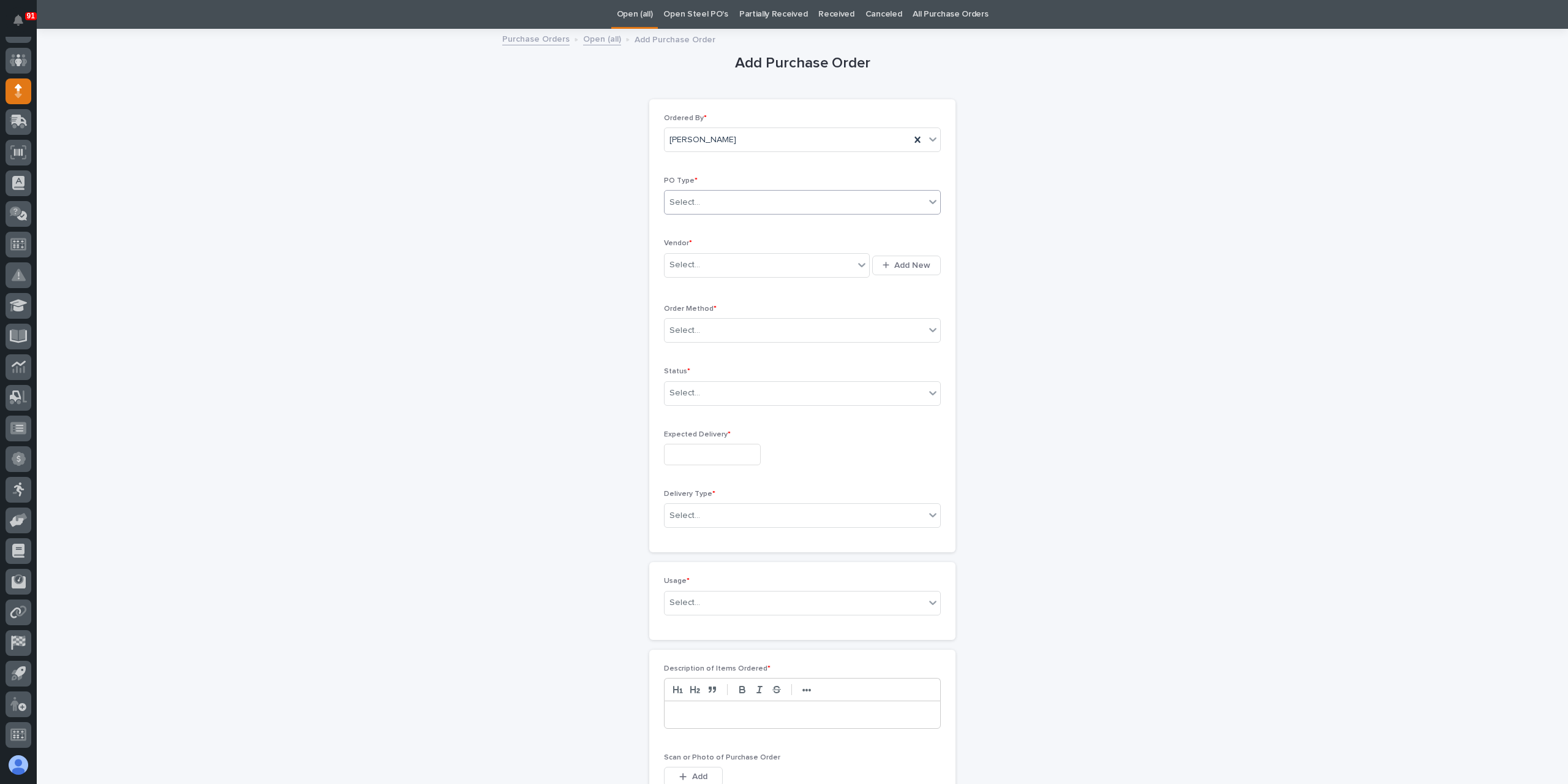
click at [697, 201] on div "Select..." at bounding box center [795, 203] width 261 height 21
click at [699, 240] on div "Paper" at bounding box center [797, 246] width 276 height 21
click at [693, 271] on div "Select..." at bounding box center [759, 265] width 189 height 21
type input "******"
click at [714, 329] on div "Select..." at bounding box center [795, 330] width 261 height 21
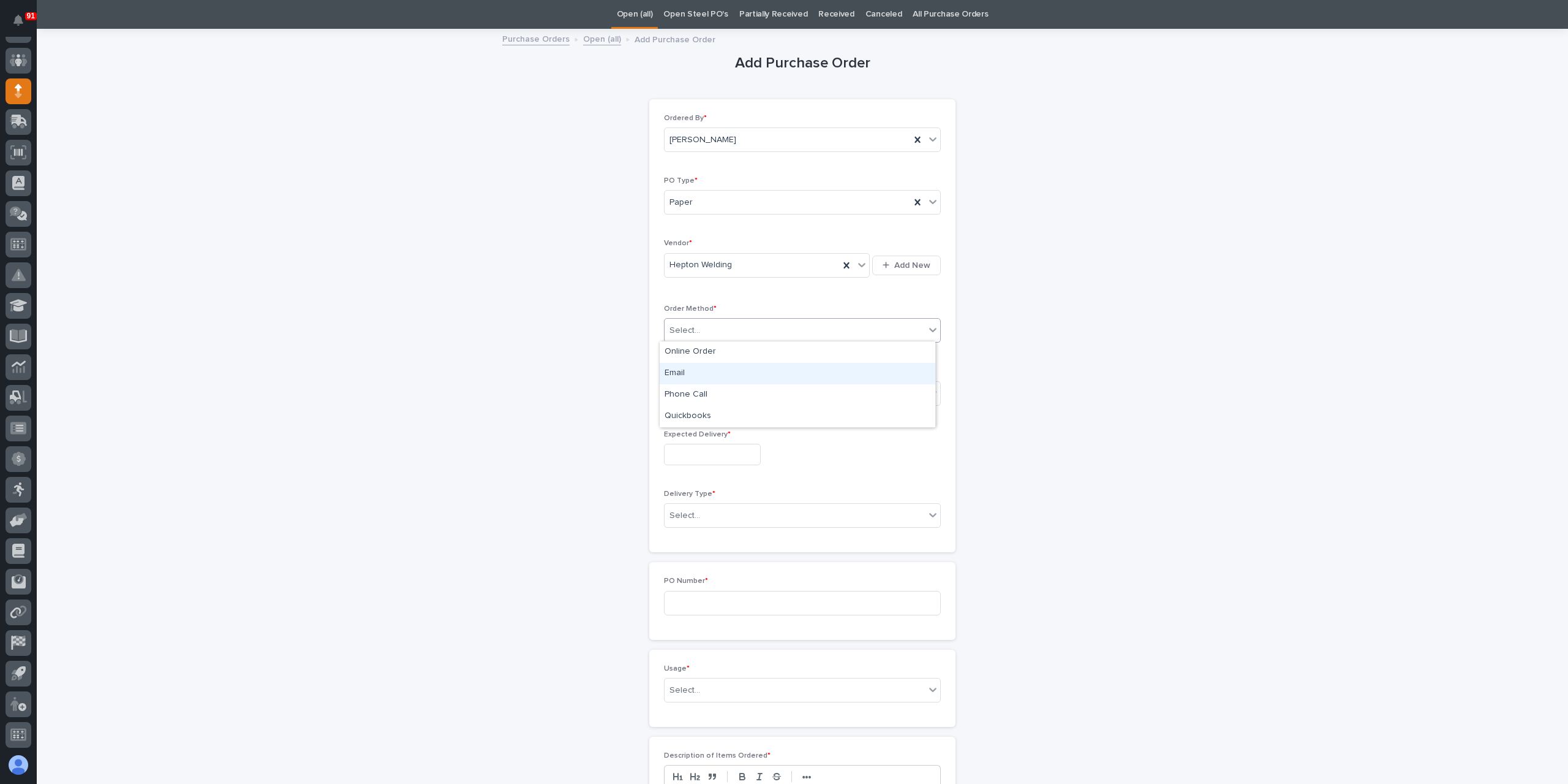
click at [702, 371] on div "Email" at bounding box center [797, 373] width 276 height 21
click at [708, 386] on div "Select..." at bounding box center [795, 393] width 261 height 21
drag, startPoint x: 697, startPoint y: 421, endPoint x: 702, endPoint y: 435, distance: 14.9
click at [702, 435] on div "Submitted" at bounding box center [797, 436] width 276 height 21
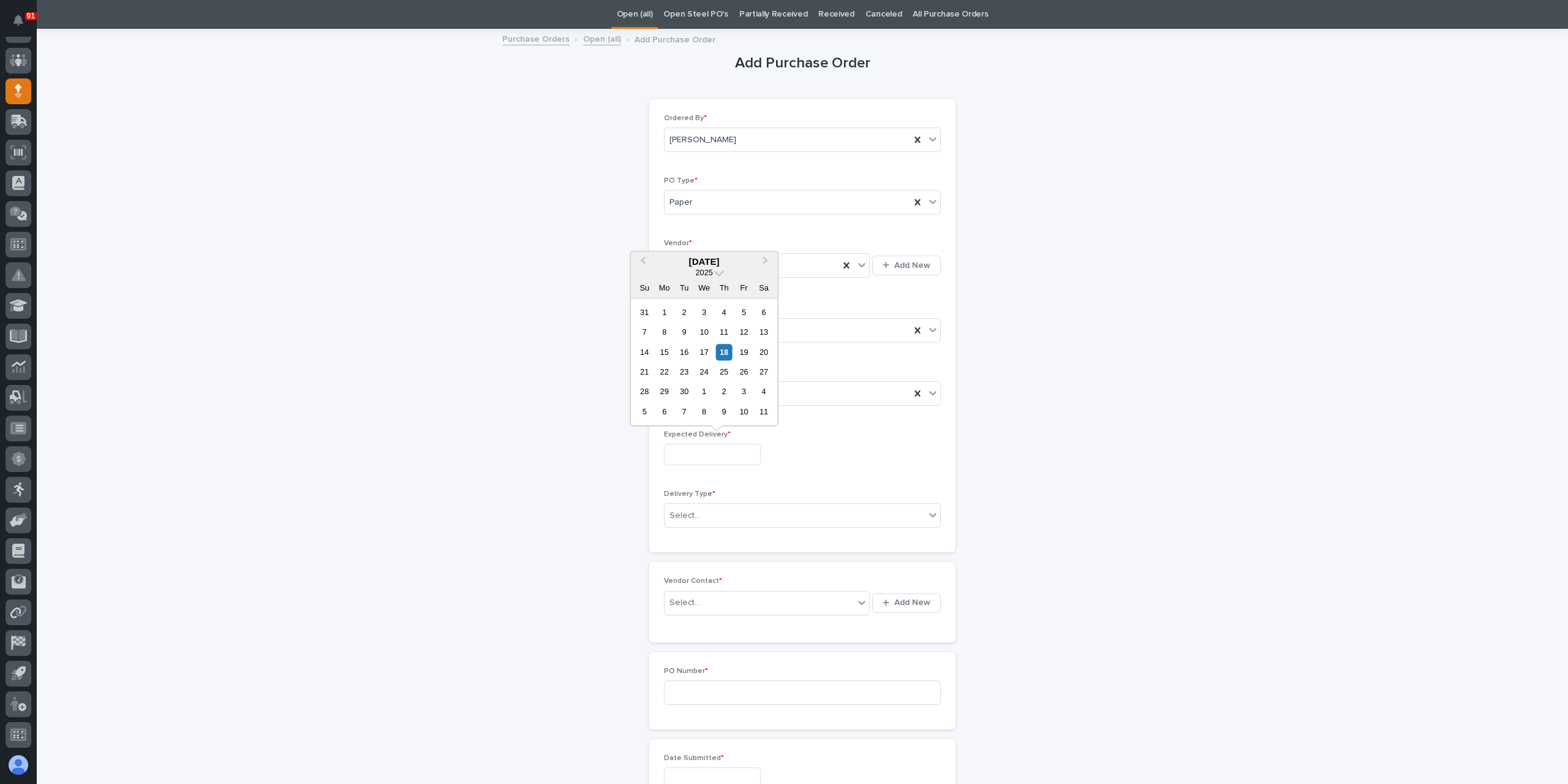
click at [709, 455] on input "text" at bounding box center [712, 455] width 96 height 21
click at [738, 365] on div "26" at bounding box center [743, 371] width 17 height 17
type input "**********"
click at [721, 520] on div "Select..." at bounding box center [795, 515] width 261 height 21
click at [706, 540] on div "Deliver to PWI" at bounding box center [797, 536] width 276 height 21
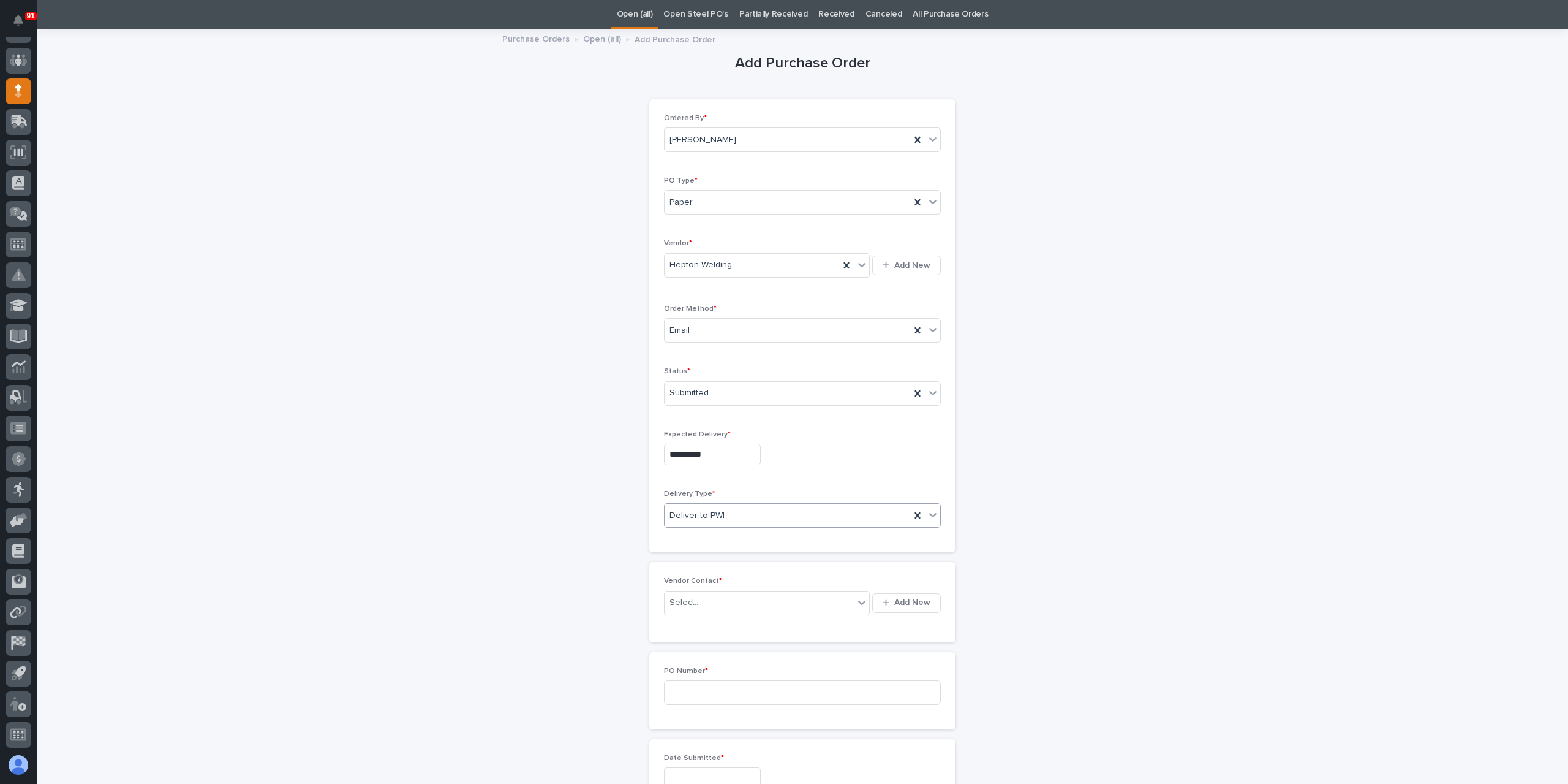
click at [702, 509] on span "Deliver to PWI" at bounding box center [697, 515] width 55 height 13
click at [710, 560] on div "PWI Pickup" at bounding box center [797, 557] width 276 height 21
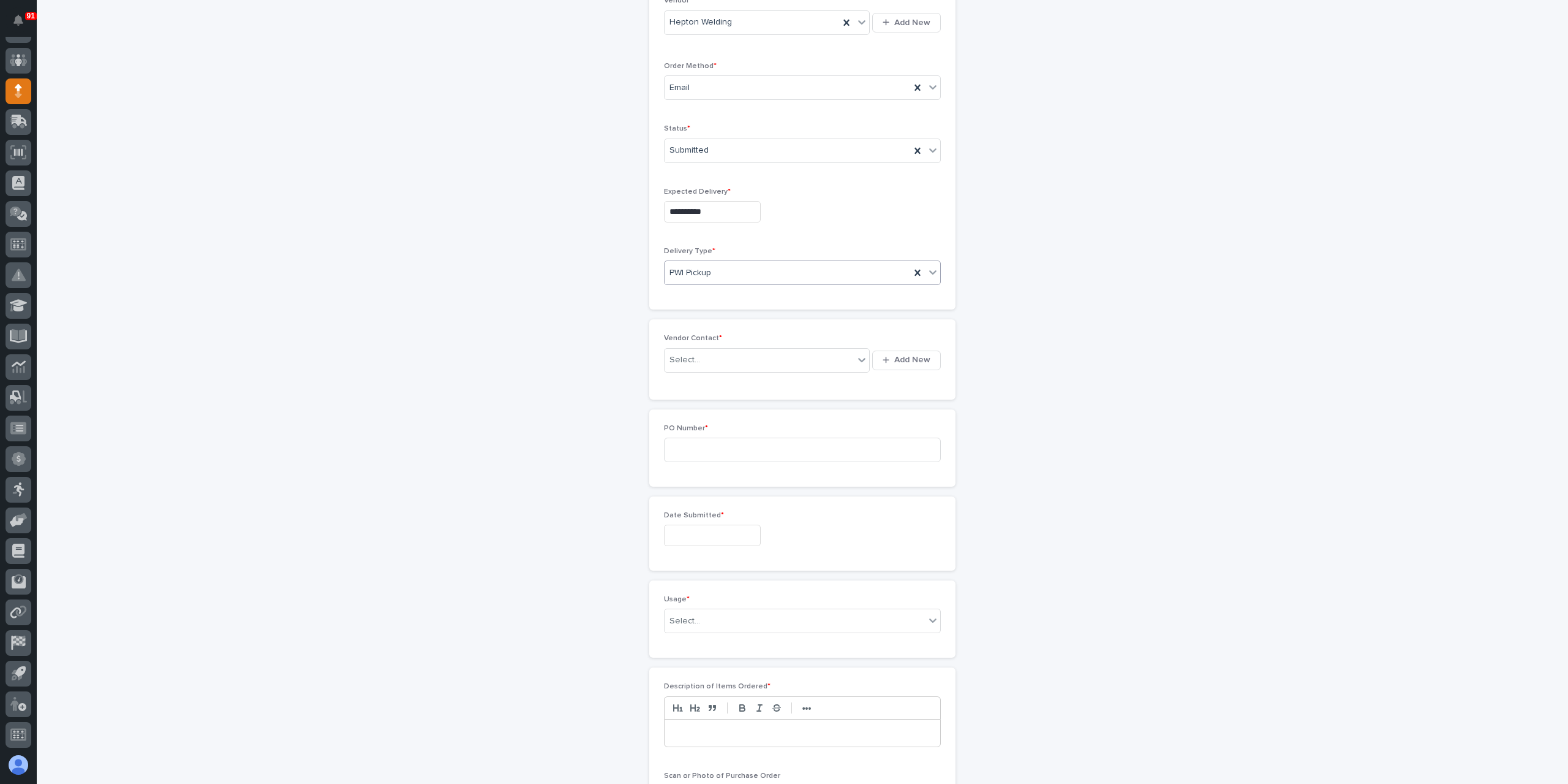
scroll to position [285, 0]
click at [695, 347] on div "Select..." at bounding box center [759, 357] width 189 height 21
type input "******"
click at [677, 435] on input at bounding box center [802, 446] width 277 height 24
type input "6146AY"
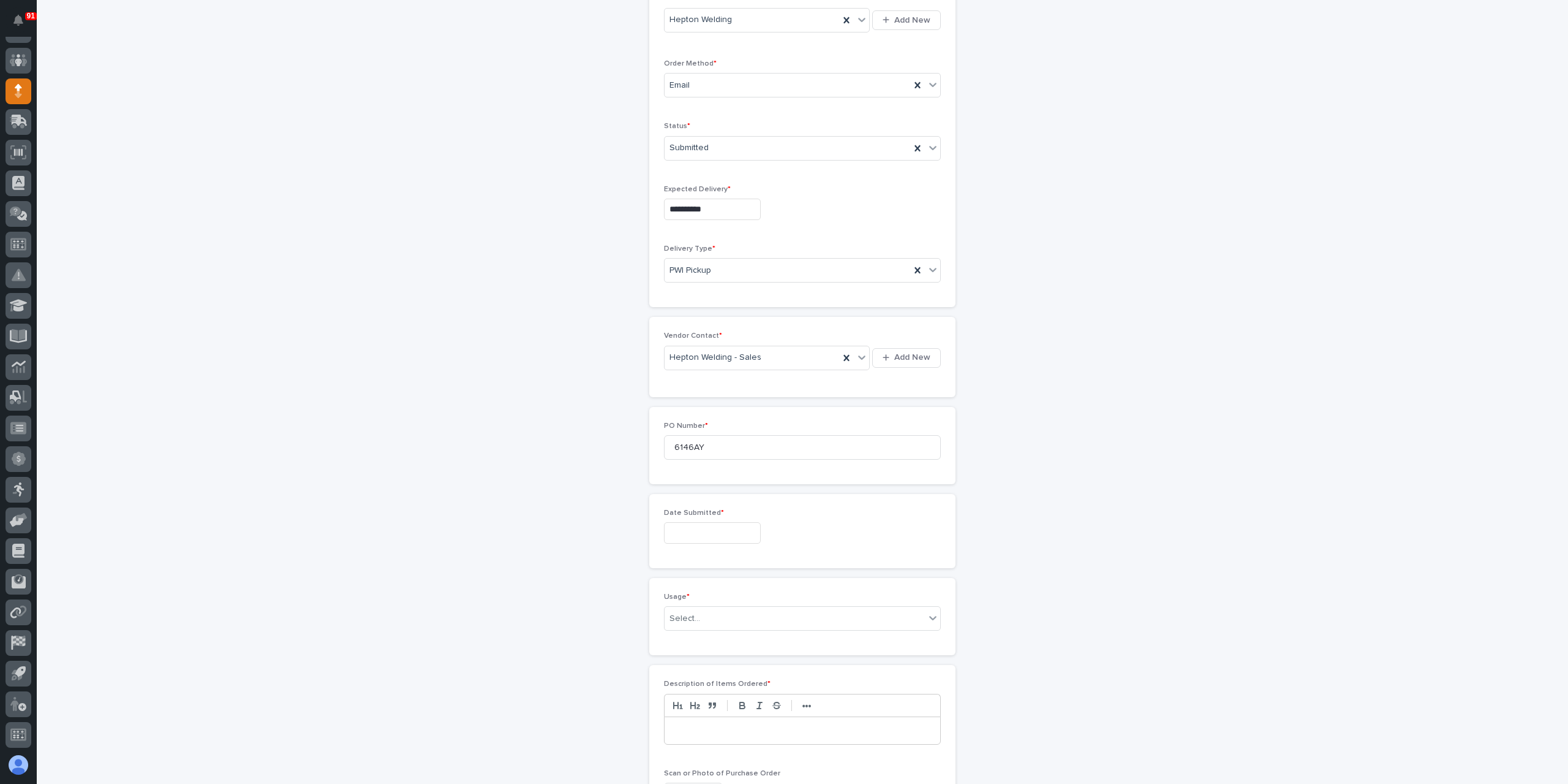
click at [709, 546] on div "Date Submitted *" at bounding box center [802, 531] width 277 height 45
click at [709, 543] on div "Date Submitted *" at bounding box center [802, 531] width 277 height 45
click at [718, 555] on div "Date Submitted *" at bounding box center [802, 530] width 306 height 74
click at [726, 431] on div "18" at bounding box center [724, 430] width 17 height 17
type input "**********"
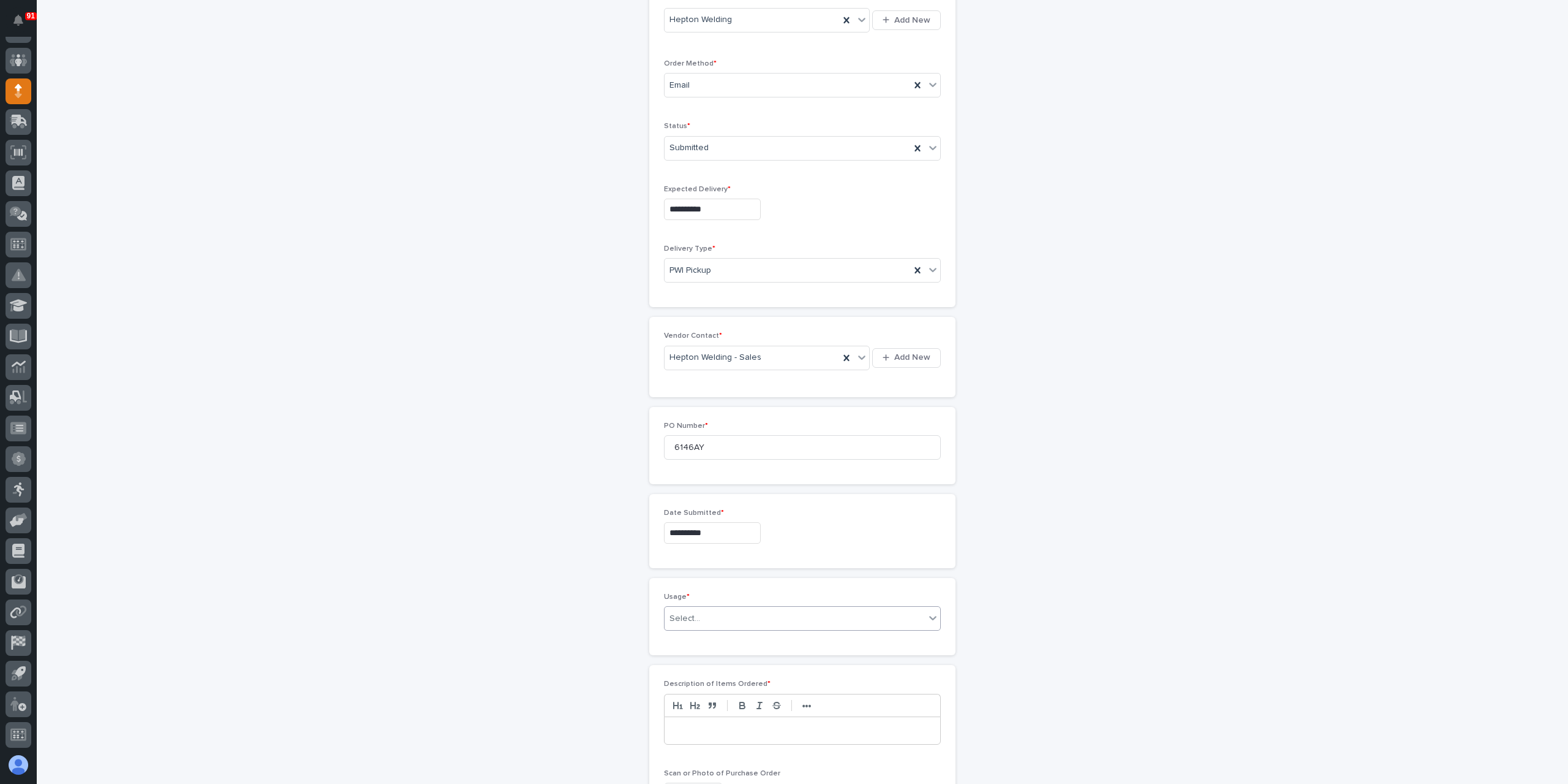
click at [702, 613] on div "Select..." at bounding box center [795, 619] width 261 height 21
click at [695, 705] on div "PWI Stock" at bounding box center [797, 703] width 276 height 21
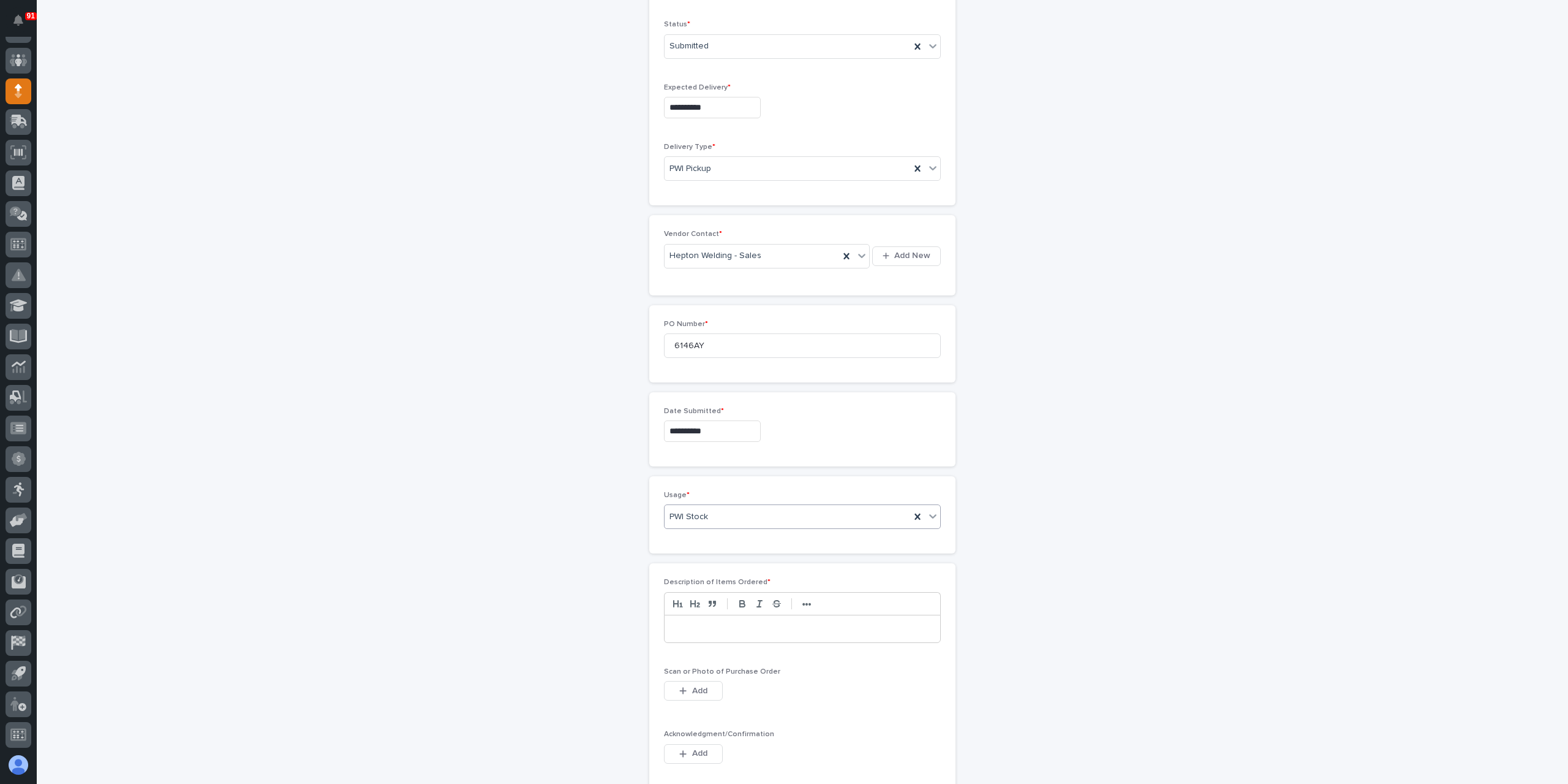
scroll to position [530, 0]
click at [735, 486] on p at bounding box center [802, 486] width 257 height 13
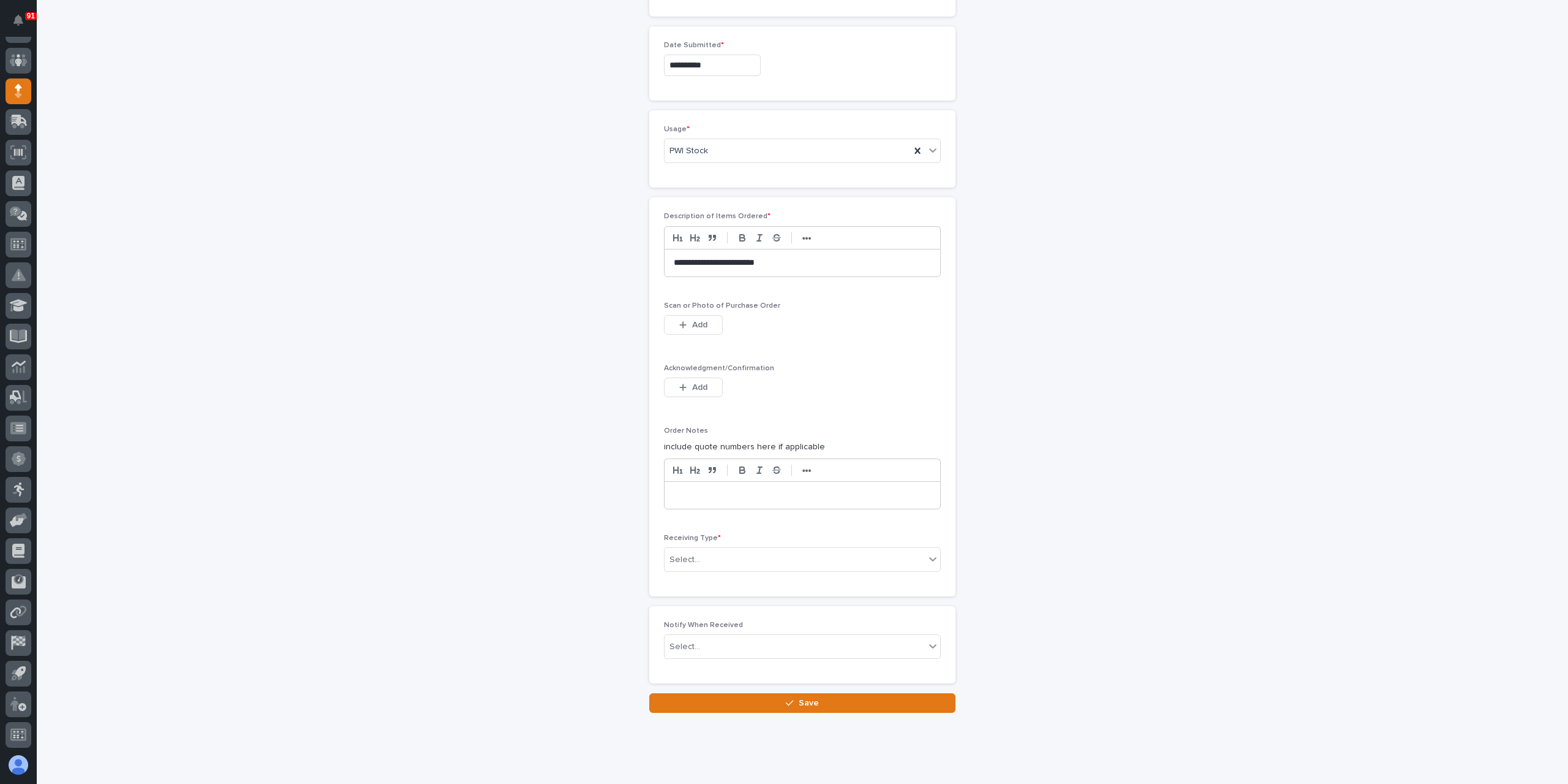
scroll to position [771, 0]
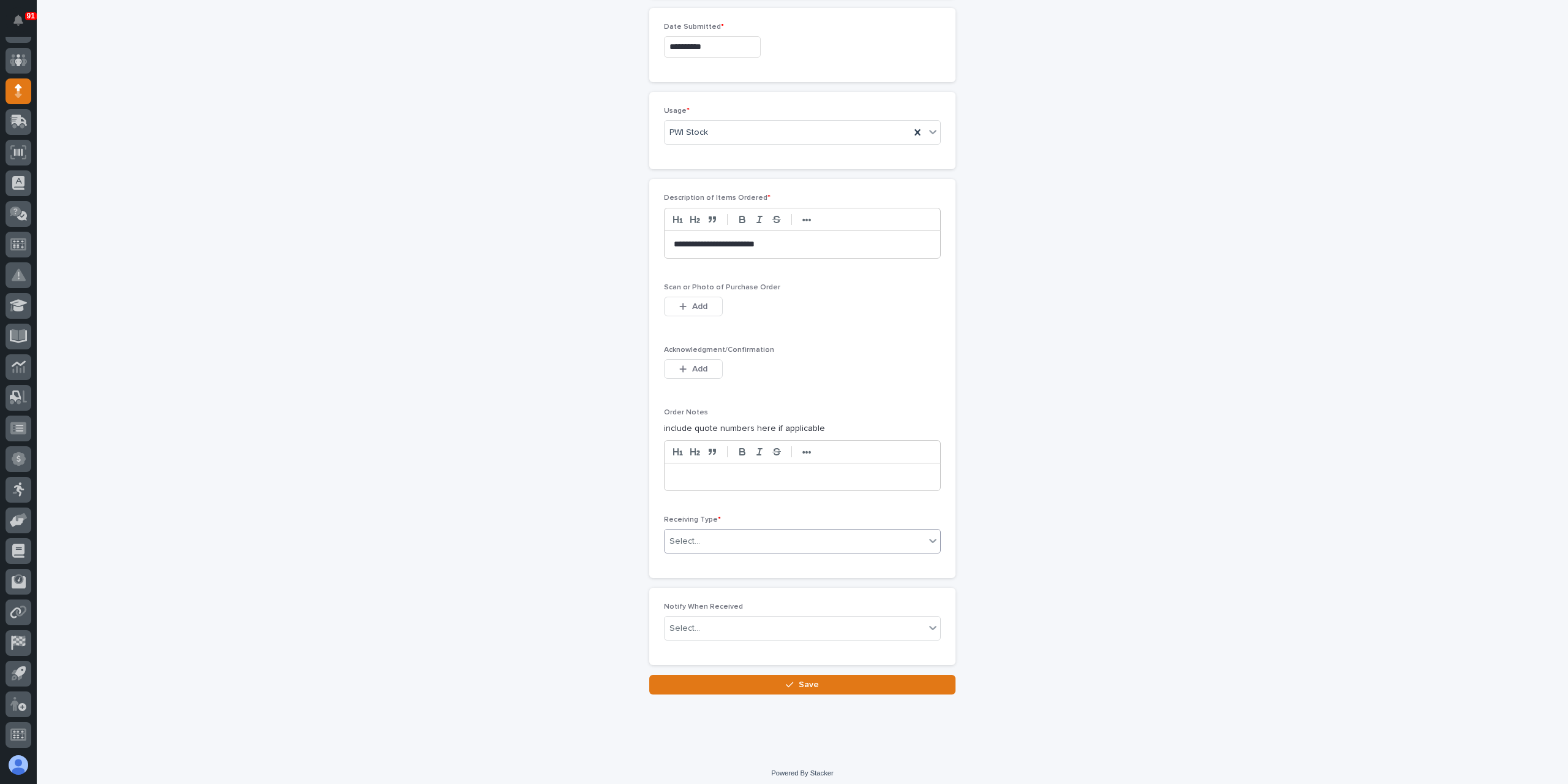
click at [716, 531] on div "Select..." at bounding box center [795, 541] width 261 height 21
click at [704, 560] on div "PWI Inventory" at bounding box center [797, 559] width 276 height 21
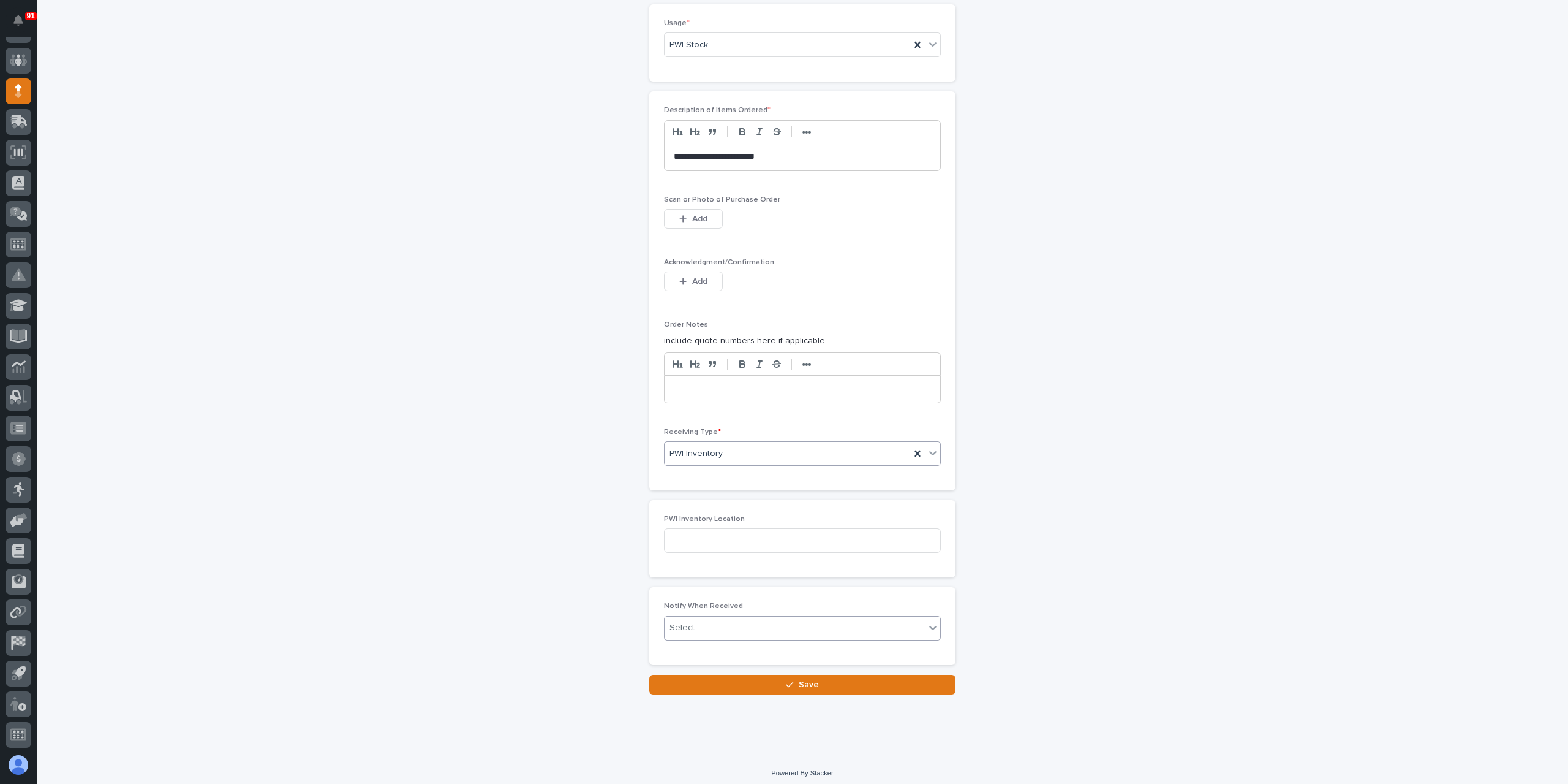
click at [737, 630] on div "Select..." at bounding box center [795, 628] width 261 height 21
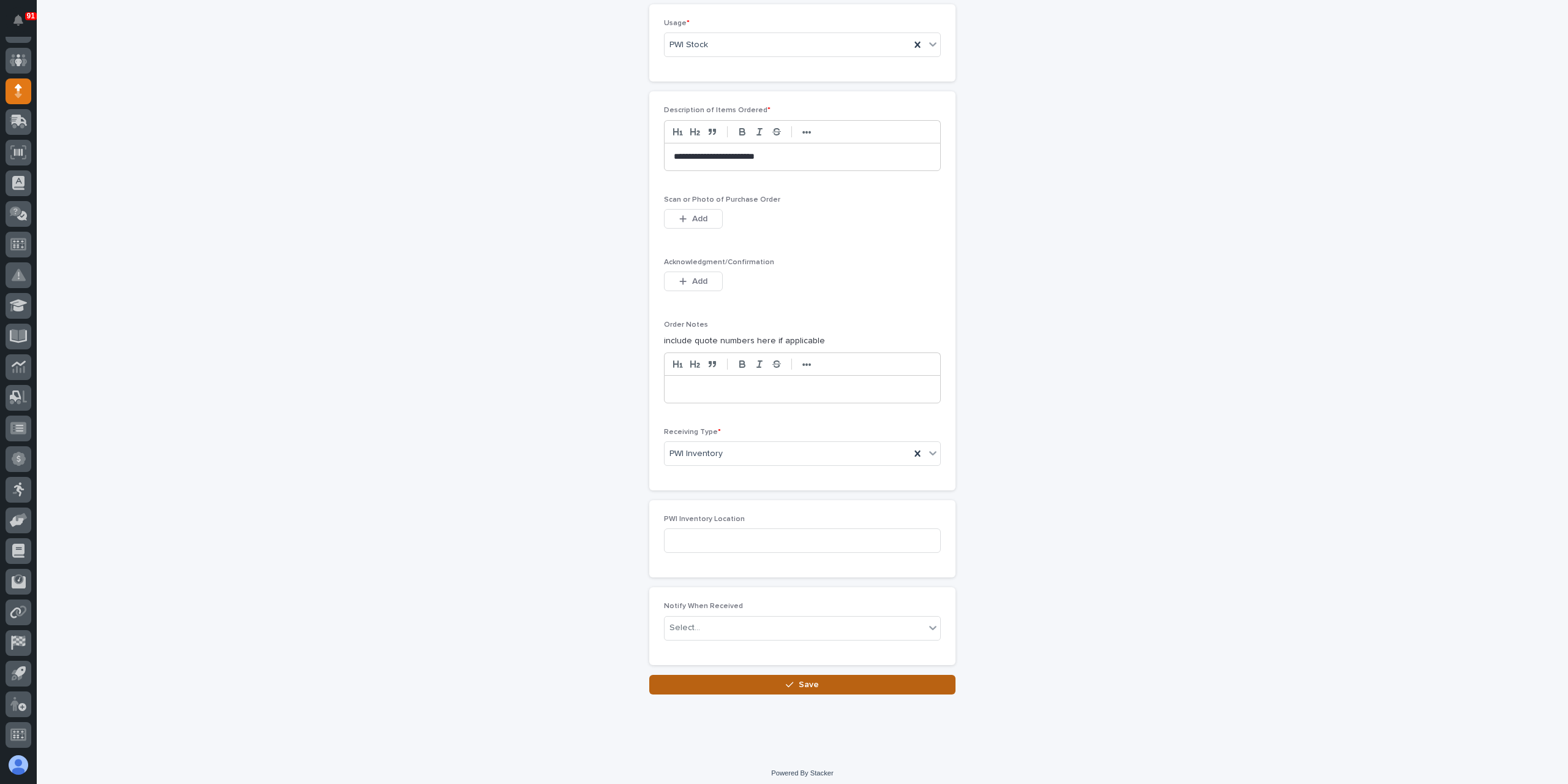
click at [856, 678] on button "Save" at bounding box center [802, 685] width 306 height 20
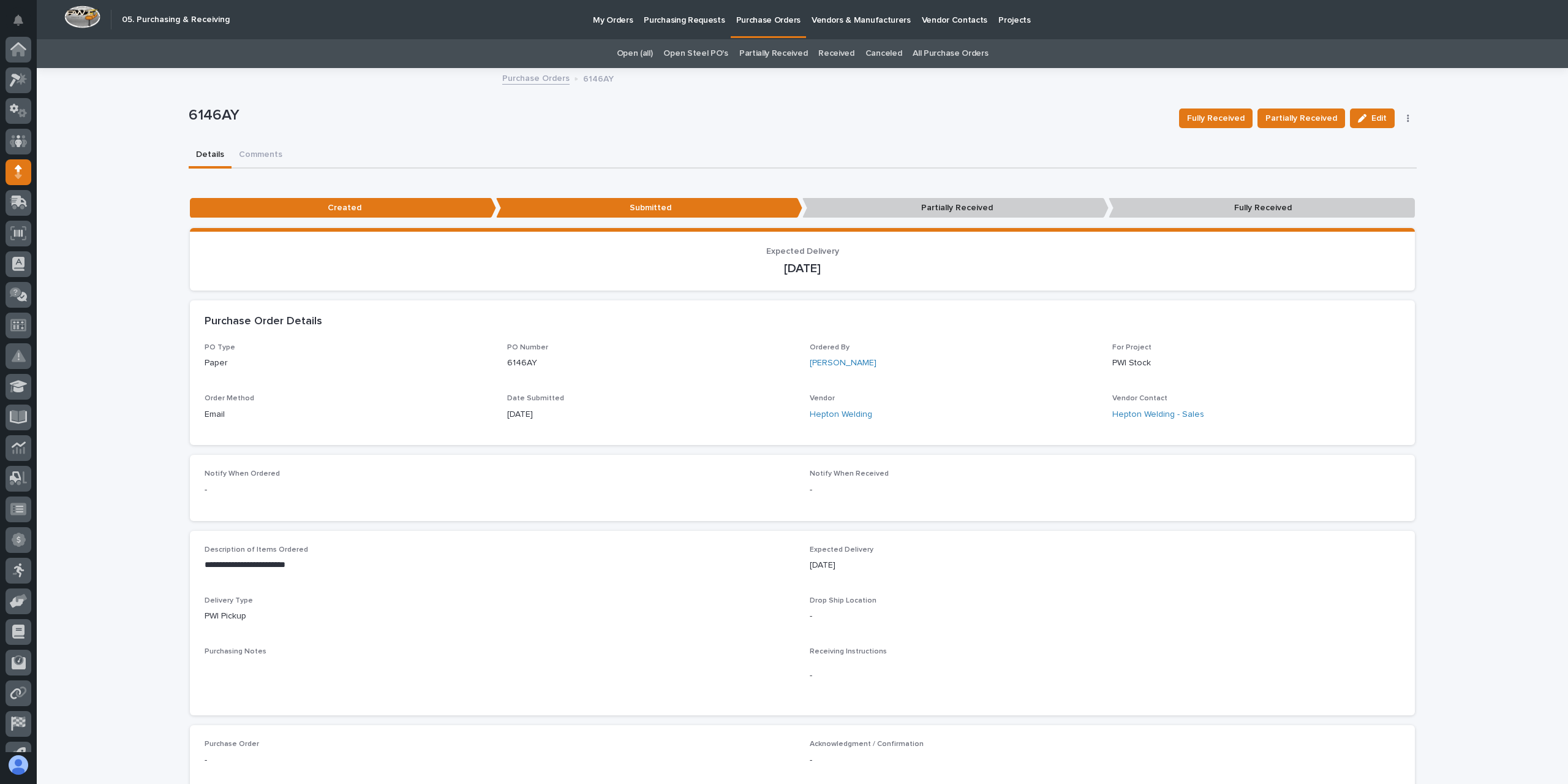
scroll to position [81, 0]
click at [507, 84] on link "Purchase Orders" at bounding box center [536, 78] width 68 height 14
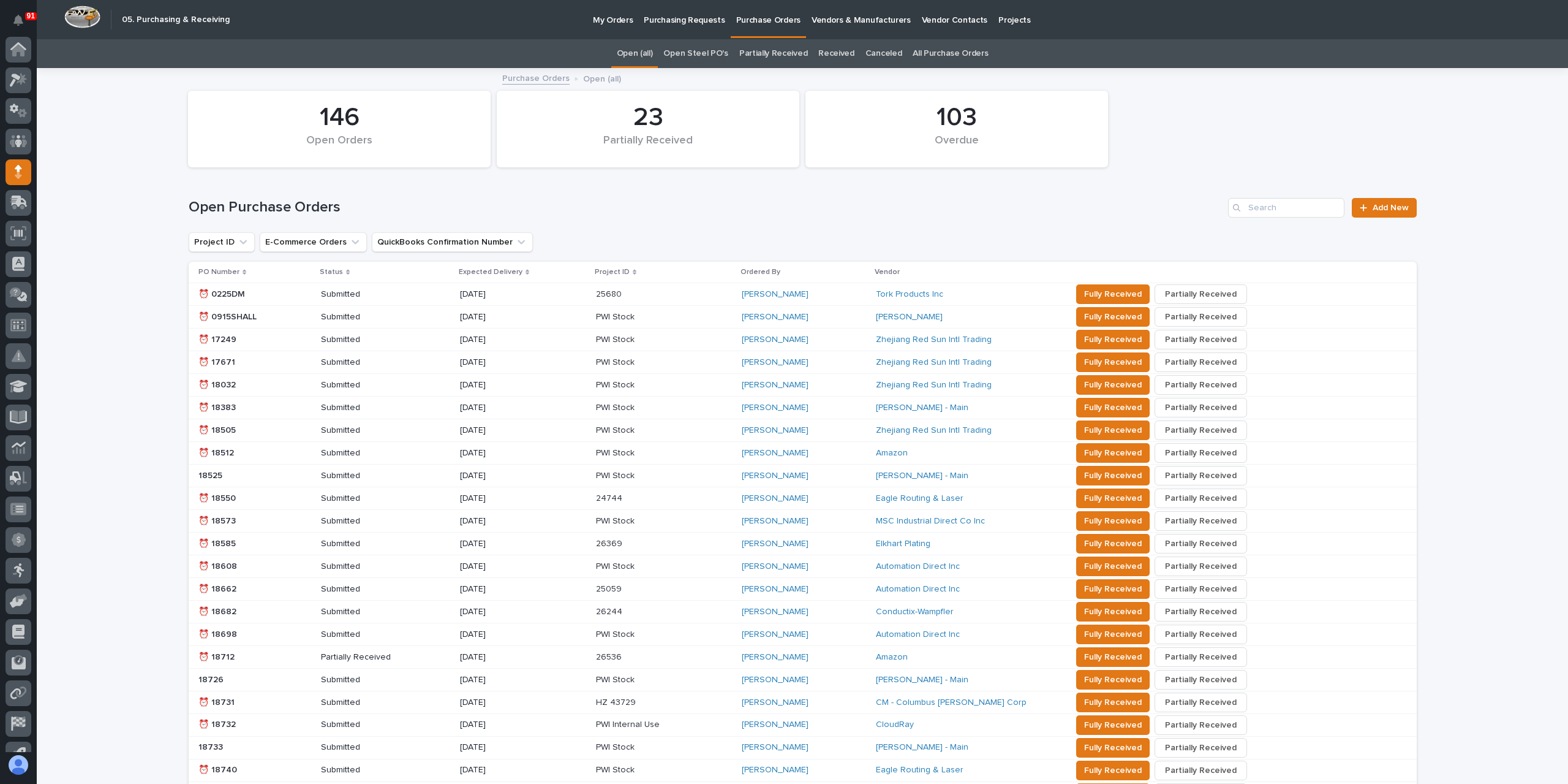
scroll to position [81, 0]
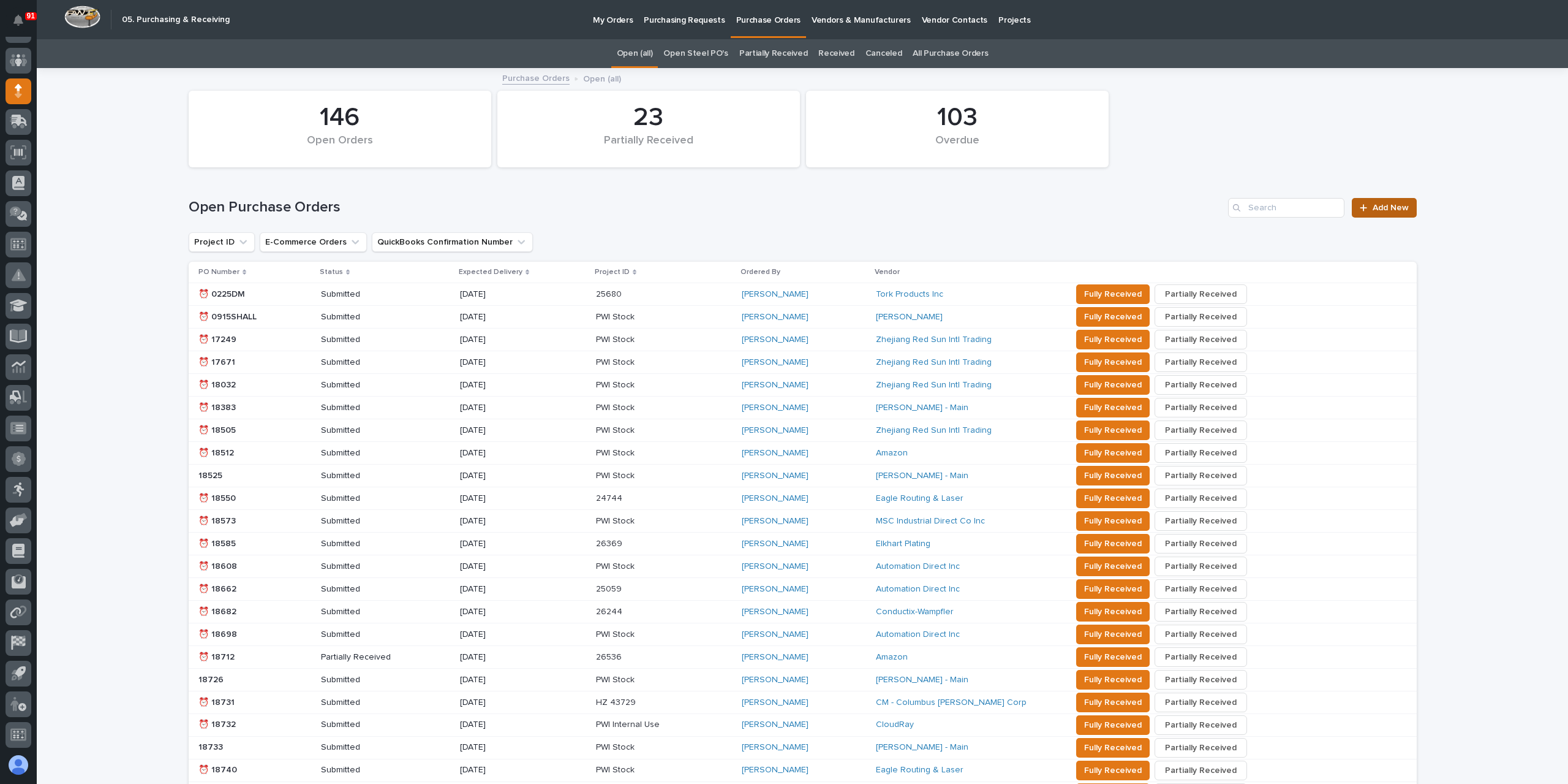
click at [1373, 208] on span "Add New" at bounding box center [1390, 208] width 37 height 9
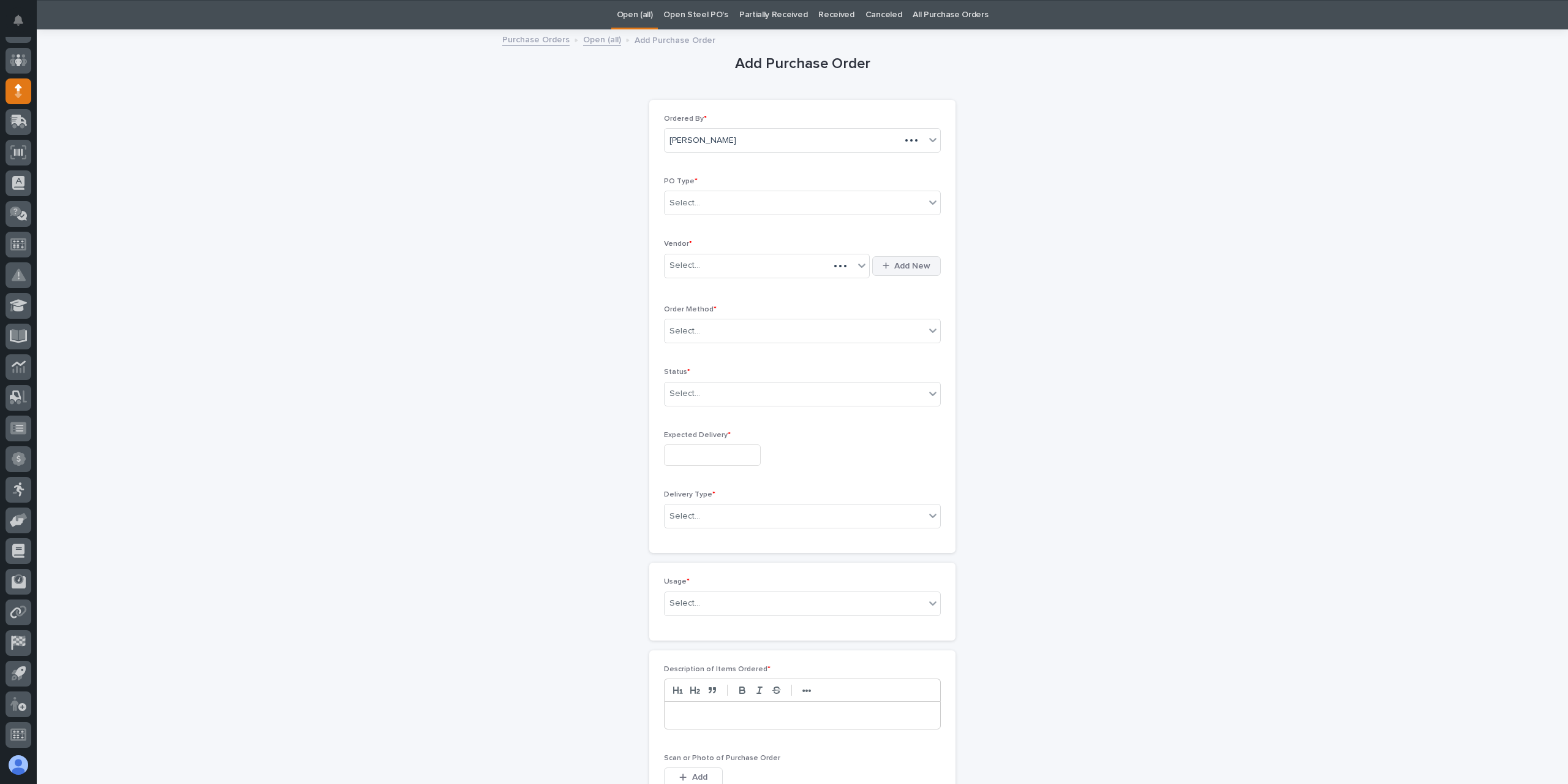
scroll to position [39, 0]
click at [701, 193] on div "Select..." at bounding box center [795, 203] width 261 height 21
click at [699, 242] on div "Paper" at bounding box center [797, 246] width 276 height 21
click at [701, 257] on div "Select..." at bounding box center [759, 265] width 189 height 21
type input "***"
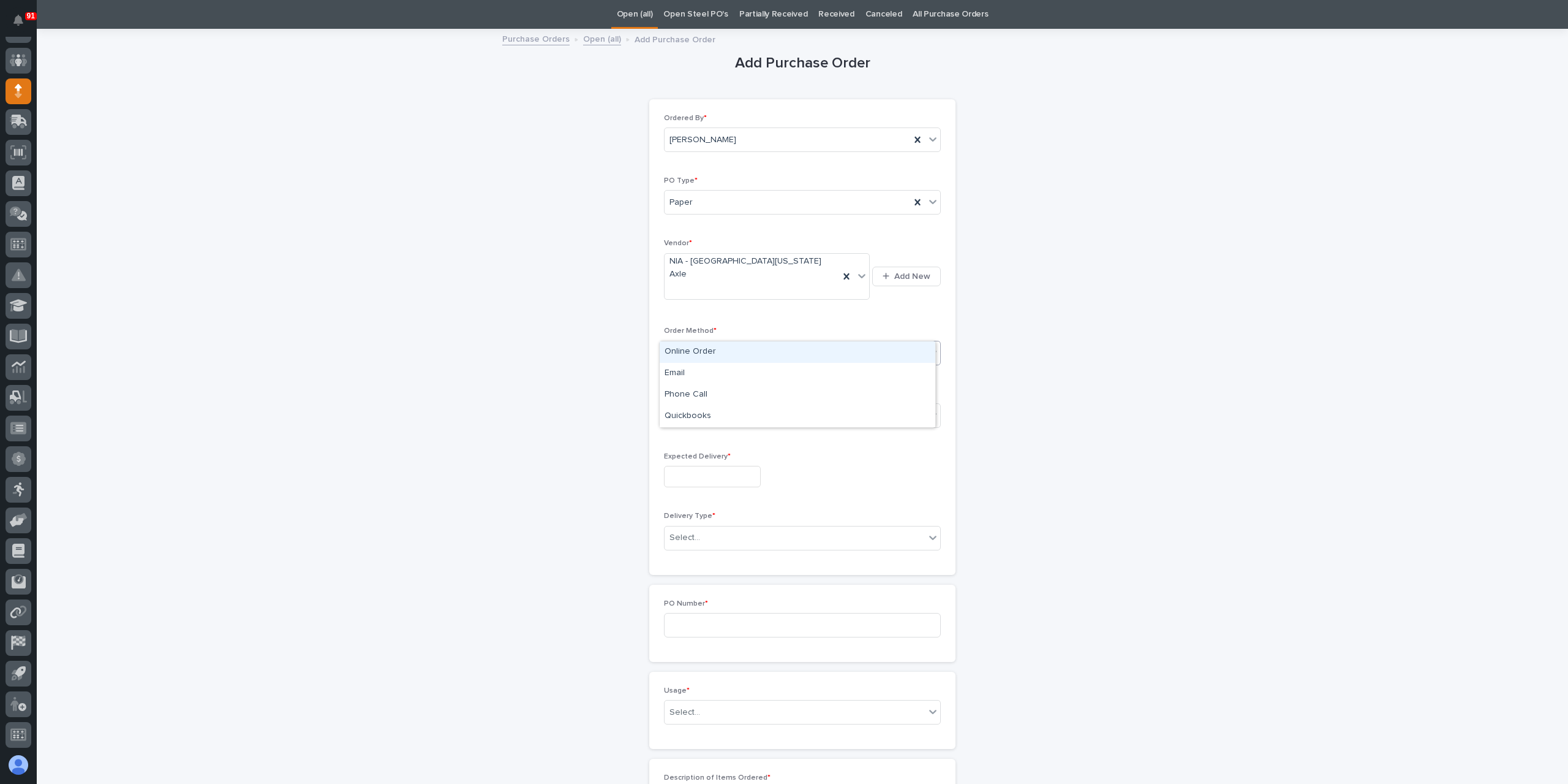
click at [702, 343] on div "Select..." at bounding box center [795, 353] width 261 height 21
click at [701, 373] on div "Email" at bounding box center [797, 373] width 276 height 21
click at [701, 411] on input "text" at bounding box center [701, 416] width 1 height 11
drag, startPoint x: 701, startPoint y: 424, endPoint x: 701, endPoint y: 434, distance: 10.0
click at [701, 434] on div "Submitted" at bounding box center [797, 436] width 276 height 21
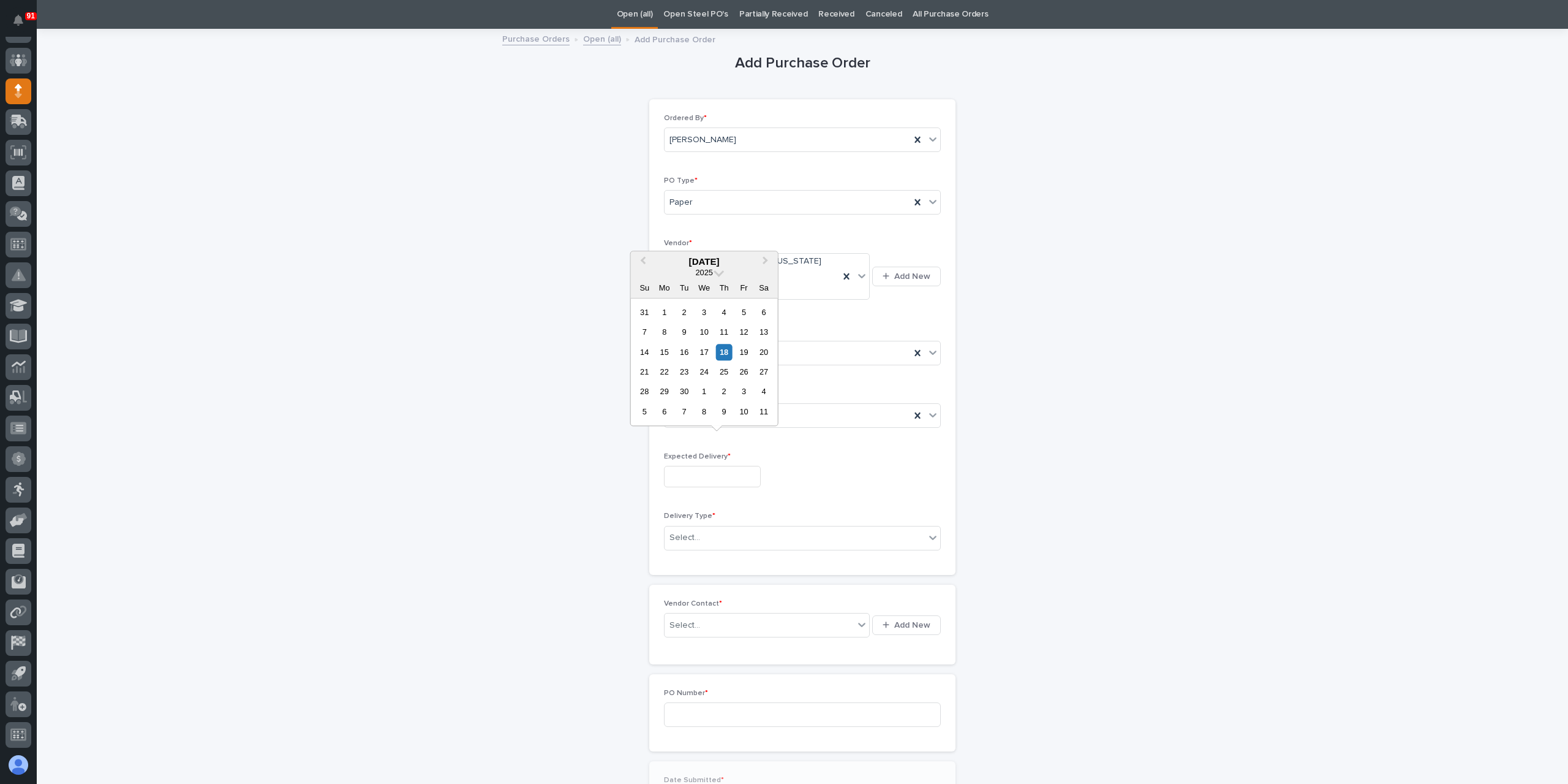
click at [696, 466] on input "text" at bounding box center [712, 477] width 96 height 21
click at [746, 379] on div "26" at bounding box center [743, 371] width 17 height 17
type input "**********"
click at [701, 533] on input "text" at bounding box center [701, 538] width 1 height 11
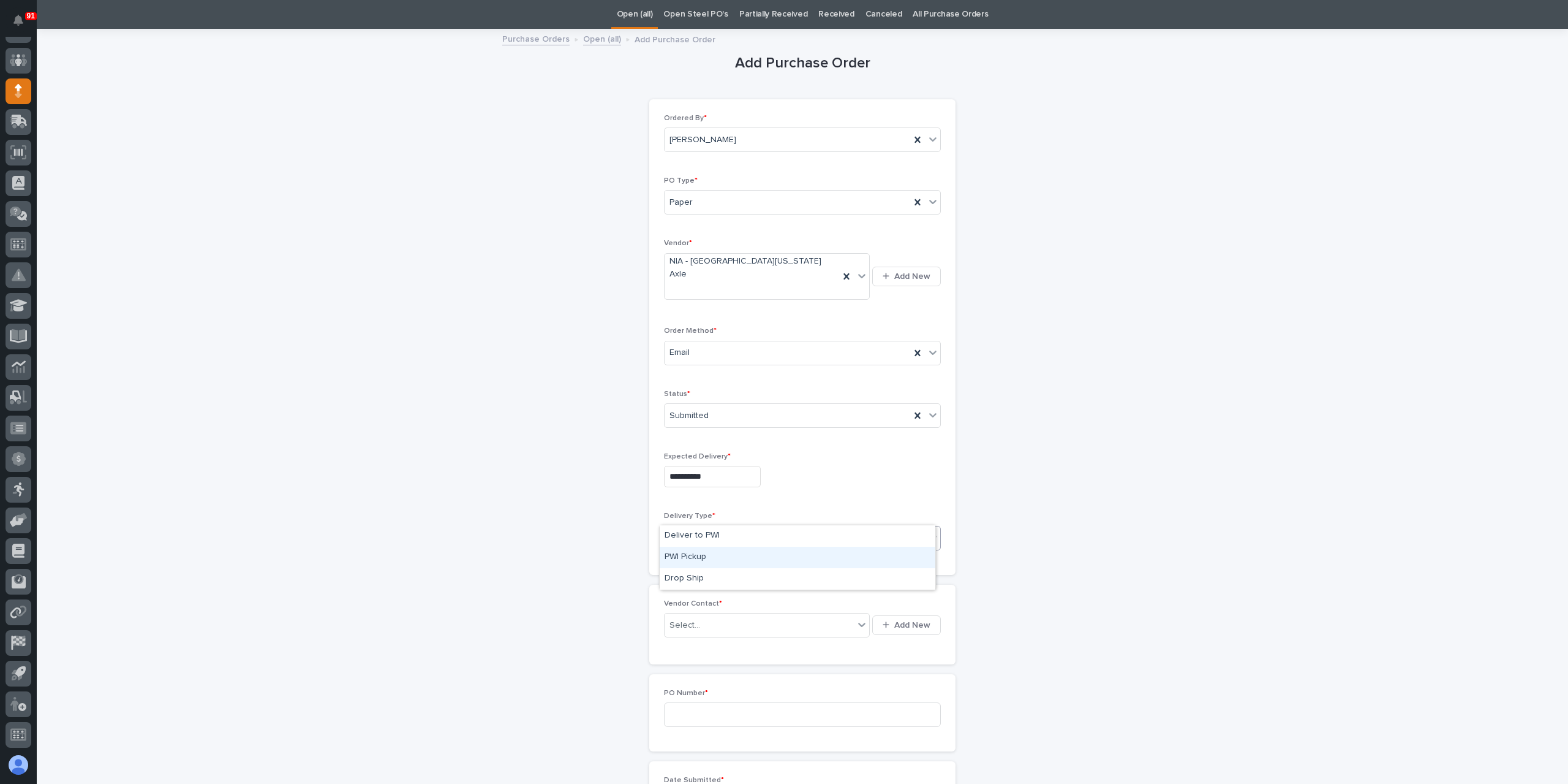
click at [699, 557] on div "PWI Pickup" at bounding box center [797, 557] width 276 height 21
click at [701, 621] on input "text" at bounding box center [701, 626] width 1 height 11
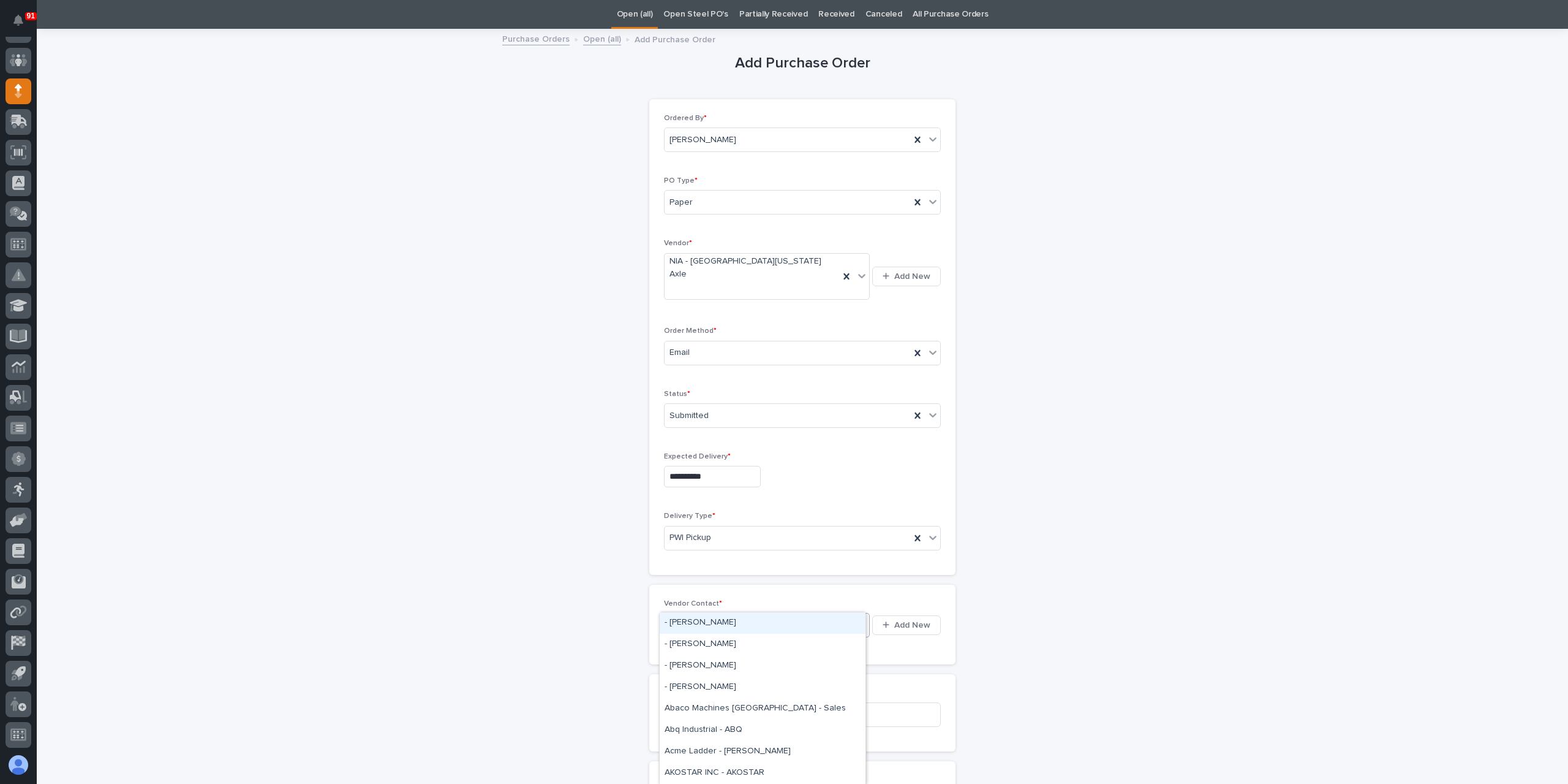
type input "***"
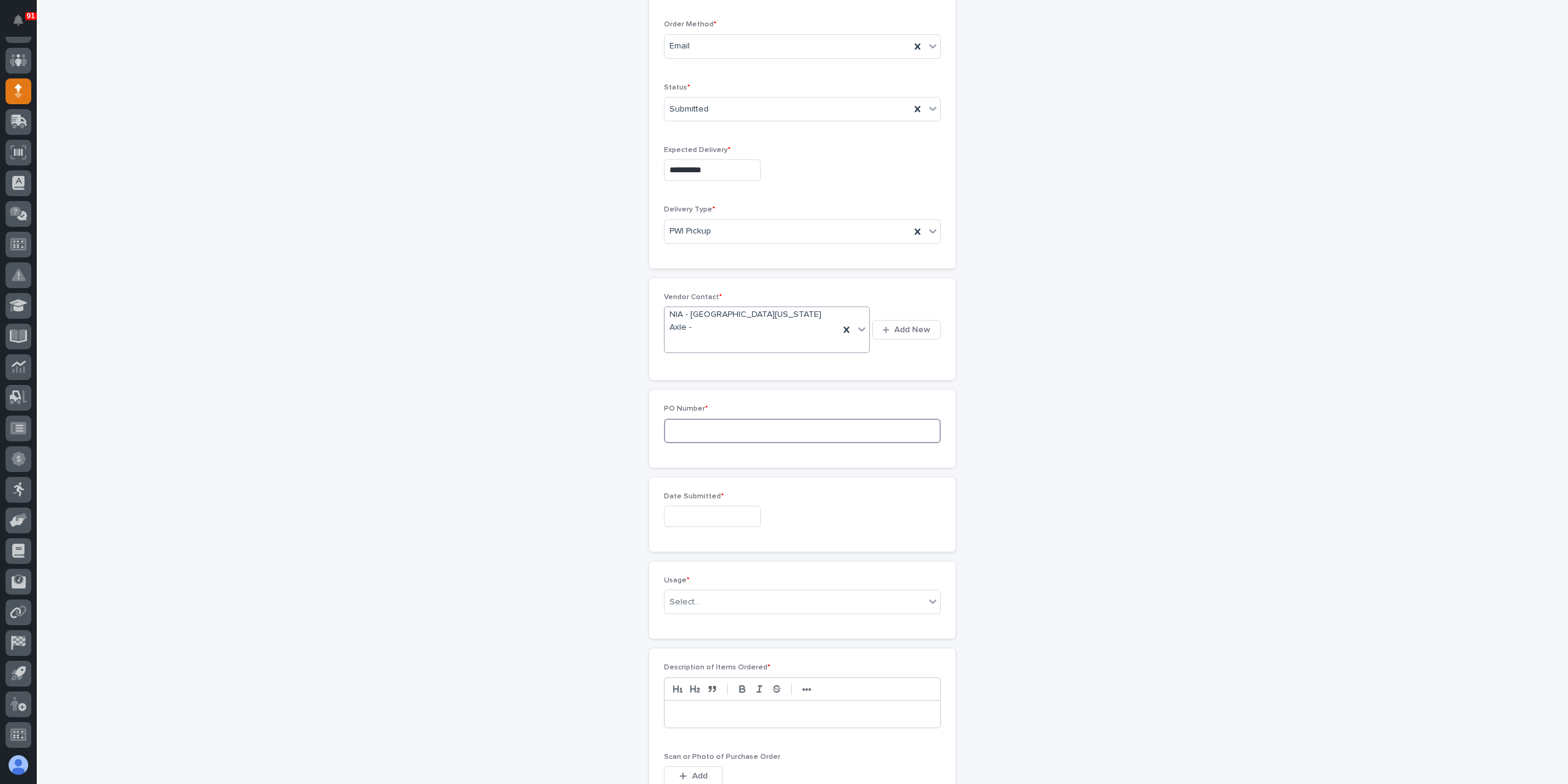
click at [676, 419] on input at bounding box center [802, 430] width 277 height 24
type input "6147AY"
click at [717, 505] on input "text" at bounding box center [712, 516] width 96 height 21
click at [720, 373] on div "18" at bounding box center [724, 369] width 17 height 17
type input "**********"
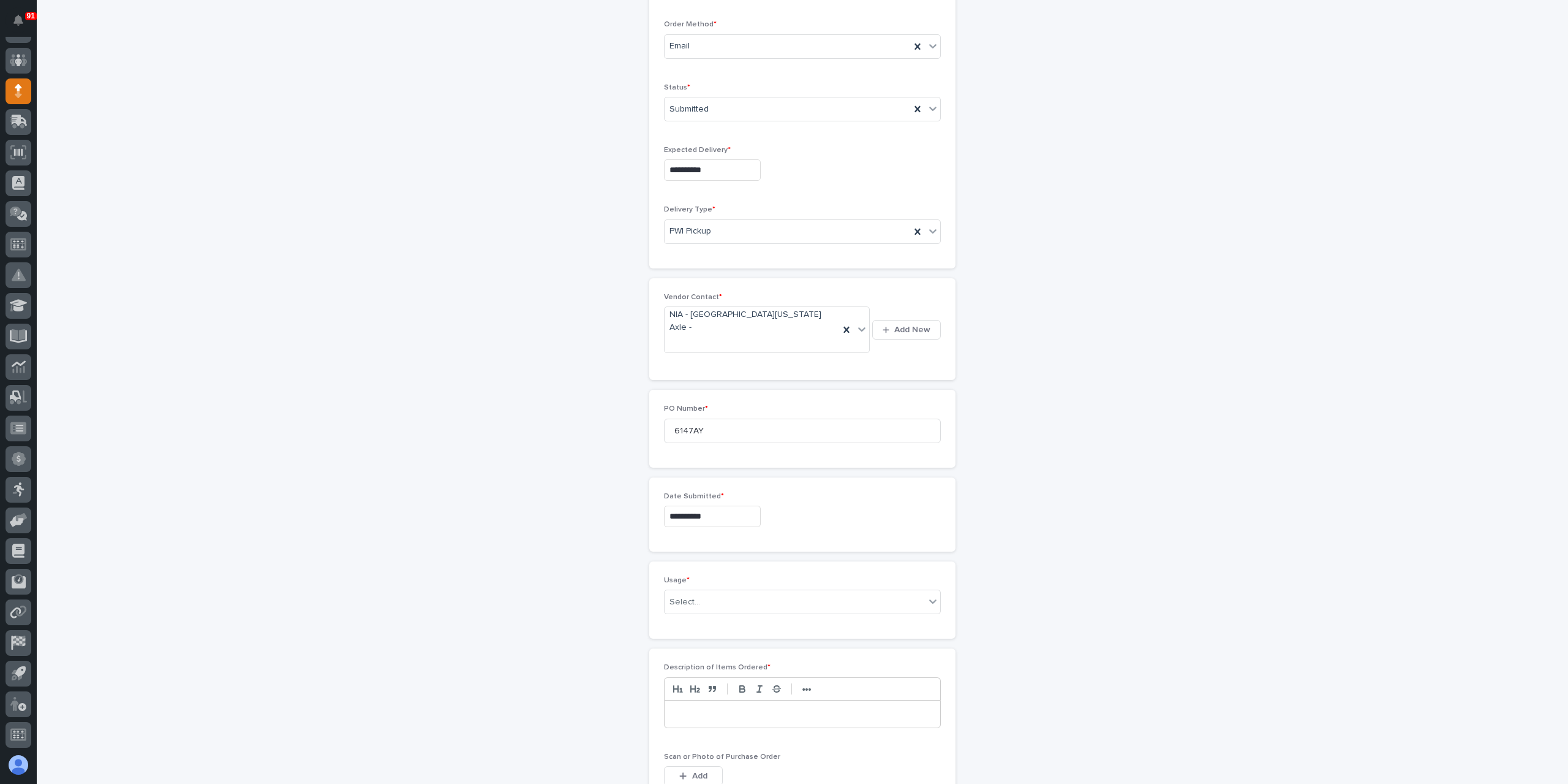
click at [679, 576] on div "Usage * Select..." at bounding box center [802, 600] width 277 height 48
click at [681, 589] on div "Select..." at bounding box center [802, 601] width 277 height 24
click at [709, 581] on div "PWI Project" at bounding box center [797, 577] width 276 height 21
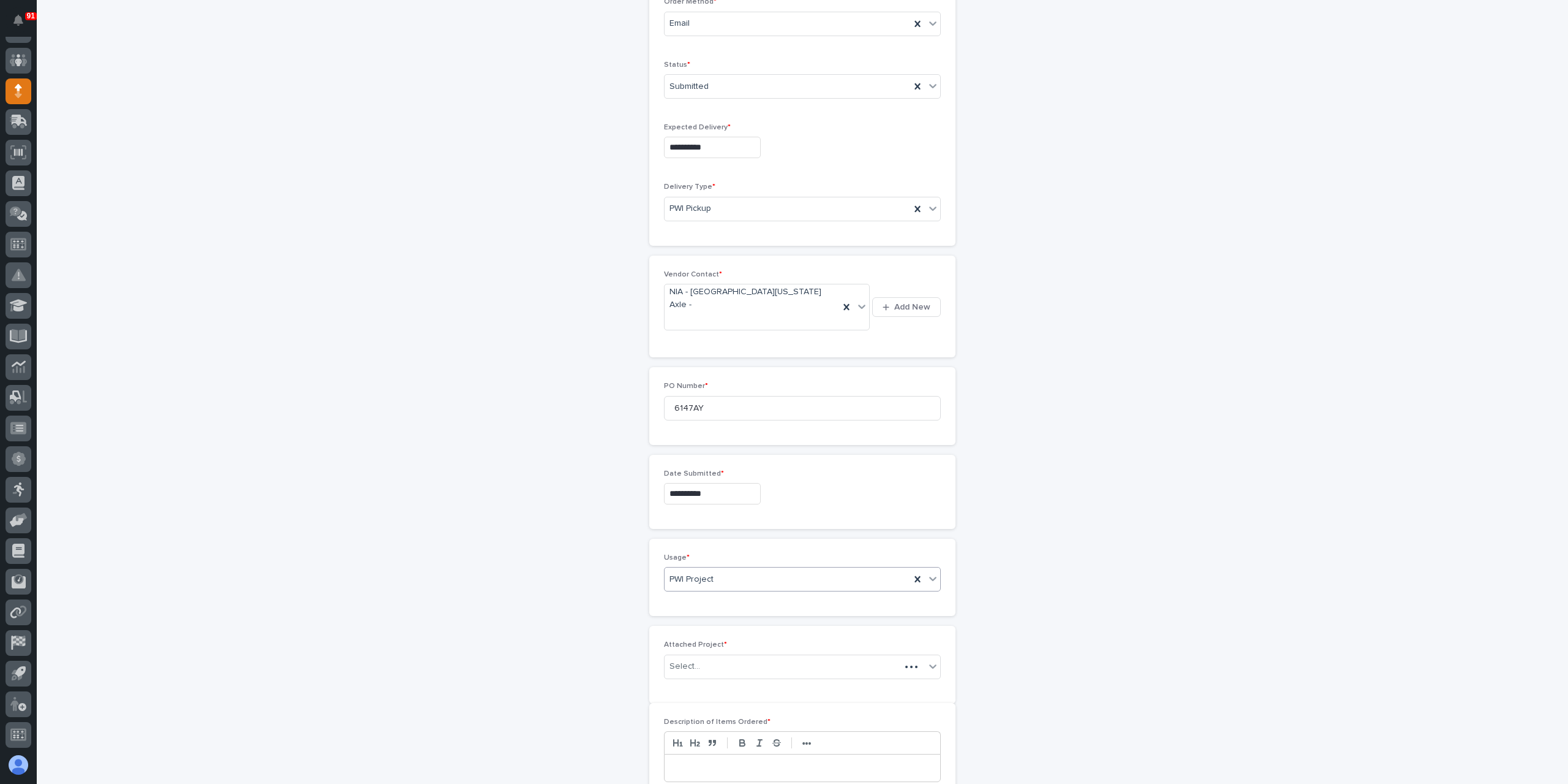
scroll to position [388, 0]
click at [704, 637] on div "Select..." at bounding box center [795, 646] width 261 height 21
type input "*****"
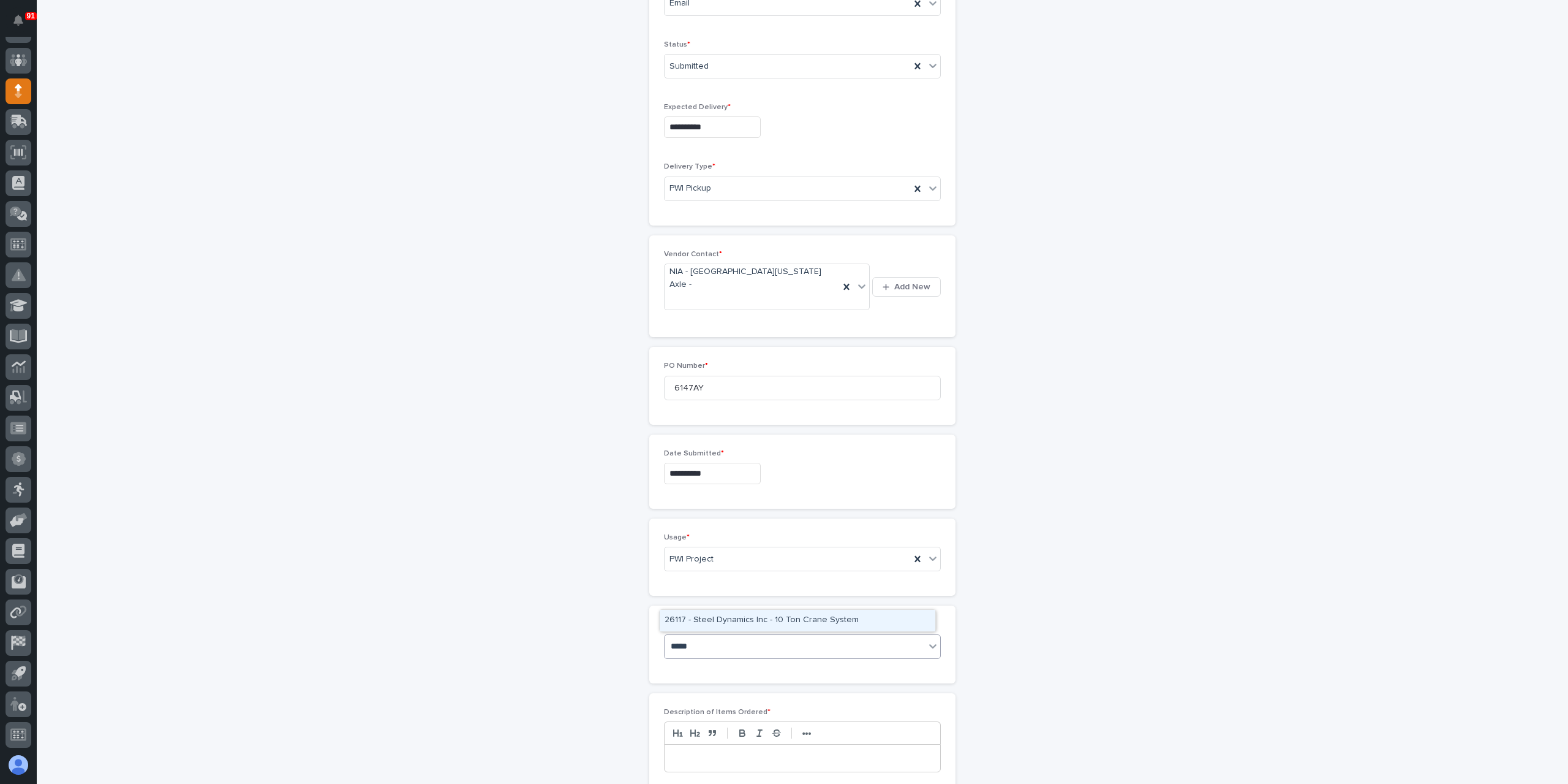
click at [695, 618] on div "26117 - Steel Dynamics Inc - 10 Ton Crane System" at bounding box center [797, 621] width 276 height 21
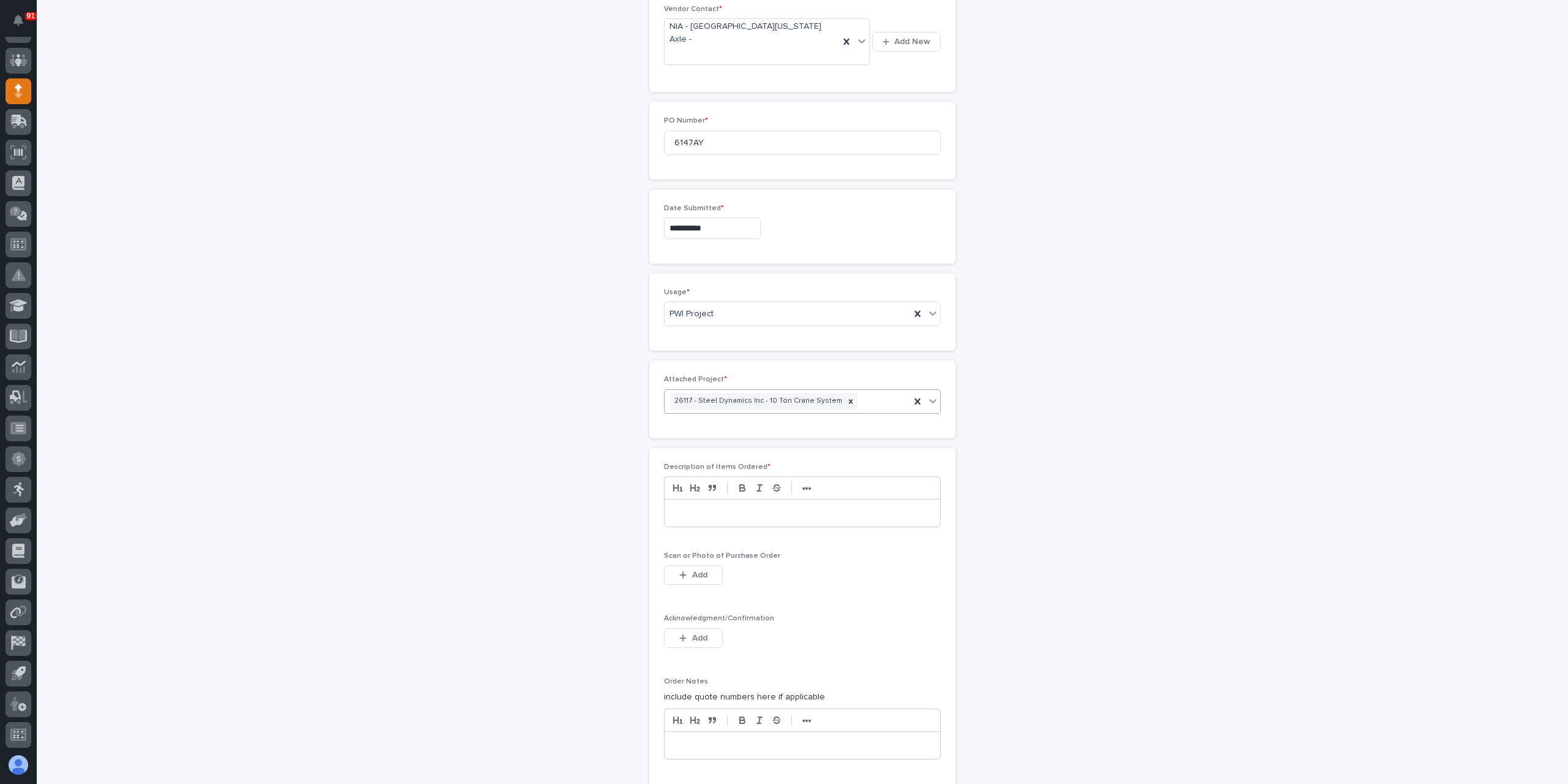
drag, startPoint x: 729, startPoint y: 471, endPoint x: 735, endPoint y: 466, distance: 7.8
click at [735, 499] on div at bounding box center [802, 513] width 276 height 27
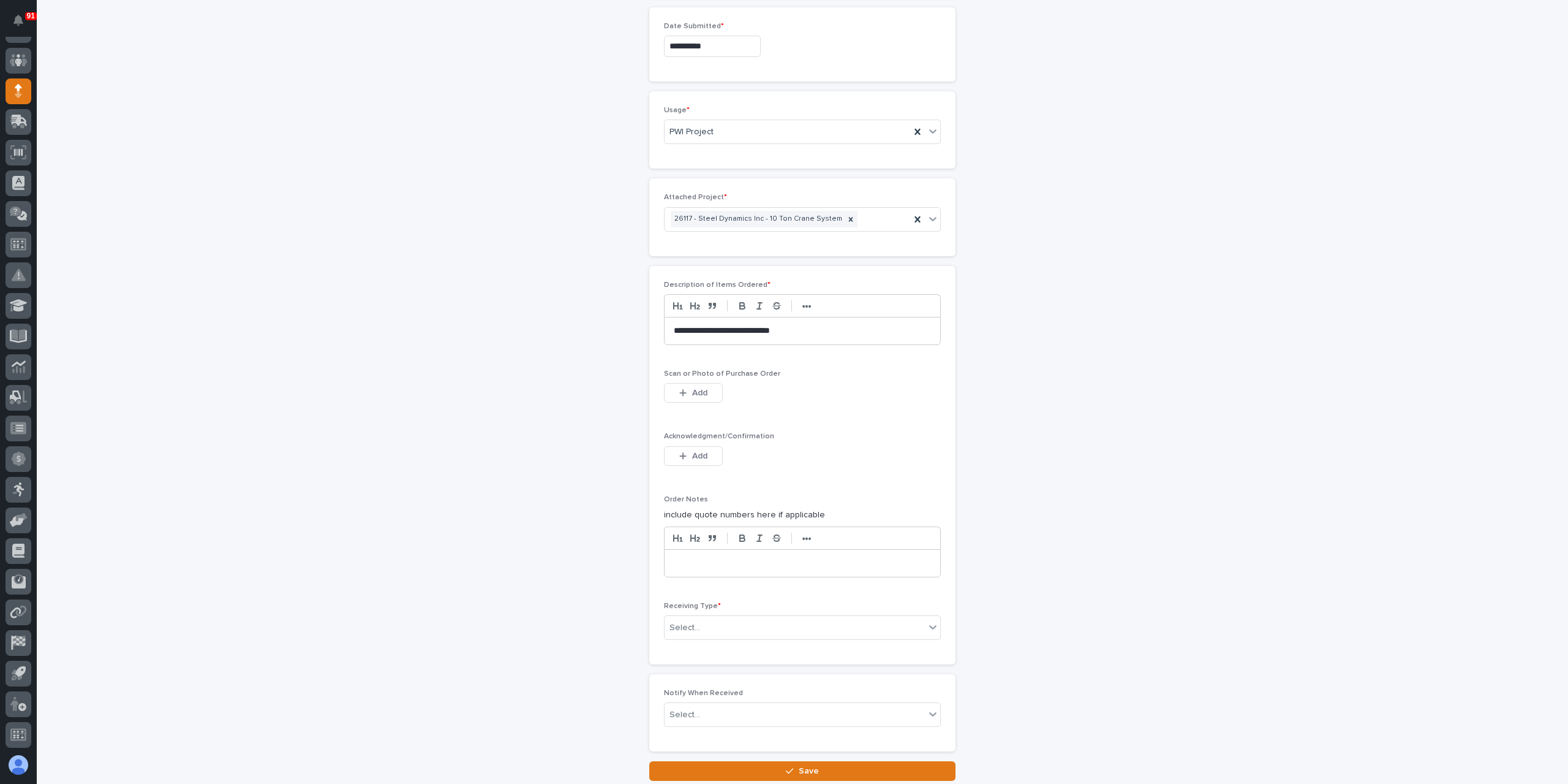
scroll to position [818, 0]
click at [717, 616] on div "Select..." at bounding box center [795, 626] width 261 height 21
click at [705, 664] on div "Deliver to" at bounding box center [797, 663] width 276 height 21
click at [718, 703] on div "Select..." at bounding box center [795, 713] width 261 height 21
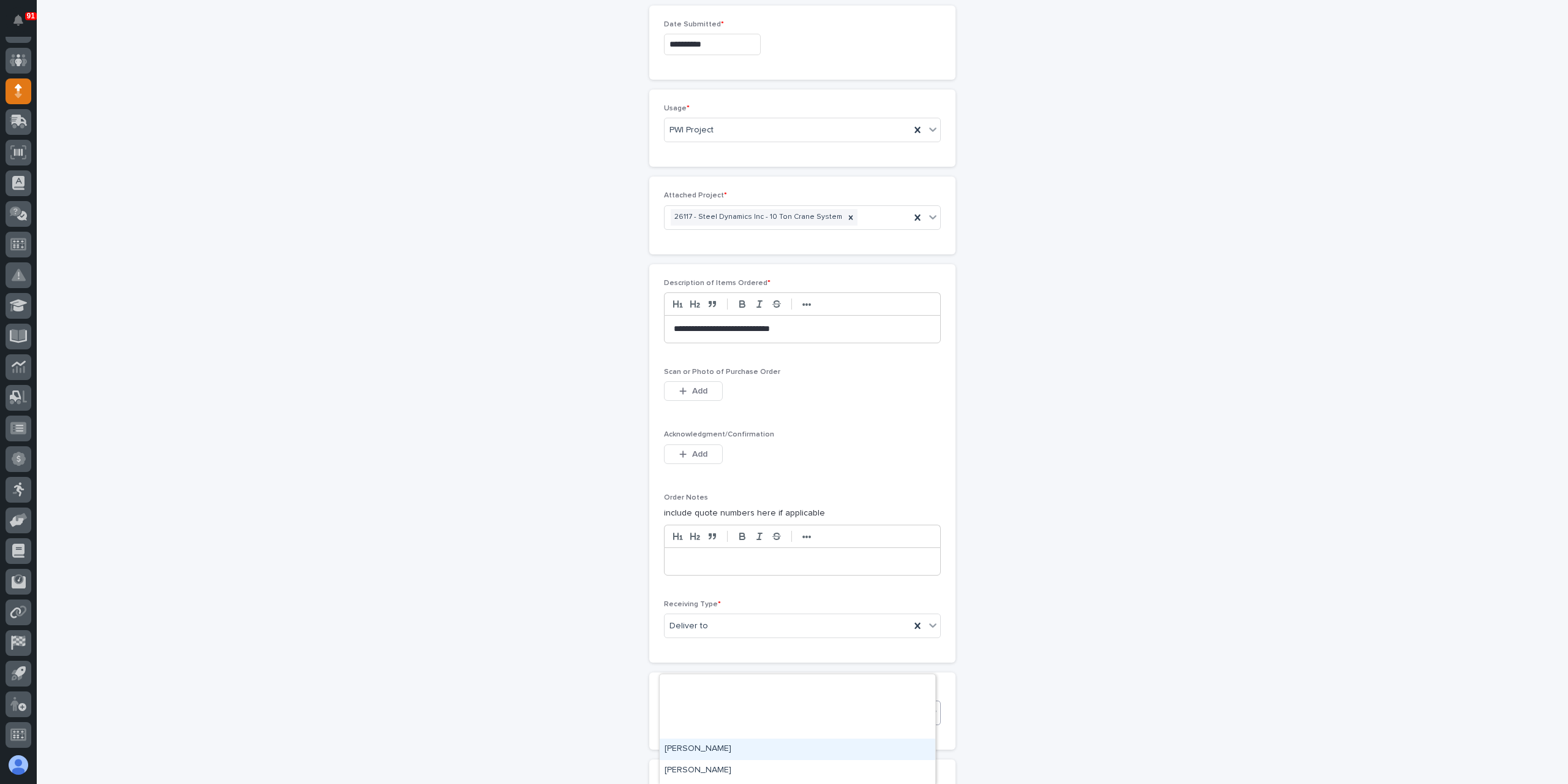
type input "****"
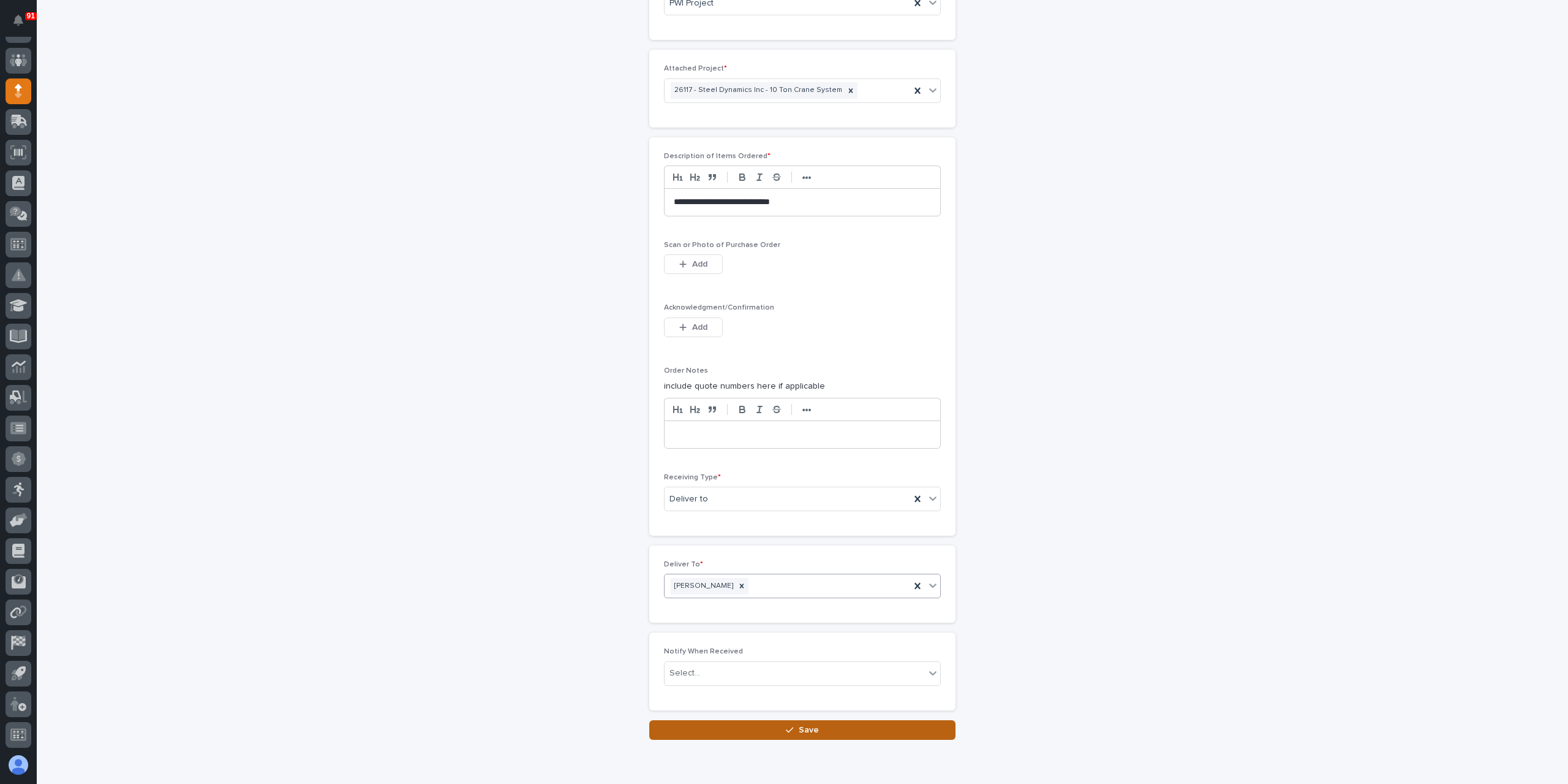
click at [751, 721] on button "Save" at bounding box center [802, 730] width 306 height 20
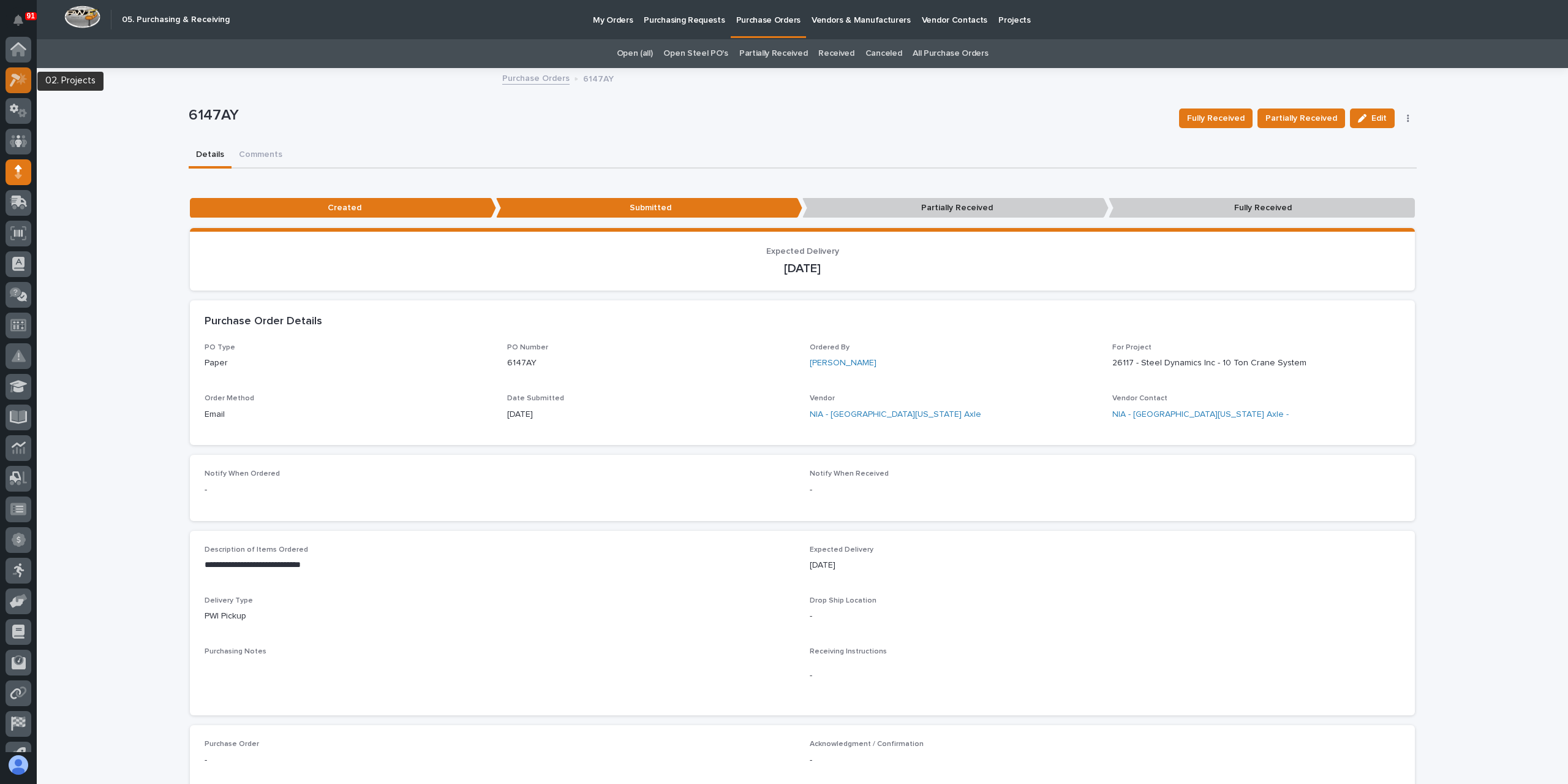
click at [14, 74] on icon at bounding box center [15, 79] width 11 height 13
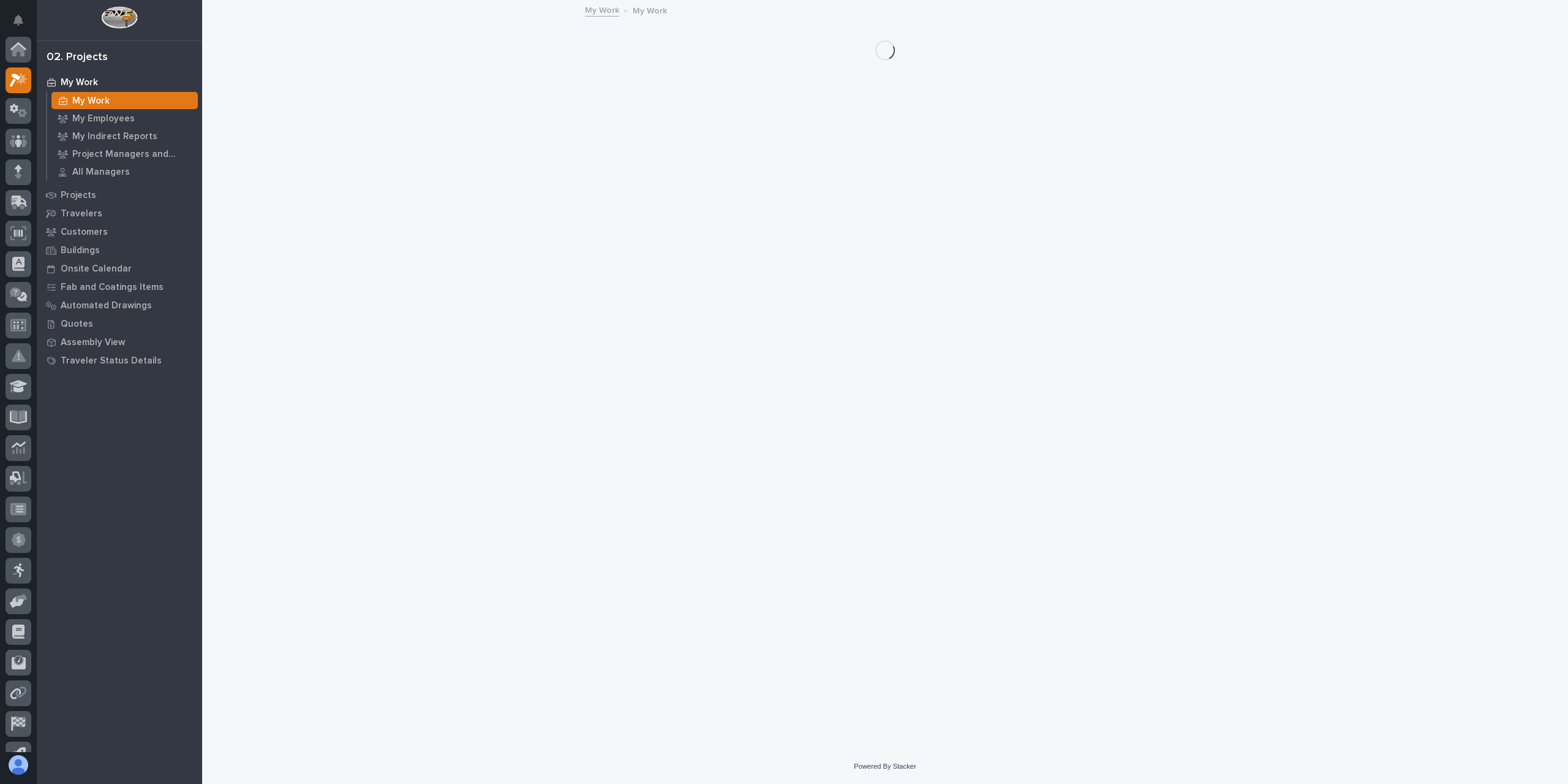
scroll to position [30, 0]
